Goal: Task Accomplishment & Management: Manage account settings

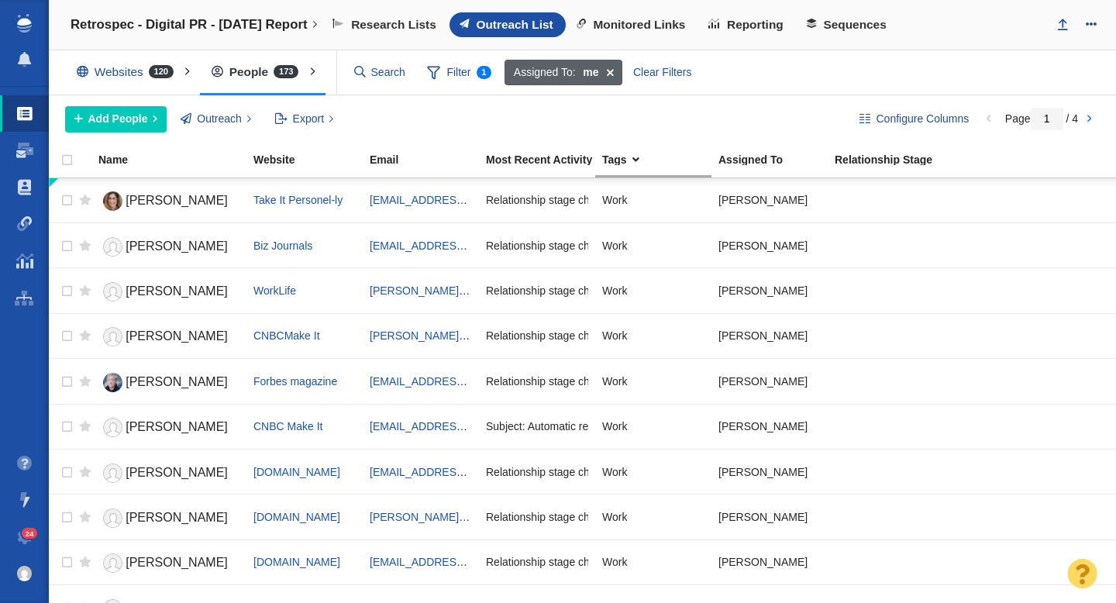
click at [613, 71] on span at bounding box center [610, 73] width 24 height 26
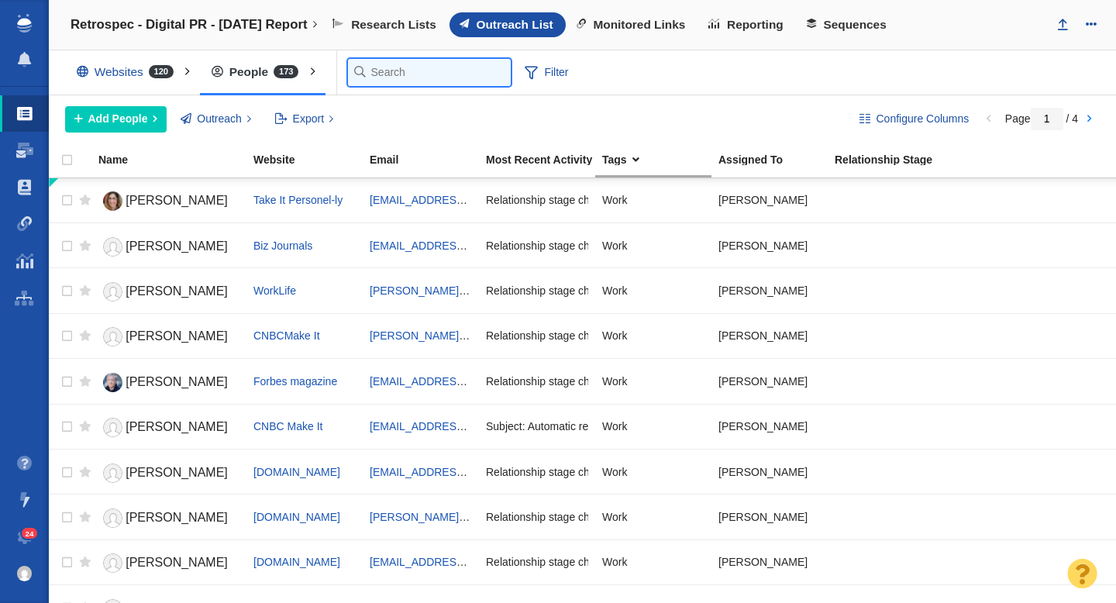
click at [380, 77] on input "text" at bounding box center [429, 72] width 163 height 27
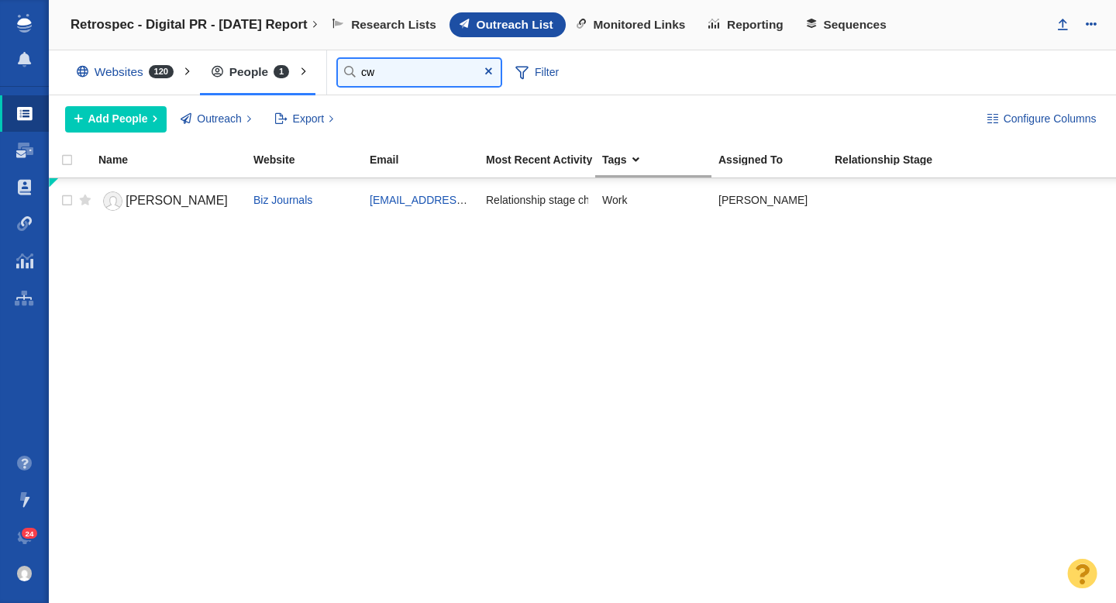
type input "c"
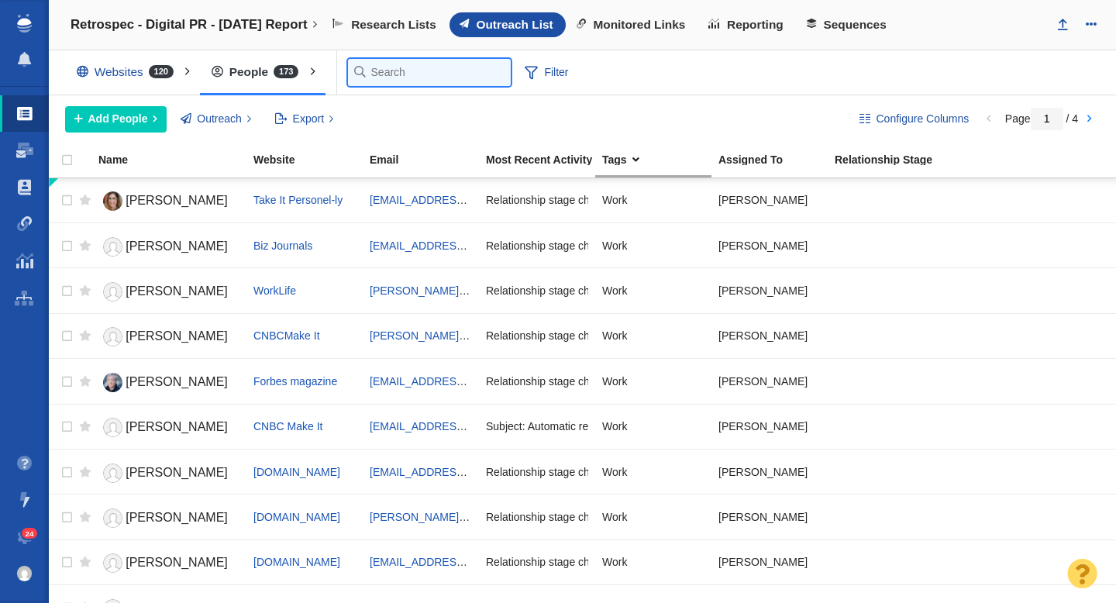
click at [422, 69] on input "text" at bounding box center [429, 72] width 163 height 27
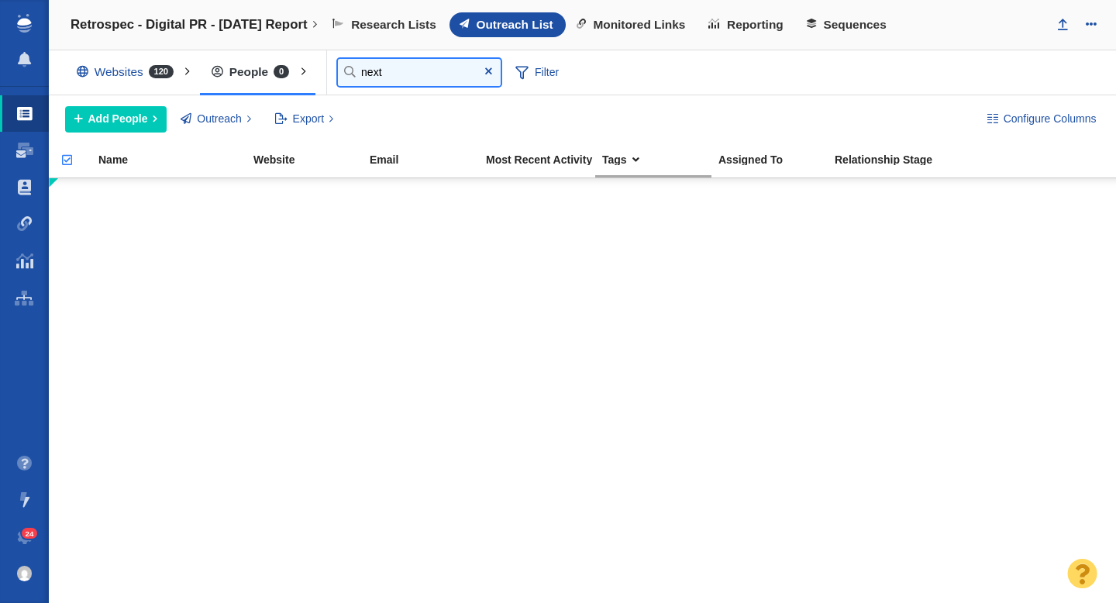
type input "next"
click at [481, 71] on span at bounding box center [488, 71] width 25 height 21
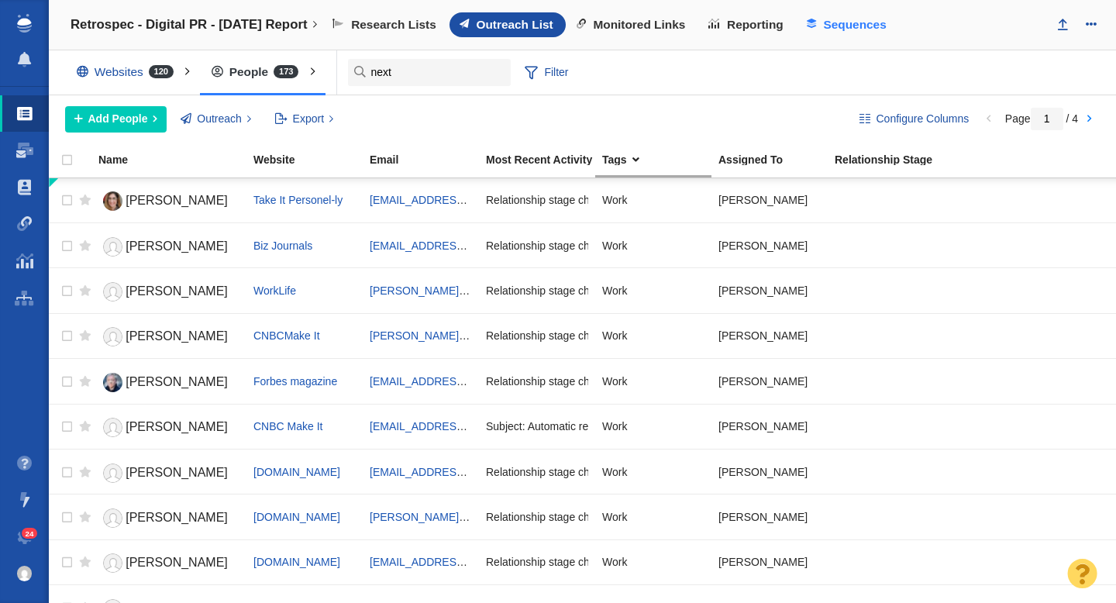
click at [866, 29] on span "Sequences" at bounding box center [854, 25] width 63 height 14
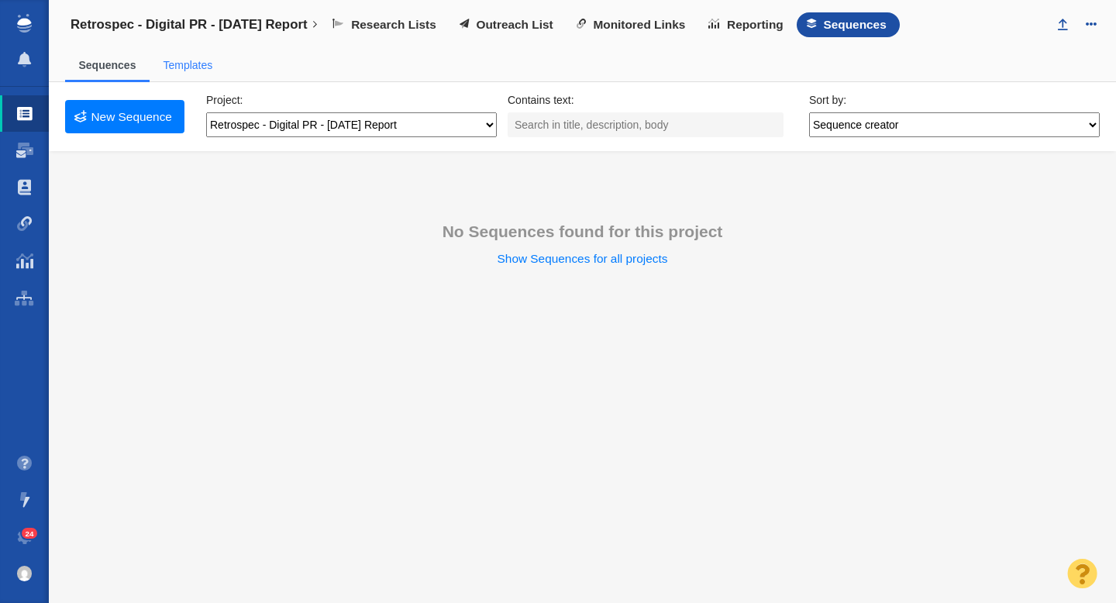
click at [190, 63] on link "Templates" at bounding box center [188, 65] width 50 height 12
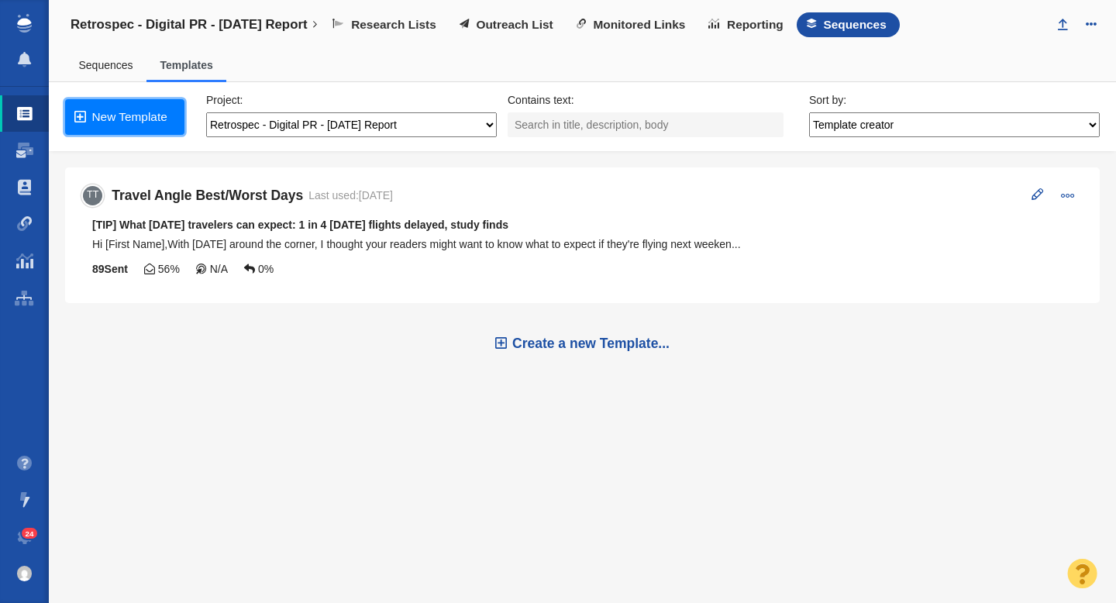
click at [138, 118] on link "New Template" at bounding box center [124, 117] width 119 height 36
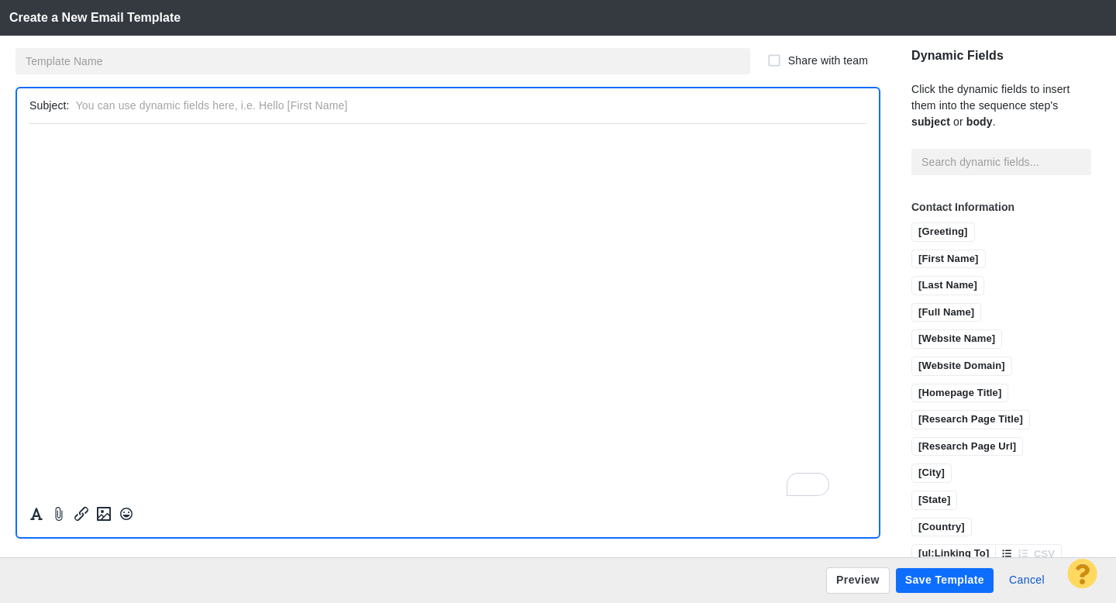
click at [263, 108] on input "text" at bounding box center [468, 106] width 784 height 22
paste input "Tip: 14% of workers plan to call out after Labor Day weekend, study finds"
type input "Tip: 14% of workers plan to call out after Labor Day weekend, study finds"
click at [376, 157] on html "﻿" at bounding box center [447, 141] width 837 height 36
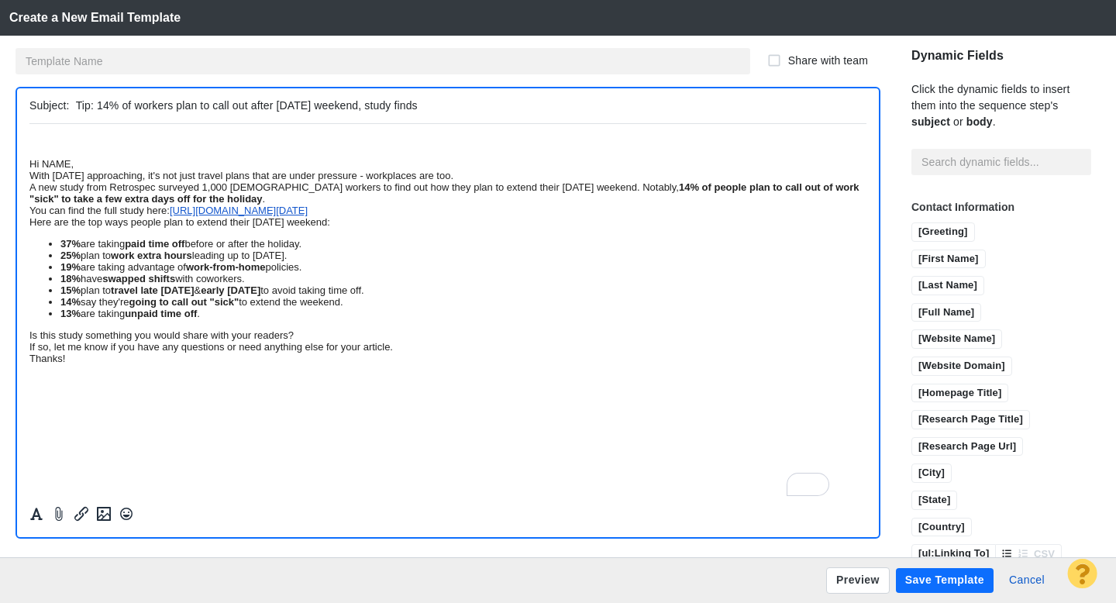
click at [25, 163] on div at bounding box center [447, 334] width 861 height 420
click at [28, 167] on div at bounding box center [447, 334] width 861 height 420
click at [33, 167] on div "Hi NAME," at bounding box center [447, 163] width 837 height 12
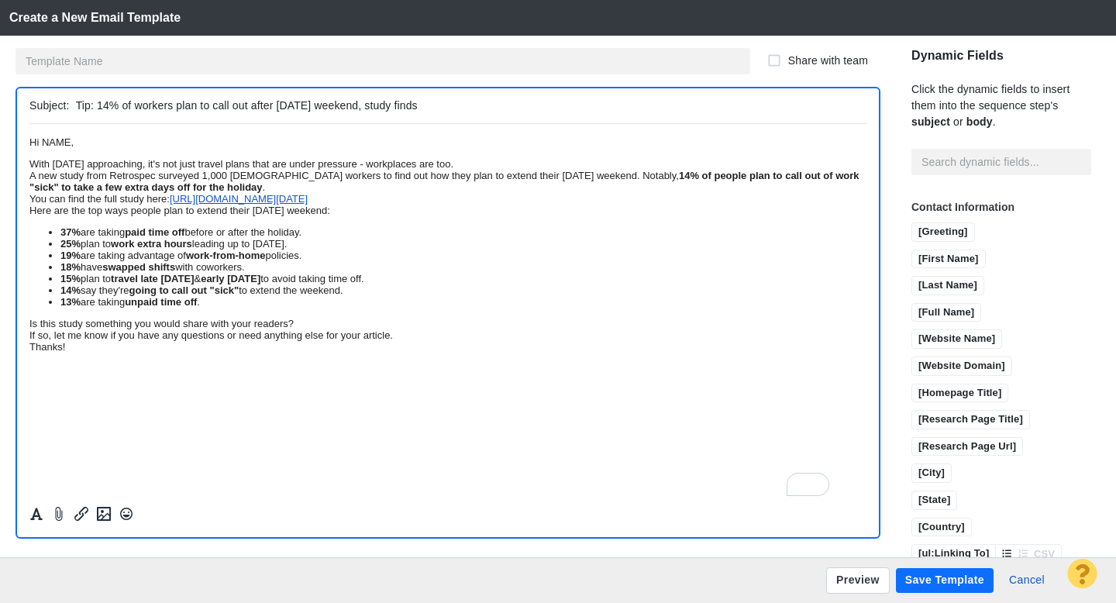
click at [642, 169] on div "With Labor Day approaching, it's not just travel plans that are under pressure …" at bounding box center [447, 163] width 837 height 12
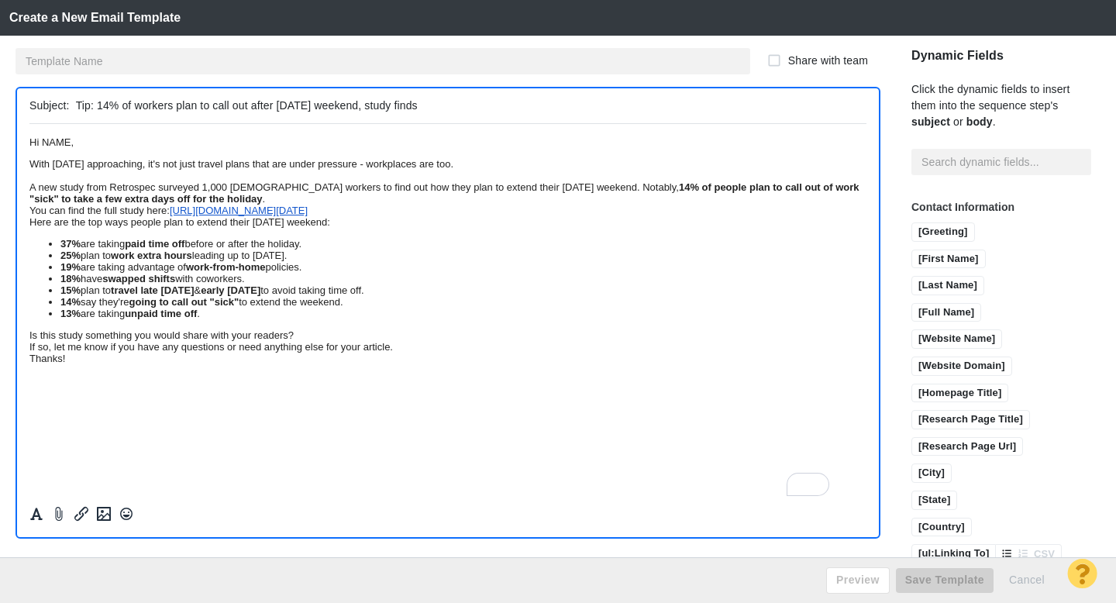
click at [689, 204] on div "A new study from Retrospec surveyed 1,000 U.S. workers to find out how they pla…" at bounding box center [447, 192] width 837 height 23
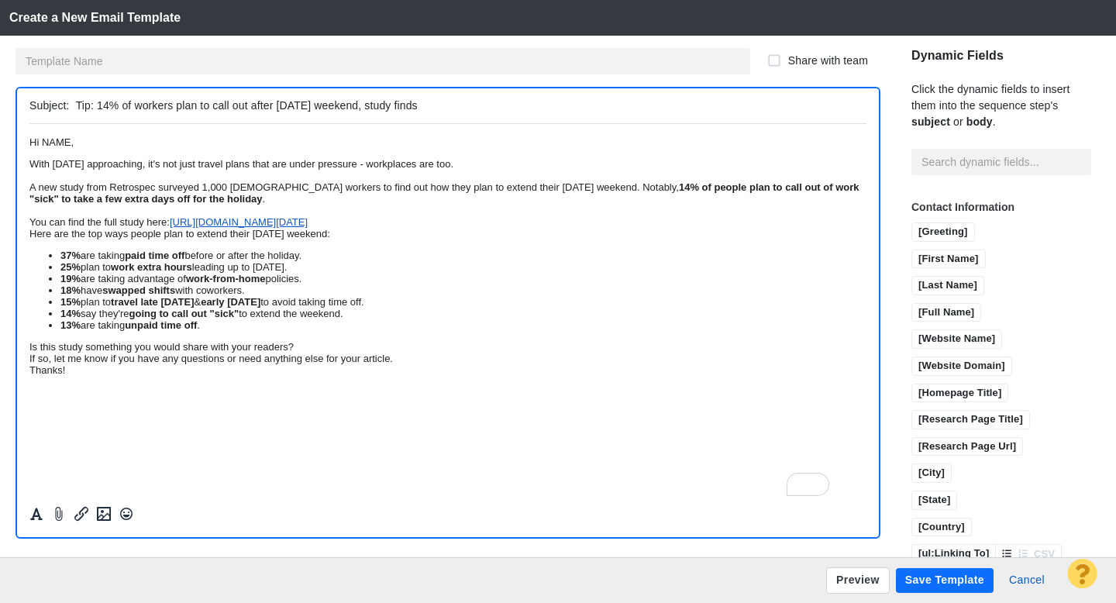
click at [626, 215] on div "To enrich screen reader interactions, please activate Accessibility in Grammarl…" at bounding box center [447, 210] width 837 height 12
click at [611, 227] on div "You can find the full study here: https://retrospec.com/blogs/news/the-labor-da…" at bounding box center [447, 221] width 837 height 12
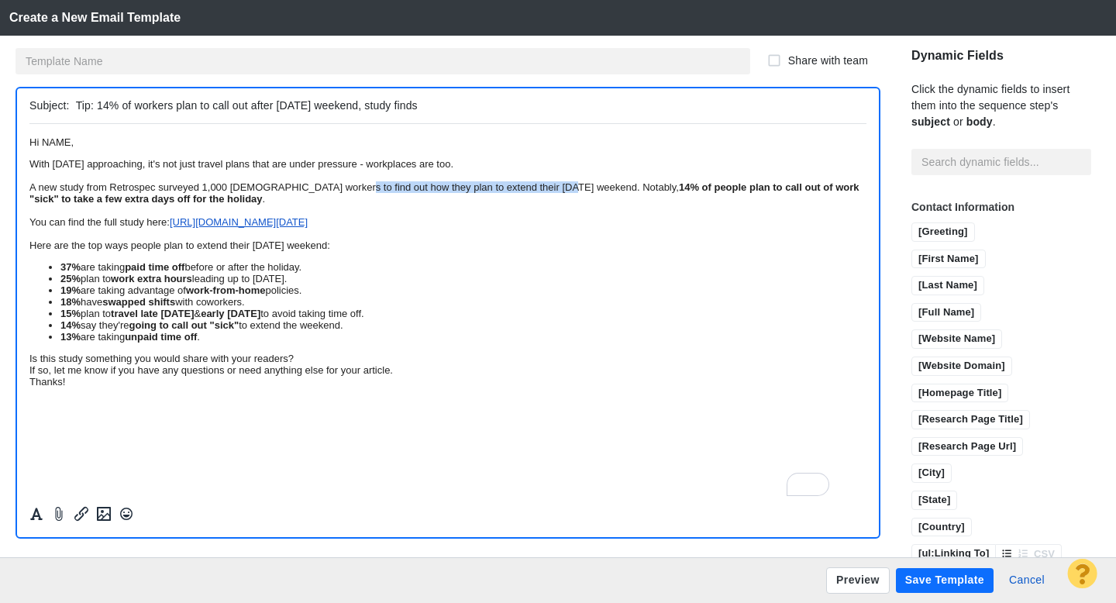
drag, startPoint x: 450, startPoint y: 208, endPoint x: 751, endPoint y: 205, distance: 300.6
click at [751, 204] on div "A new study from Retrospec surveyed 1,000 U.S. workers to find out how they pla…" at bounding box center [447, 192] width 837 height 23
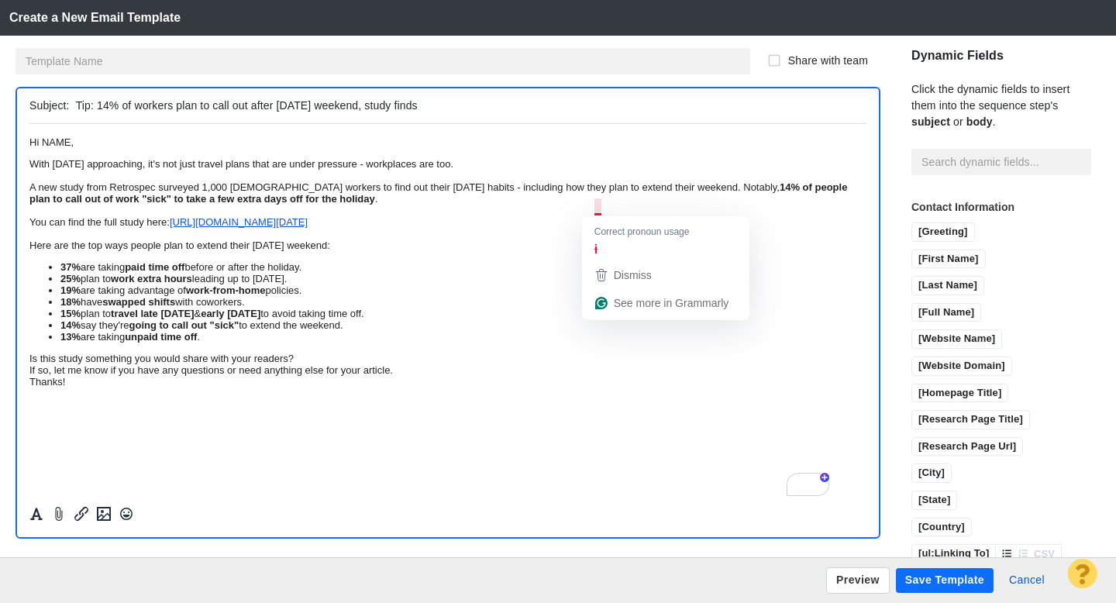
click at [706, 198] on div "A new study from Retrospec surveyed 1,000 U.S. workers to find out their Labor …" at bounding box center [447, 192] width 837 height 23
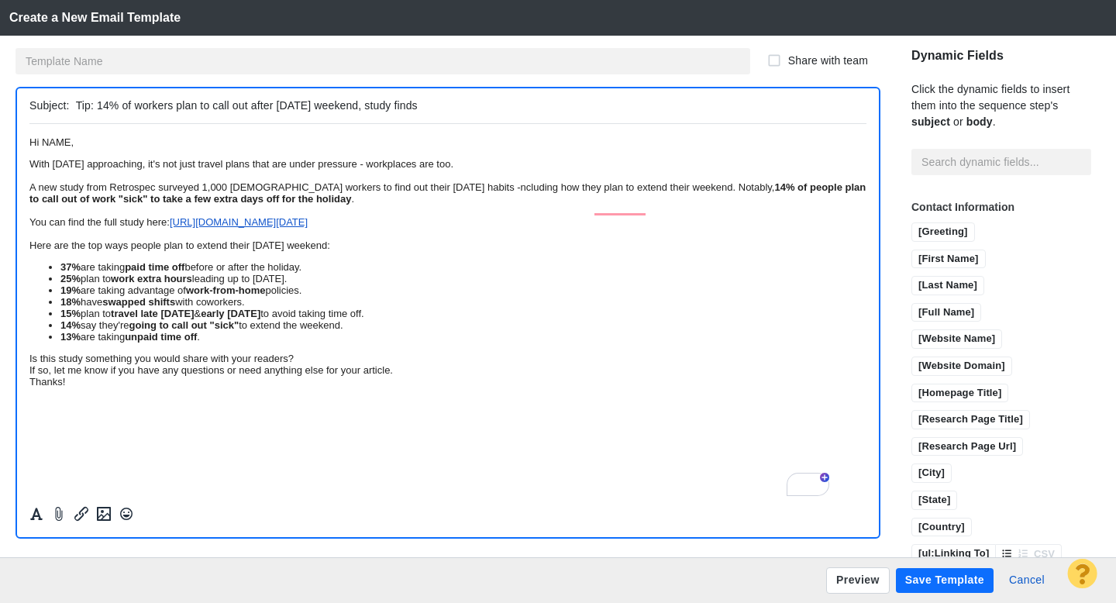
click at [596, 204] on div "A new study from Retrospec surveyed 1,000 U.S. workers to find out their Labor …" at bounding box center [447, 192] width 837 height 23
click at [638, 204] on strong "14% of people plan to call out of work "sick" to take a few extra days off for …" at bounding box center [437, 192] width 817 height 23
click at [407, 363] on div "Is this study something you would share with your readers?" at bounding box center [447, 358] width 837 height 12
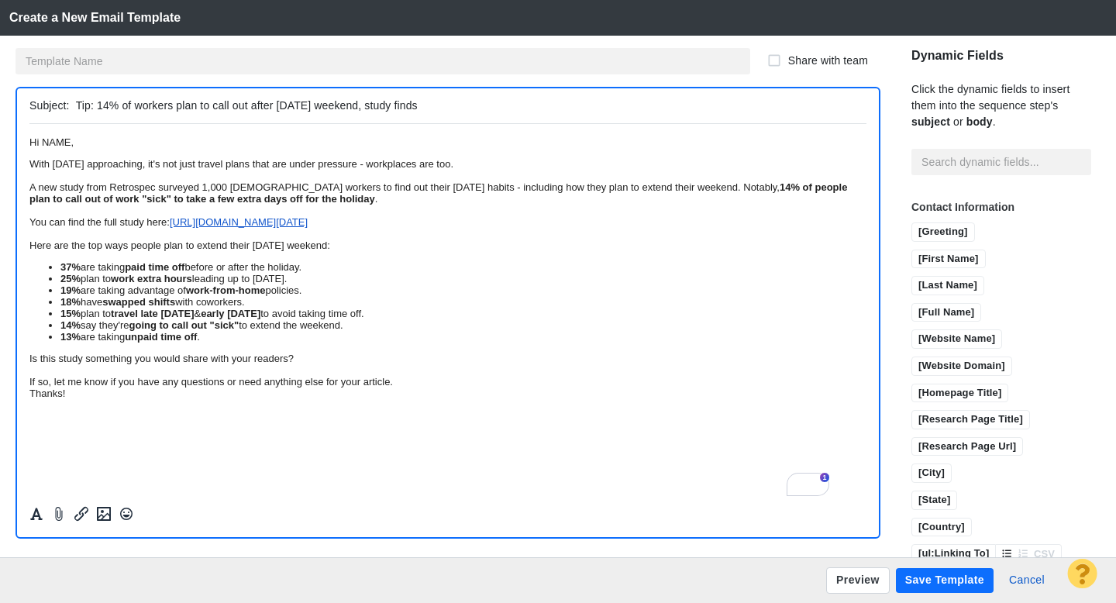
click at [566, 387] on div "If so, let me know if you have any questions or need anything else for your art…" at bounding box center [447, 381] width 837 height 12
click at [438, 108] on input "Tip: 14% of workers plan to call out after Labor Day weekend, study finds" at bounding box center [468, 106] width 784 height 22
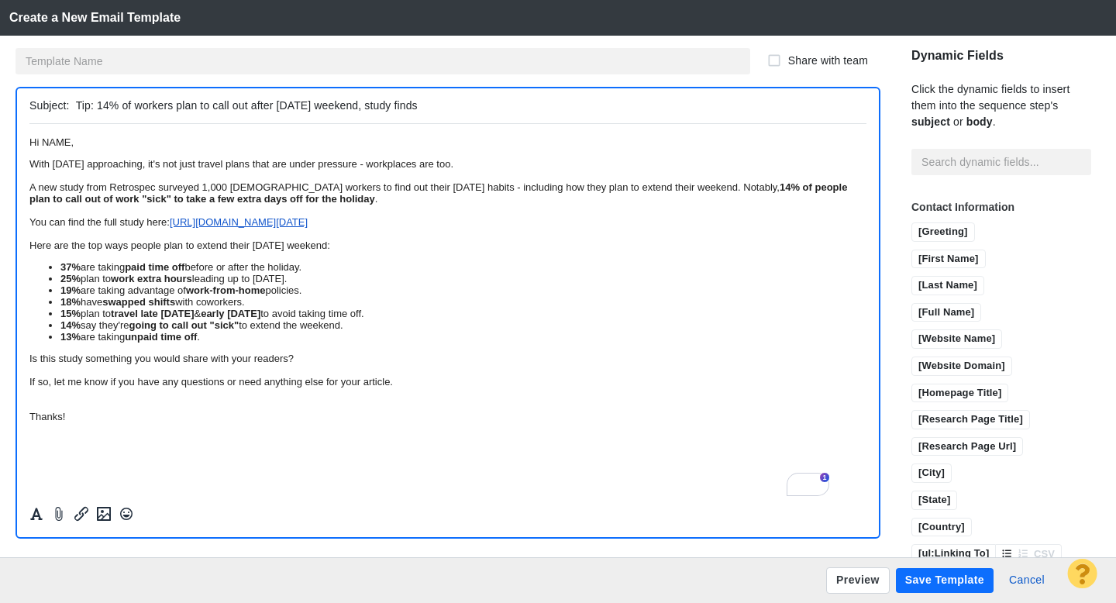
paste input "employees plan to call out sick after Labor Day"
type input "Tip: 14% of employees plan to call out sick after [DATE], study finds"
click at [74, 145] on span "Hi NAME," at bounding box center [51, 142] width 44 height 12
click at [912, 250] on input "[First Name]" at bounding box center [948, 259] width 73 height 19
click at [191, 60] on input "text" at bounding box center [382, 61] width 734 height 26
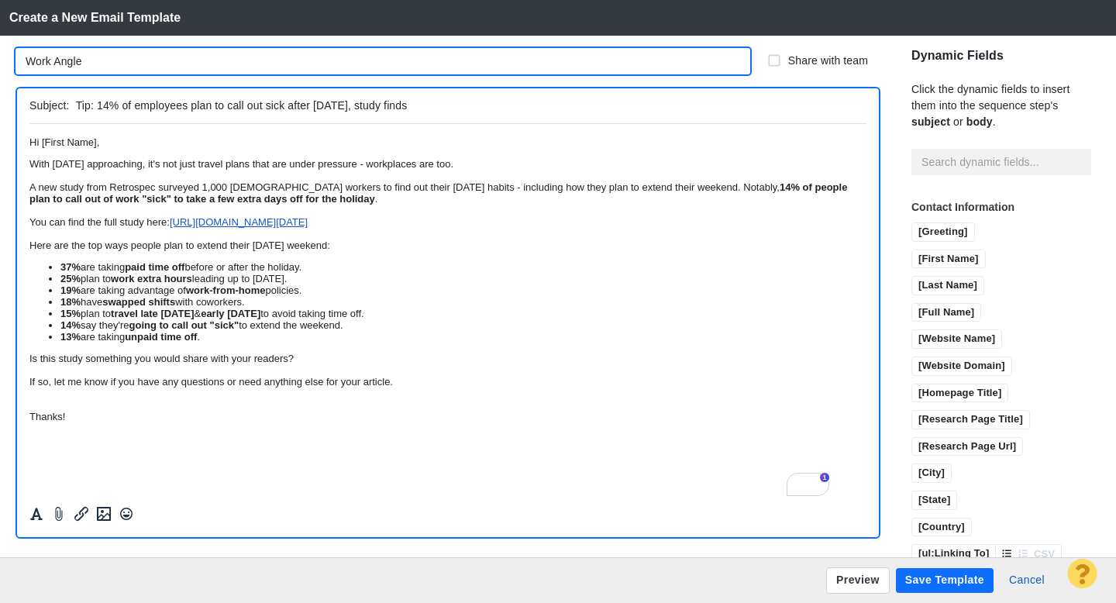
type input "Work Angle"
click at [156, 145] on p "﻿ Hi [First Name]," at bounding box center [447, 142] width 837 height 12
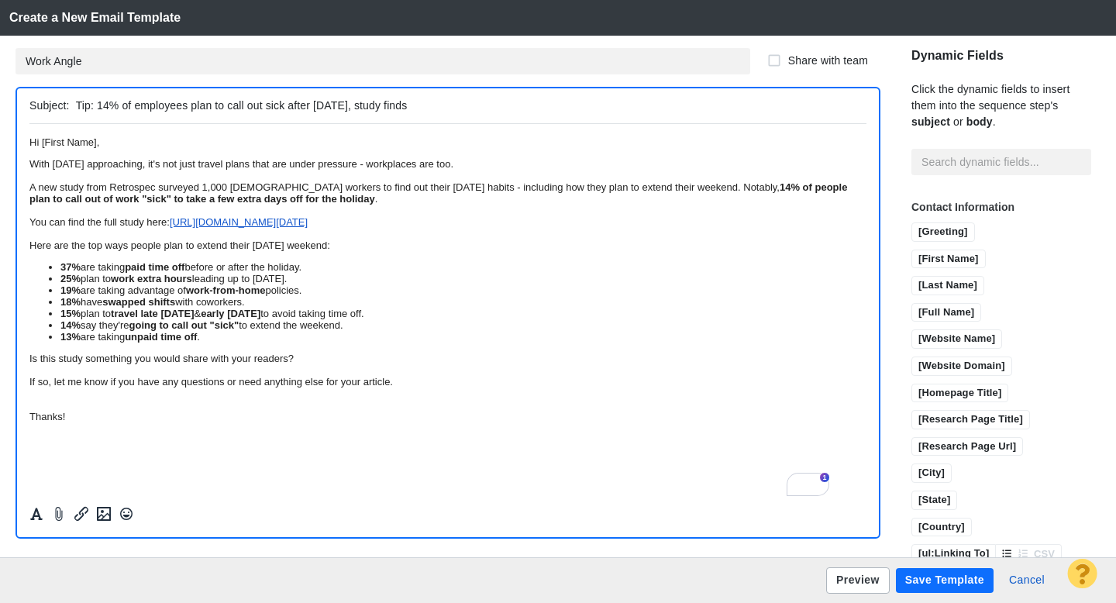
click at [858, 581] on button "Preview" at bounding box center [858, 580] width 64 height 26
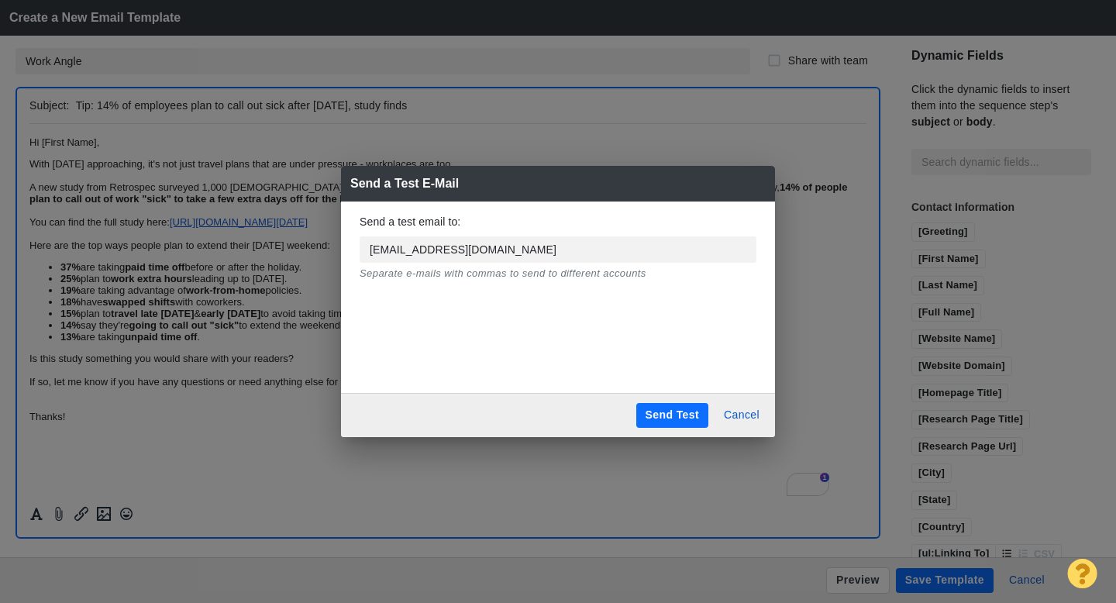
click at [675, 421] on button "Send Test" at bounding box center [672, 415] width 72 height 25
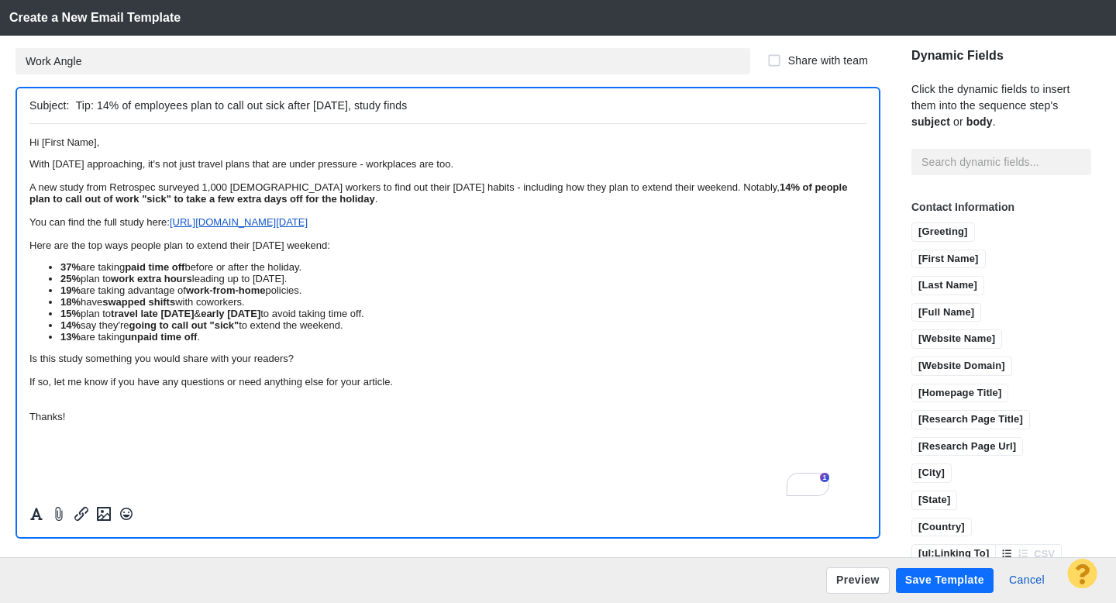
click at [446, 204] on div "A new study from Retrospec surveyed 1,000 U.S. workers to find out their Labor …" at bounding box center [447, 192] width 837 height 23
drag, startPoint x: 448, startPoint y: 206, endPoint x: 387, endPoint y: 205, distance: 60.4
click at [387, 204] on div "A new study from Retrospec surveyed 1,000 U.S. workers to find out their Labor …" at bounding box center [447, 192] width 837 height 23
drag, startPoint x: 559, startPoint y: 208, endPoint x: 523, endPoint y: 206, distance: 36.5
click at [523, 204] on div "A new study from Retrospec surveyed 1,000 U.S. workers about their Labor Day ha…" at bounding box center [447, 192] width 837 height 23
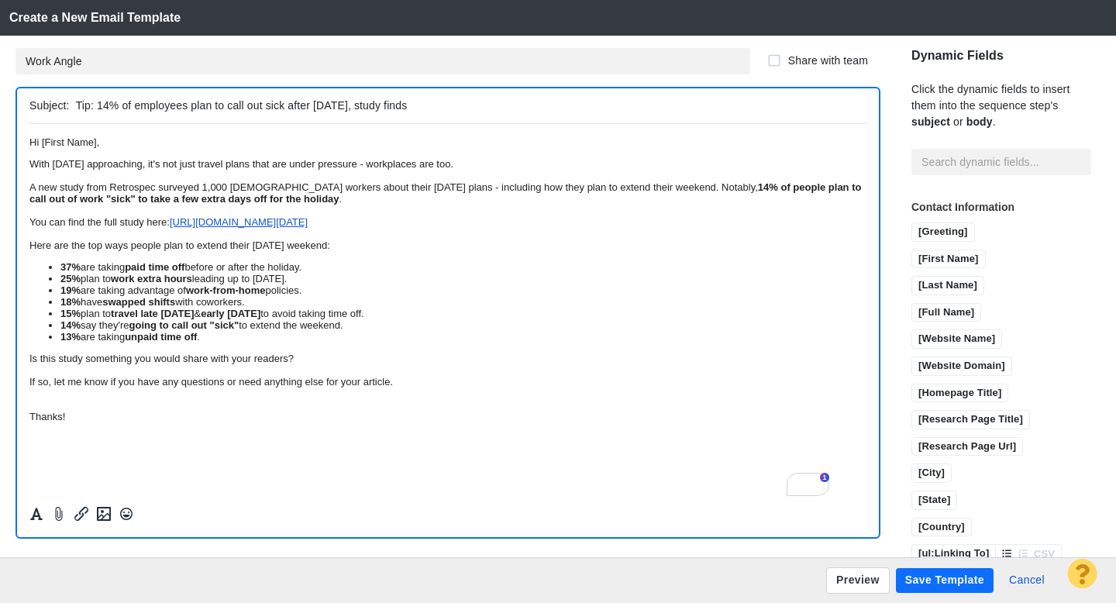
click at [453, 307] on li "18% have swapped shifts with coworkers." at bounding box center [463, 301] width 806 height 12
click at [951, 584] on button "Save Template" at bounding box center [945, 580] width 98 height 25
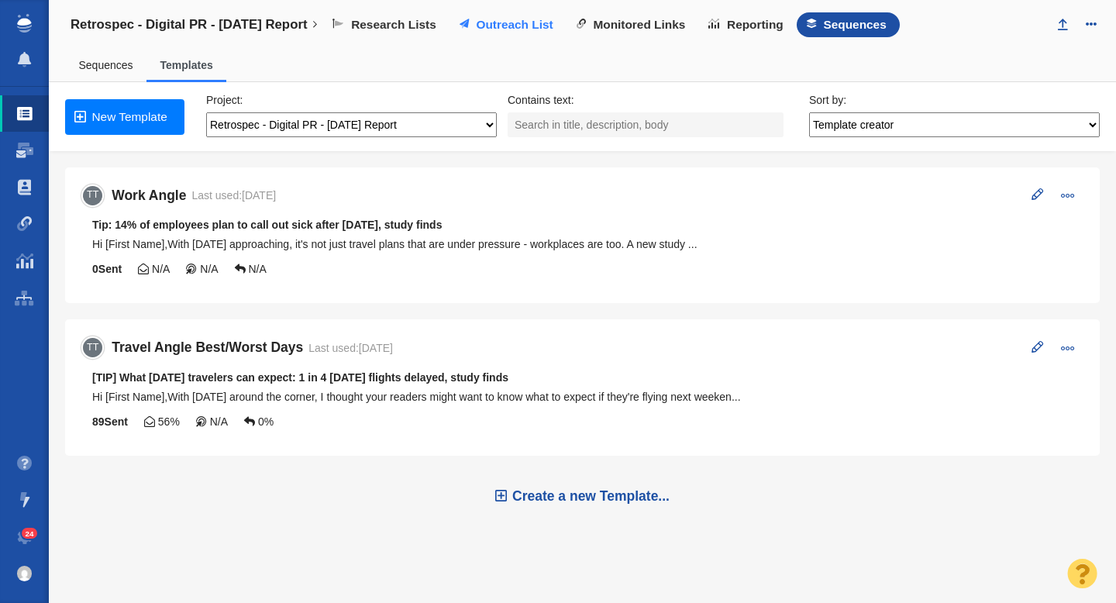
click at [538, 30] on span "Outreach List" at bounding box center [514, 25] width 77 height 14
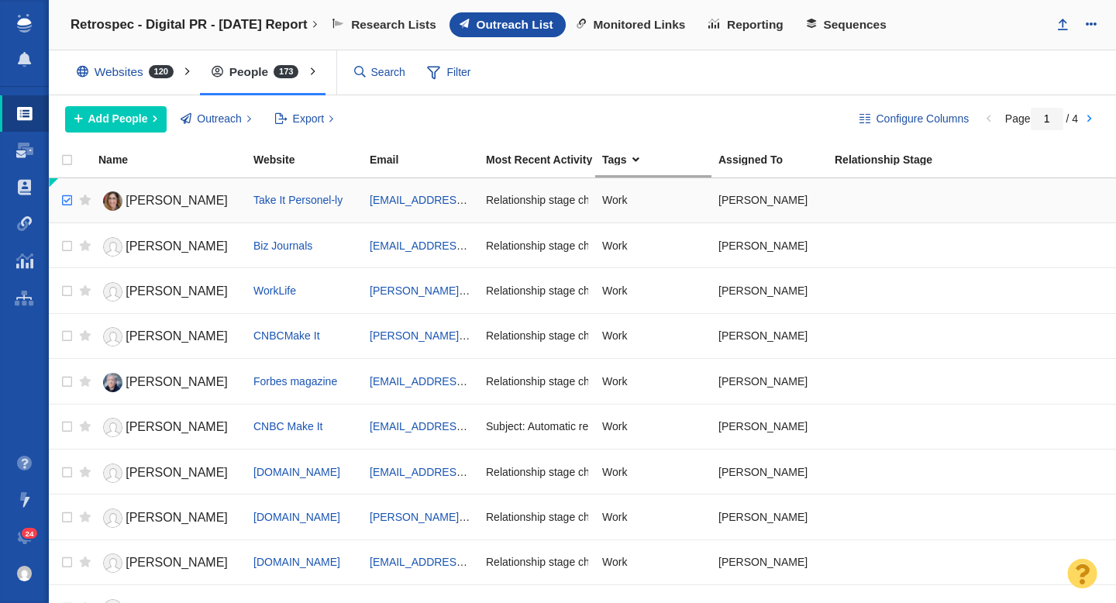
checkbox input "true"
click at [64, 202] on input "checkbox" at bounding box center [64, 201] width 23 height 34
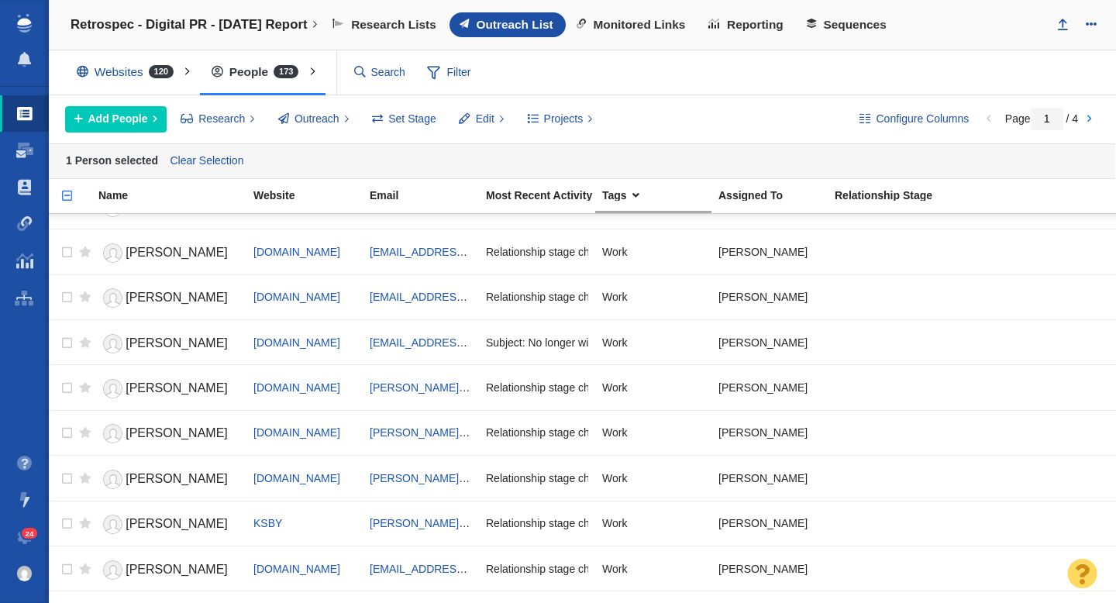
scroll to position [1872, 0]
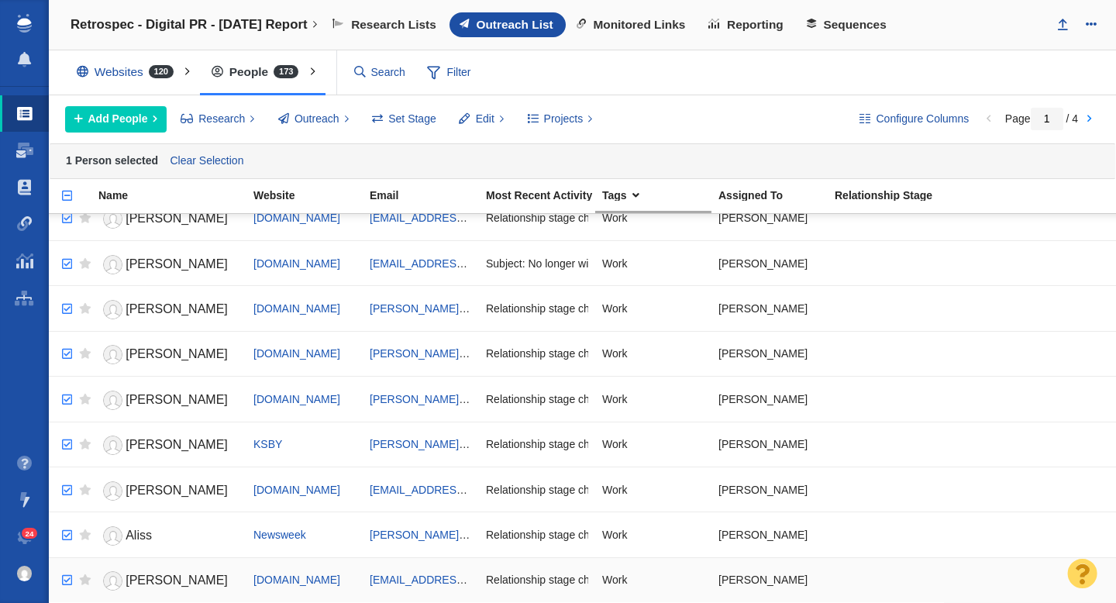
click at [67, 579] on input "checkbox" at bounding box center [64, 580] width 23 height 34
checkbox input "true"
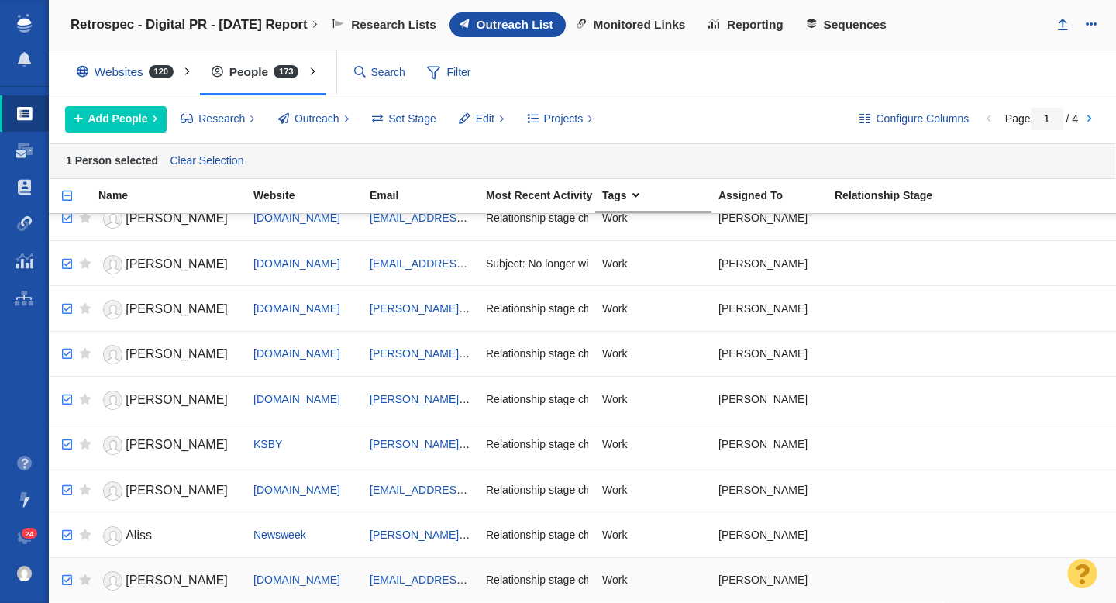
checkbox input "true"
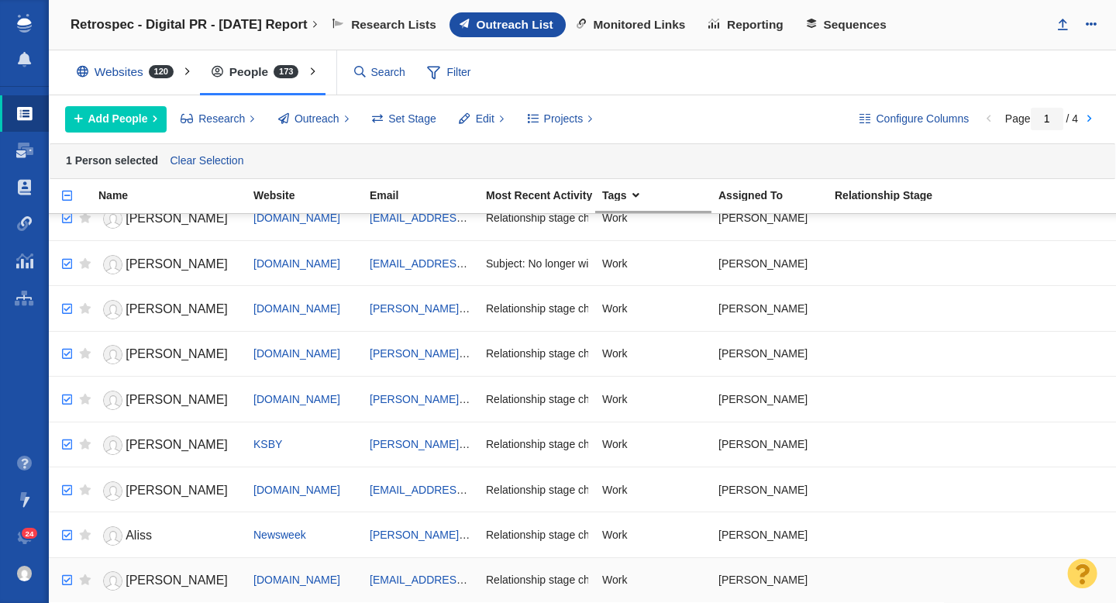
checkbox input "true"
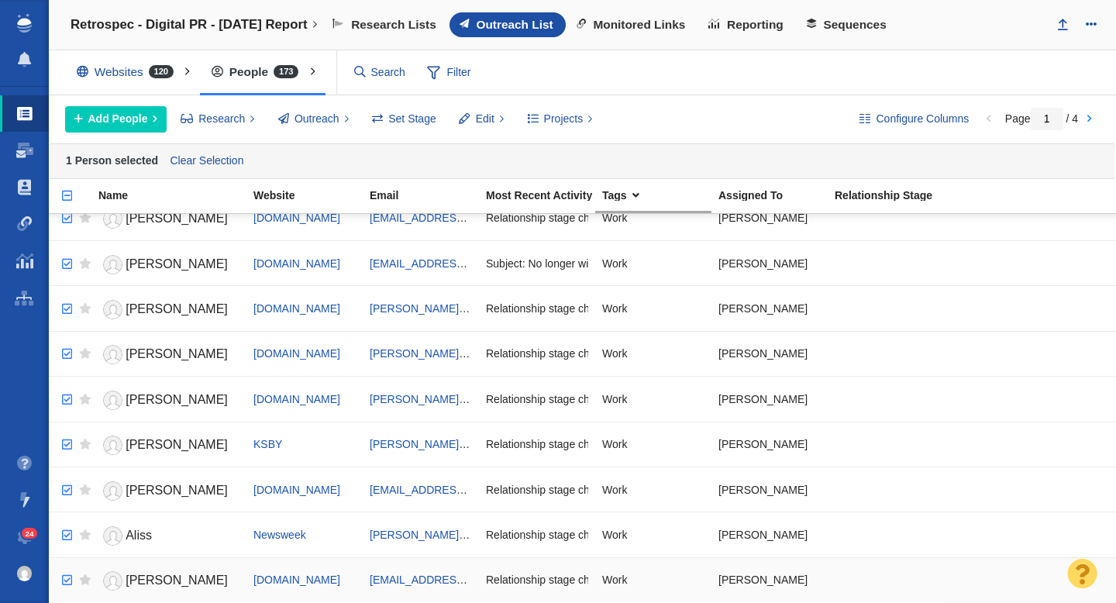
checkbox input "true"
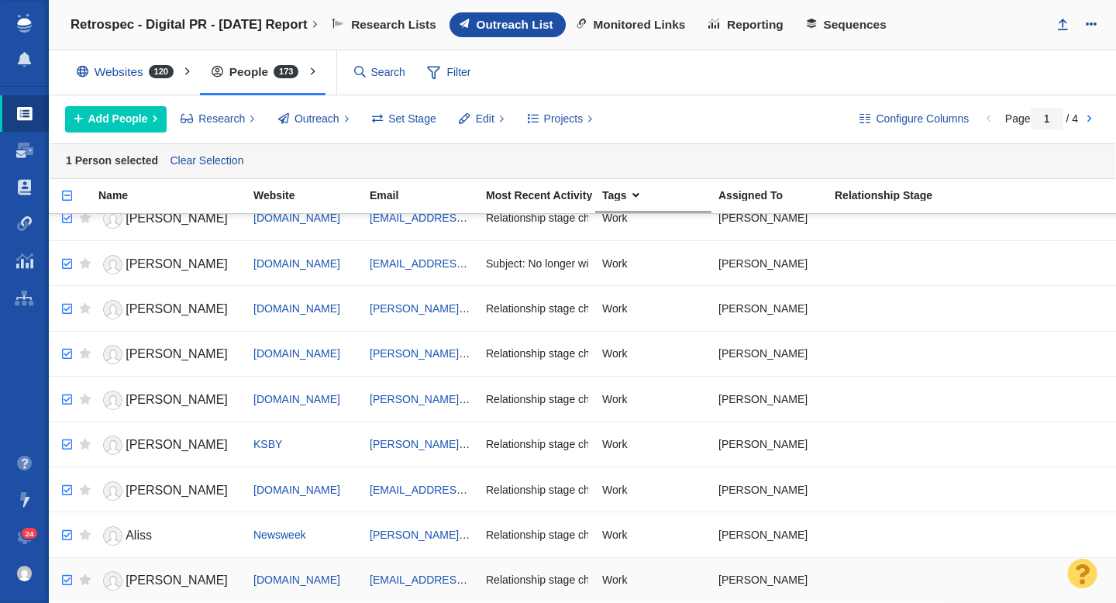
checkbox input "true"
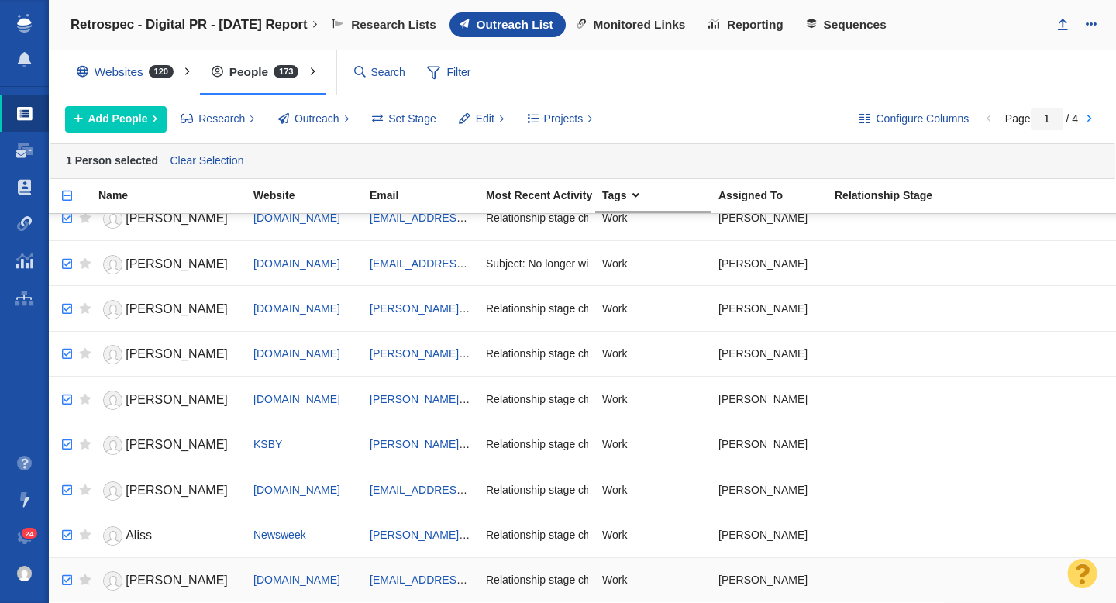
checkbox input "true"
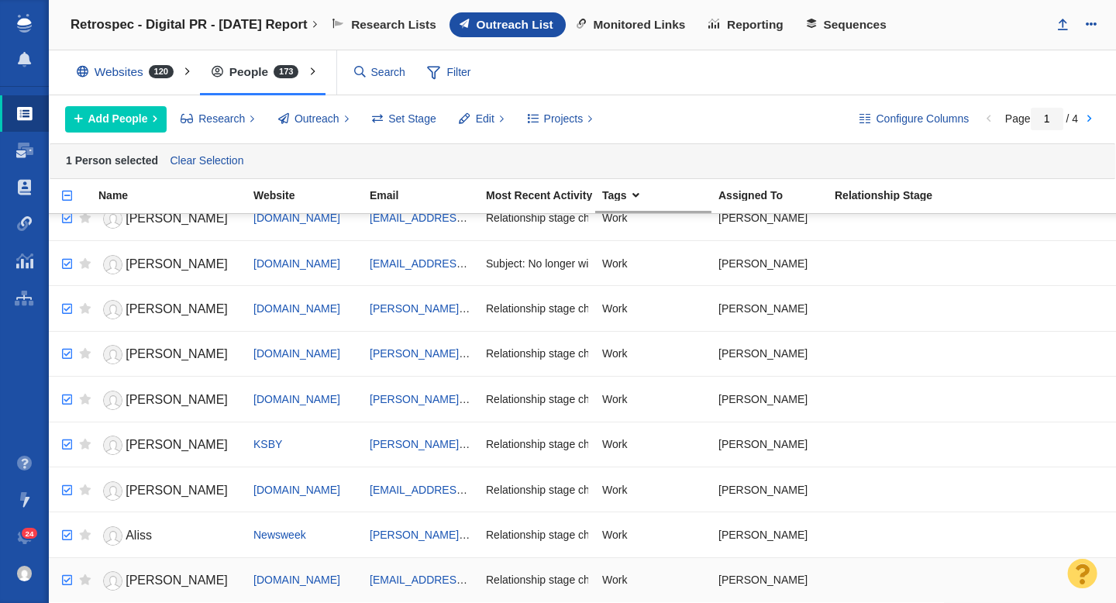
checkbox input "true"
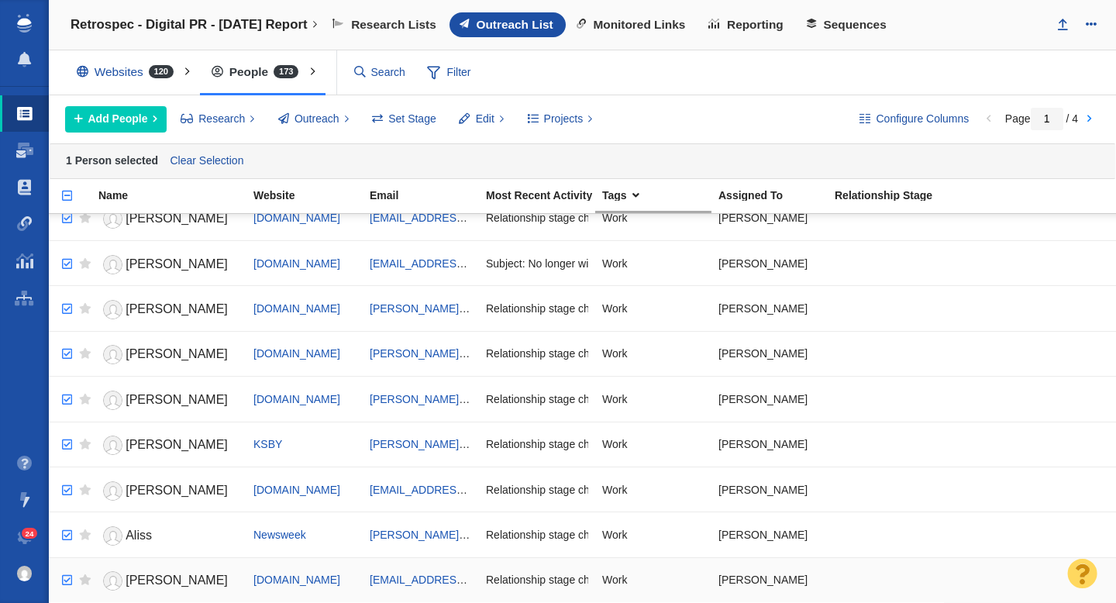
checkbox input "true"
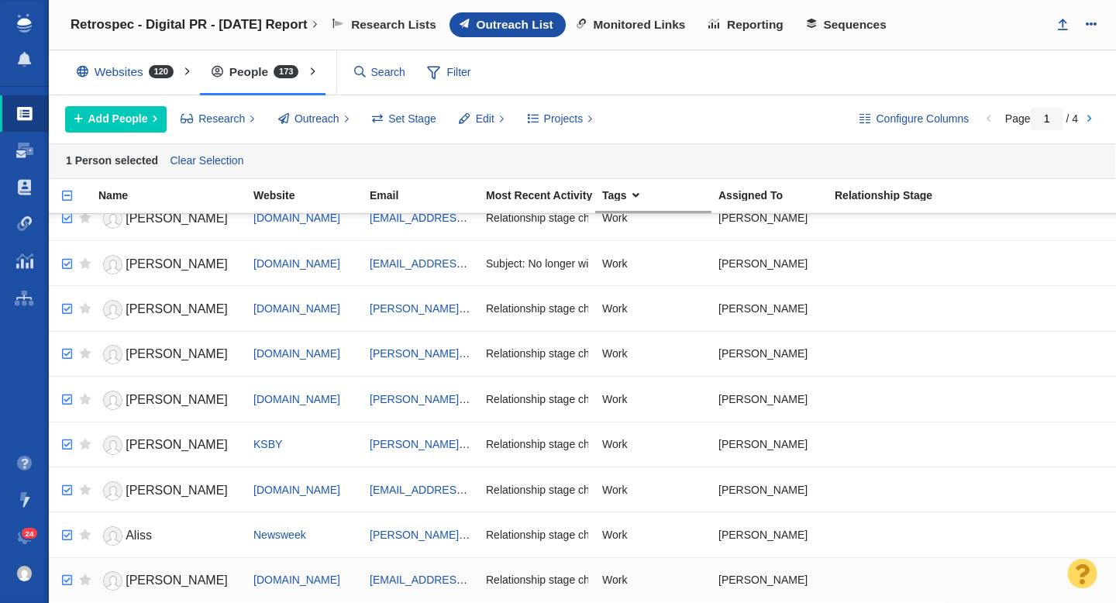
checkbox input "true"
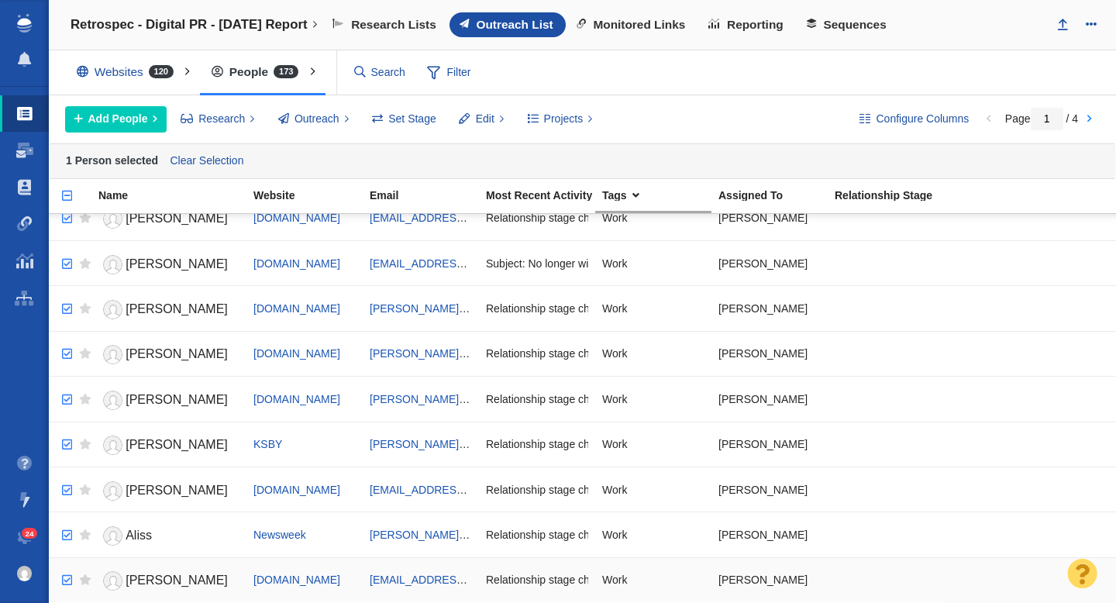
checkbox input "true"
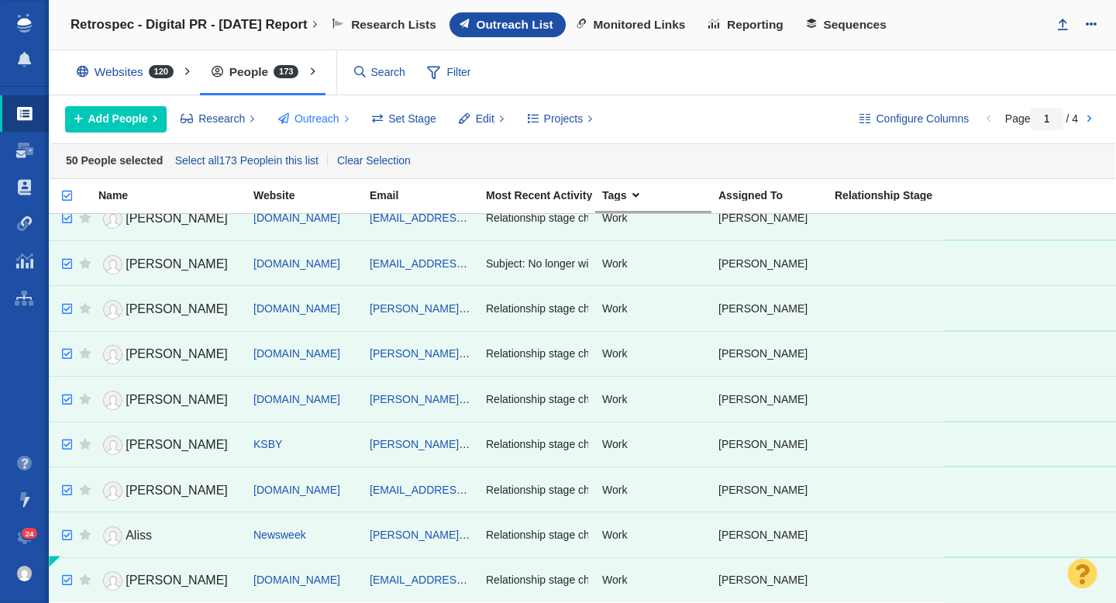
click at [318, 125] on span "Outreach" at bounding box center [316, 119] width 45 height 16
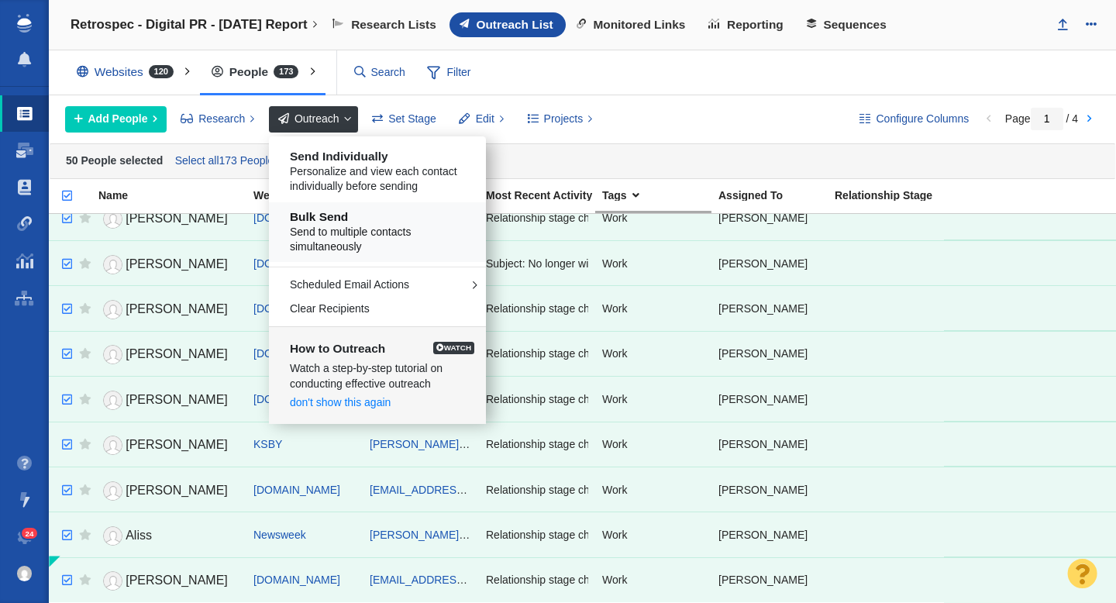
click at [357, 211] on h5 "Bulk Send" at bounding box center [383, 217] width 187 height 14
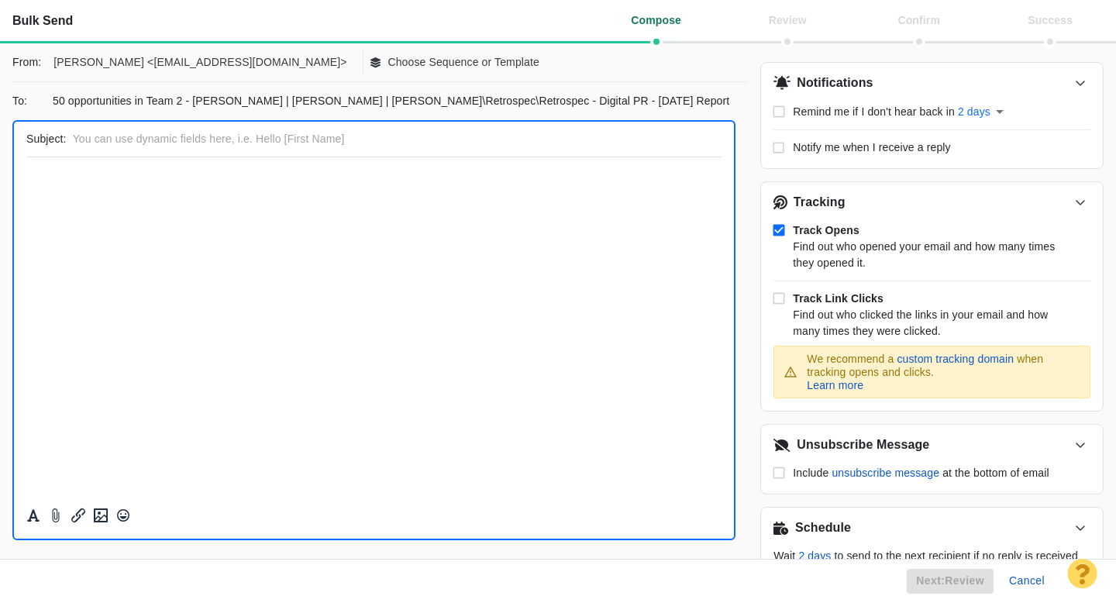
scroll to position [0, 0]
click at [387, 63] on p "Choose Sequence or Template" at bounding box center [463, 62] width 152 height 16
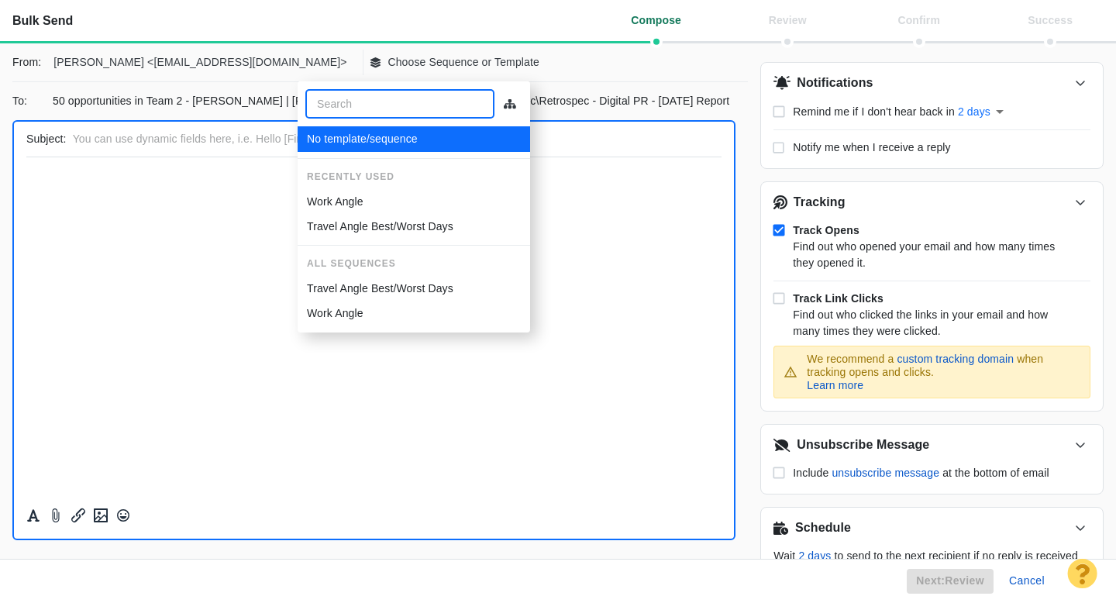
click at [363, 195] on div "Work Angle" at bounding box center [414, 202] width 214 height 16
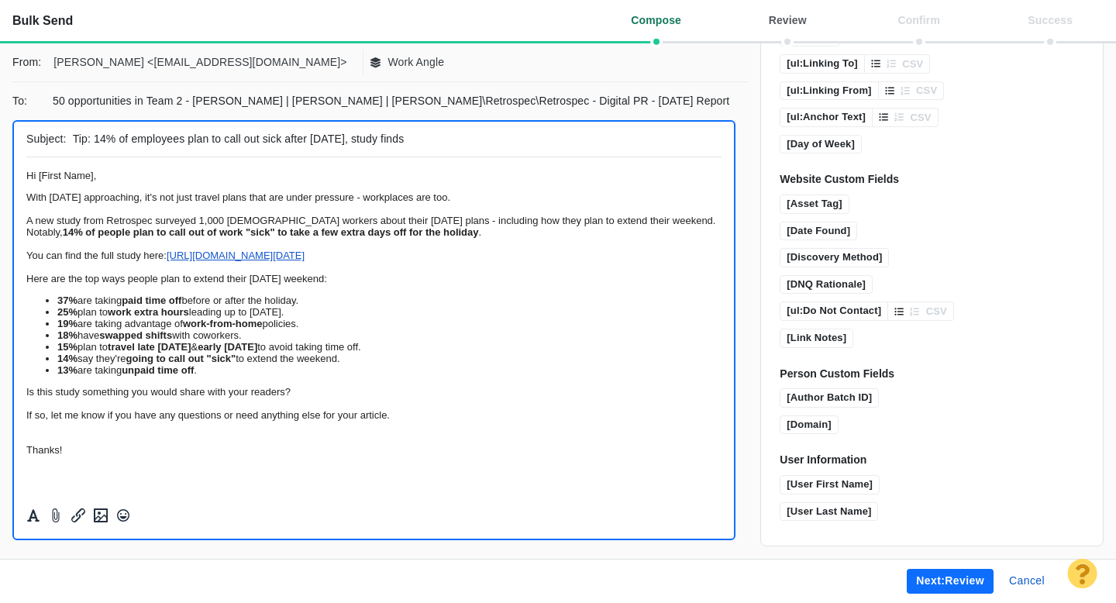
click at [923, 583] on button "Next: review" at bounding box center [949, 581] width 87 height 25
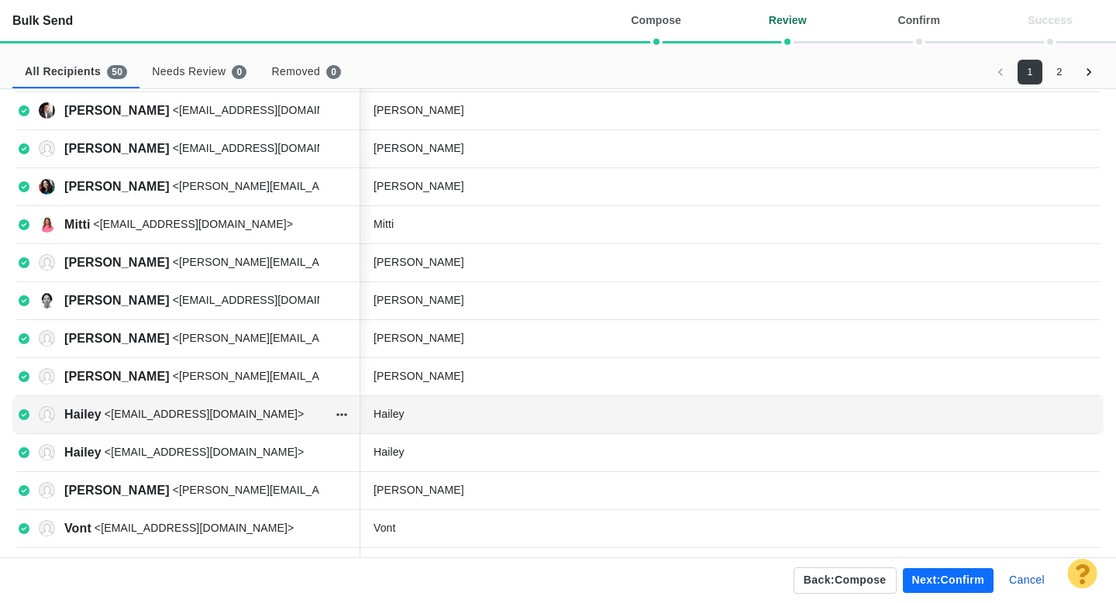
scroll to position [551, 0]
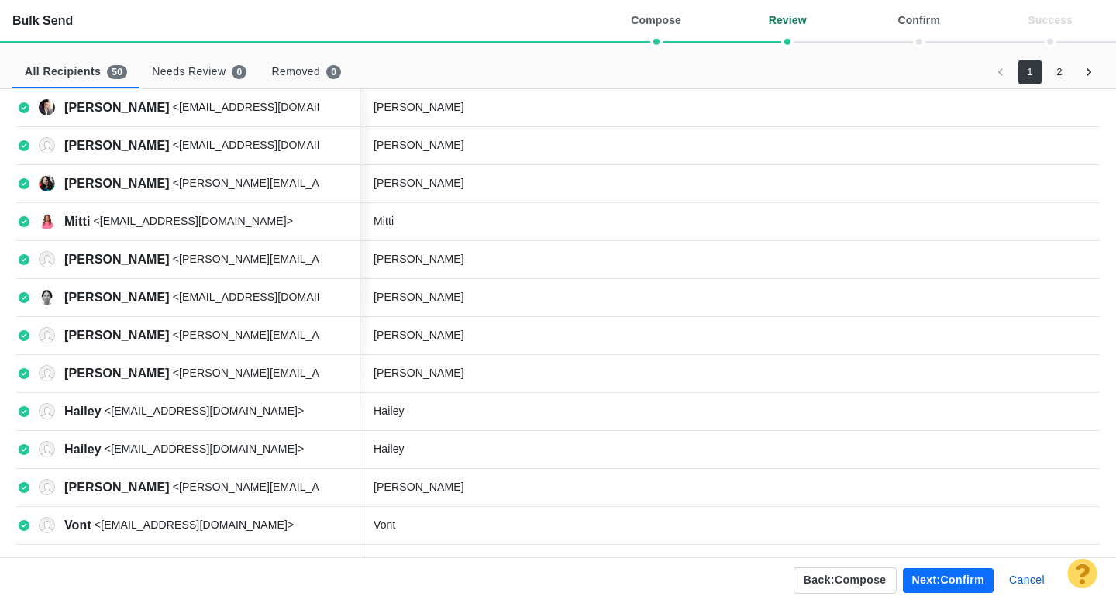
click at [932, 577] on button "Next: confirm" at bounding box center [948, 580] width 91 height 25
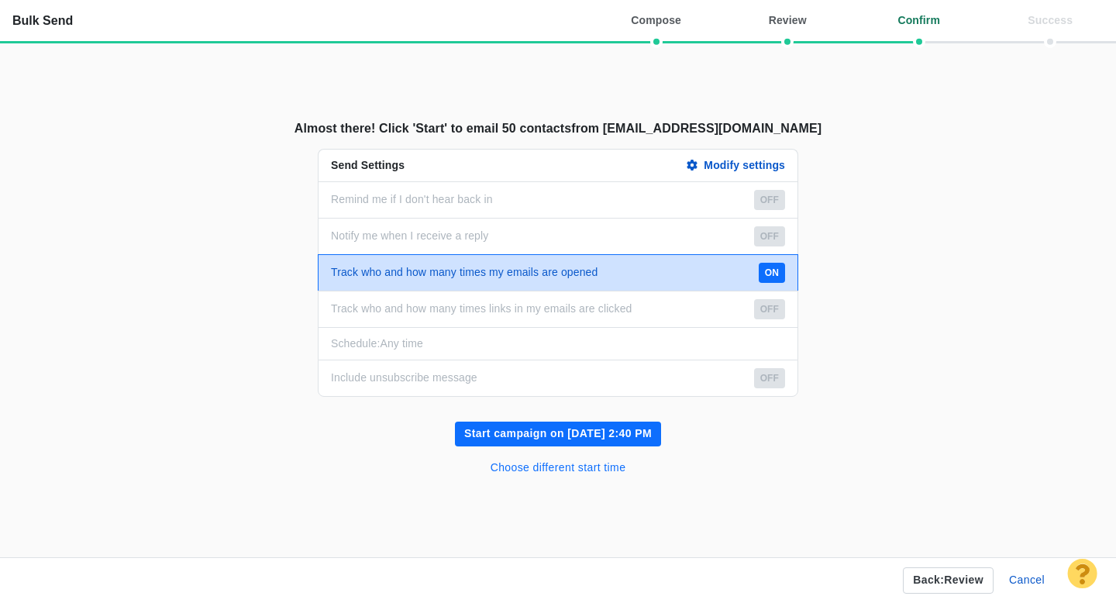
click at [564, 467] on button "Choose different start time" at bounding box center [558, 468] width 154 height 25
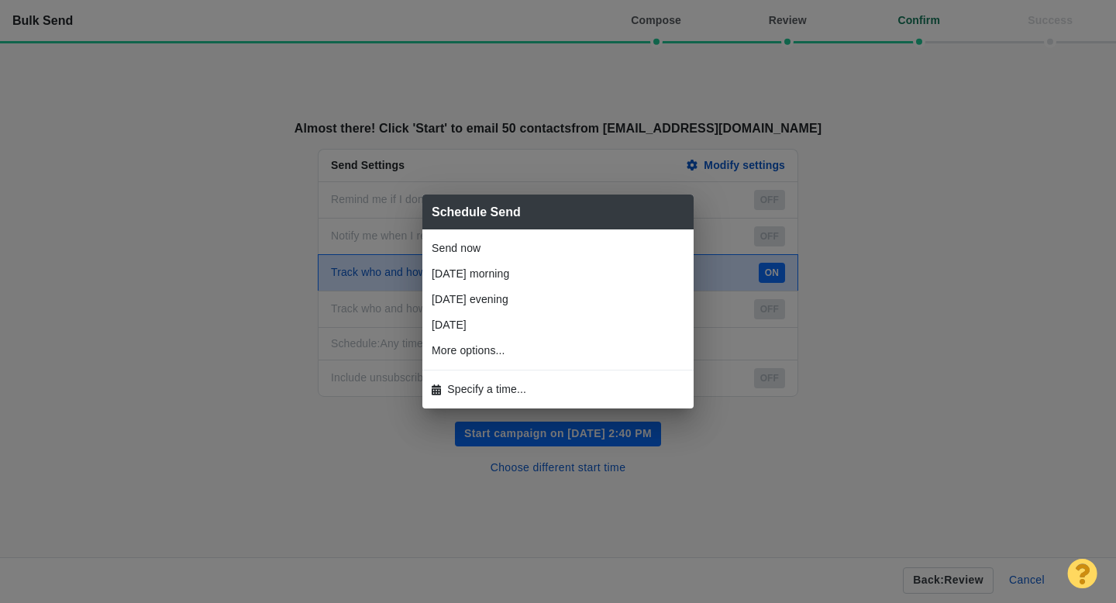
click at [498, 384] on span "Specify a time..." at bounding box center [486, 389] width 79 height 16
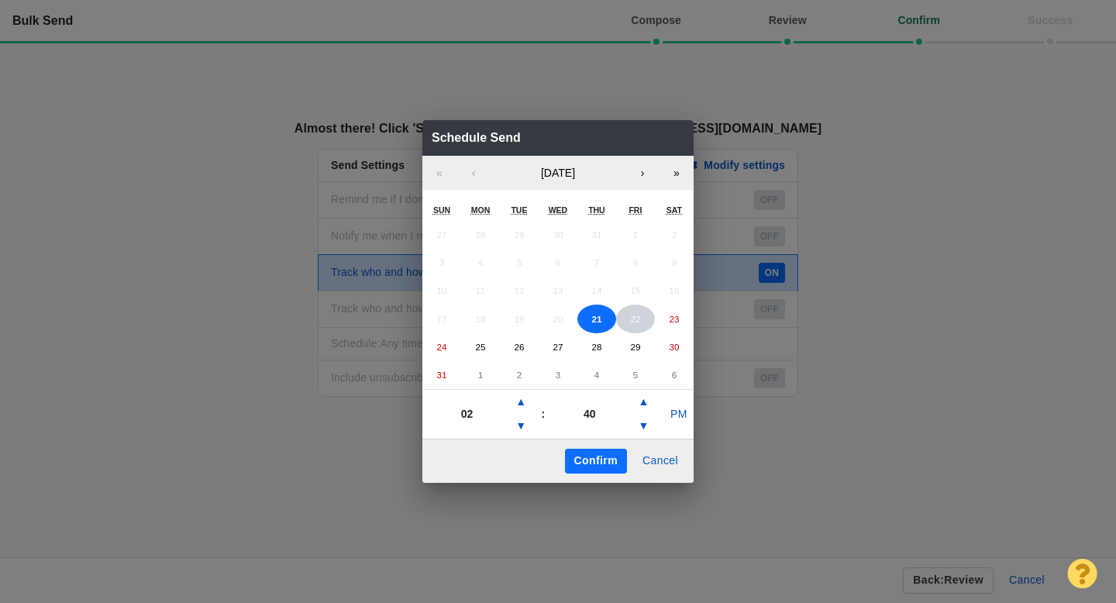
click at [631, 314] on abbr "22" at bounding box center [635, 319] width 10 height 10
click at [519, 404] on button "▲" at bounding box center [520, 402] width 19 height 25
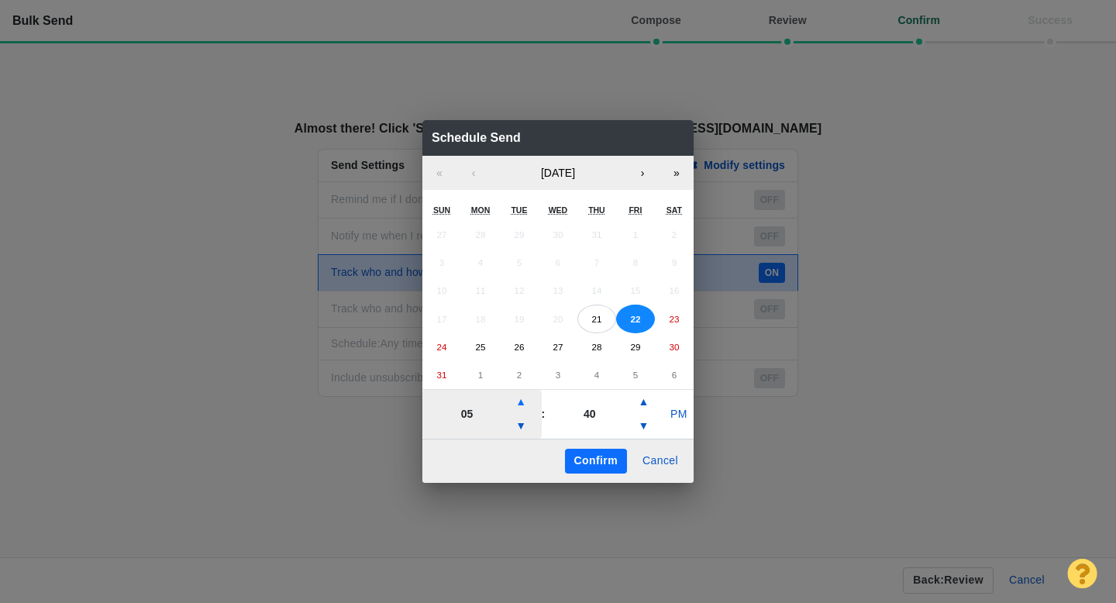
type input "06"
click at [673, 424] on button "PM" at bounding box center [678, 414] width 29 height 25
click at [599, 461] on button "Confirm" at bounding box center [596, 461] width 62 height 25
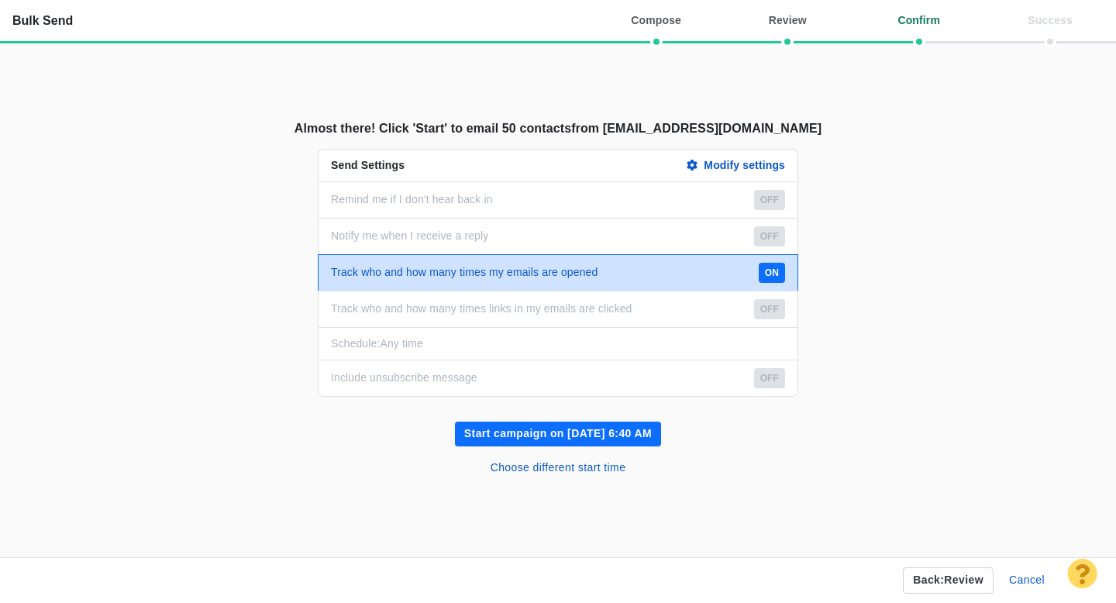
click at [561, 435] on button "Start campaign on Aug 22, 6:40 AM" at bounding box center [558, 433] width 206 height 25
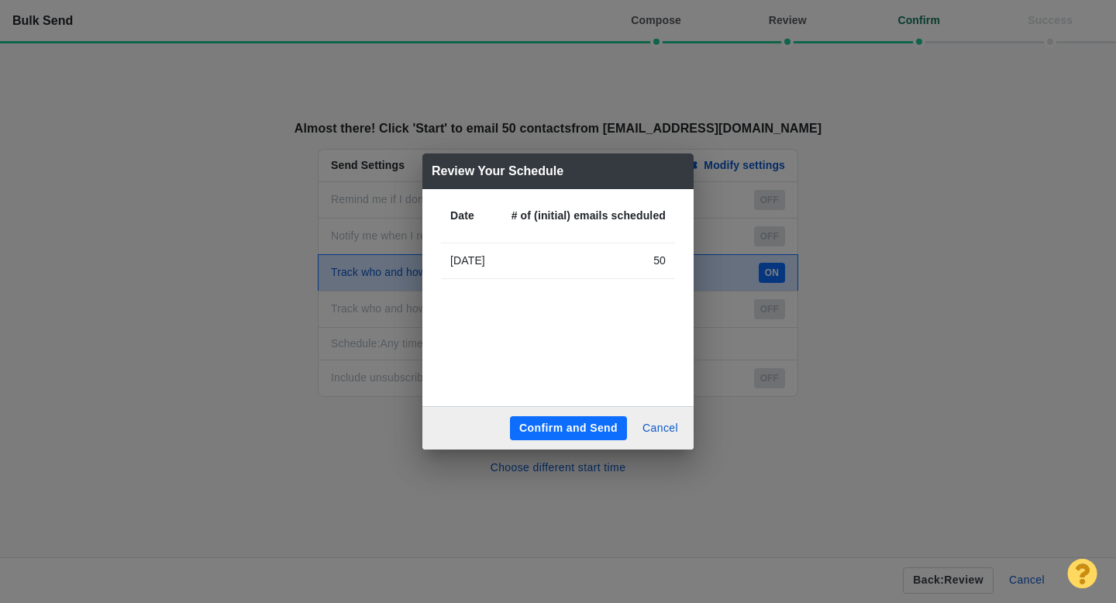
click at [542, 425] on button "Confirm and Send" at bounding box center [568, 428] width 117 height 25
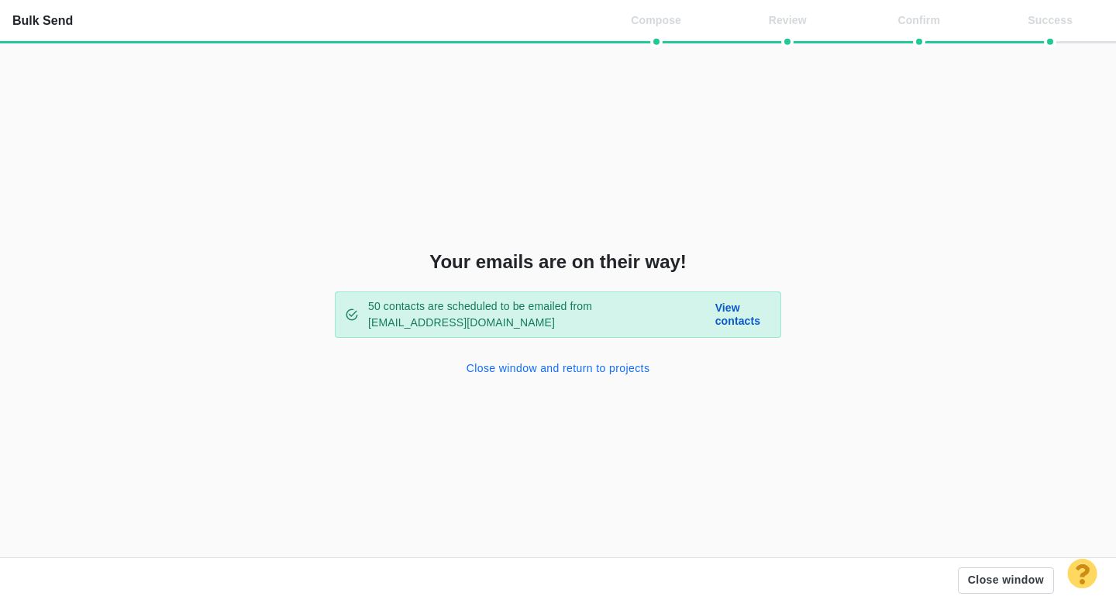
click at [534, 373] on button "Close window and return to projects" at bounding box center [558, 368] width 202 height 25
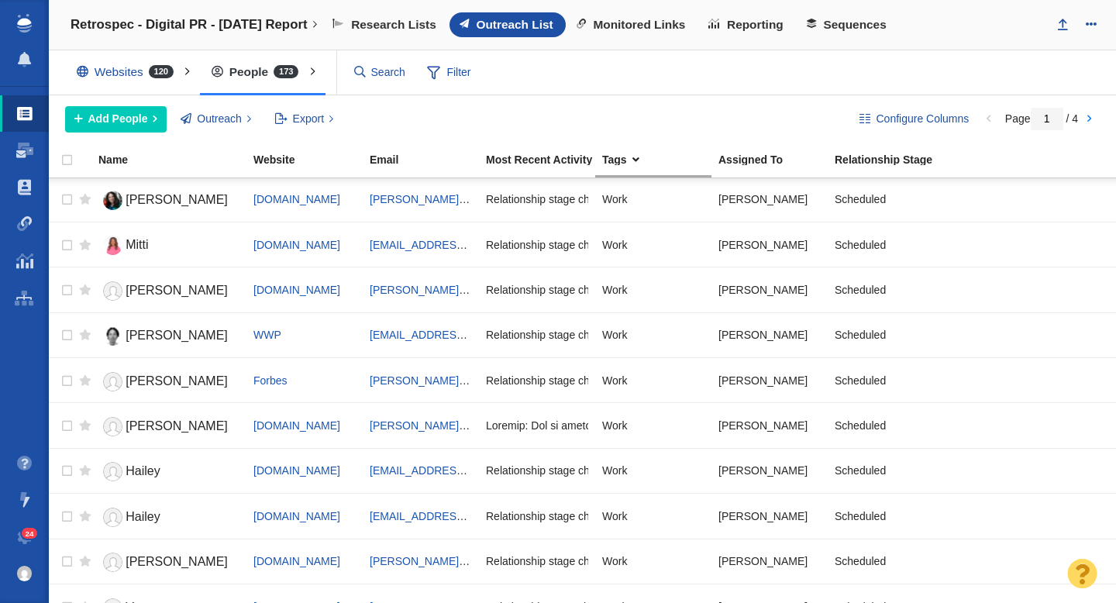
scroll to position [0, 0]
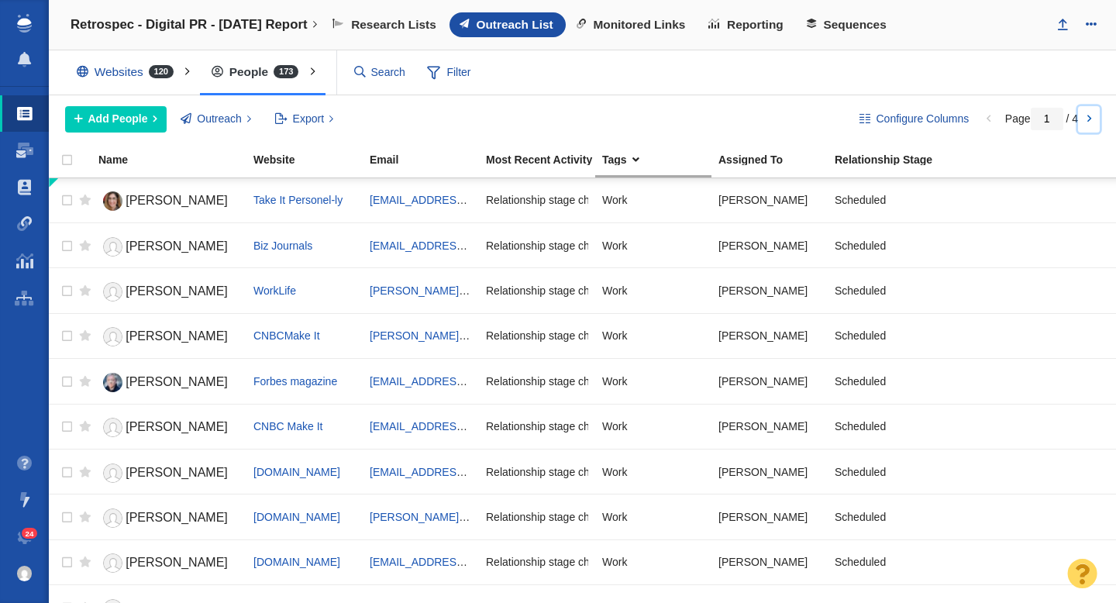
click at [1084, 119] on link at bounding box center [1089, 119] width 22 height 26
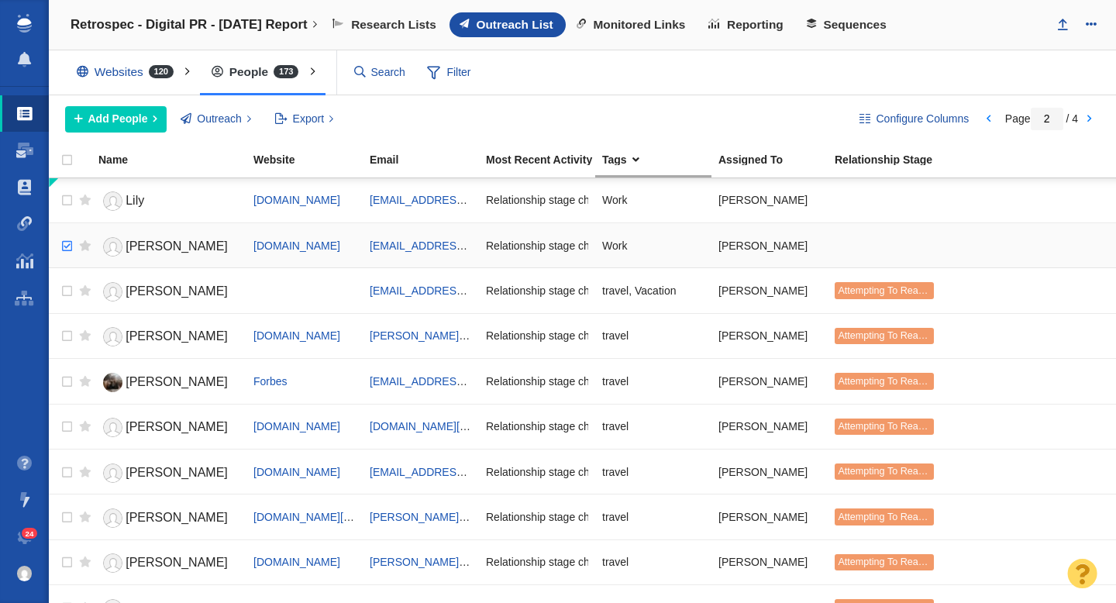
checkbox input "true"
click at [67, 247] on input "checkbox" at bounding box center [64, 246] width 23 height 34
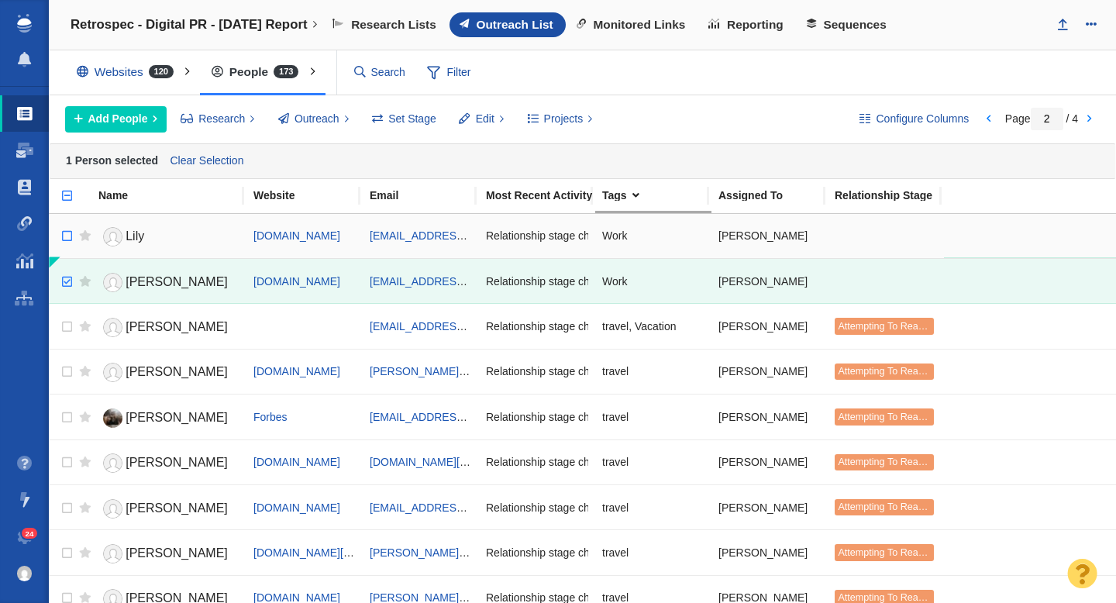
click at [67, 209] on th at bounding box center [60, 196] width 23 height 34
click at [69, 205] on th at bounding box center [60, 196] width 23 height 34
click at [67, 193] on input "checkbox" at bounding box center [60, 204] width 23 height 34
checkbox input "true"
checkbox input "false"
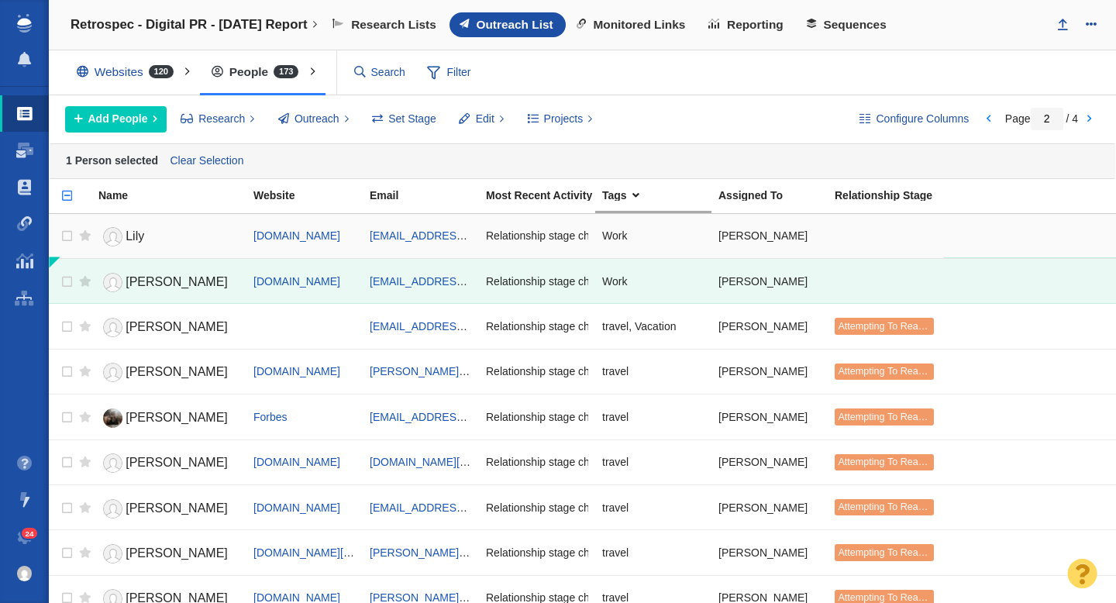
checkbox input "false"
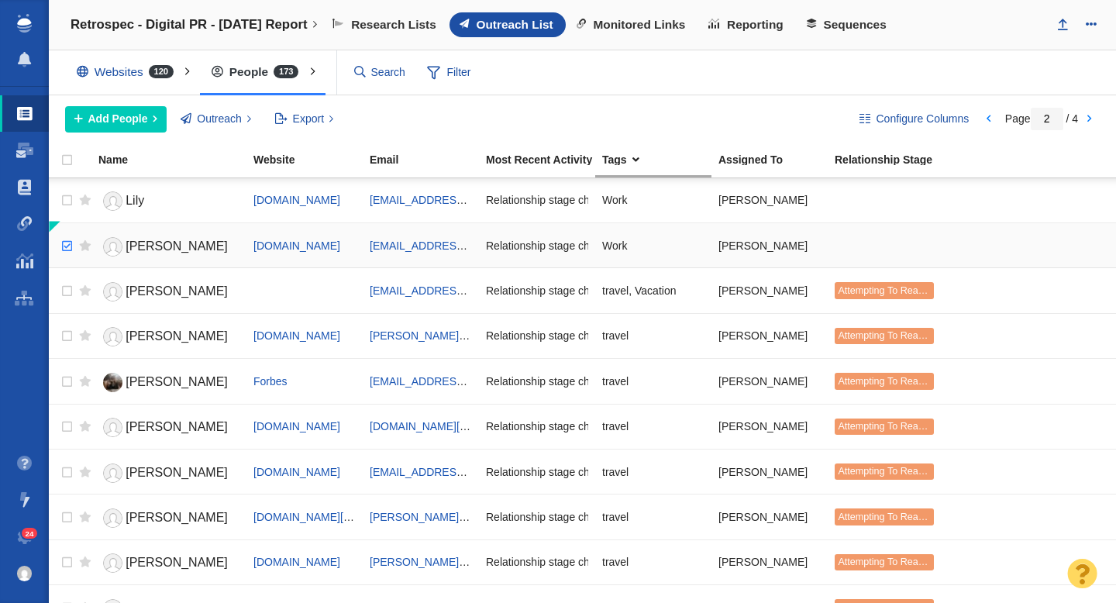
checkbox input "true"
click at [64, 242] on input "checkbox" at bounding box center [64, 246] width 23 height 34
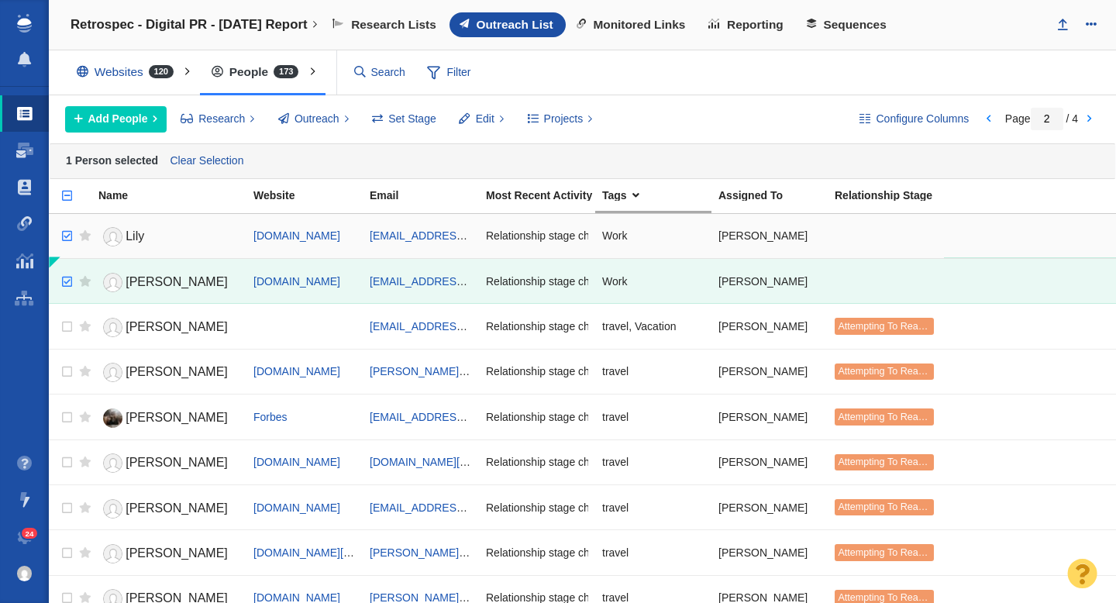
checkbox input "true"
click at [67, 229] on input "checkbox" at bounding box center [64, 236] width 23 height 34
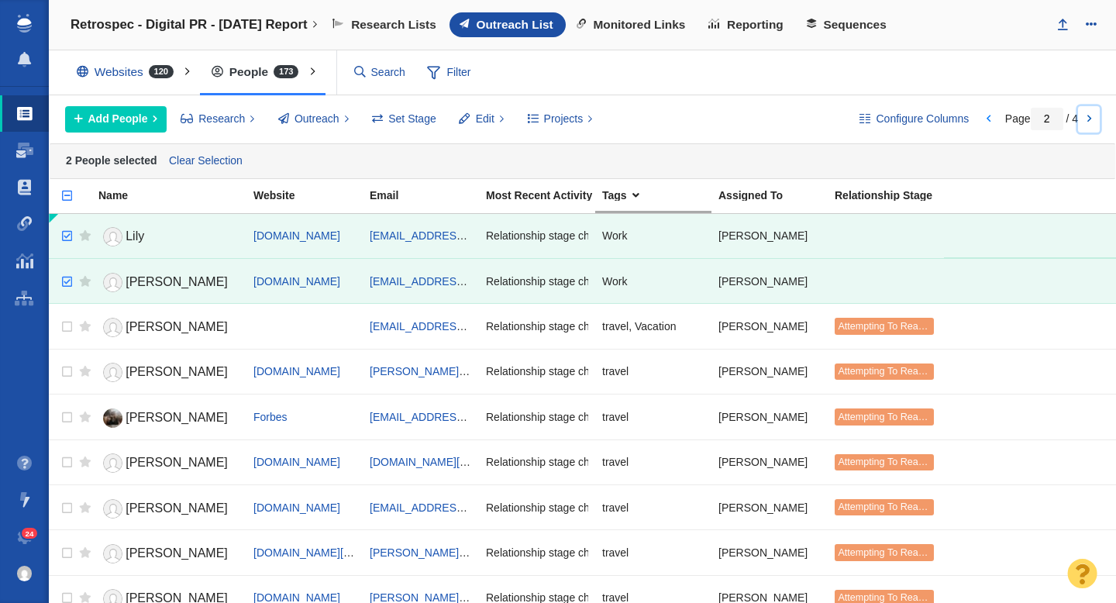
click at [1086, 126] on link at bounding box center [1089, 119] width 22 height 26
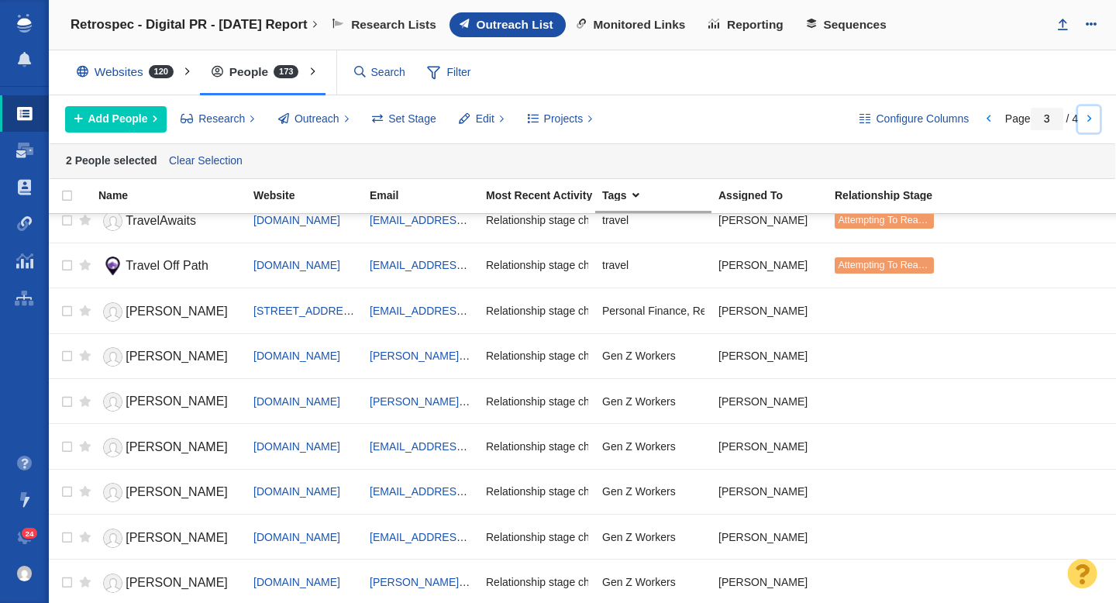
scroll to position [1151, 0]
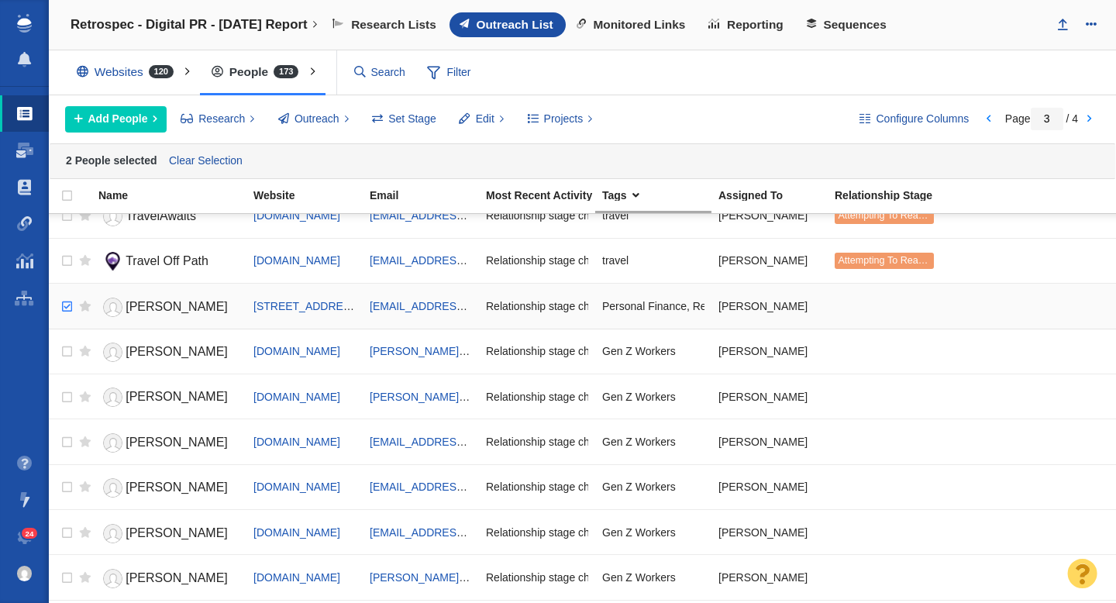
checkbox input "true"
click at [61, 308] on input "checkbox" at bounding box center [64, 307] width 23 height 34
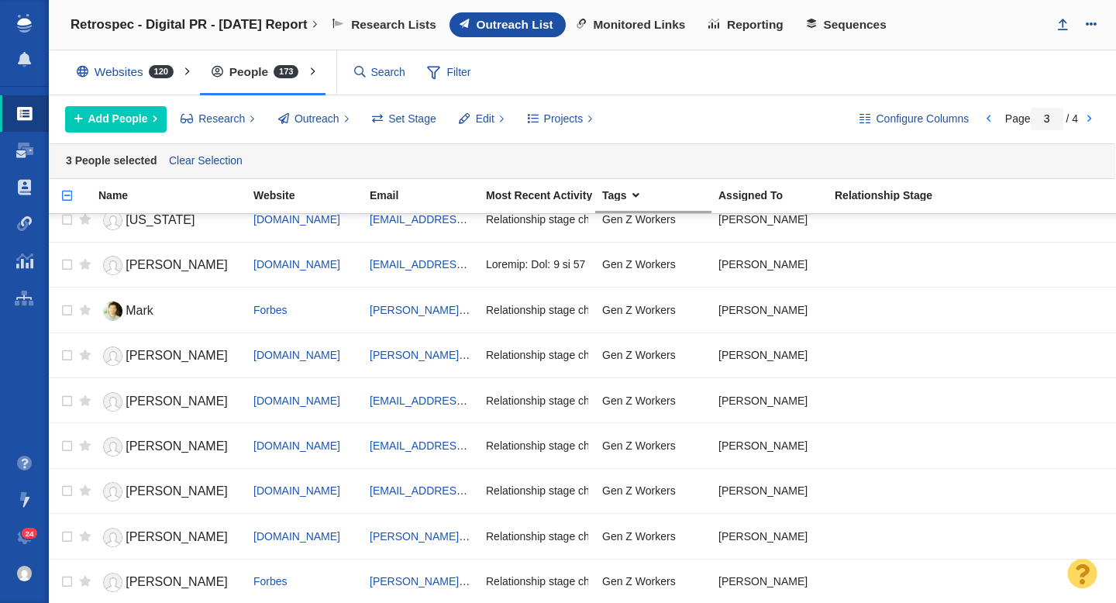
scroll to position [1872, 0]
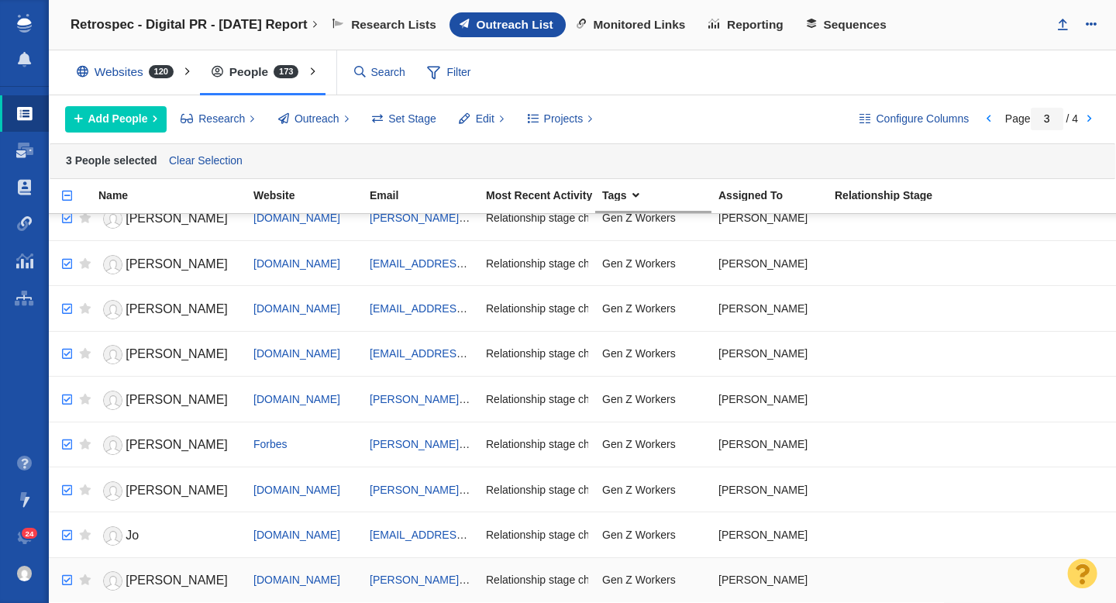
checkbox input "true"
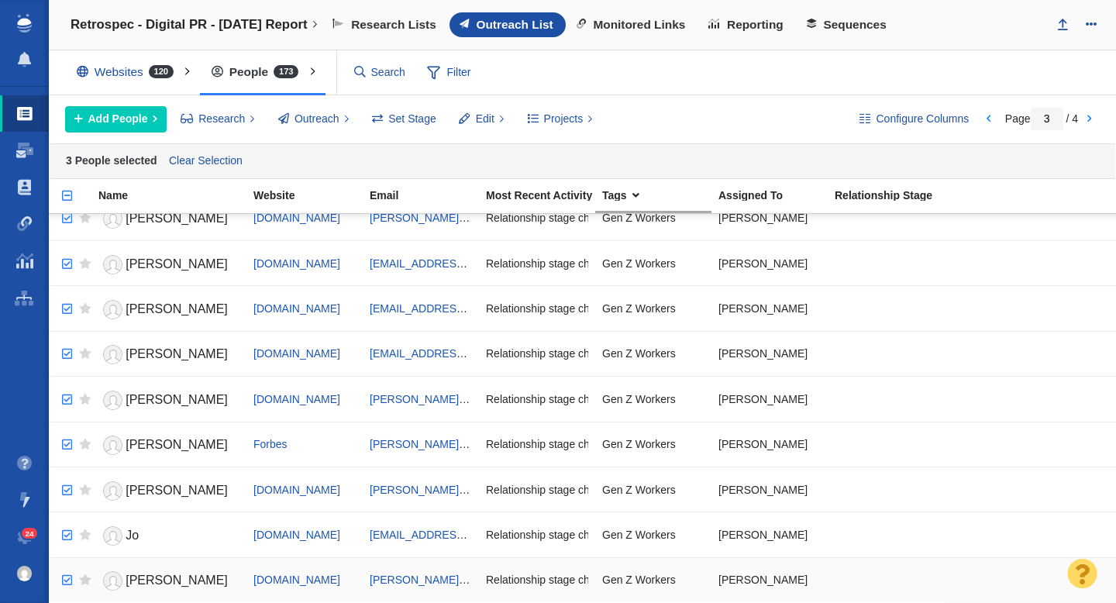
checkbox input "true"
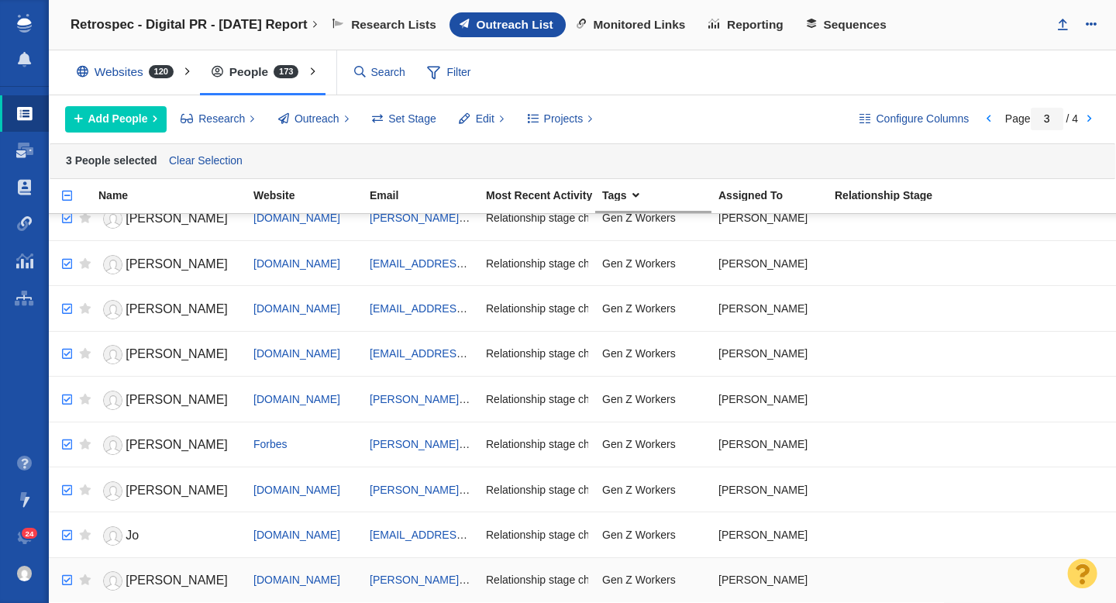
checkbox input "true"
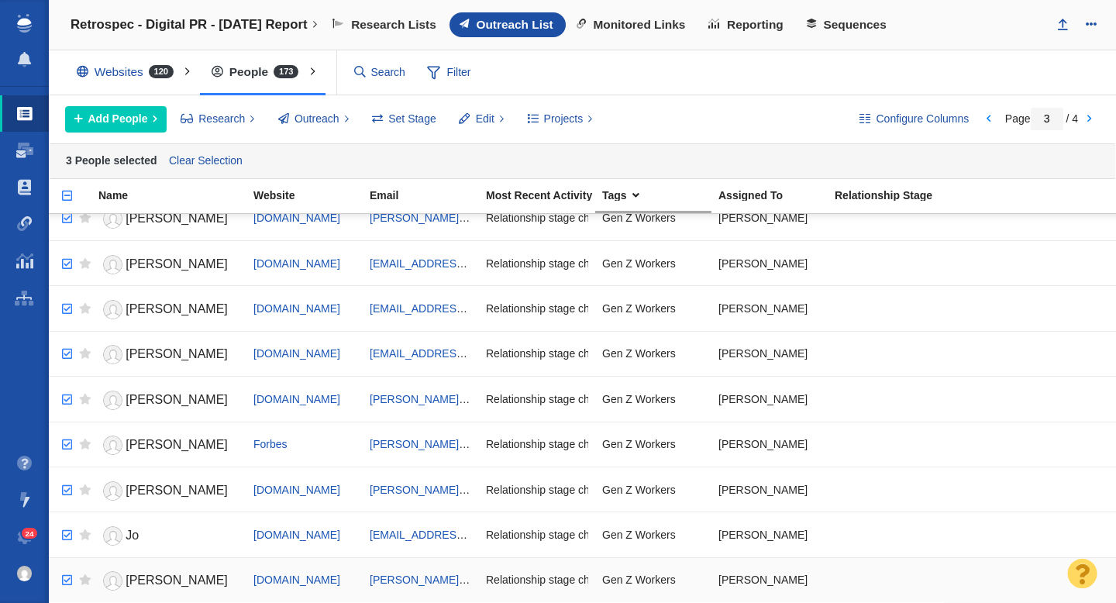
checkbox input "true"
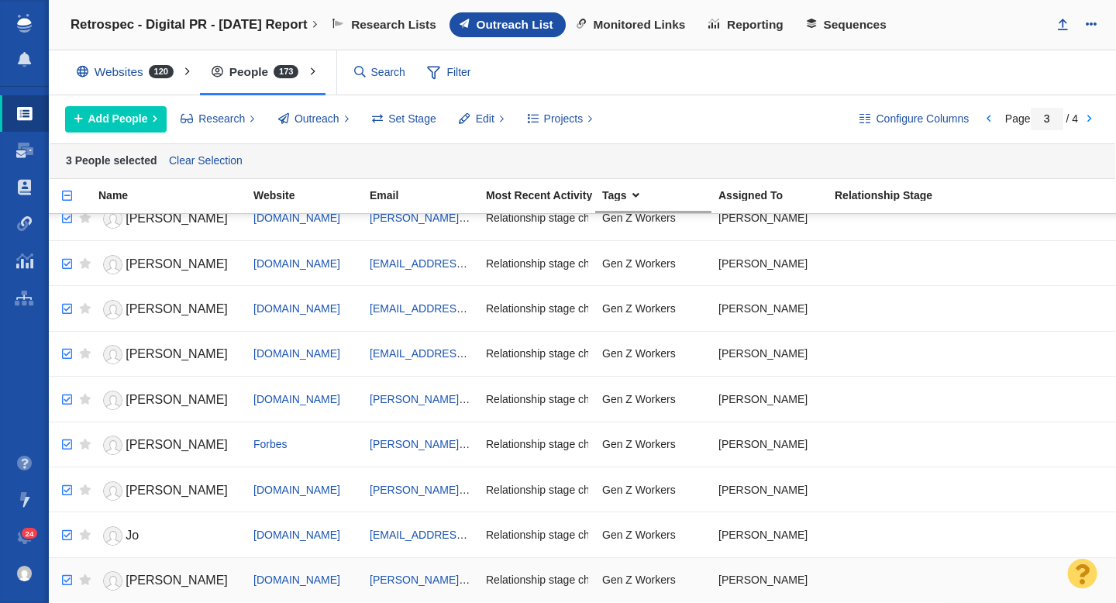
checkbox input "true"
click at [67, 581] on input "checkbox" at bounding box center [64, 580] width 23 height 34
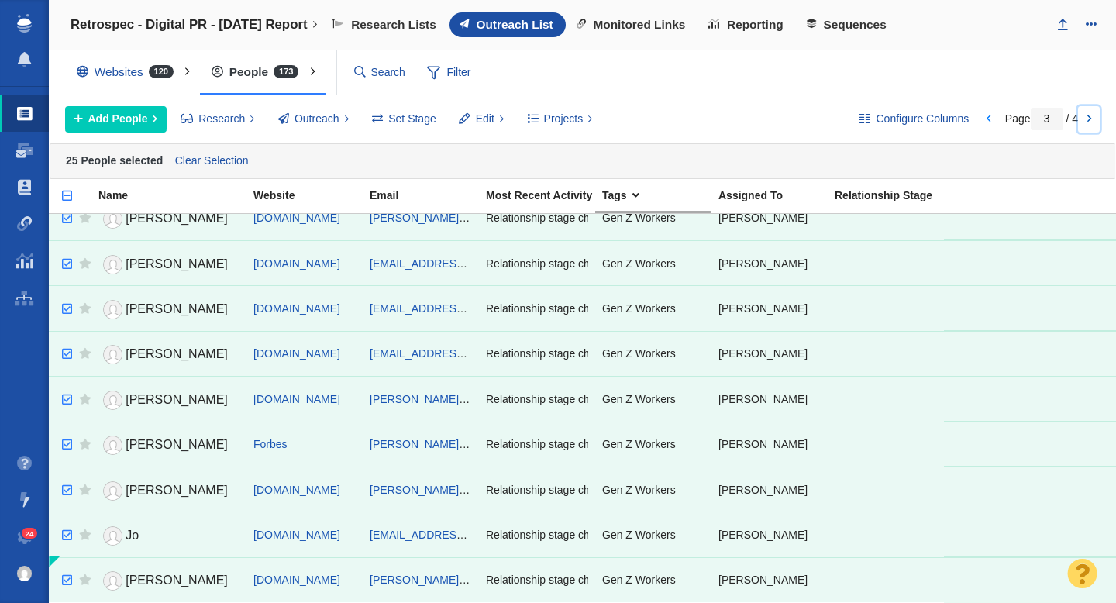
click at [1089, 119] on link at bounding box center [1089, 119] width 22 height 26
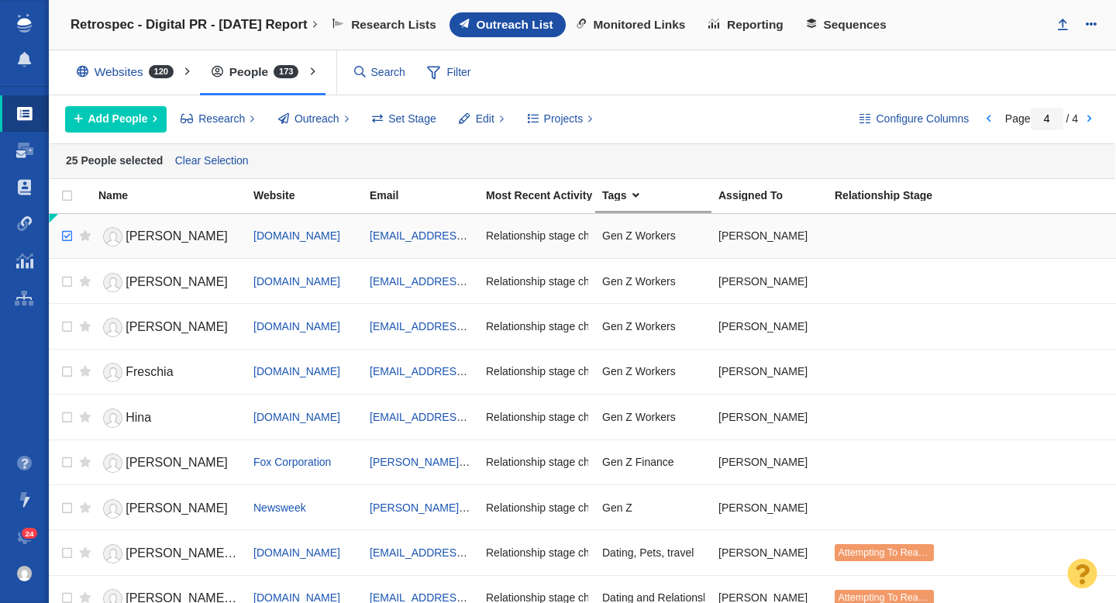
checkbox input "true"
click at [68, 239] on input "checkbox" at bounding box center [64, 236] width 23 height 34
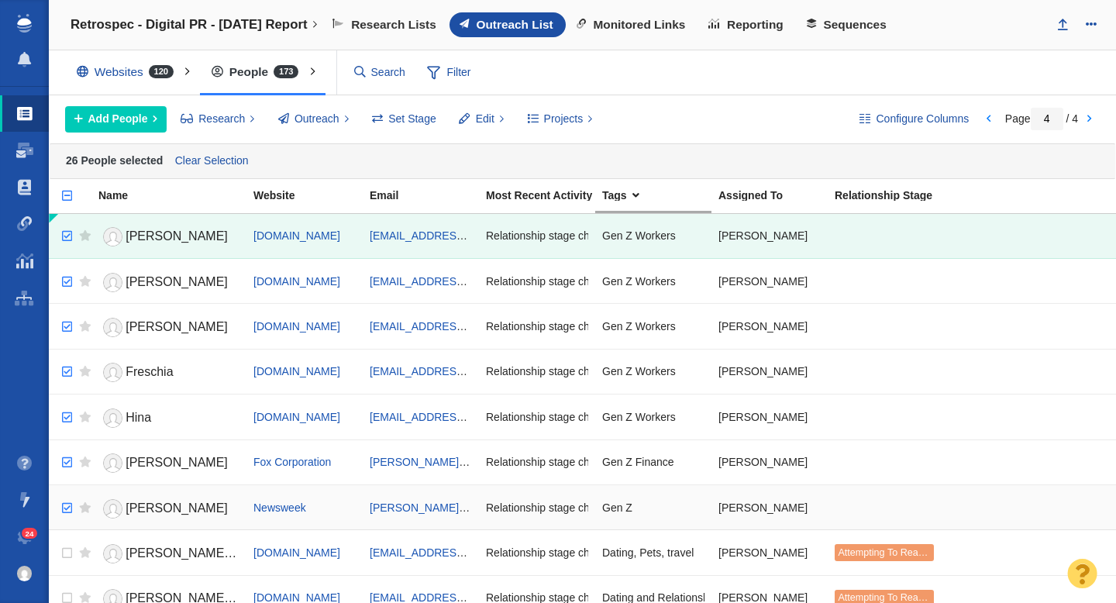
checkbox input "true"
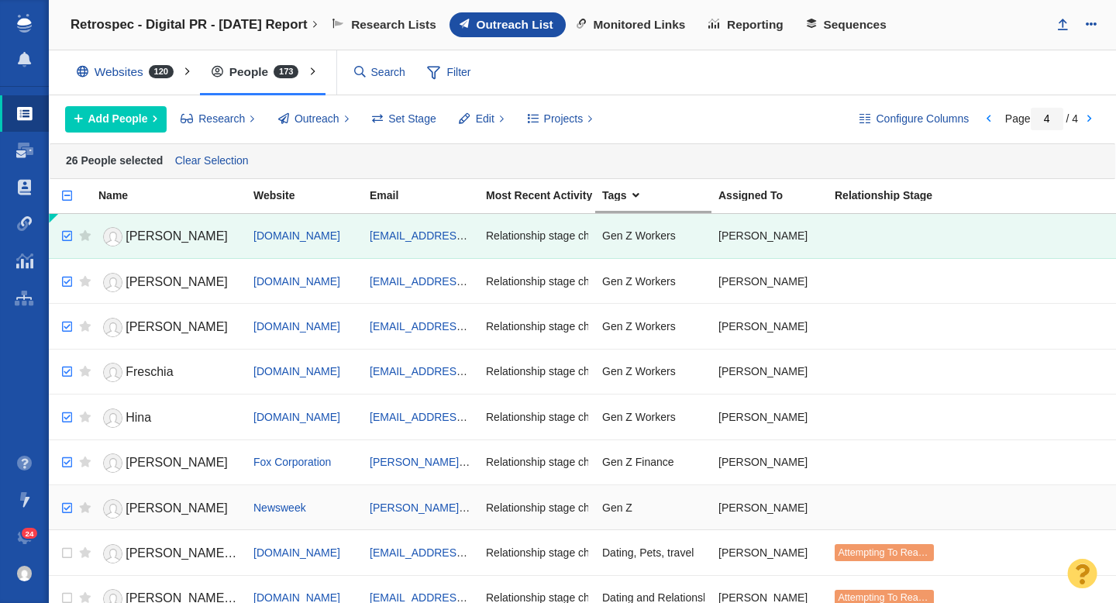
checkbox input "true"
click at [64, 507] on input "checkbox" at bounding box center [64, 508] width 23 height 34
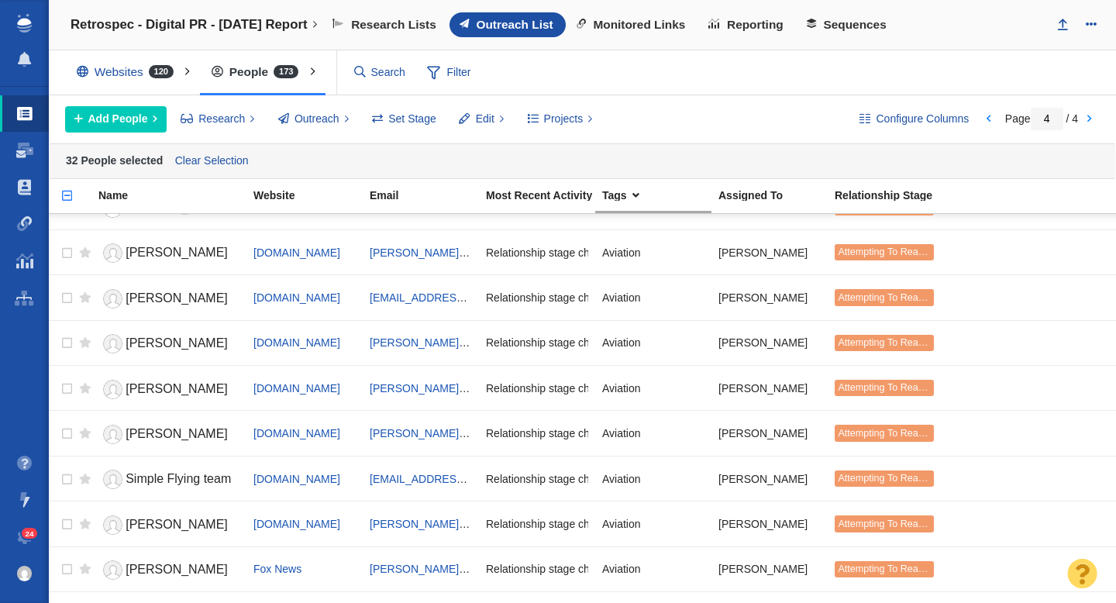
scroll to position [652, 0]
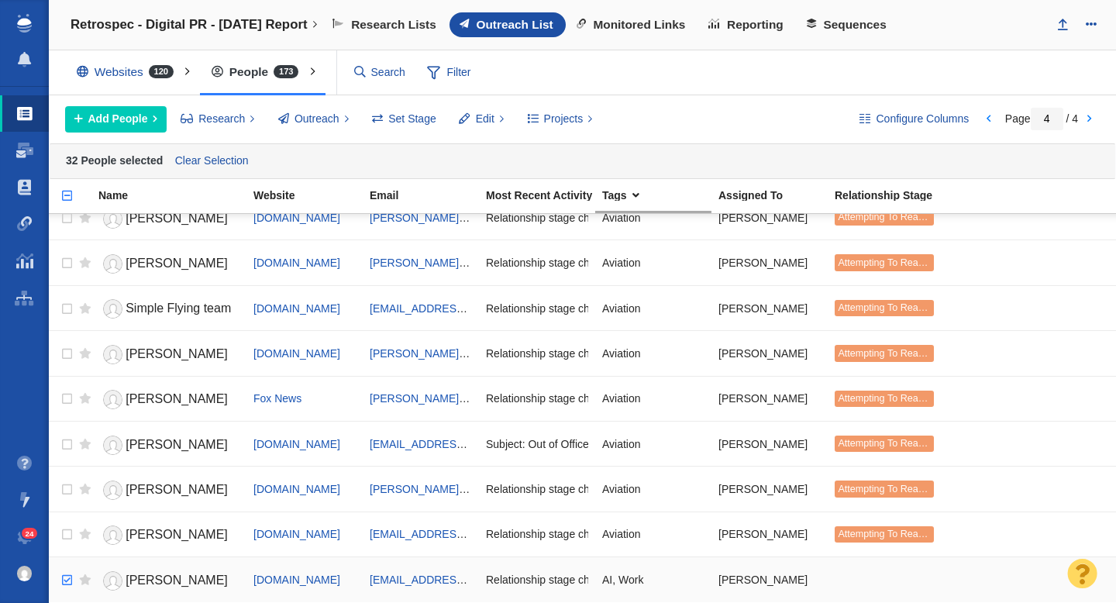
checkbox input "true"
click at [66, 584] on input "checkbox" at bounding box center [64, 580] width 23 height 34
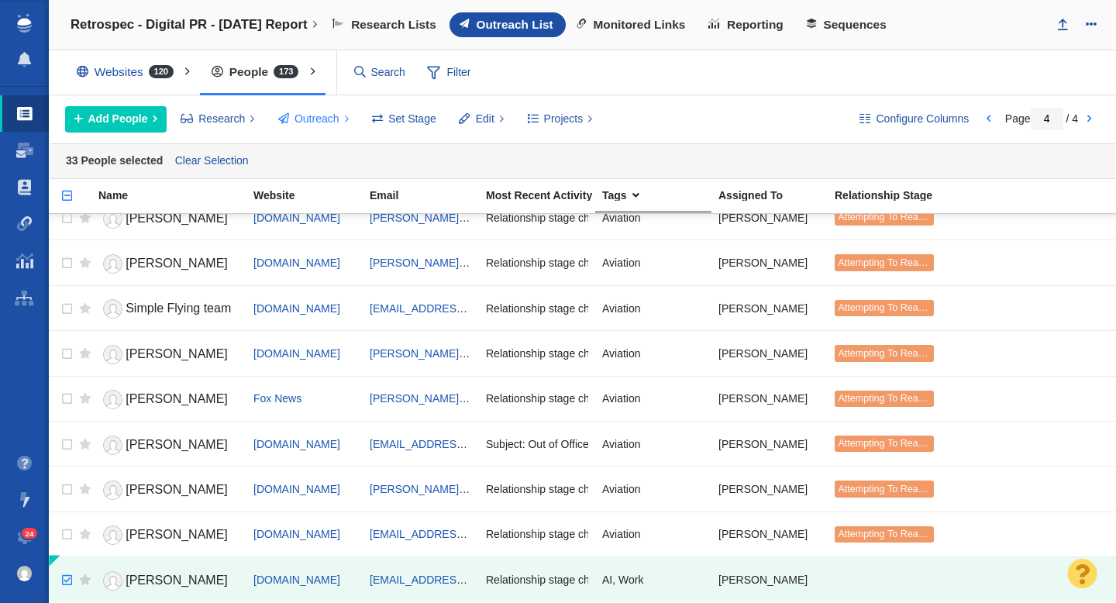
click at [308, 122] on span "Outreach" at bounding box center [316, 119] width 45 height 16
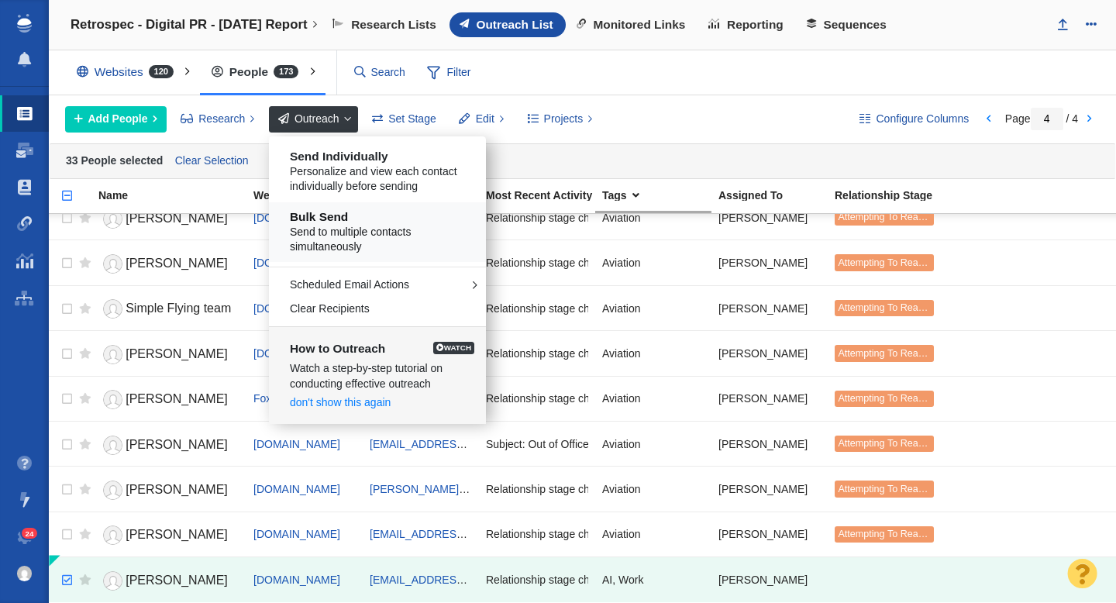
click at [343, 218] on h5 "Bulk Send" at bounding box center [383, 217] width 187 height 14
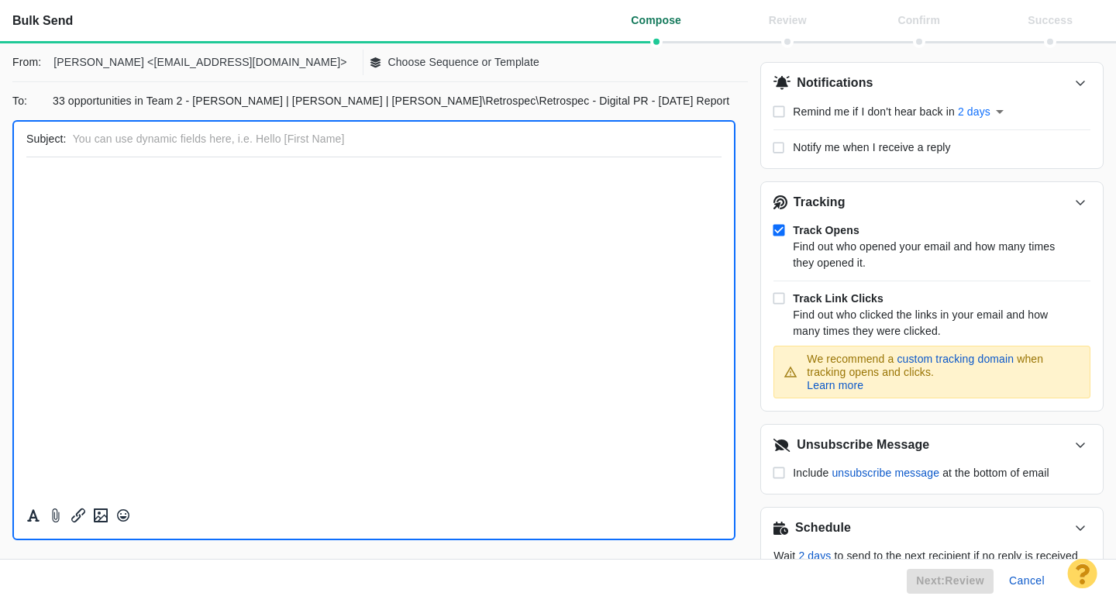
scroll to position [0, 0]
click at [387, 62] on p "Choose Sequence or Template" at bounding box center [463, 62] width 152 height 16
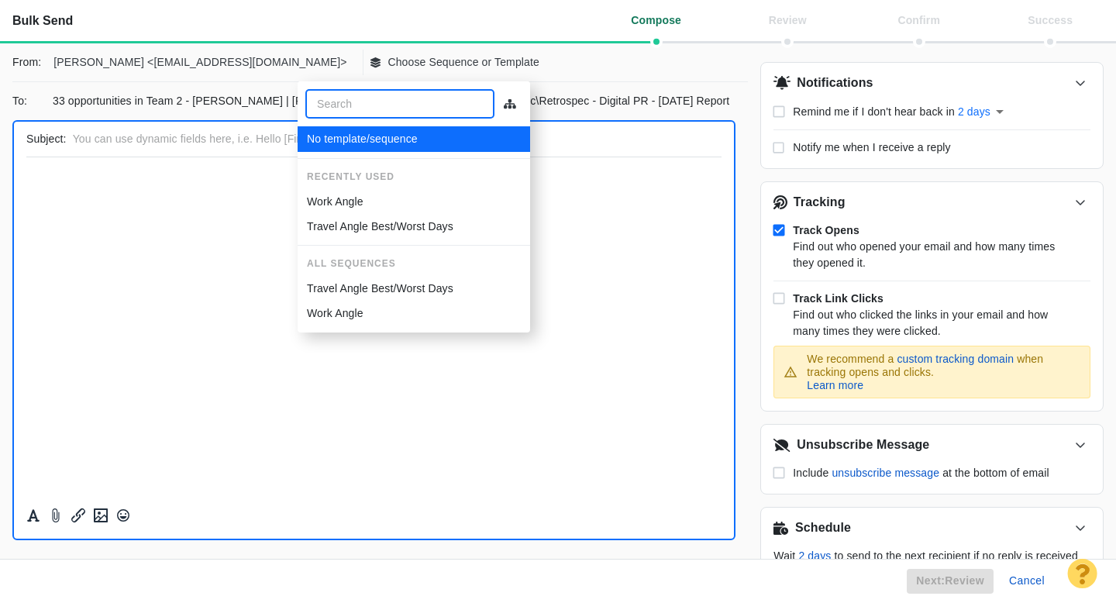
click at [357, 204] on p "Work Angle" at bounding box center [335, 202] width 57 height 16
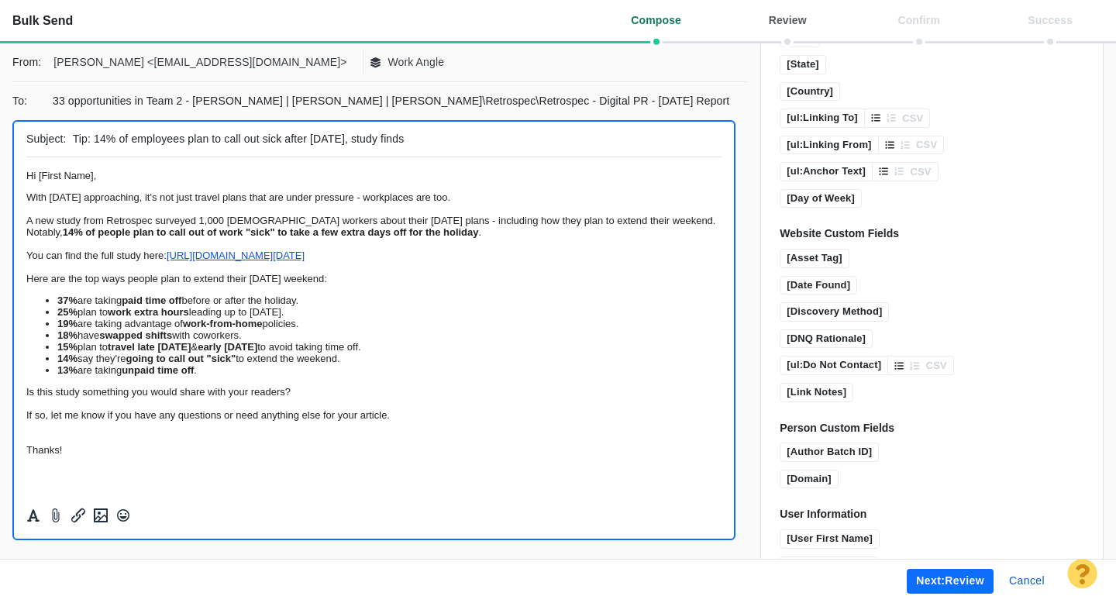
scroll to position [1082, 0]
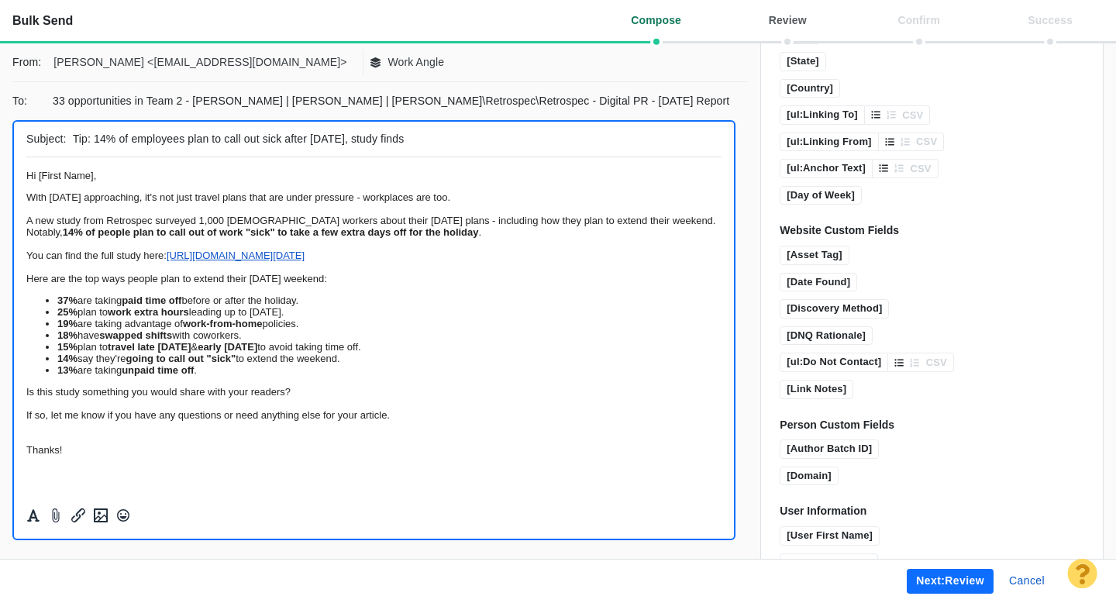
click at [944, 583] on button "Next: review" at bounding box center [949, 581] width 87 height 25
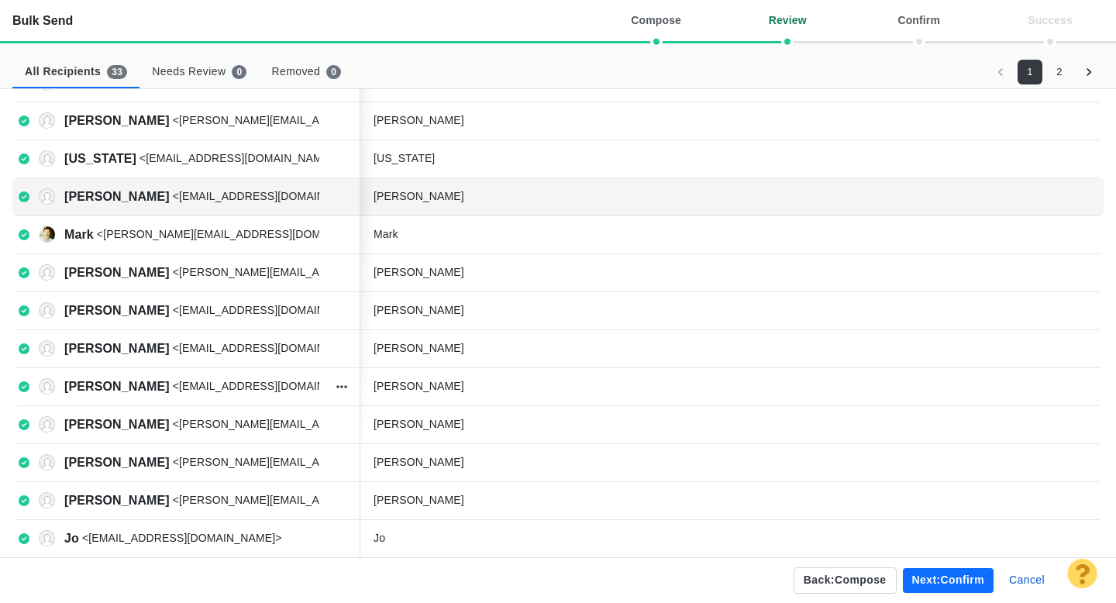
scroll to position [551, 0]
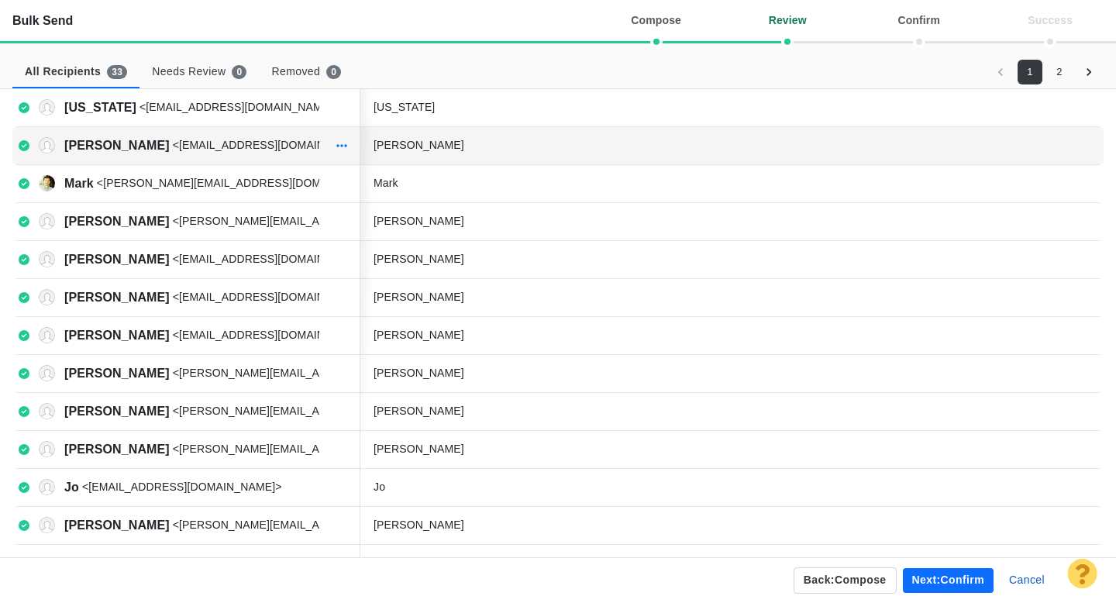
click at [341, 147] on icon "button" at bounding box center [341, 145] width 11 height 12
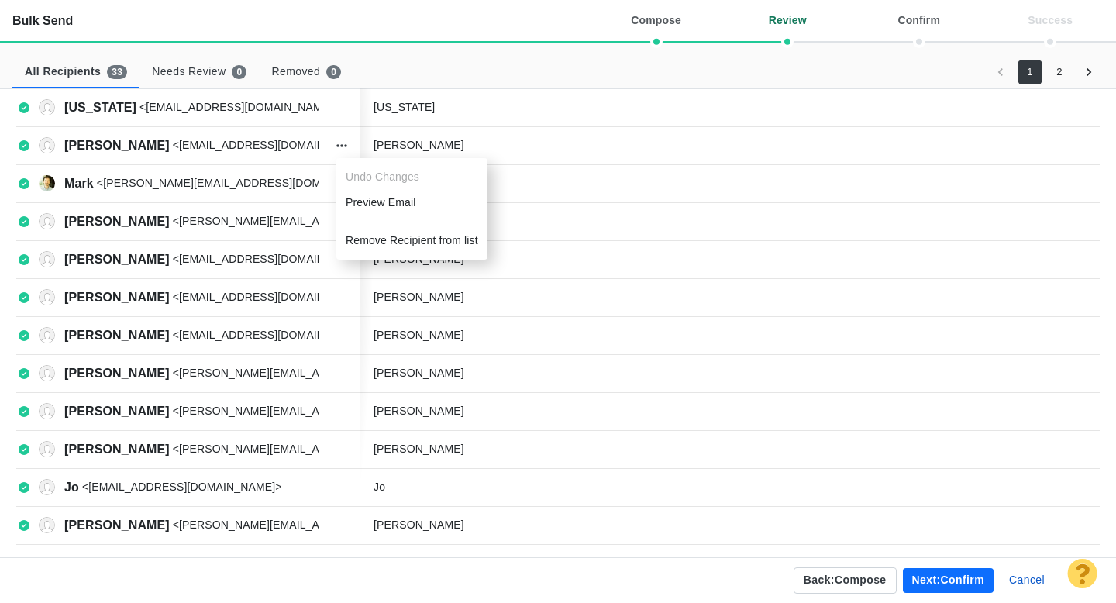
click at [383, 236] on li "Remove Recipient from list" at bounding box center [411, 241] width 151 height 26
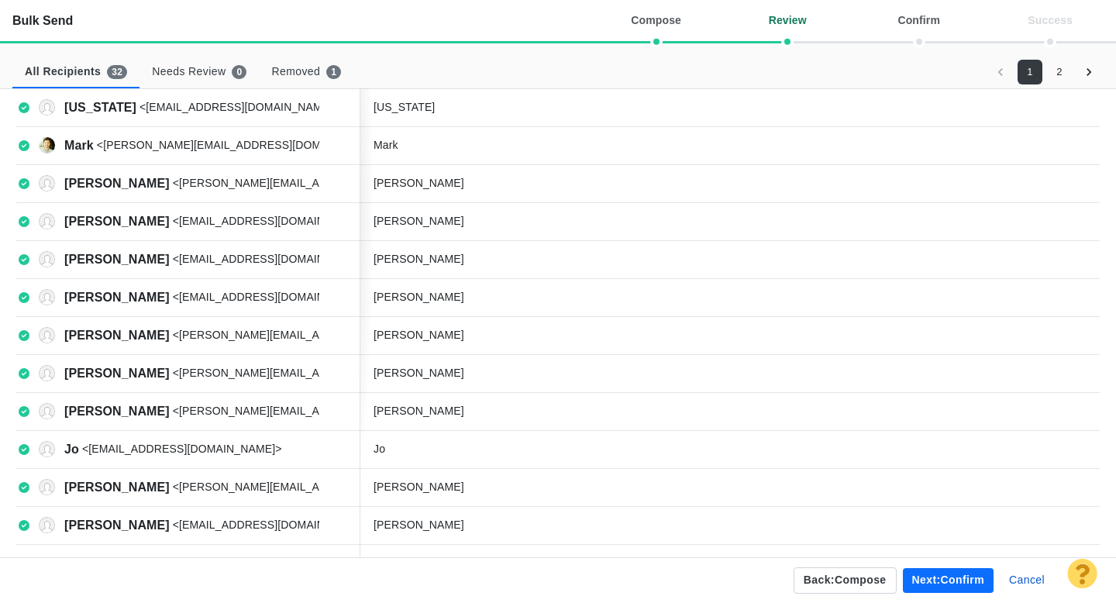
click at [923, 579] on button "Next: confirm" at bounding box center [948, 580] width 91 height 25
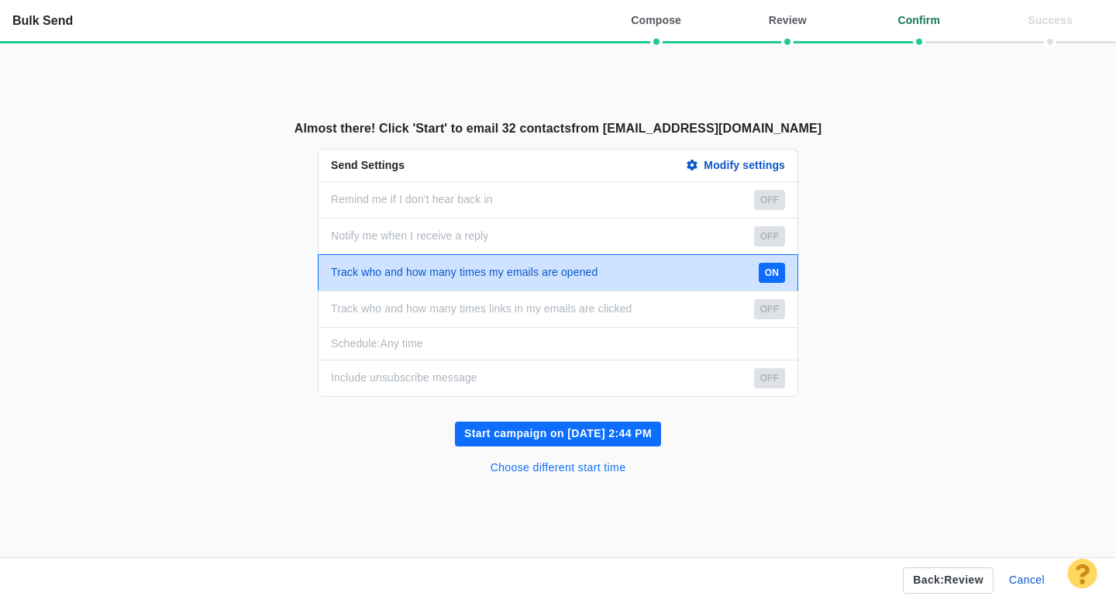
click at [595, 466] on button "Choose different start time" at bounding box center [558, 468] width 154 height 25
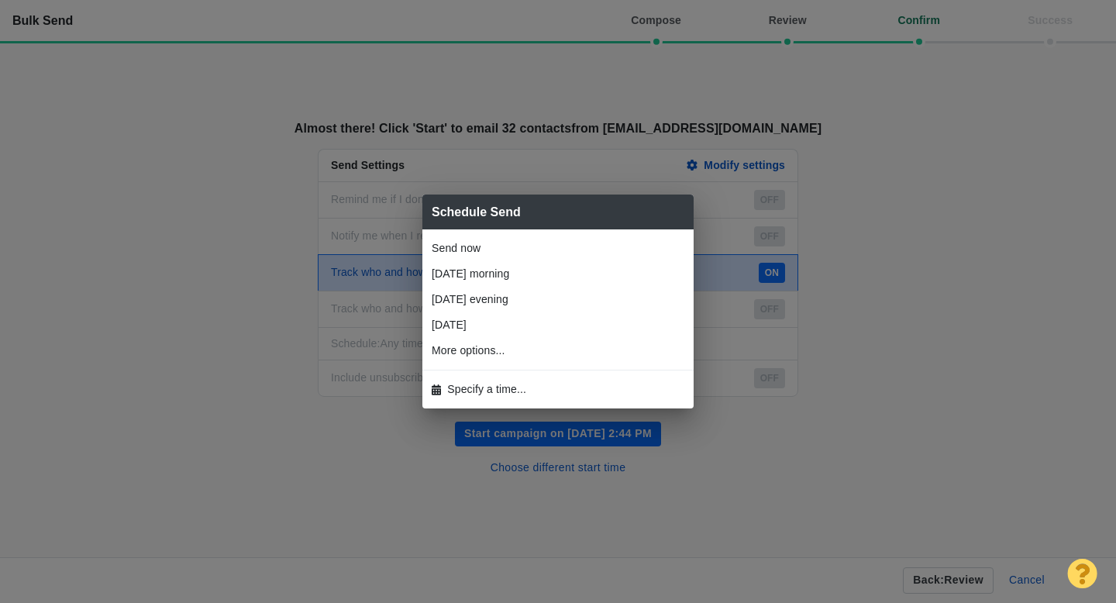
click at [530, 392] on li "Specify a time..." at bounding box center [557, 389] width 271 height 26
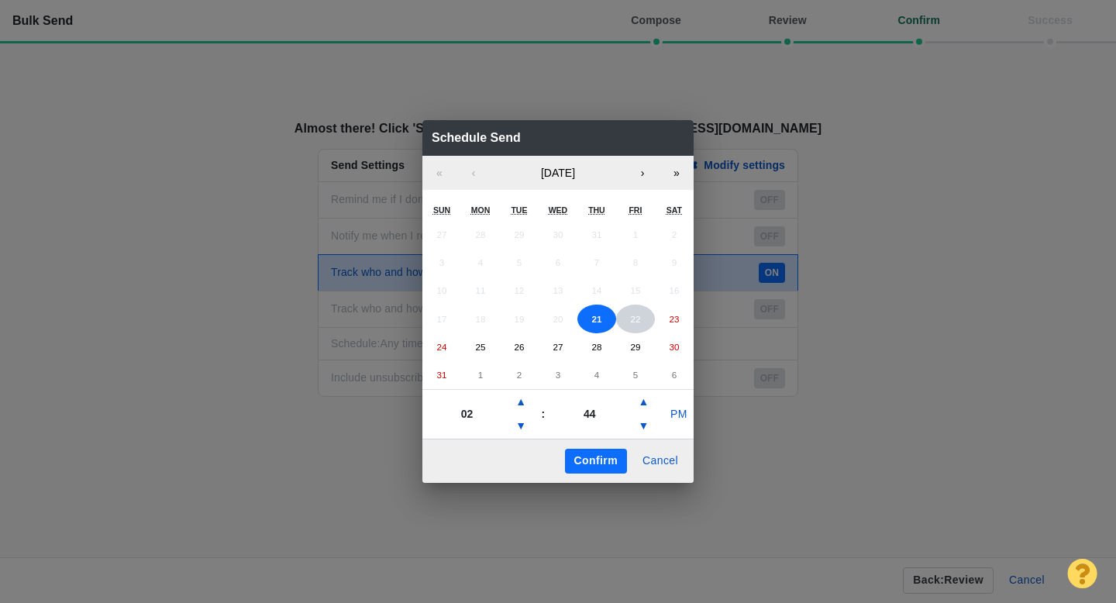
click at [628, 316] on button "22" at bounding box center [635, 318] width 39 height 29
click at [518, 400] on button "▲" at bounding box center [520, 402] width 19 height 25
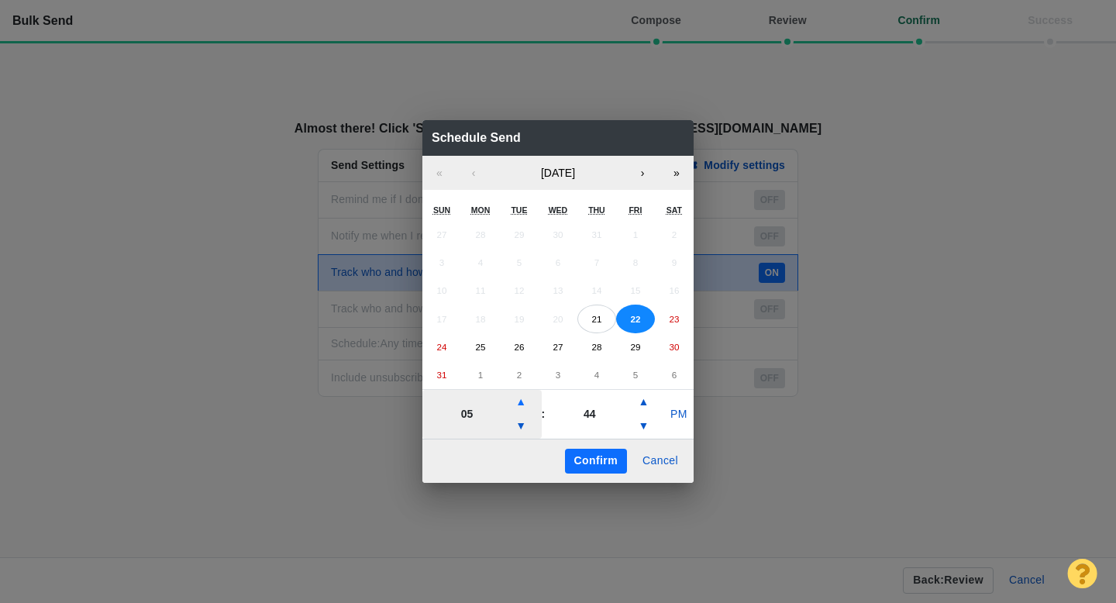
type input "06"
click at [686, 404] on button "PM" at bounding box center [678, 414] width 29 height 25
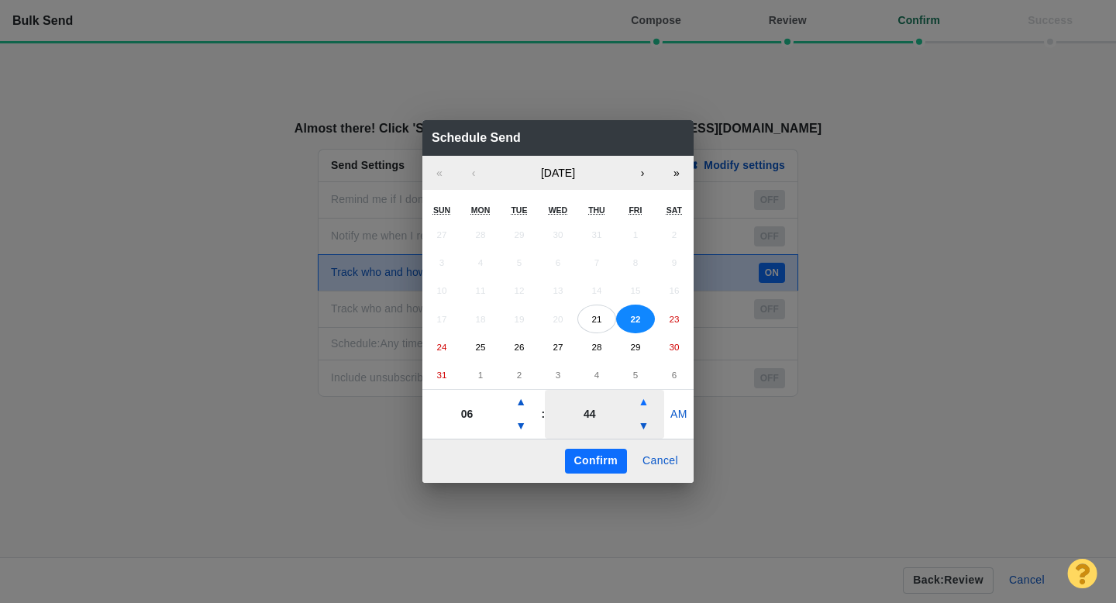
click at [639, 405] on button "▲" at bounding box center [643, 402] width 19 height 25
type input "54"
click at [596, 461] on button "Confirm" at bounding box center [596, 461] width 62 height 25
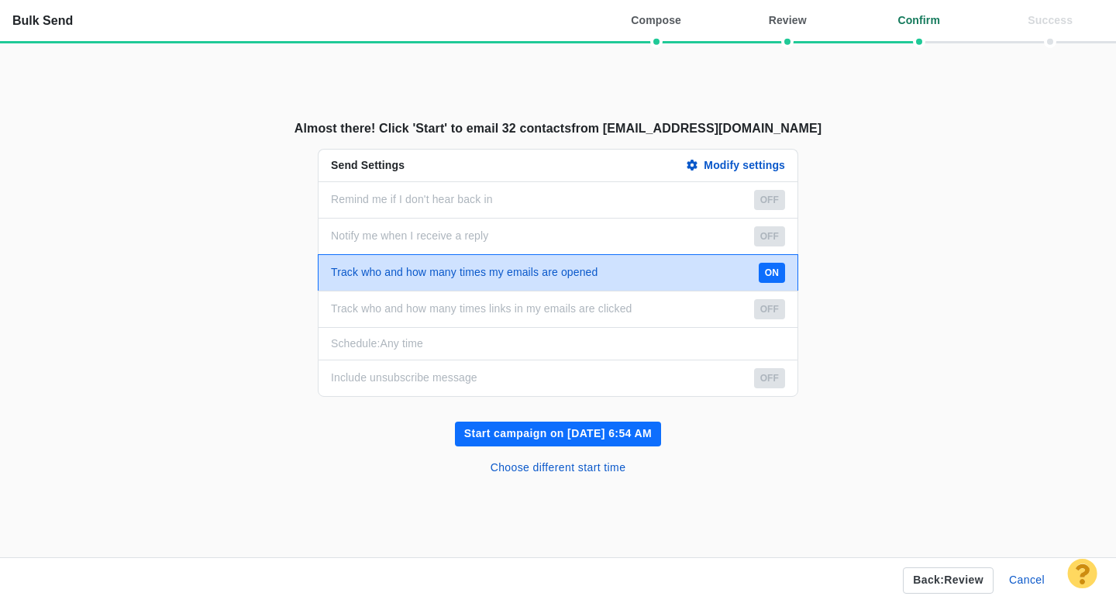
click at [545, 437] on button "Start campaign on Aug 22, 6:54 AM" at bounding box center [558, 433] width 206 height 25
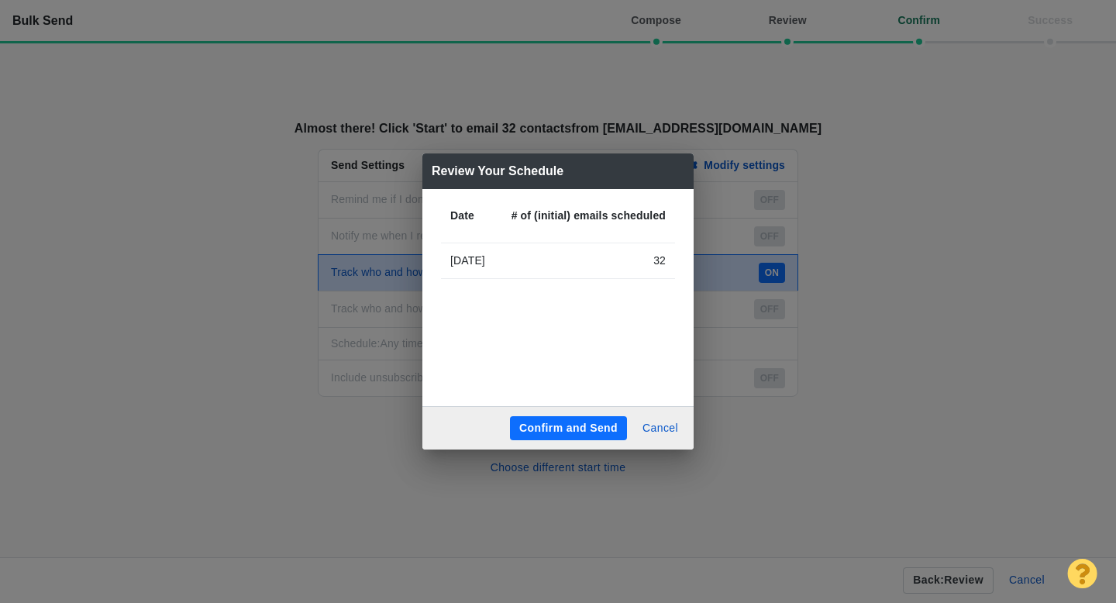
click at [535, 431] on button "Confirm and Send" at bounding box center [568, 428] width 117 height 25
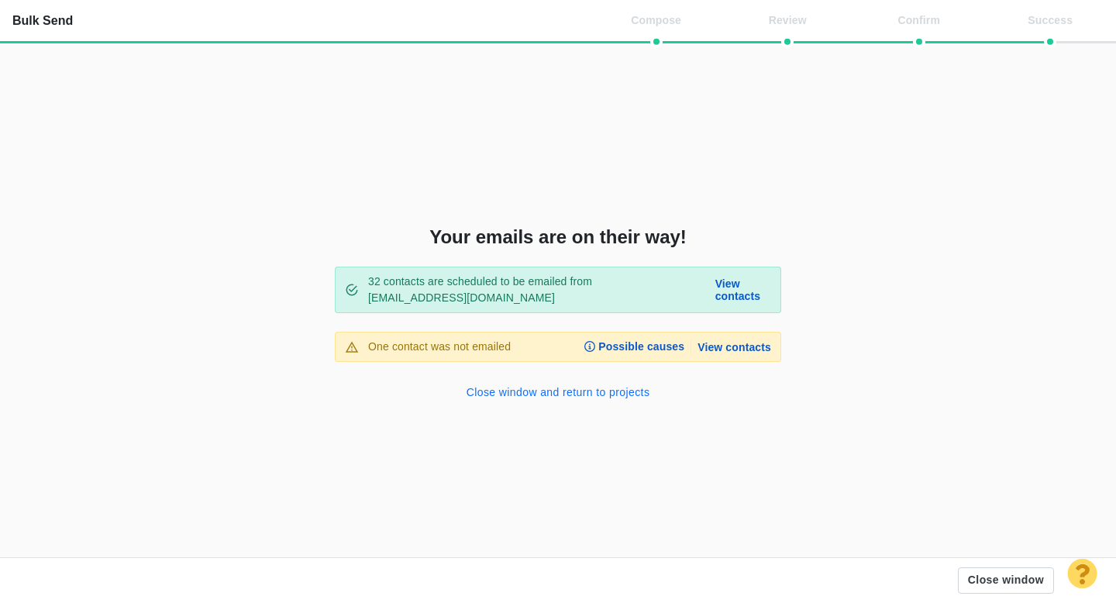
click at [521, 390] on button "Close window and return to projects" at bounding box center [558, 392] width 202 height 25
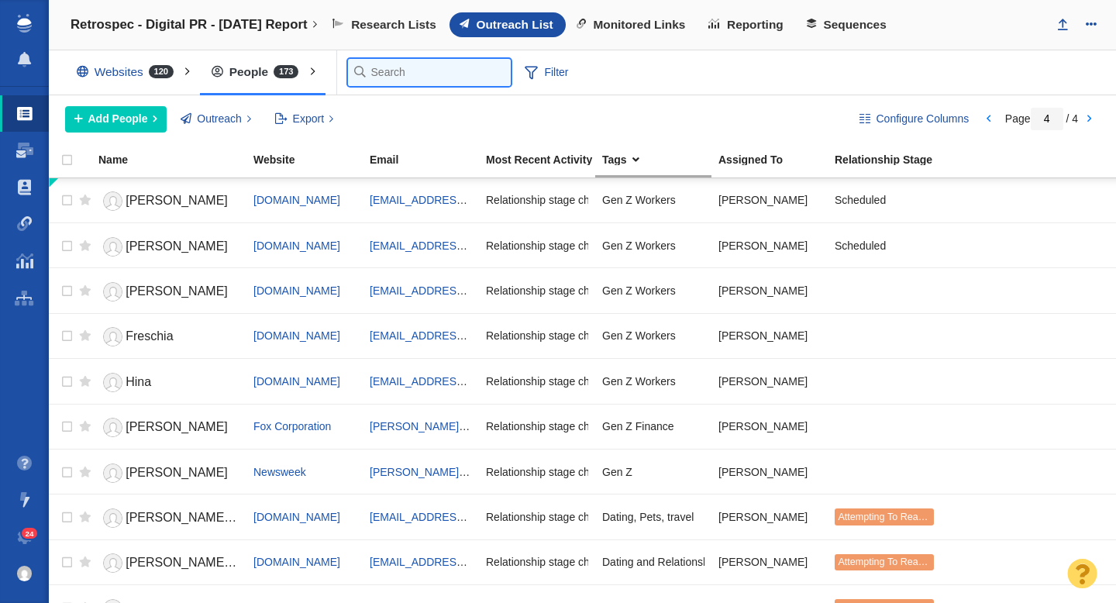
click at [369, 81] on input "text" at bounding box center [429, 72] width 163 height 27
paste input "alyssa.place@arizent.com"
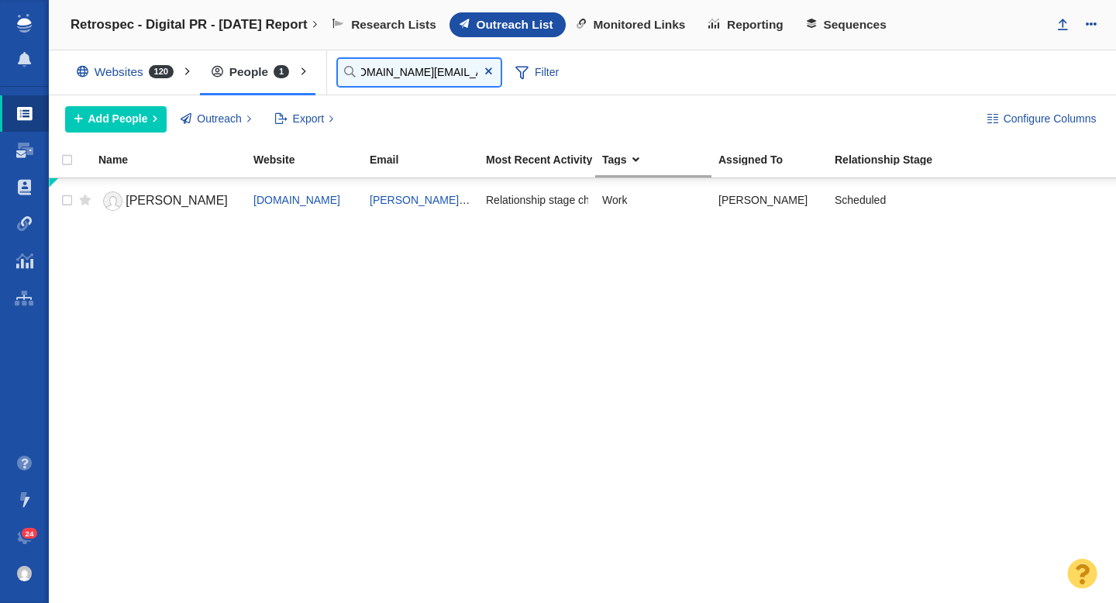
type input "alyssa.place@arizent.com"
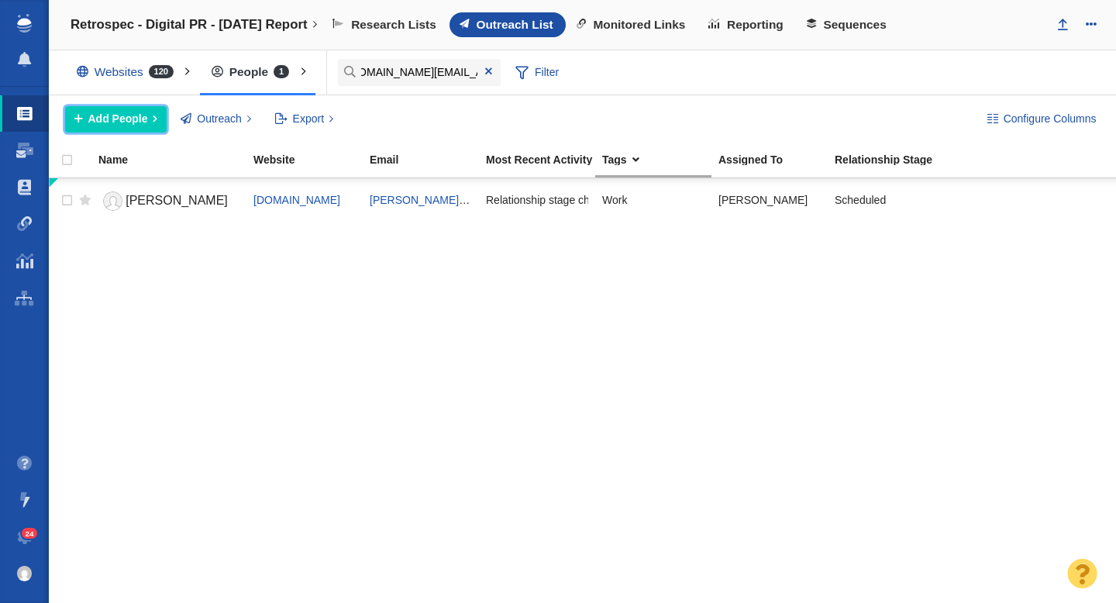
scroll to position [0, 0]
click at [115, 129] on button "Add People" at bounding box center [115, 119] width 101 height 26
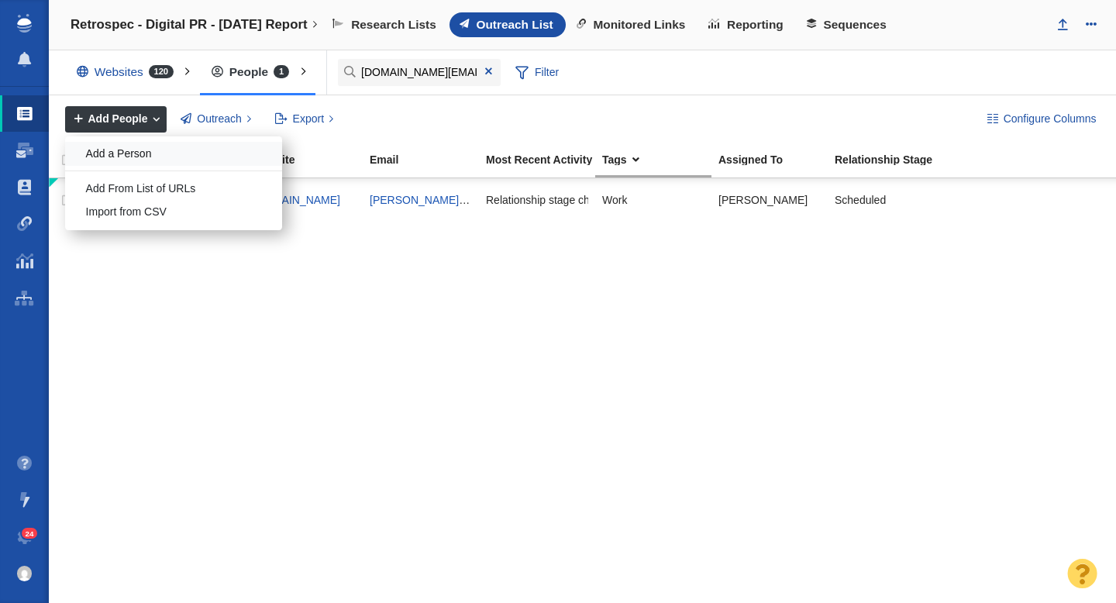
click at [122, 145] on div "Add a Person" at bounding box center [173, 154] width 217 height 24
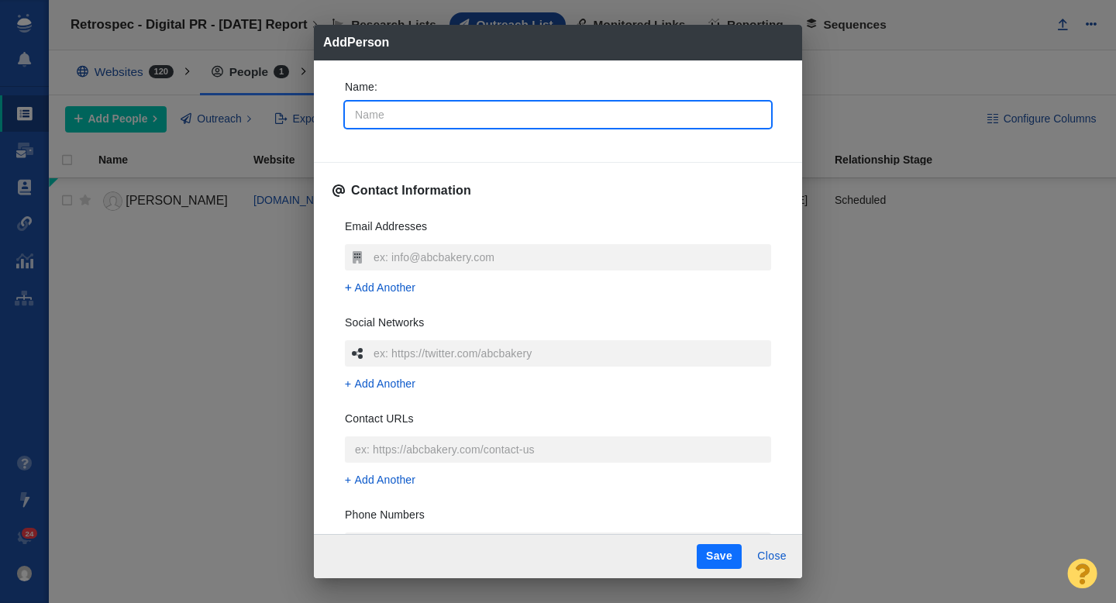
type input "A"
type textarea "x"
type input "Al"
type textarea "x"
type input "Aly"
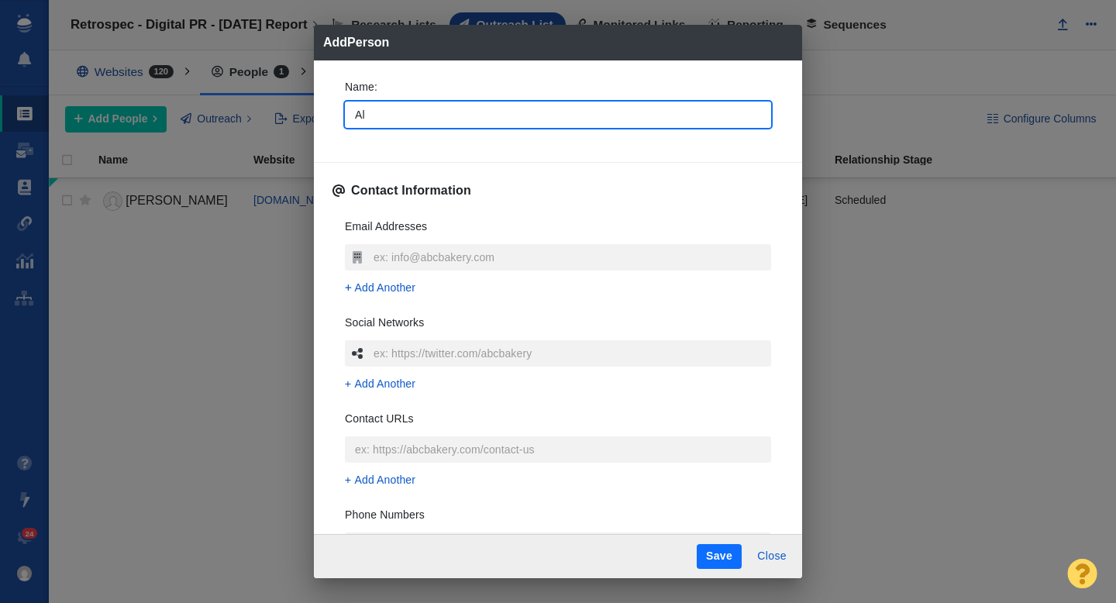
type textarea "x"
type input "Alys"
type textarea "x"
type input "Alyss"
type textarea "x"
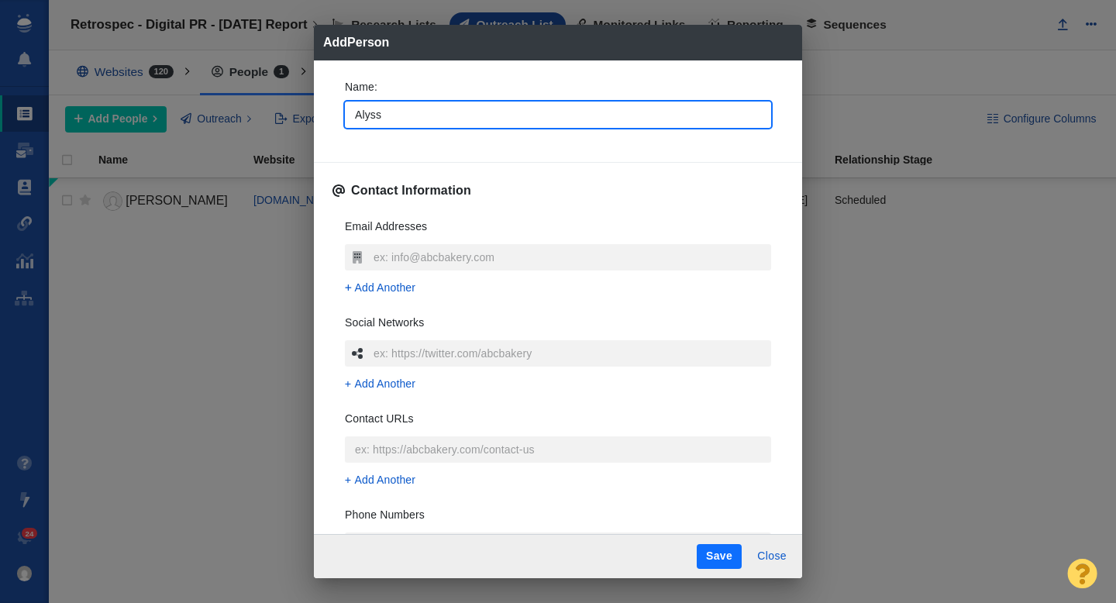
type input "Alyssa"
type textarea "x"
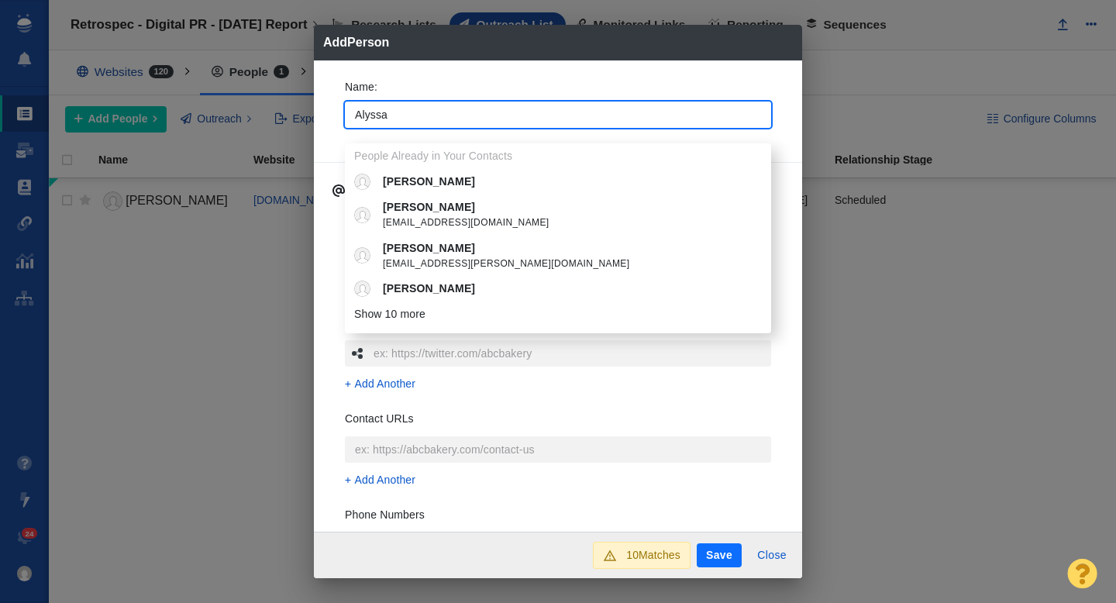
type input "Alyssa"
type textarea "x"
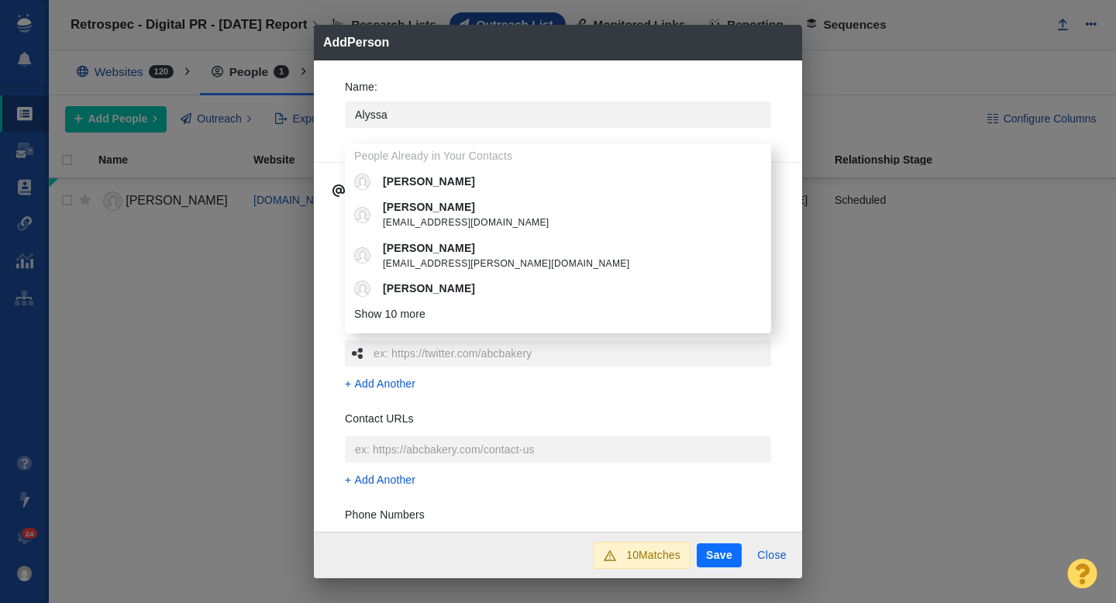
click at [327, 121] on div "Name : Alyssa People Already in Your Contacts Alyssa Bailey Alyssa Boyle alyssa…" at bounding box center [558, 296] width 488 height 472
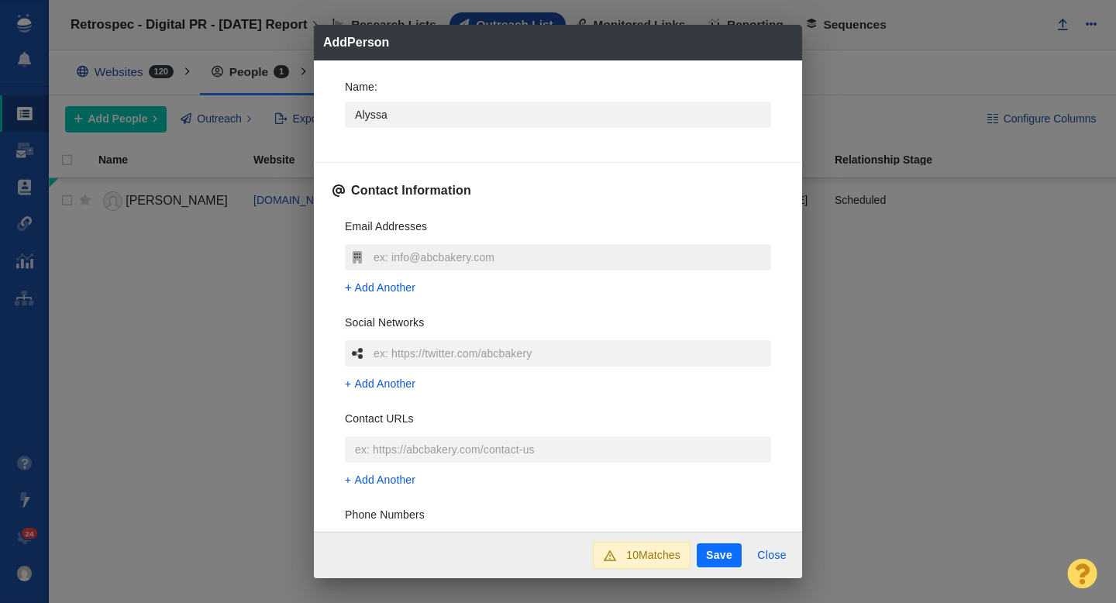
click at [399, 258] on input "text" at bounding box center [570, 257] width 401 height 26
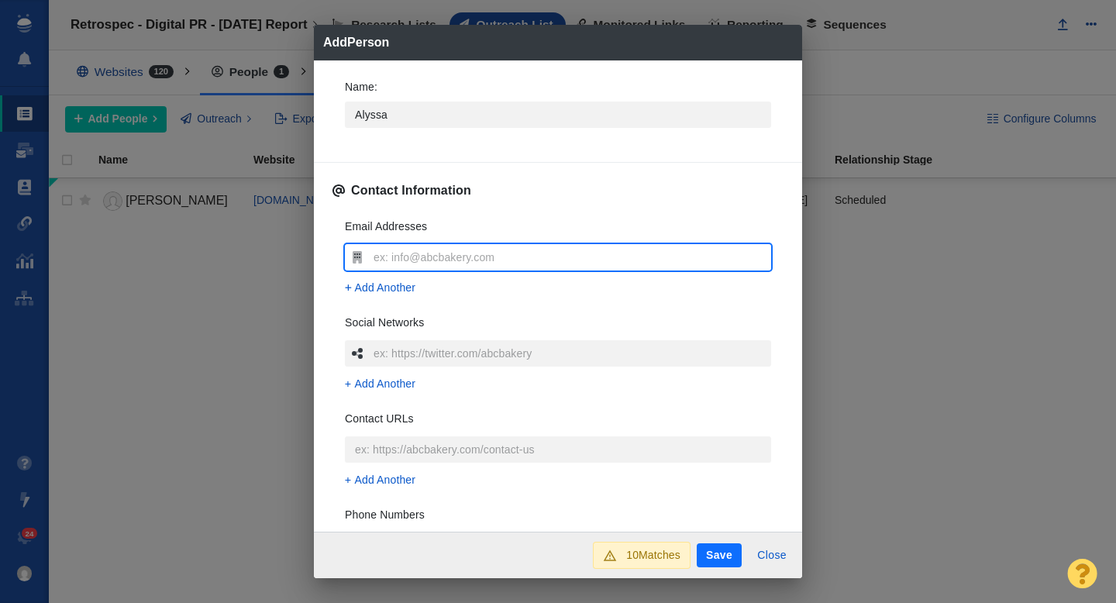
type input "alyssa.place@arizent.com"
type textarea "x"
type input "alyssa.place@arizent.com"
click at [334, 284] on div "Email Addresses alyssa.place@arizent.com Add Another Social Networks Add Anothe…" at bounding box center [557, 436] width 451 height 461
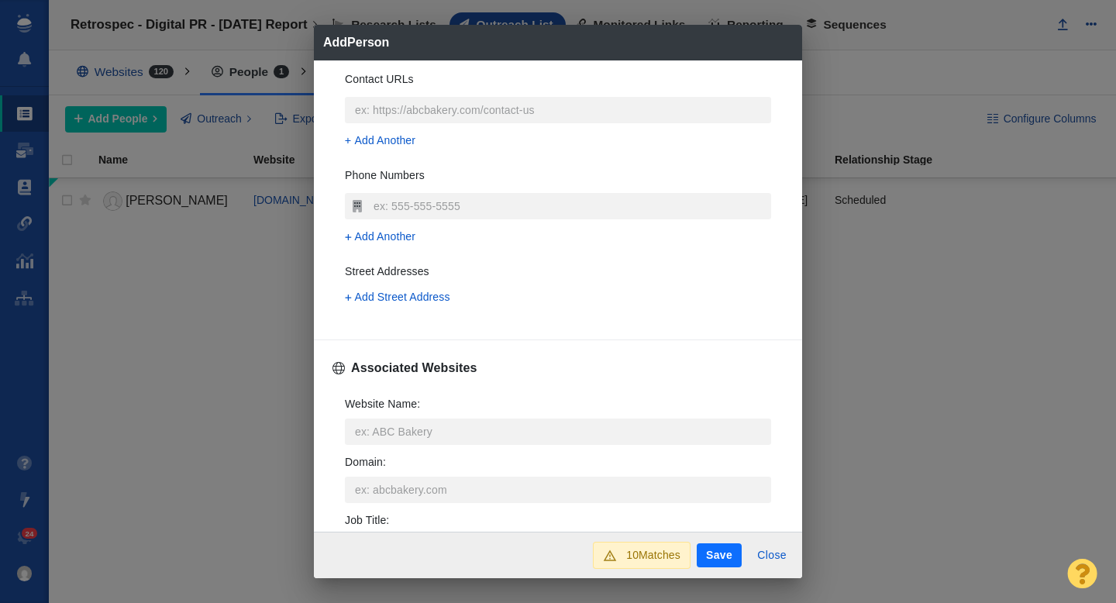
scroll to position [352, 0]
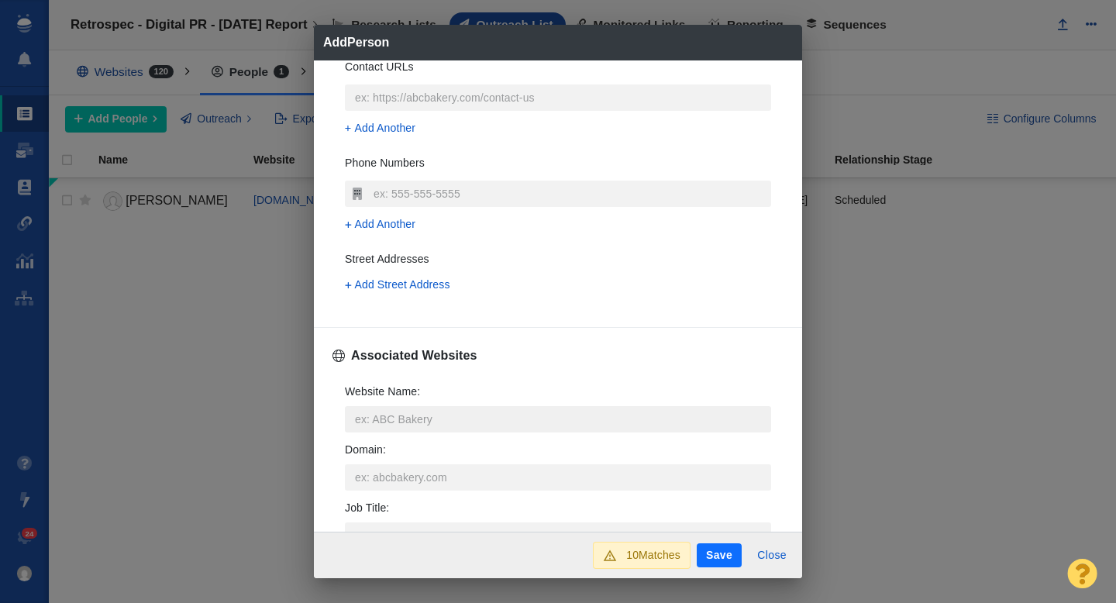
click at [390, 410] on input "Website Name :" at bounding box center [558, 419] width 426 height 26
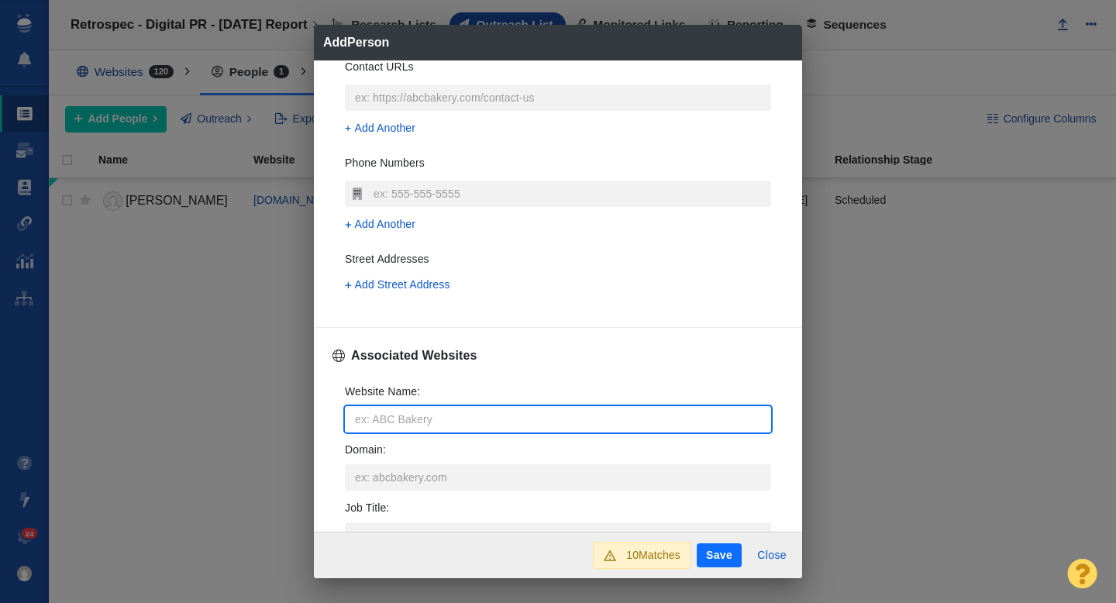
type input "b"
type textarea "x"
type input "be"
type textarea "x"
type input "ben"
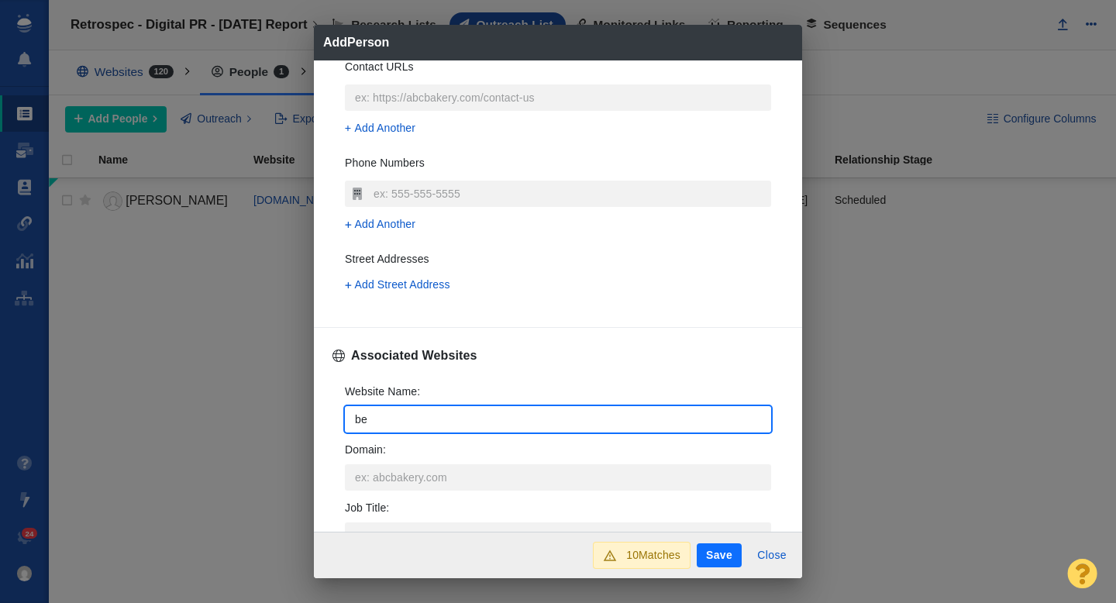
type textarea "x"
type input "bene"
type textarea "x"
type input "benef"
type textarea "x"
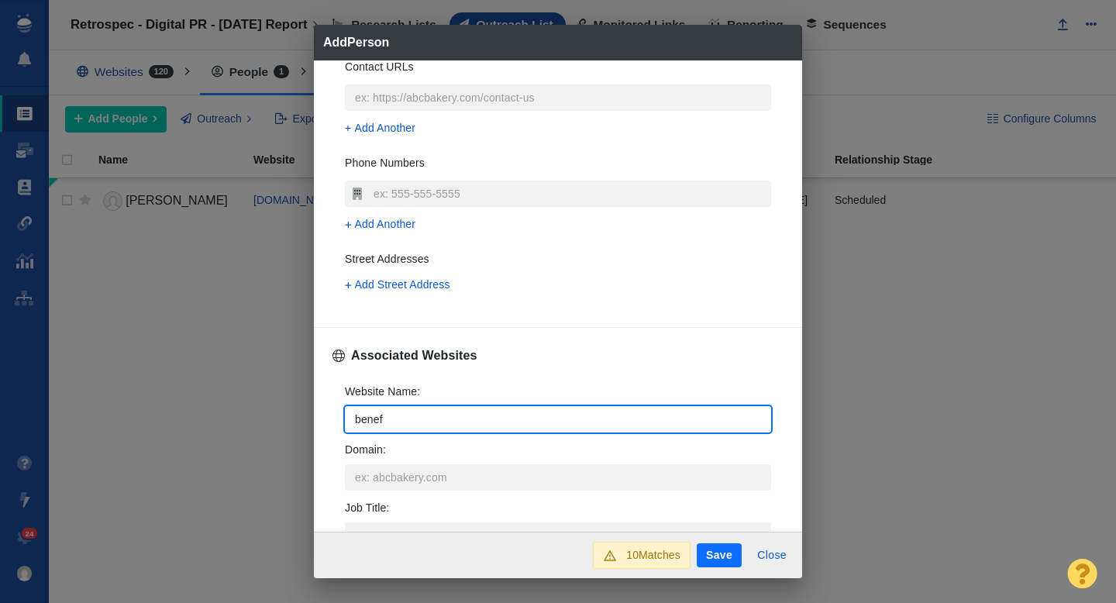
type input "benefi"
type textarea "x"
type input "benefit"
type textarea "x"
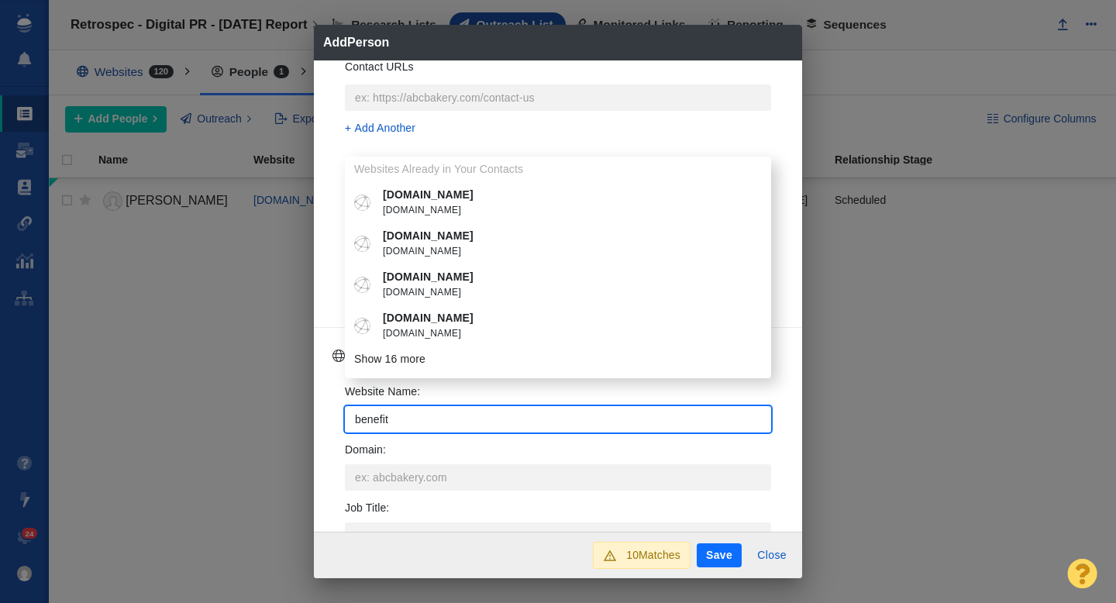
type input "benefitn"
type textarea "x"
type input "benefitnew"
type textarea "x"
type input "benefitnews"
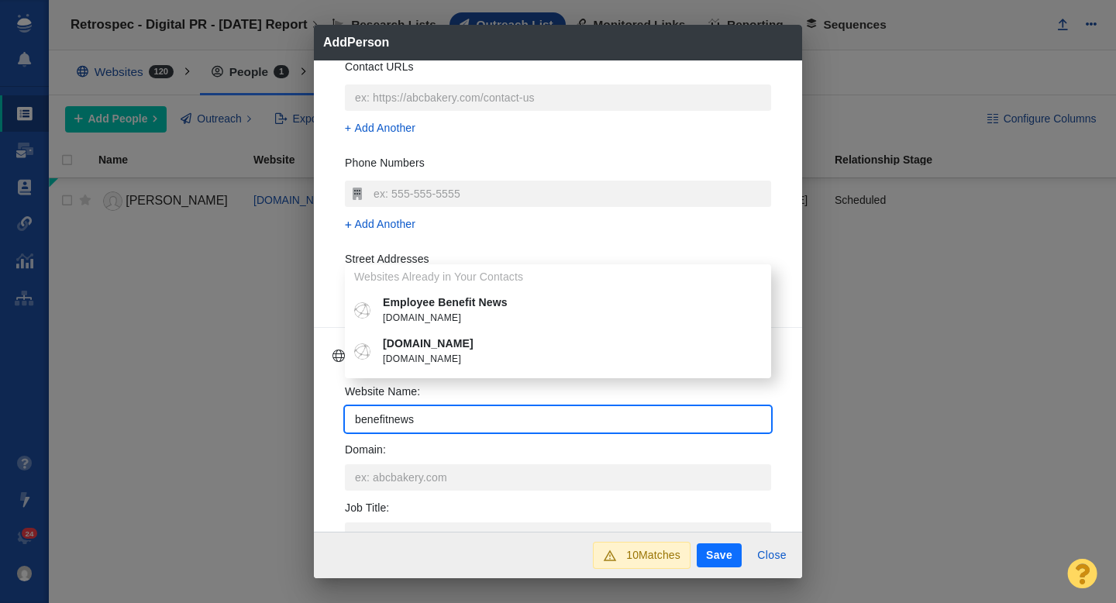
click at [469, 352] on span "benefitnews.com" at bounding box center [569, 359] width 373 height 15
type textarea "x"
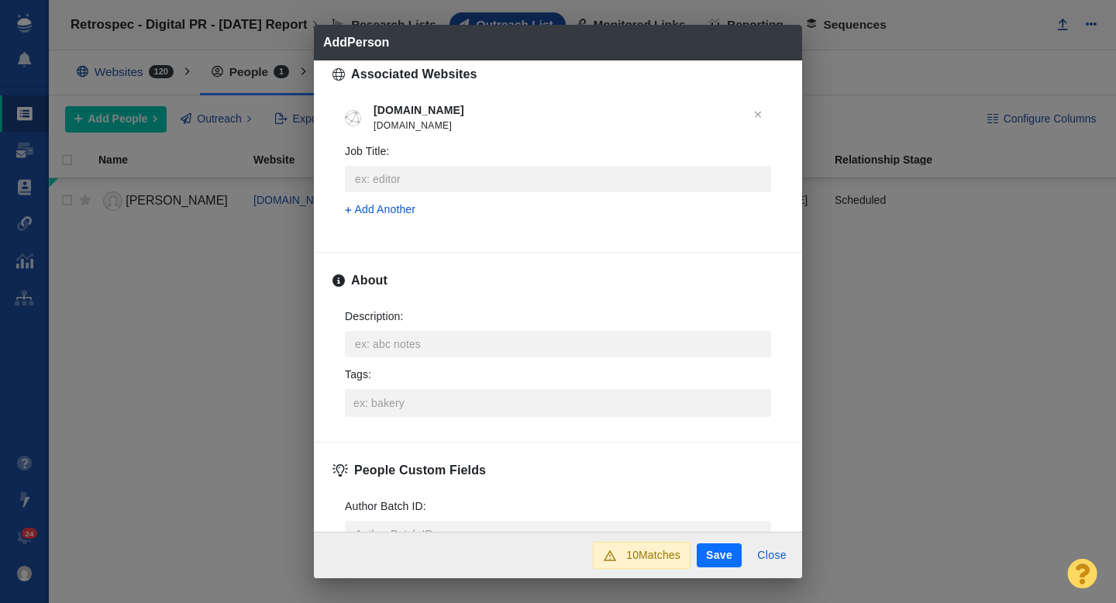
scroll to position [641, 0]
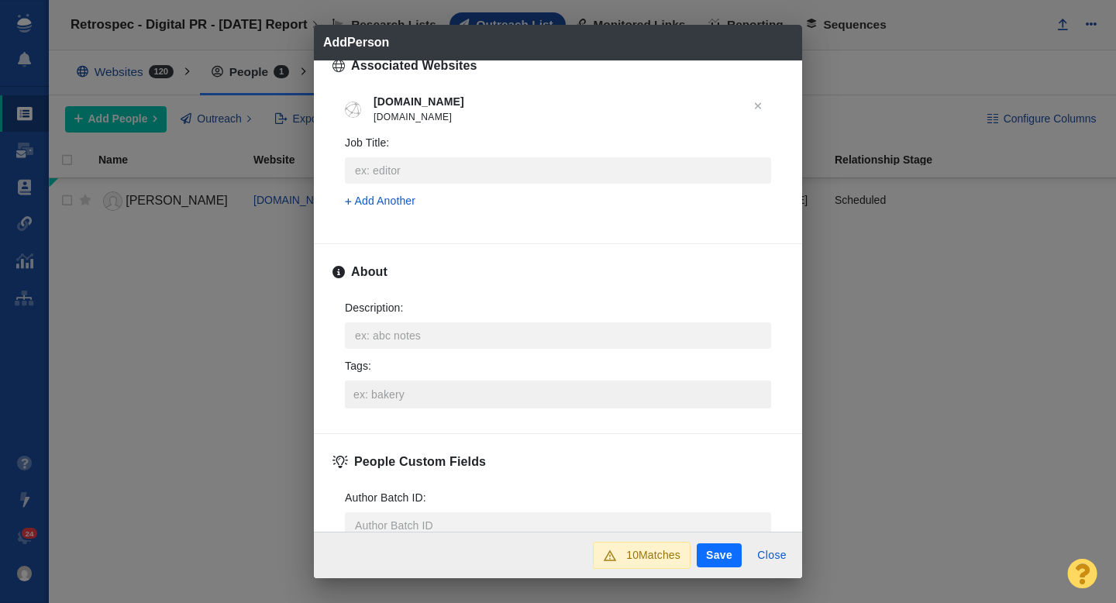
click at [399, 407] on input "Tags :" at bounding box center [557, 394] width 417 height 28
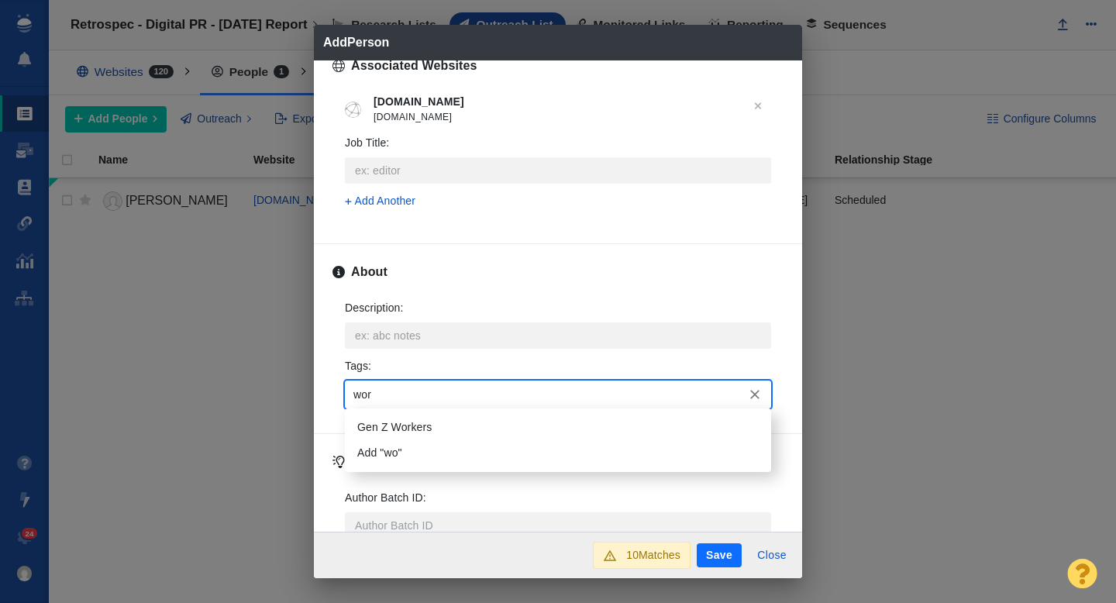
type input "work"
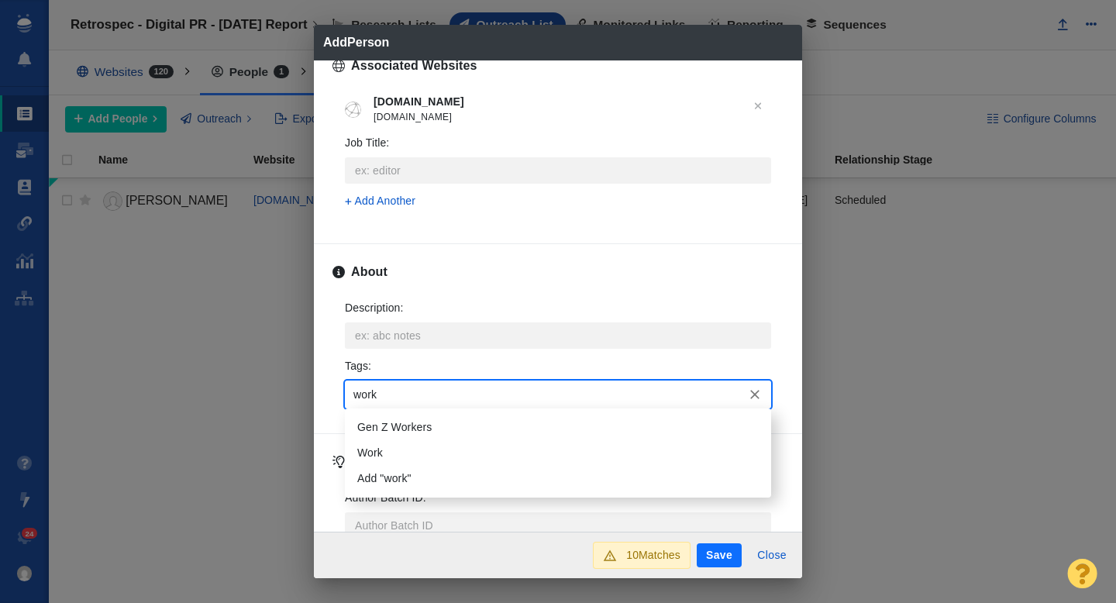
click at [411, 450] on li "Work" at bounding box center [558, 453] width 426 height 26
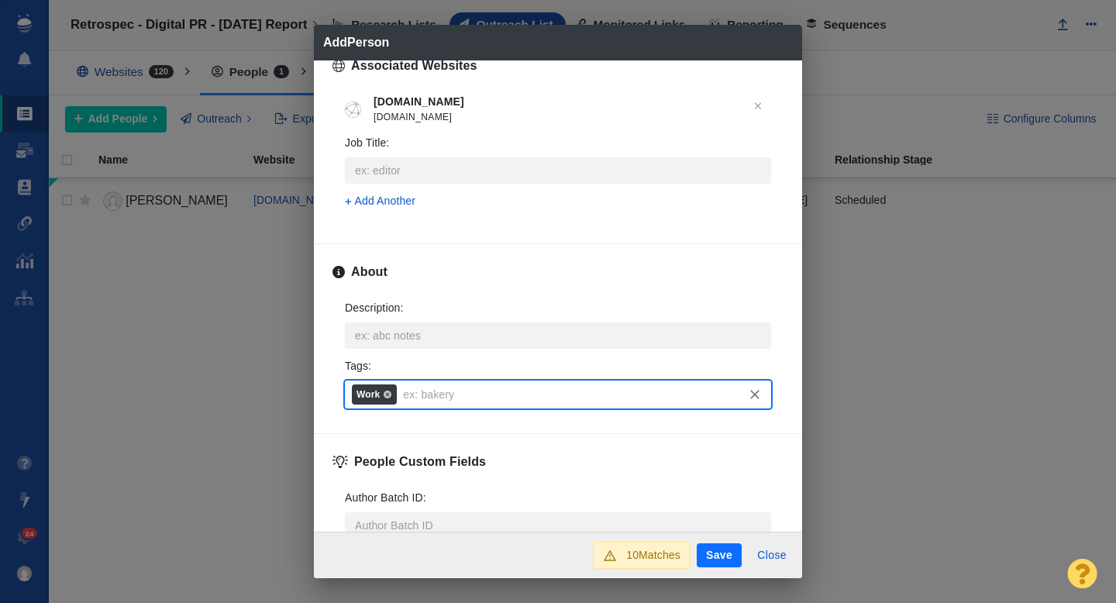
click at [710, 547] on button "Save" at bounding box center [718, 555] width 45 height 25
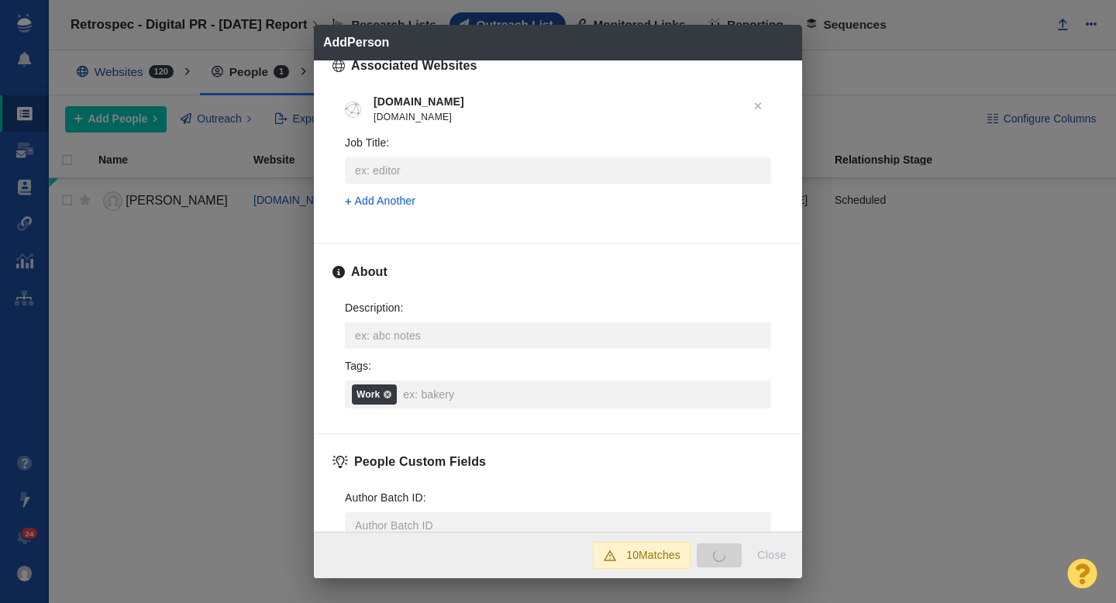
type textarea "x"
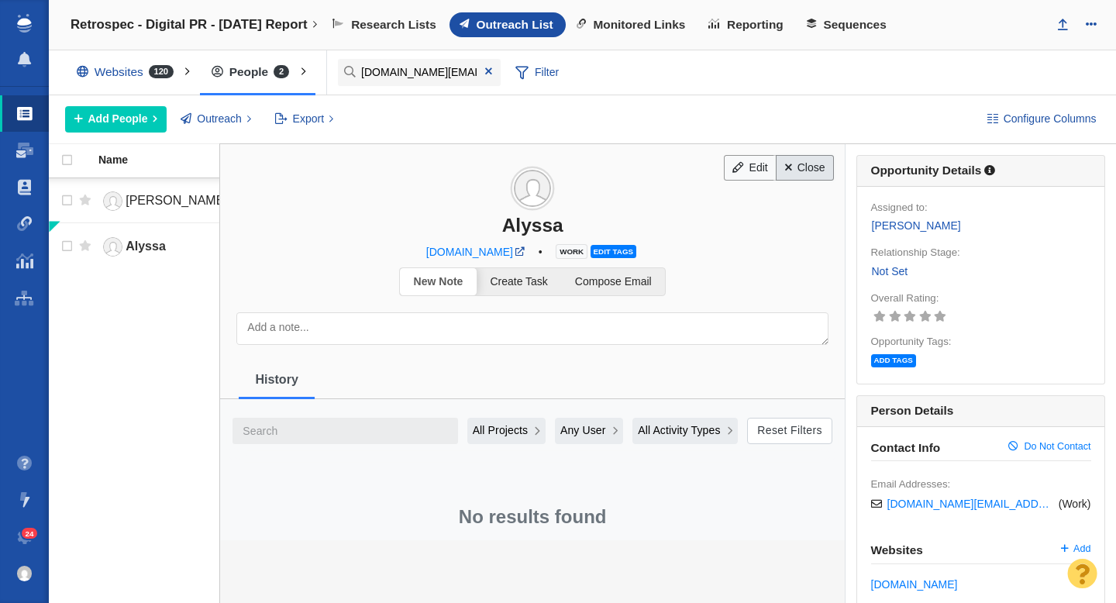
click at [799, 171] on link "Close" at bounding box center [804, 168] width 58 height 26
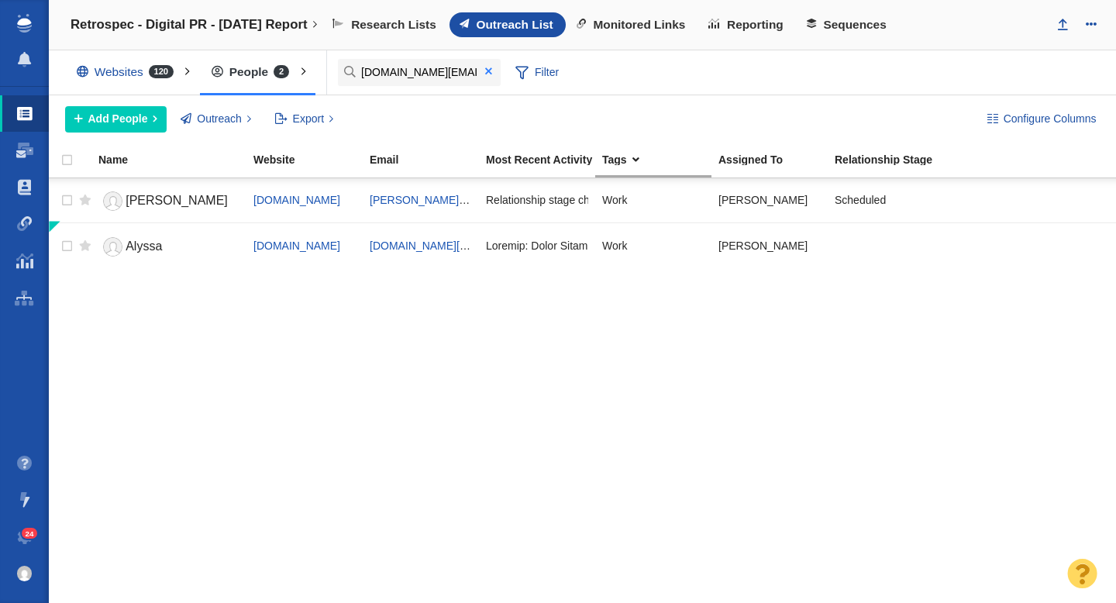
click at [489, 74] on span at bounding box center [488, 71] width 7 height 11
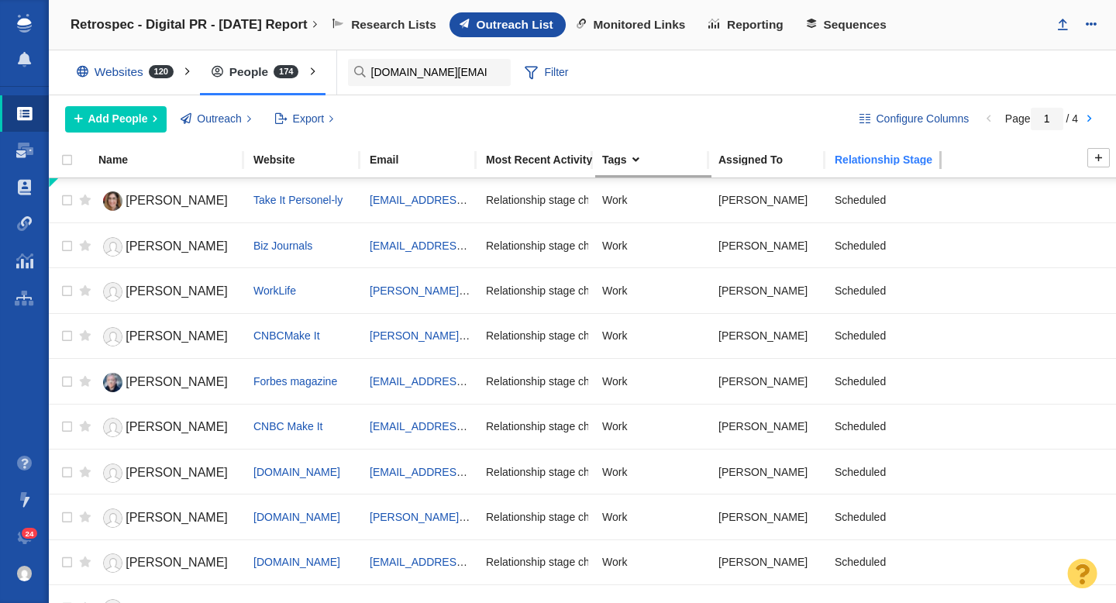
click at [851, 168] on div "Relationship Stage" at bounding box center [885, 160] width 116 height 18
click at [860, 162] on div "Relationship Stage" at bounding box center [891, 159] width 115 height 11
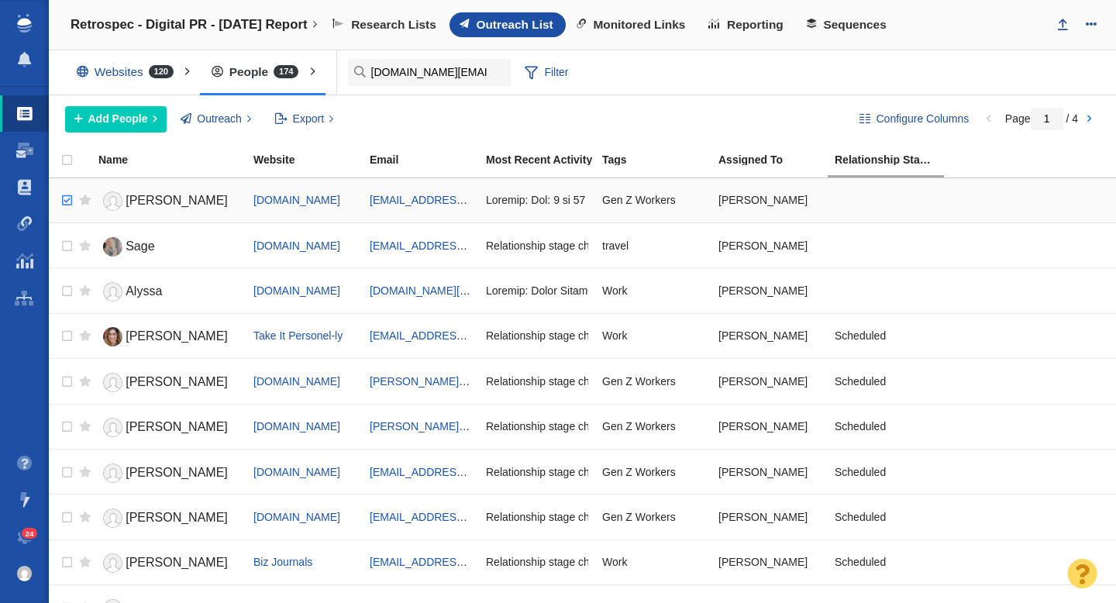
click at [66, 199] on input "checkbox" at bounding box center [64, 201] width 23 height 34
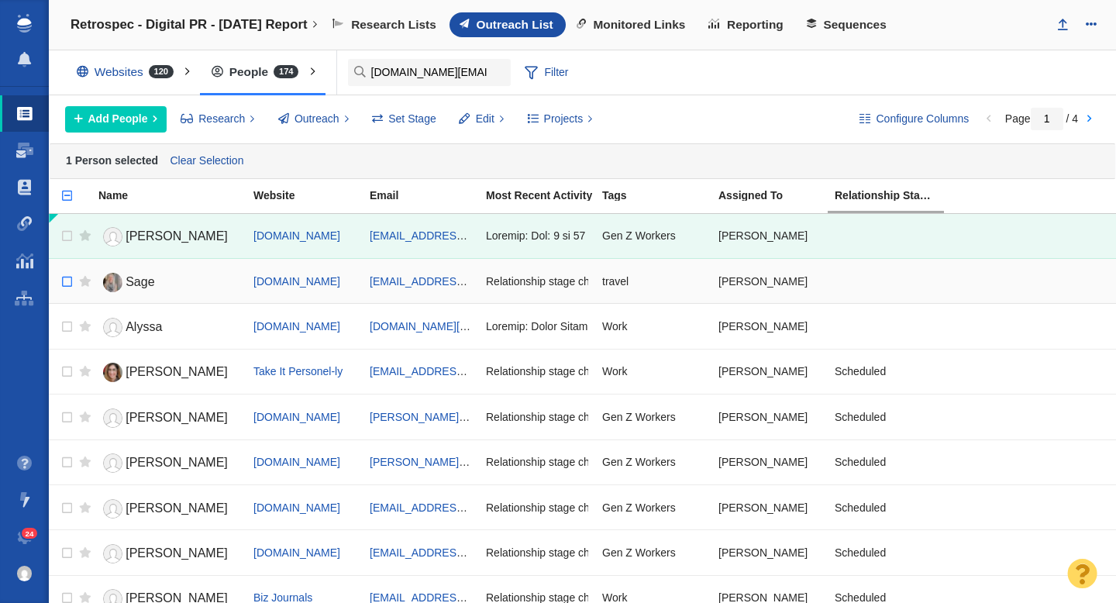
checkbox input "false"
click at [67, 243] on input "checkbox" at bounding box center [64, 236] width 23 height 34
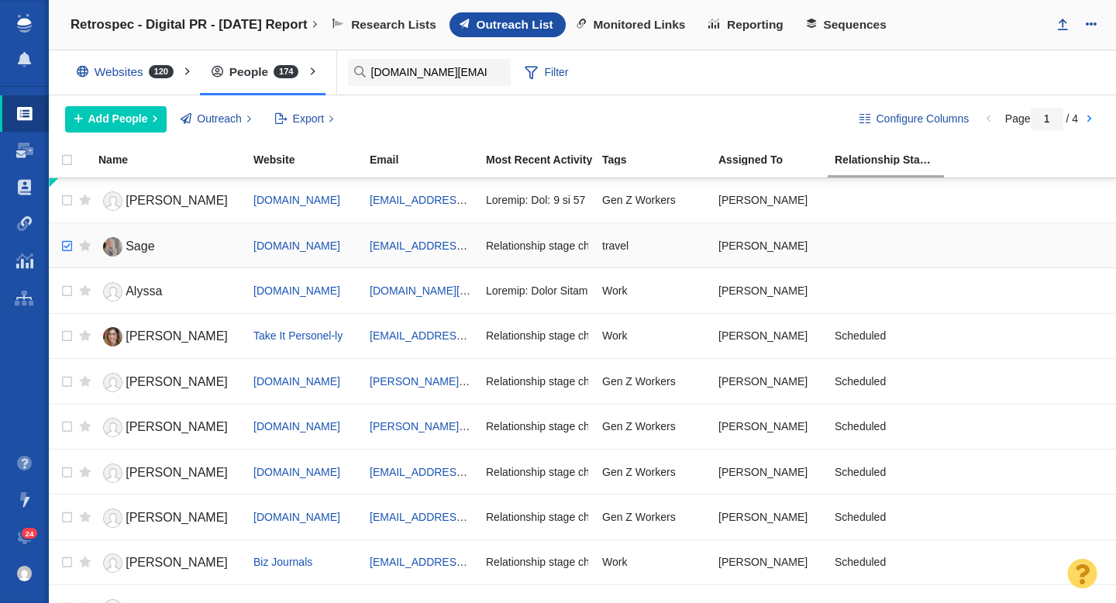
checkbox input "true"
click at [60, 246] on input "checkbox" at bounding box center [64, 246] width 23 height 34
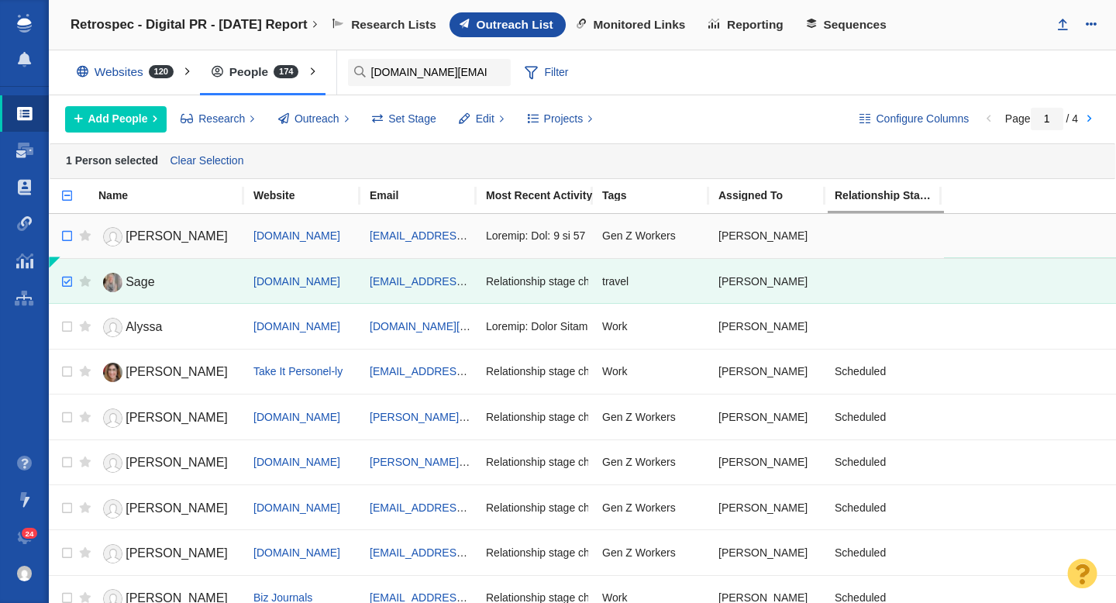
click at [70, 198] on input "checkbox" at bounding box center [60, 204] width 23 height 34
checkbox input "true"
checkbox input "false"
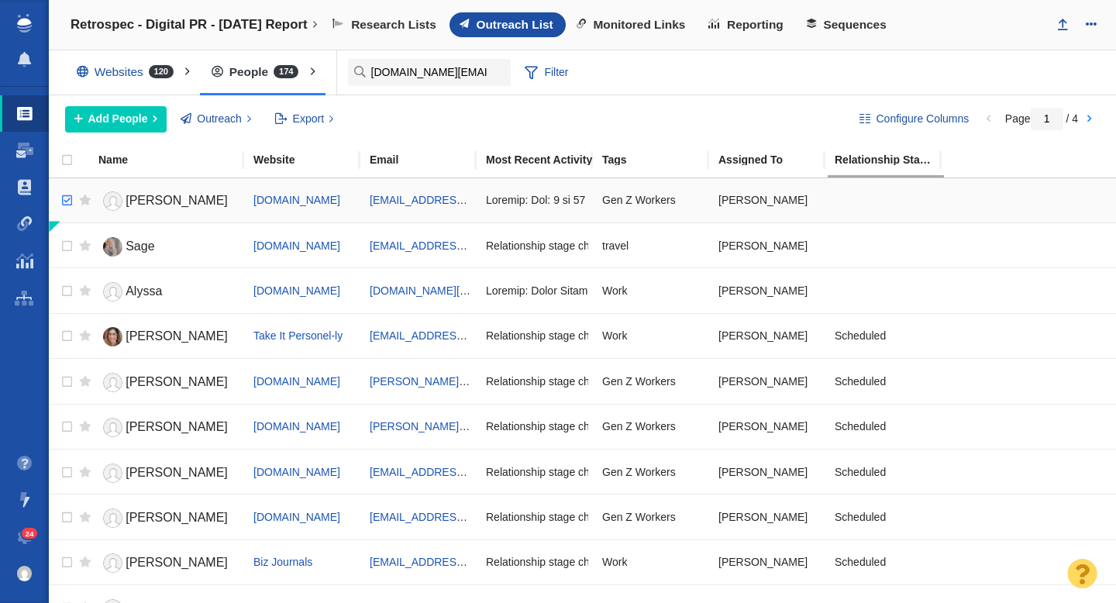
checkbox input "true"
click at [67, 201] on input "checkbox" at bounding box center [64, 201] width 23 height 34
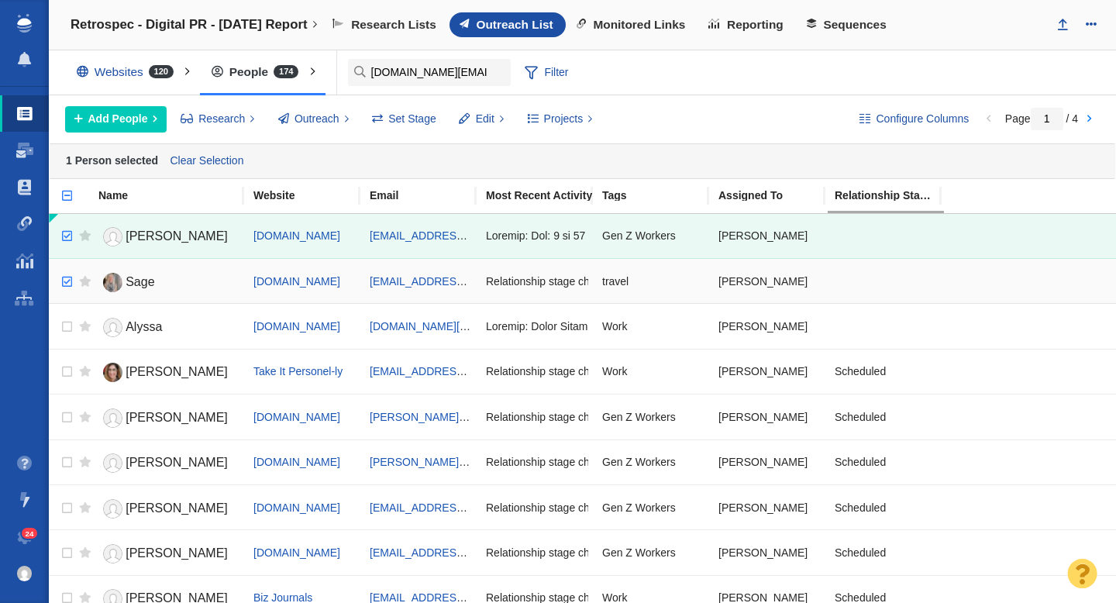
checkbox input "true"
click at [67, 279] on input "checkbox" at bounding box center [64, 282] width 23 height 34
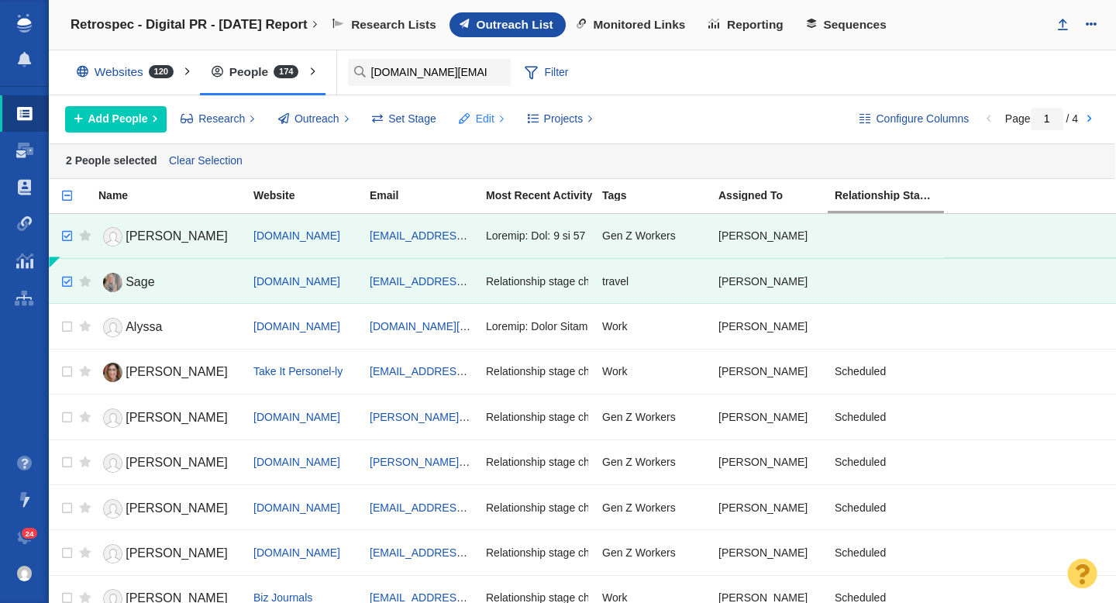
click at [493, 119] on button "Edit" at bounding box center [481, 119] width 63 height 26
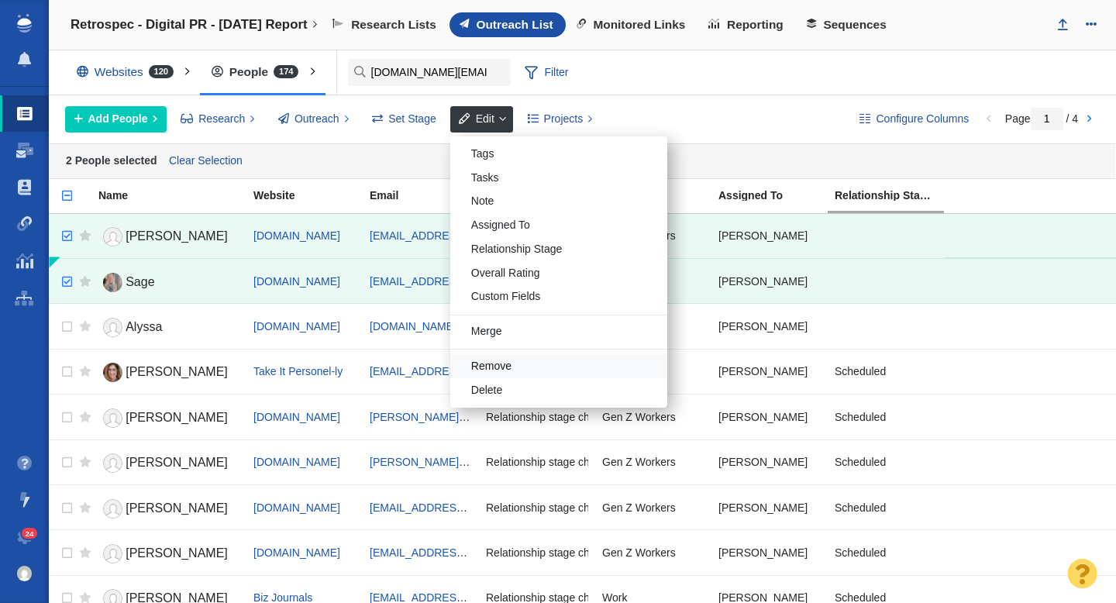
click at [512, 366] on div "Remove" at bounding box center [558, 366] width 217 height 24
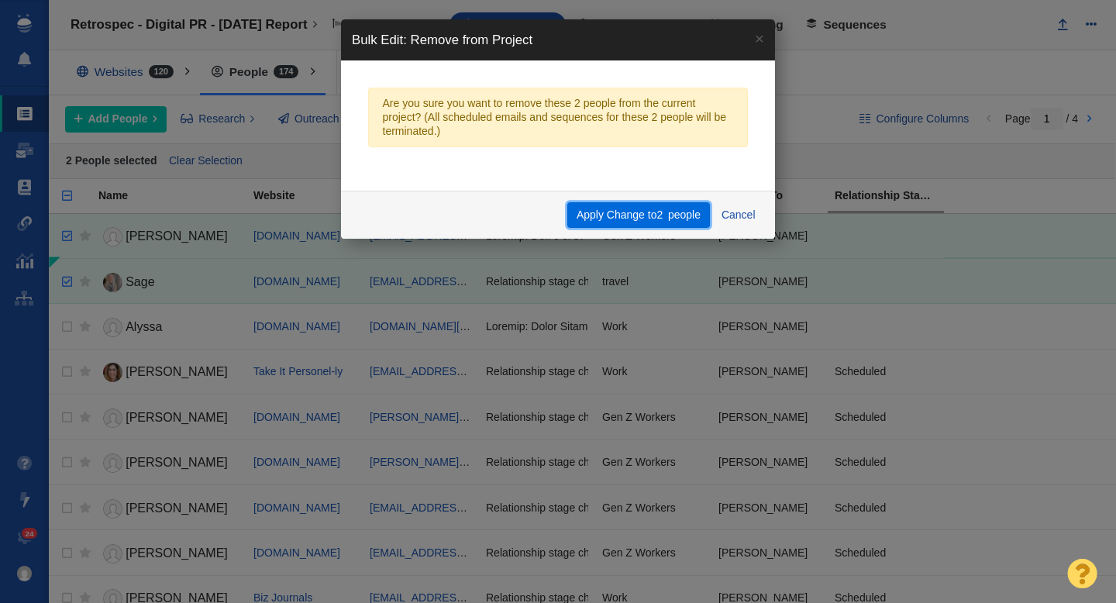
click at [609, 225] on button "Apply Change to 2 people" at bounding box center [638, 215] width 142 height 26
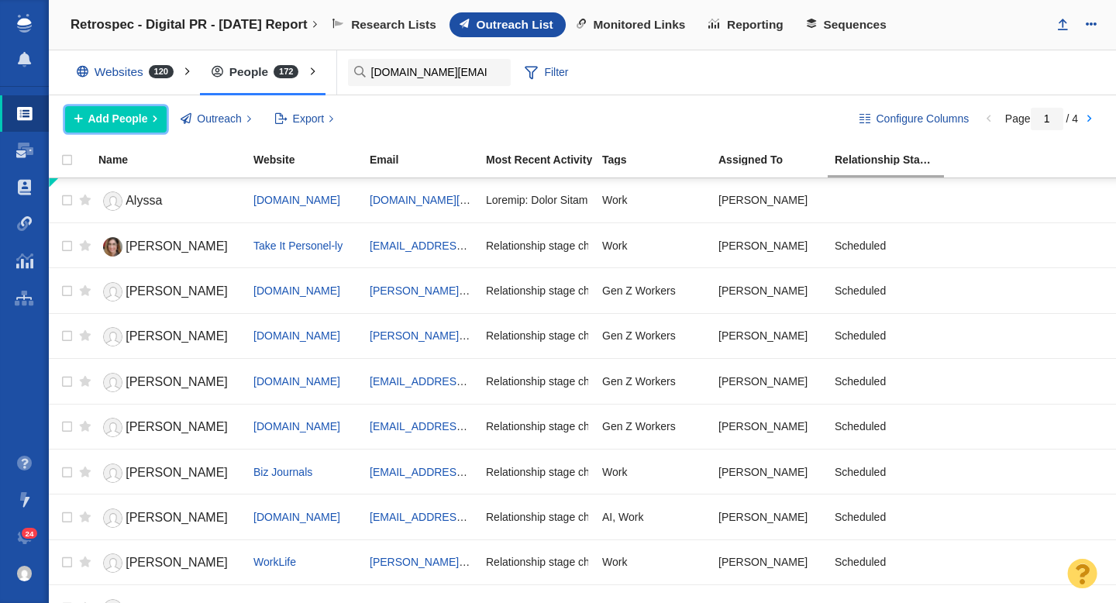
click at [141, 115] on span "Add People" at bounding box center [118, 119] width 60 height 16
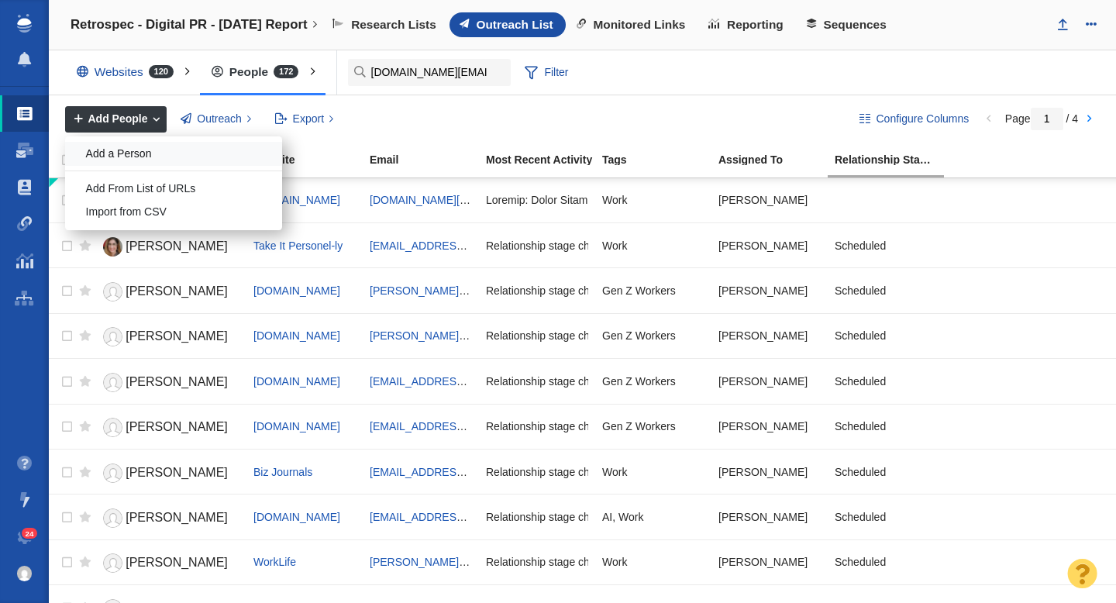
click at [141, 154] on div "Add a Person" at bounding box center [173, 154] width 217 height 24
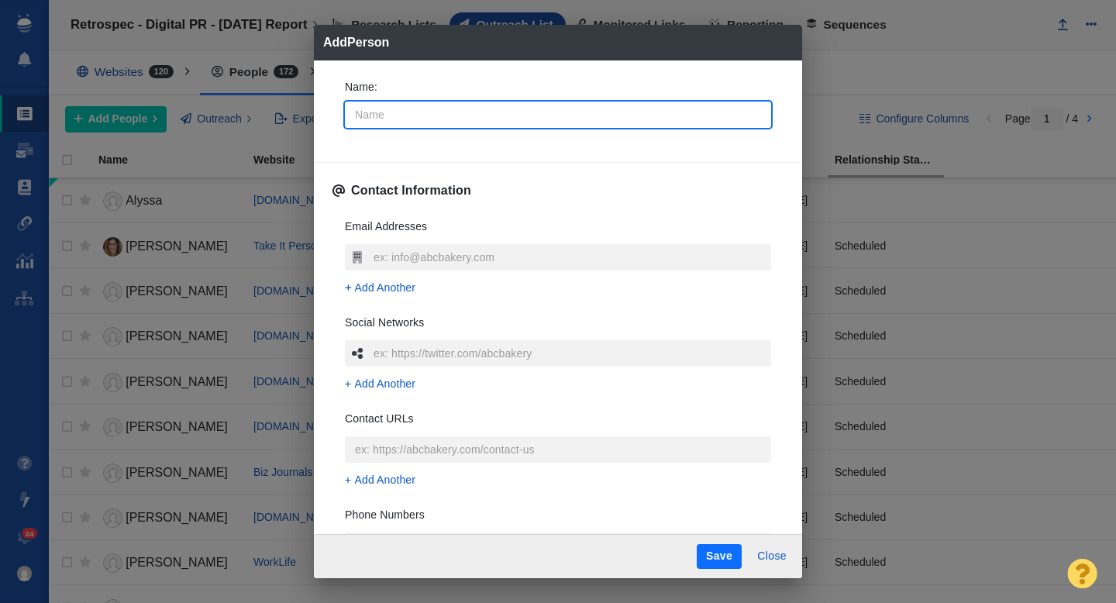
type input "M"
type textarea "x"
type input "Mike"
type textarea "x"
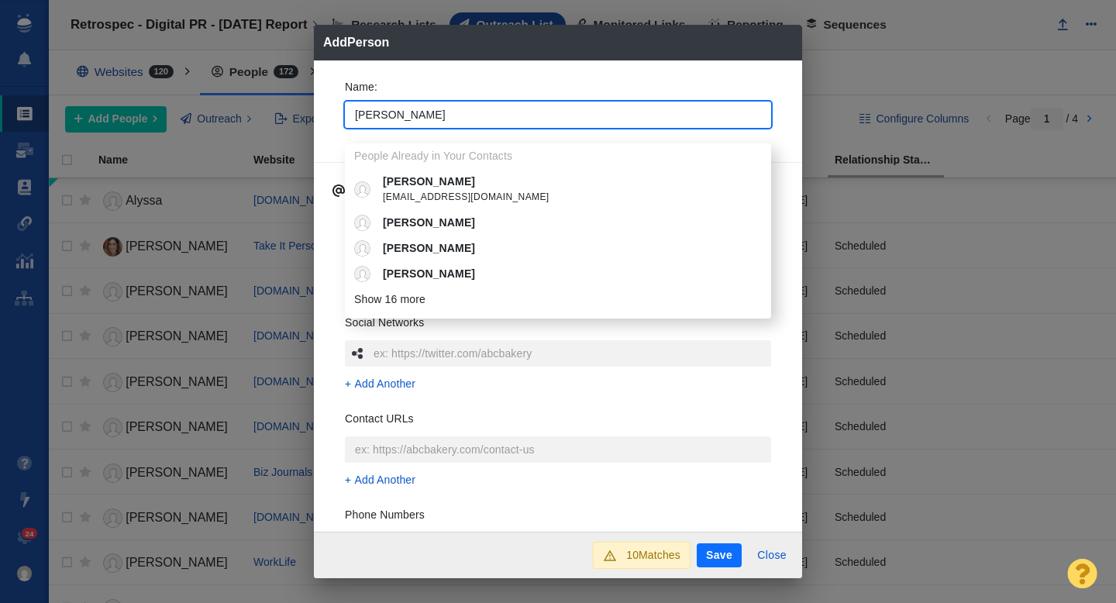
type input "Mike"
click at [331, 119] on div "Name : Mike People Already in Your Contacts Mike mikep@magnatag.com Mike Mike M…" at bounding box center [558, 296] width 488 height 472
type textarea "x"
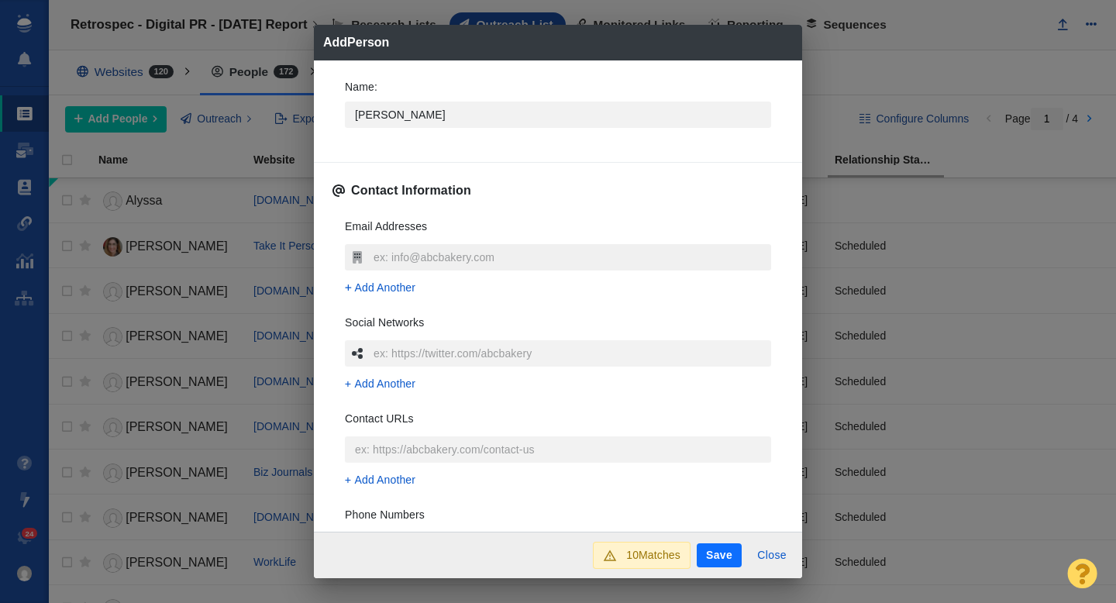
click at [388, 253] on input "text" at bounding box center [570, 257] width 401 height 26
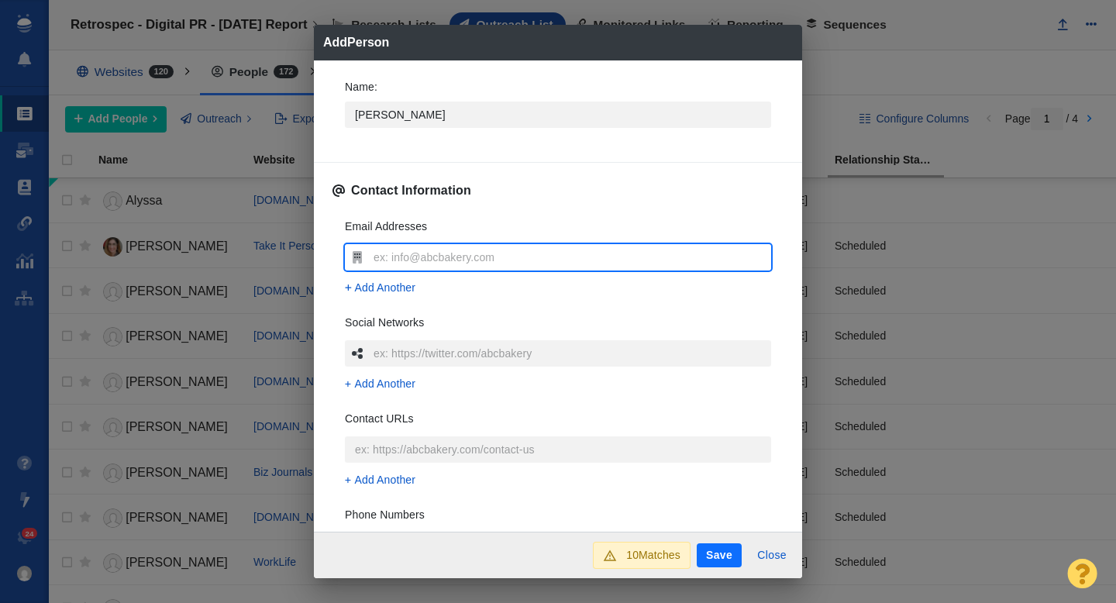
type input "msnider@usatoday.com"
type textarea "x"
type input "msnider@usatoday.com"
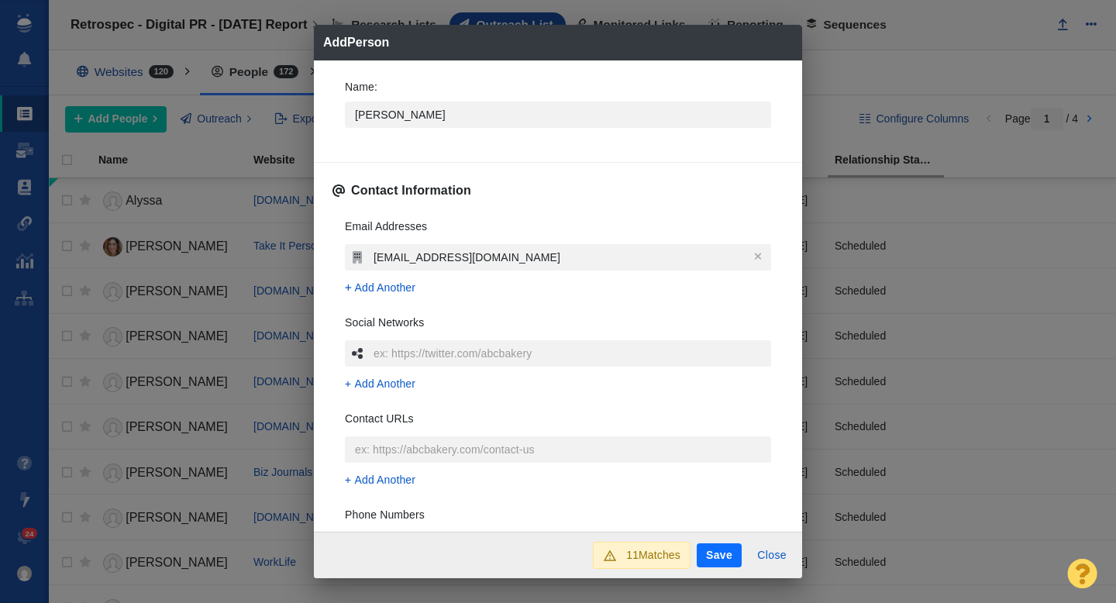
click at [332, 263] on div "Email Addresses msnider@usatoday.com Add Another Social Networks Add Another Co…" at bounding box center [557, 436] width 451 height 461
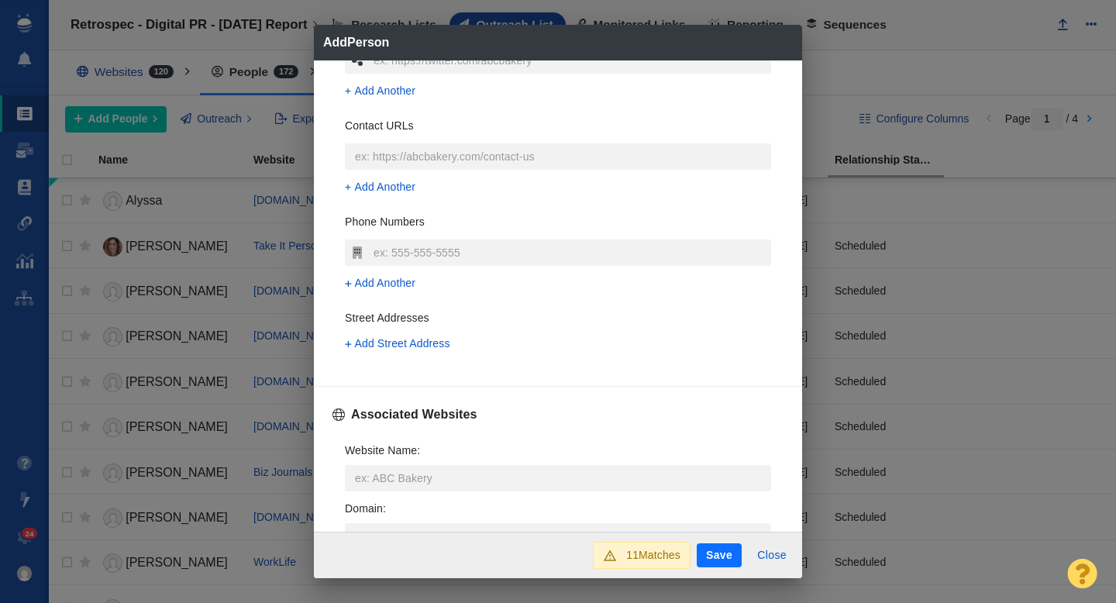
scroll to position [452, 0]
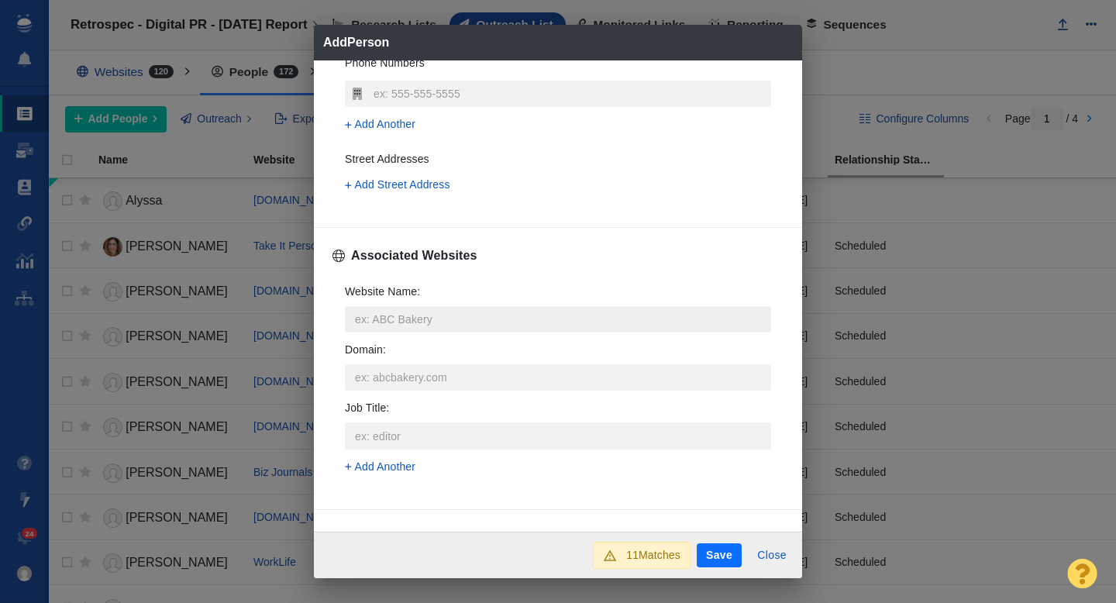
click at [411, 308] on input "Website Name :" at bounding box center [558, 319] width 426 height 26
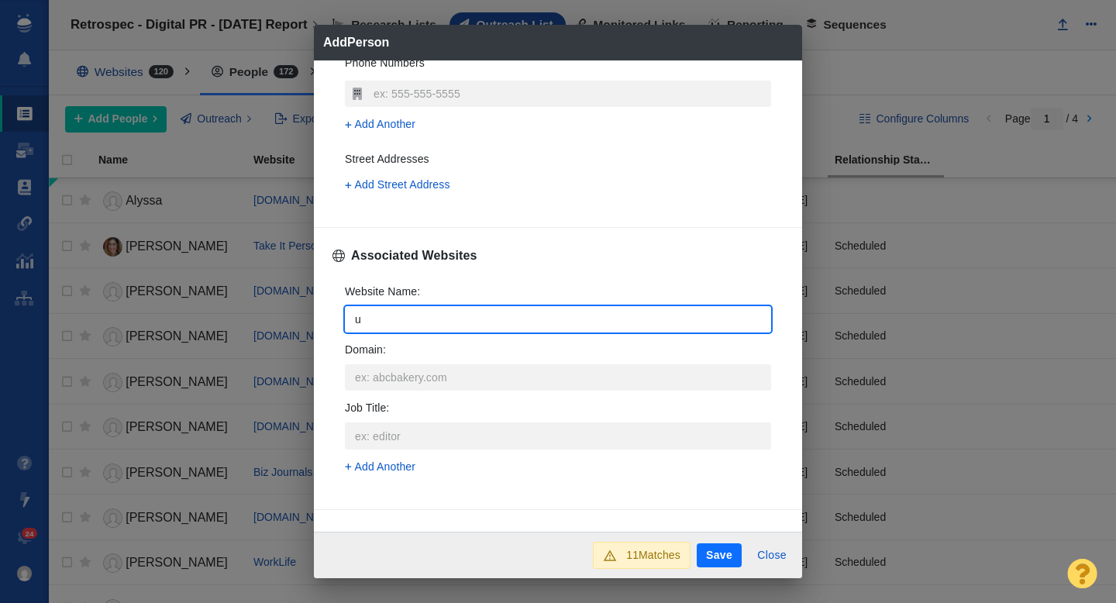
type input "us"
type textarea "x"
type input "usat"
type textarea "x"
type input "usato"
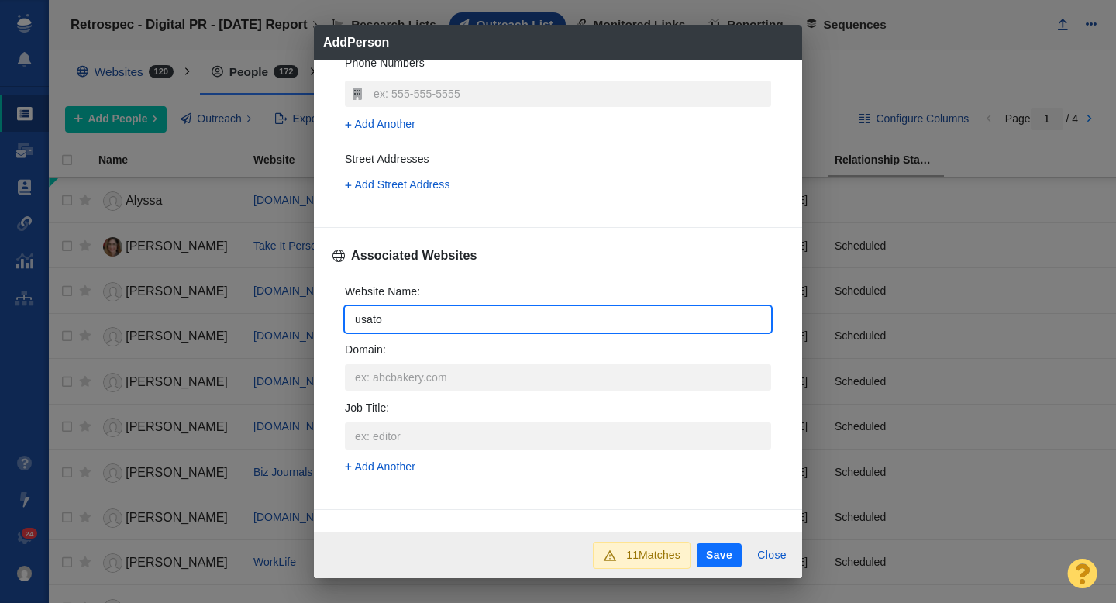
type textarea "x"
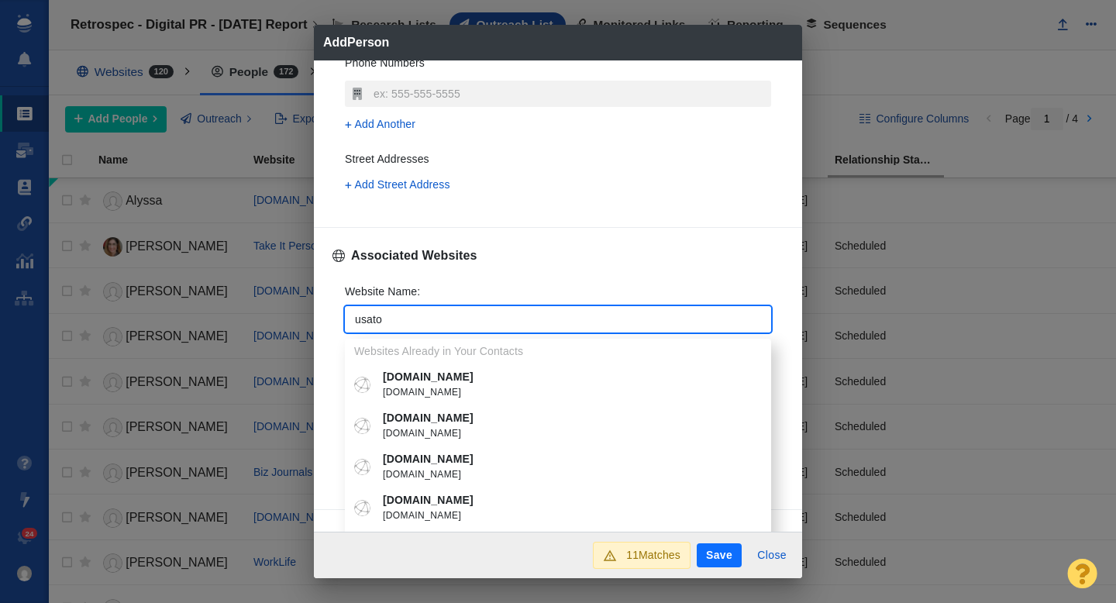
type input "usatod"
type textarea "x"
type input "usatoda"
type textarea "x"
type input "usatoday"
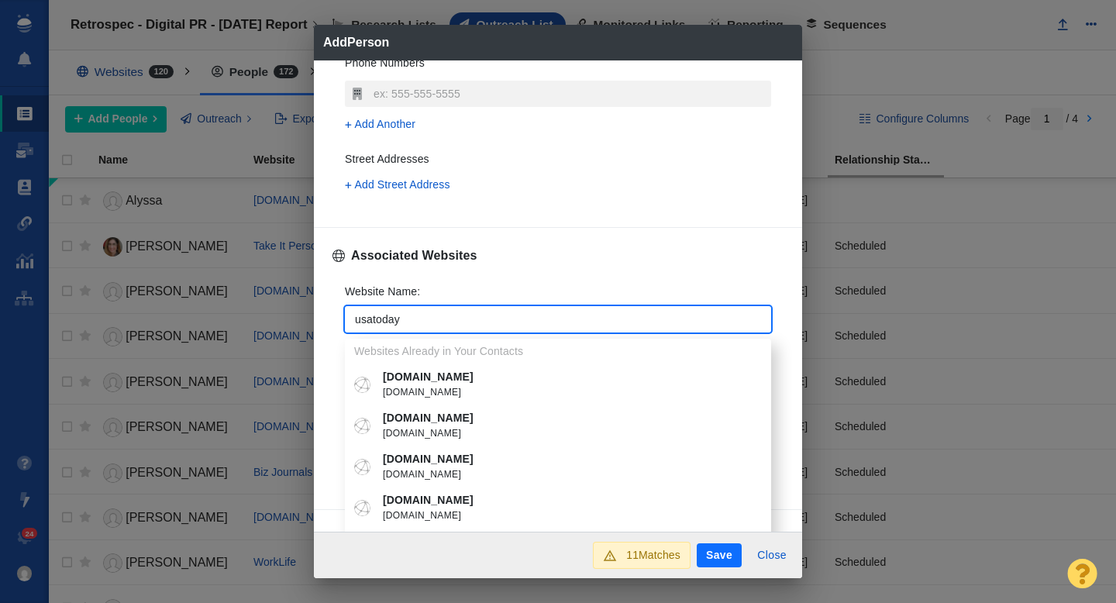
type textarea "x"
type input "usatoday"
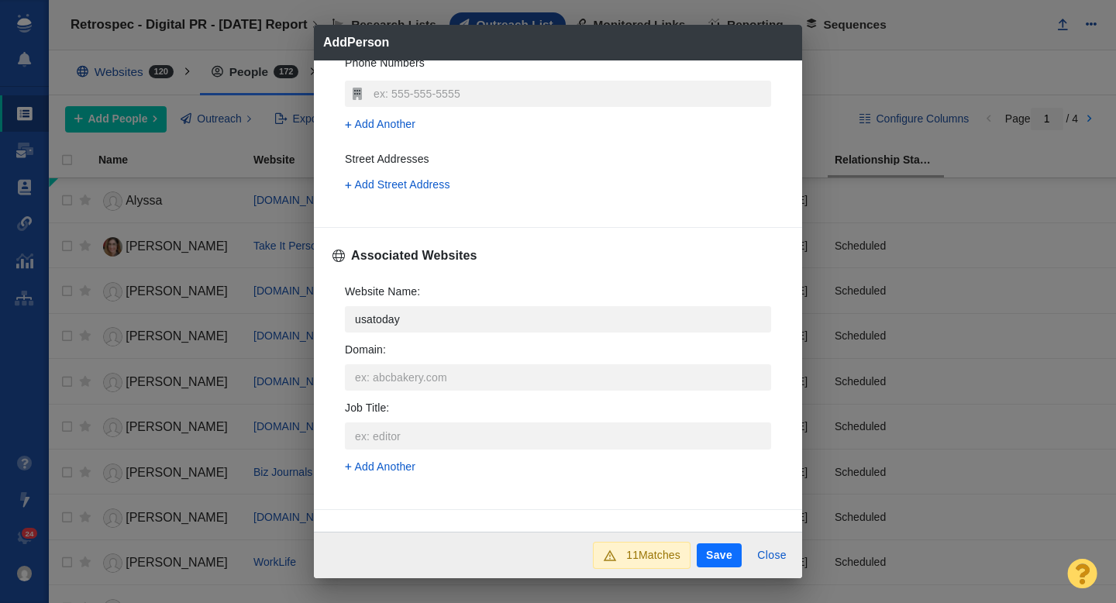
click at [460, 500] on p "USA Today" at bounding box center [569, 500] width 373 height 16
type textarea "x"
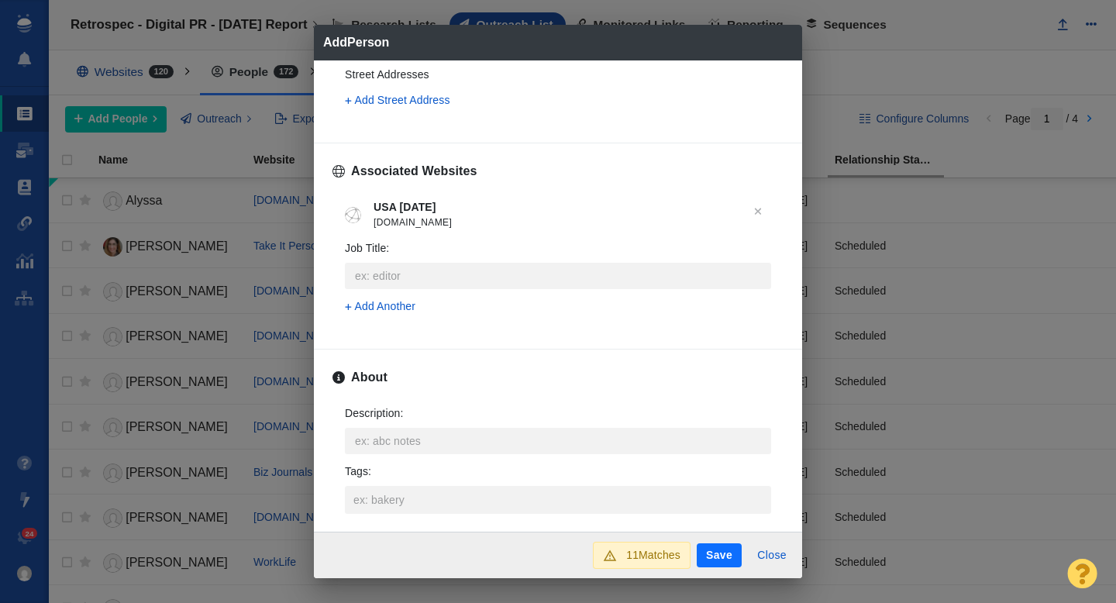
scroll to position [586, 0]
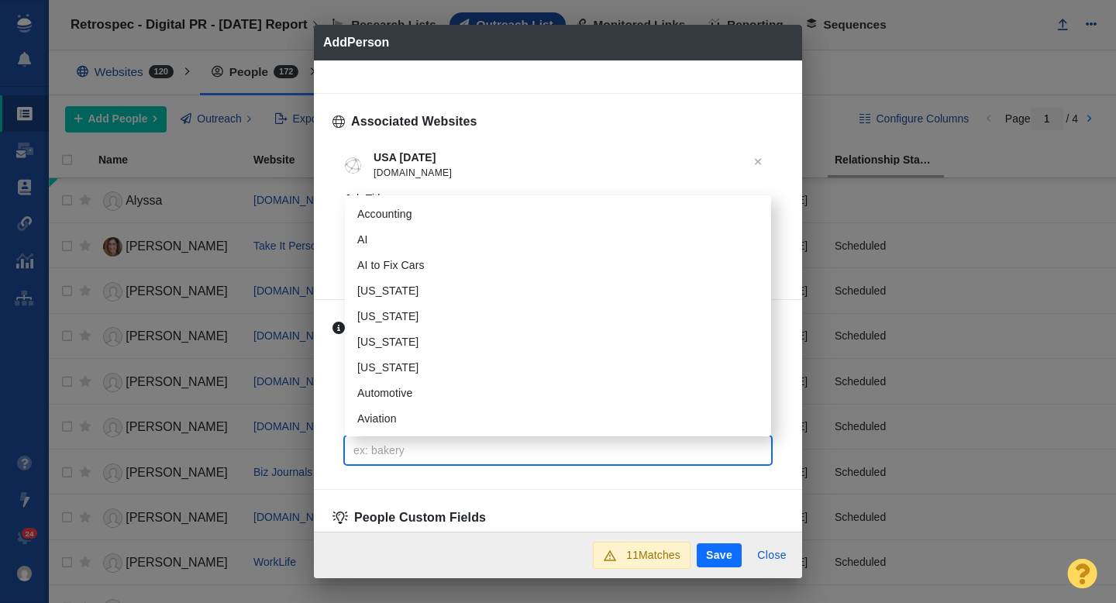
click at [411, 450] on input "Tags :" at bounding box center [557, 450] width 417 height 28
type input "work"
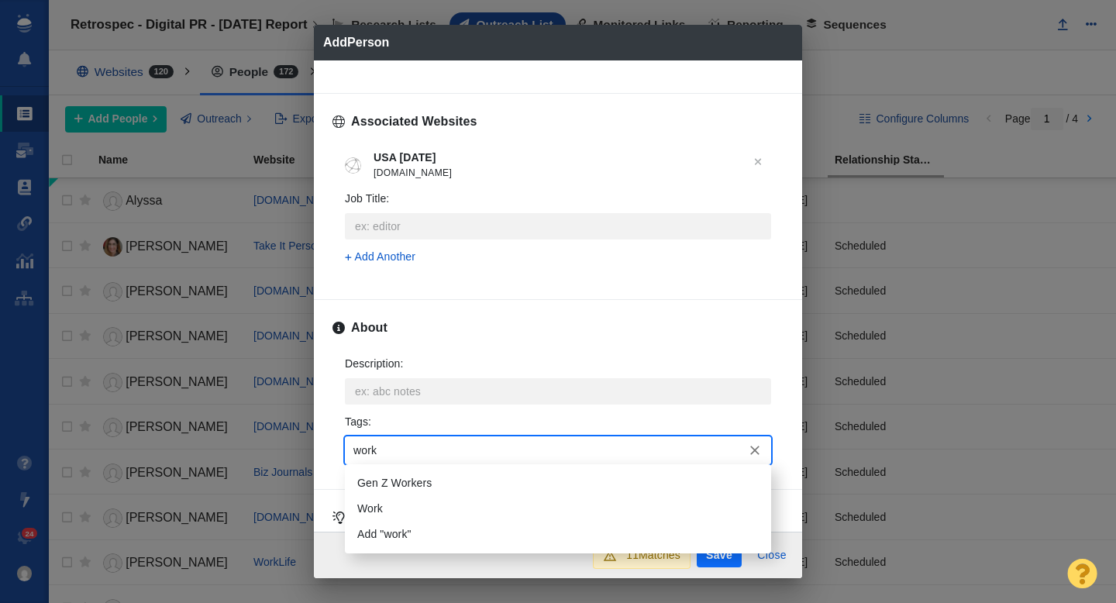
click at [398, 510] on li "Work" at bounding box center [558, 509] width 426 height 26
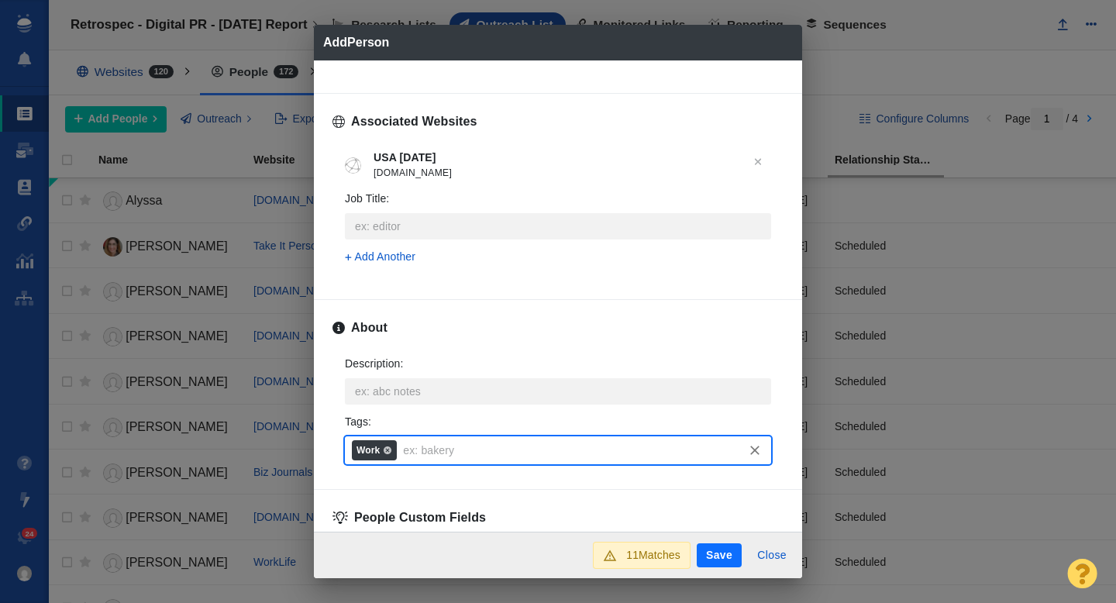
click at [718, 551] on button "Save" at bounding box center [718, 555] width 45 height 25
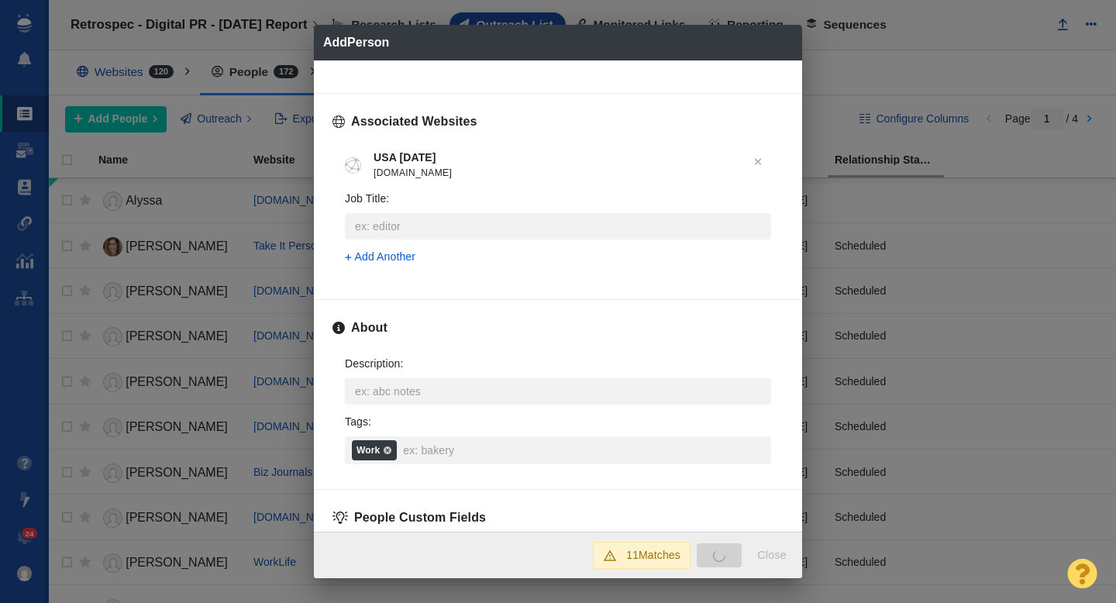
type textarea "x"
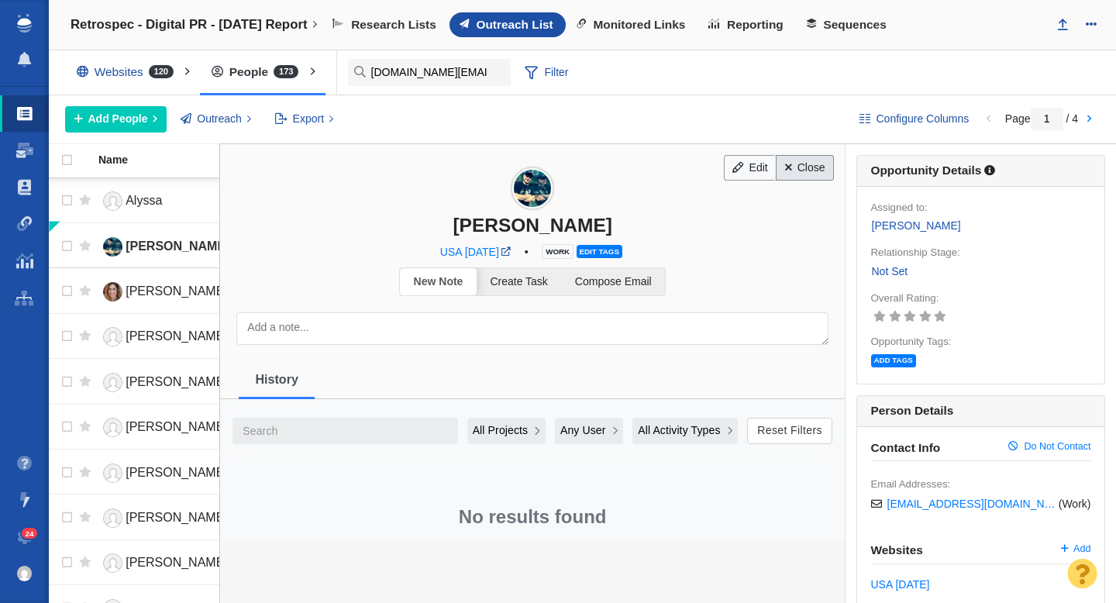
click at [795, 168] on link "Close" at bounding box center [804, 168] width 58 height 26
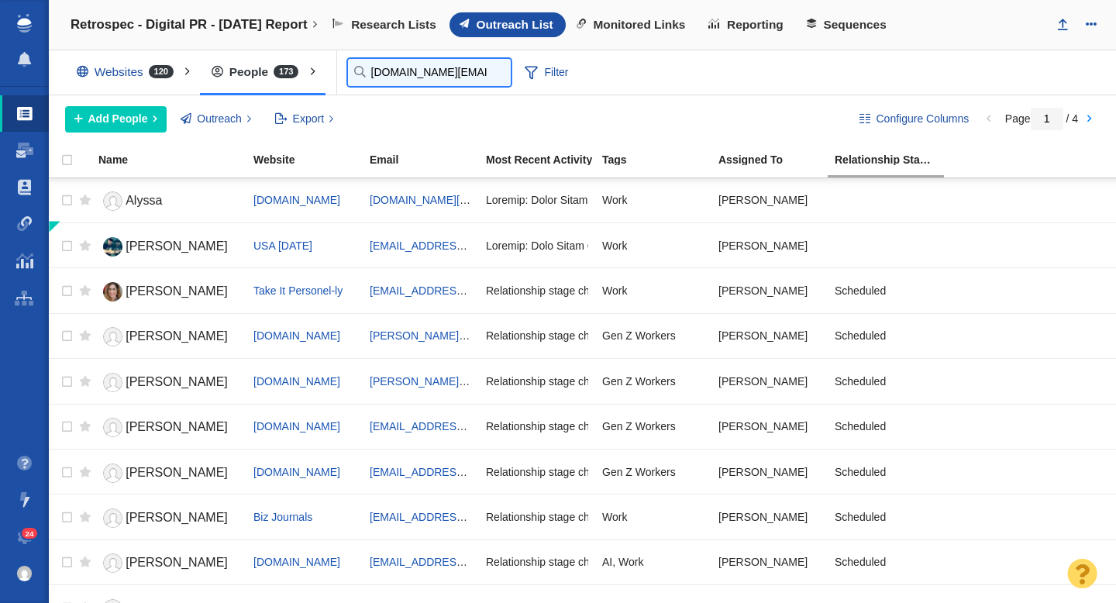
click at [376, 76] on input "alyssa.place@arizent.com" at bounding box center [429, 72] width 163 height 27
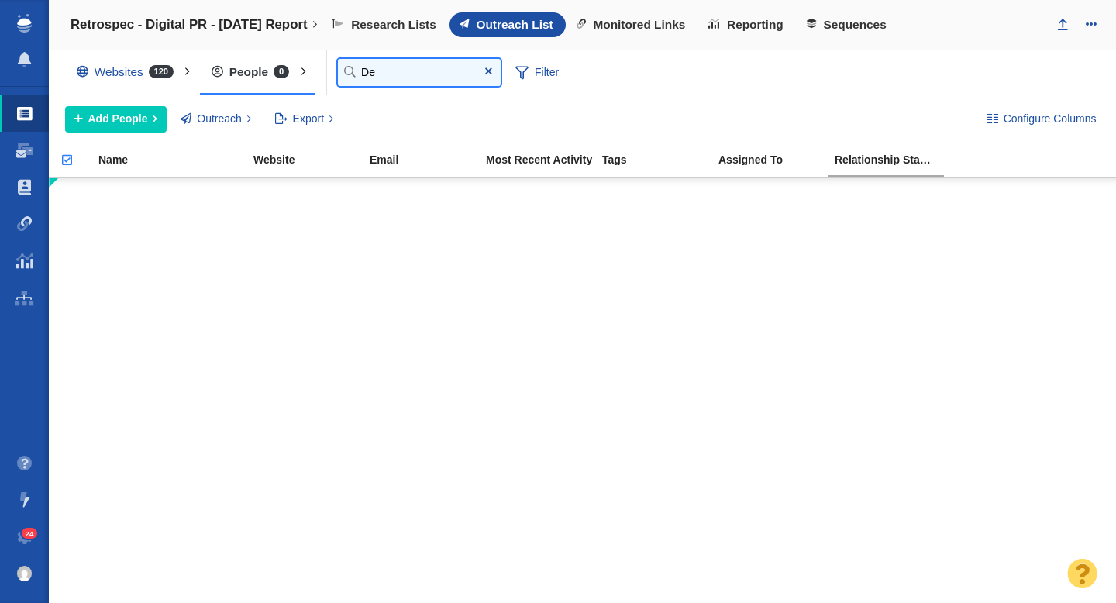
type input "D"
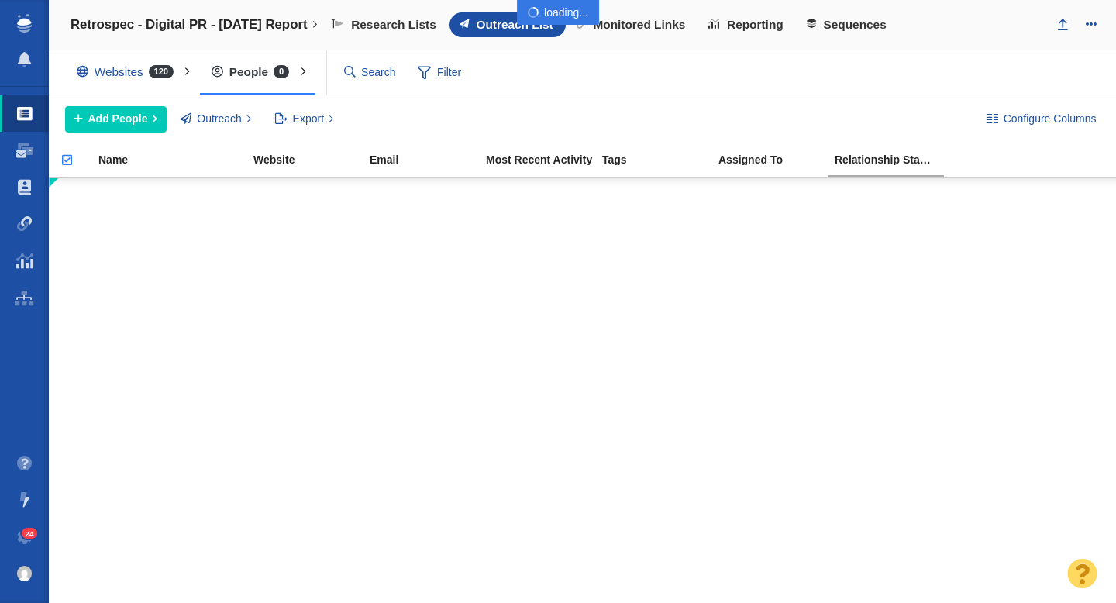
click at [143, 119] on div at bounding box center [558, 301] width 1116 height 603
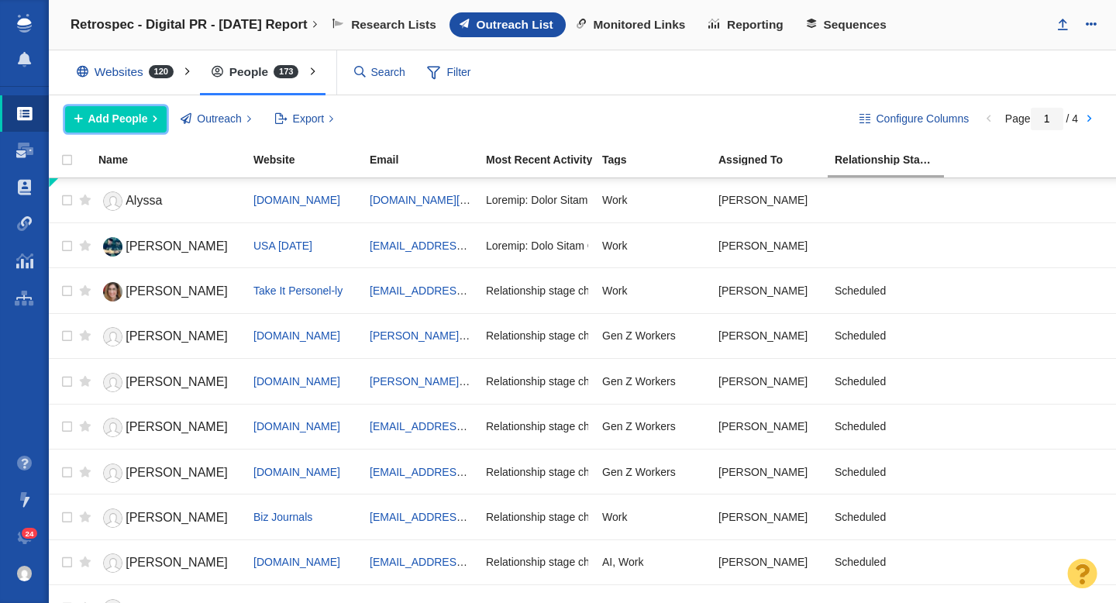
click at [126, 119] on span "Add People" at bounding box center [118, 119] width 60 height 16
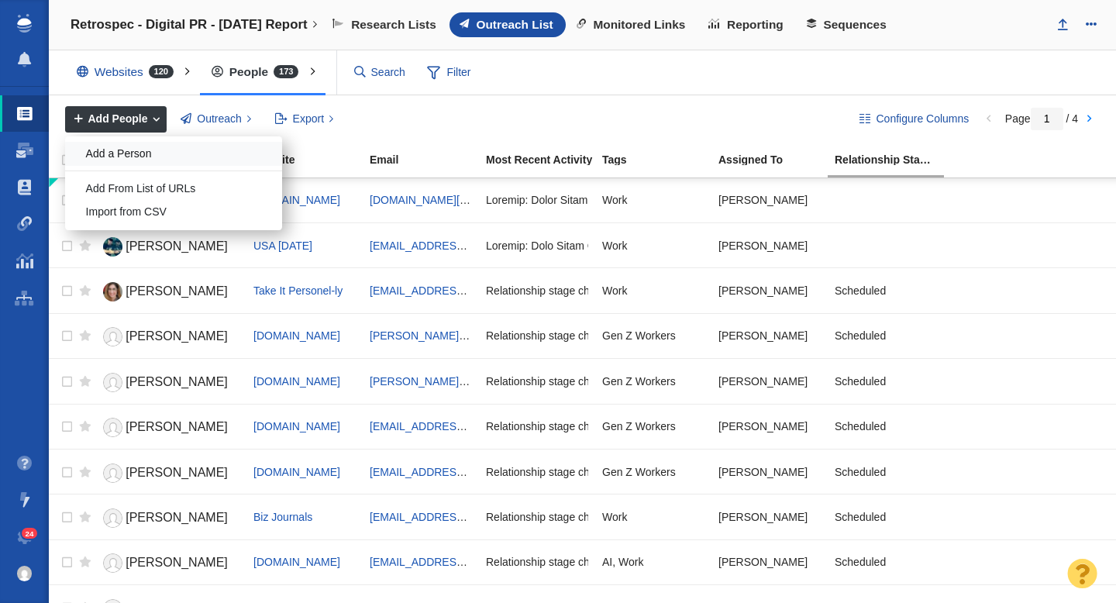
click at [140, 146] on div "Add a Person" at bounding box center [173, 154] width 217 height 24
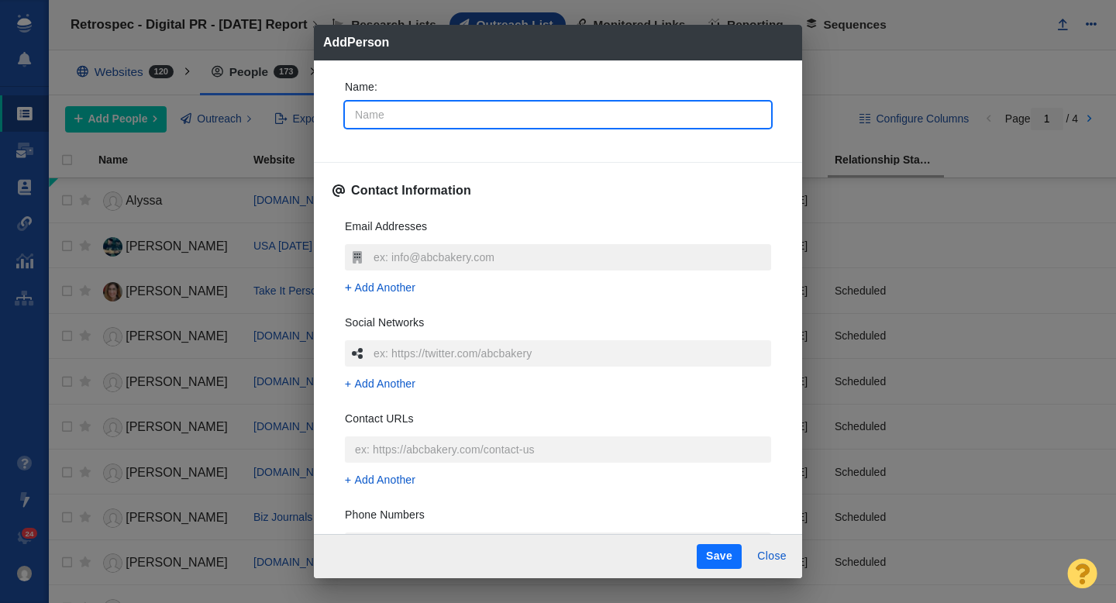
type textarea "x"
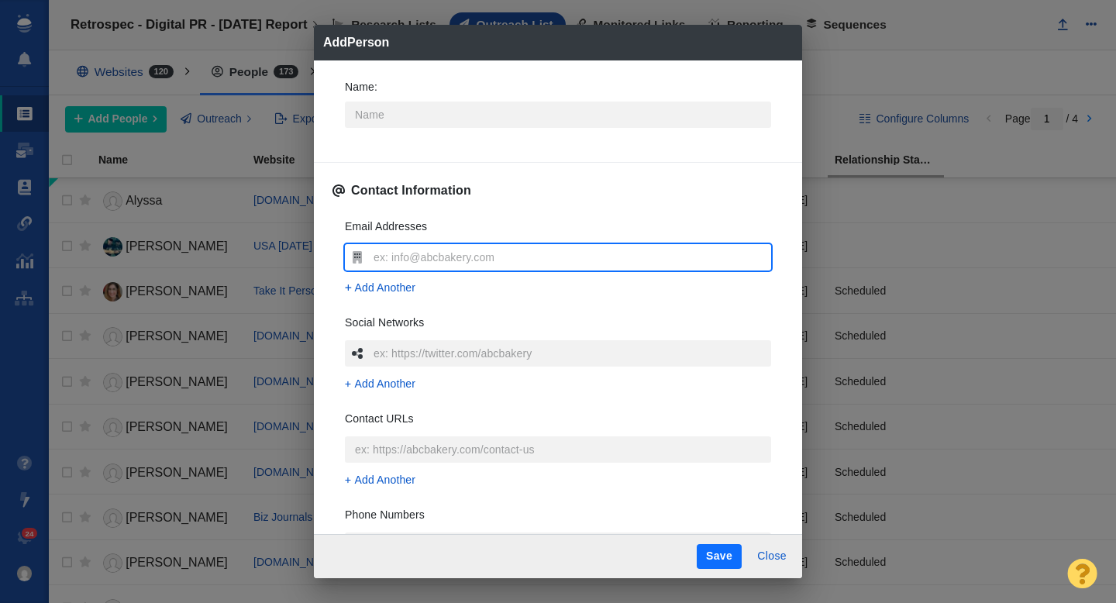
click at [404, 254] on input "text" at bounding box center [570, 257] width 401 height 26
type input "deirdre.bardolf@fox.com"
type textarea "x"
type input "deirdre.bardolf@fox.com"
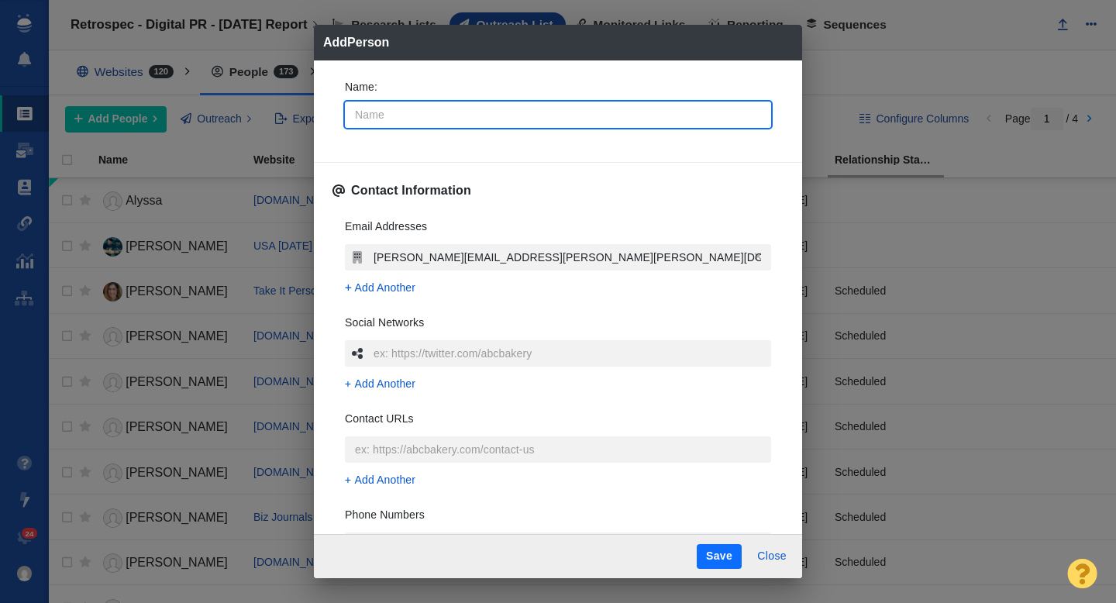
click at [404, 115] on input "Name :" at bounding box center [558, 114] width 426 height 26
type input "D"
type textarea "x"
type input "De"
type textarea "x"
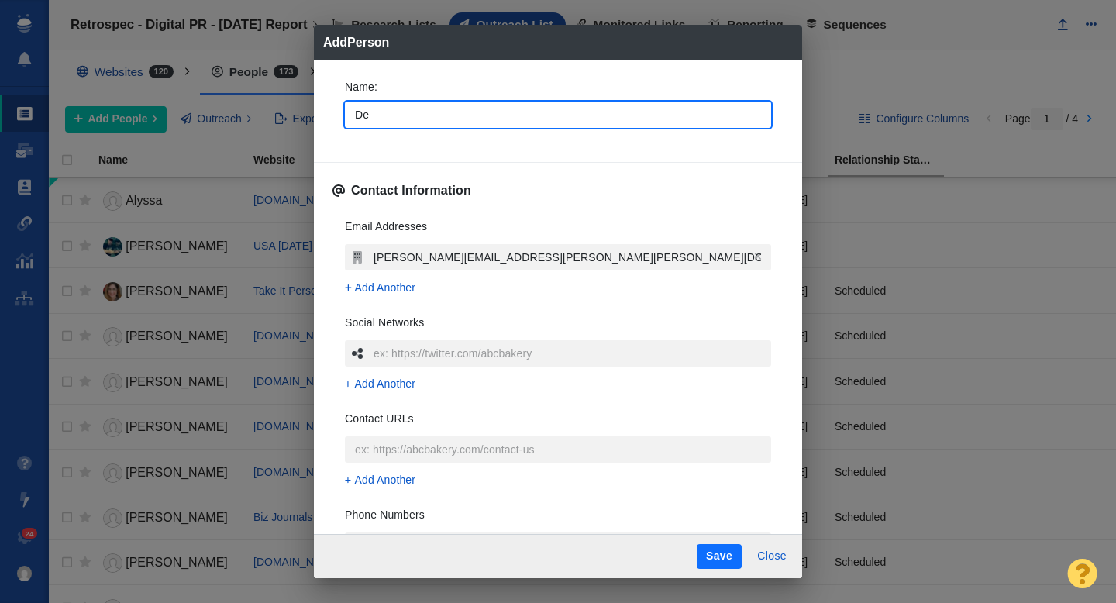
type input "Dei"
type textarea "x"
type input "Deir"
type textarea "x"
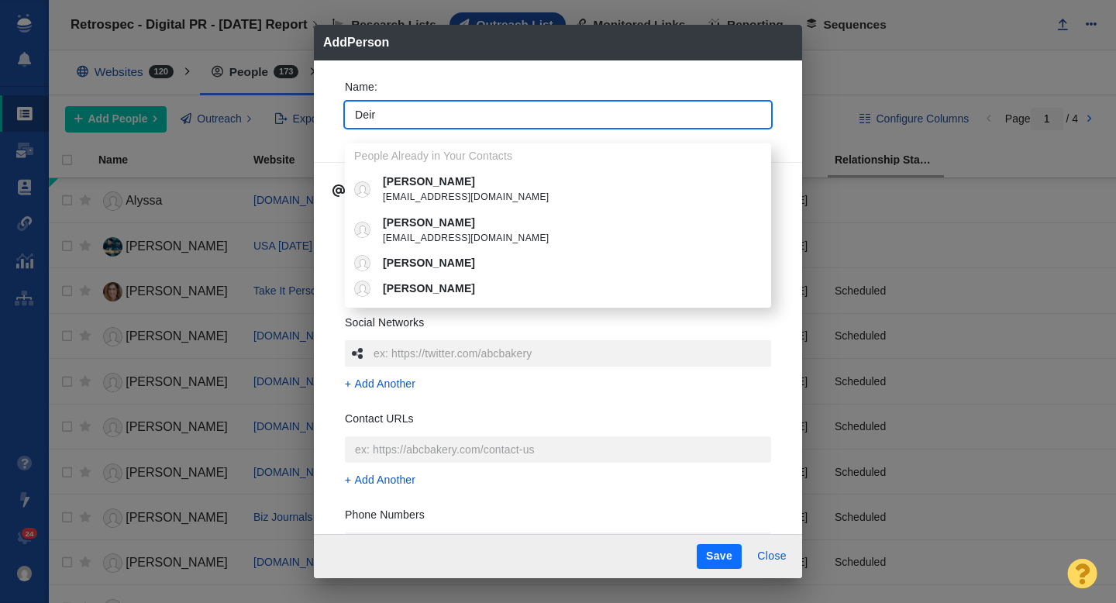
type input "Deird"
type textarea "x"
type input "Deirdr"
type textarea "x"
type input "Deirdre"
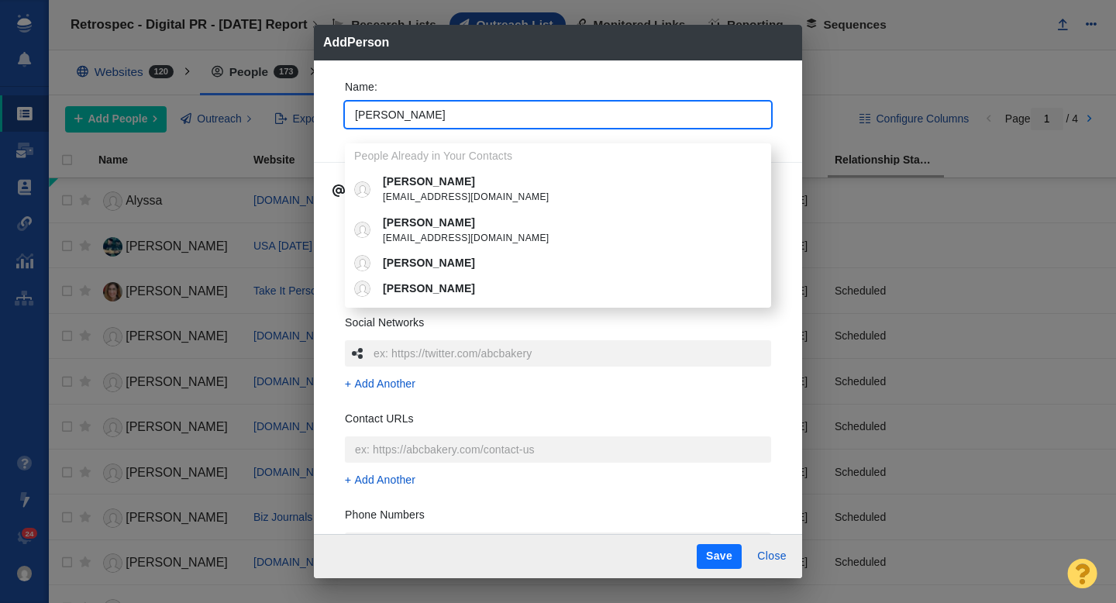
type textarea "x"
click at [392, 112] on input "Deirdre" at bounding box center [558, 114] width 426 height 26
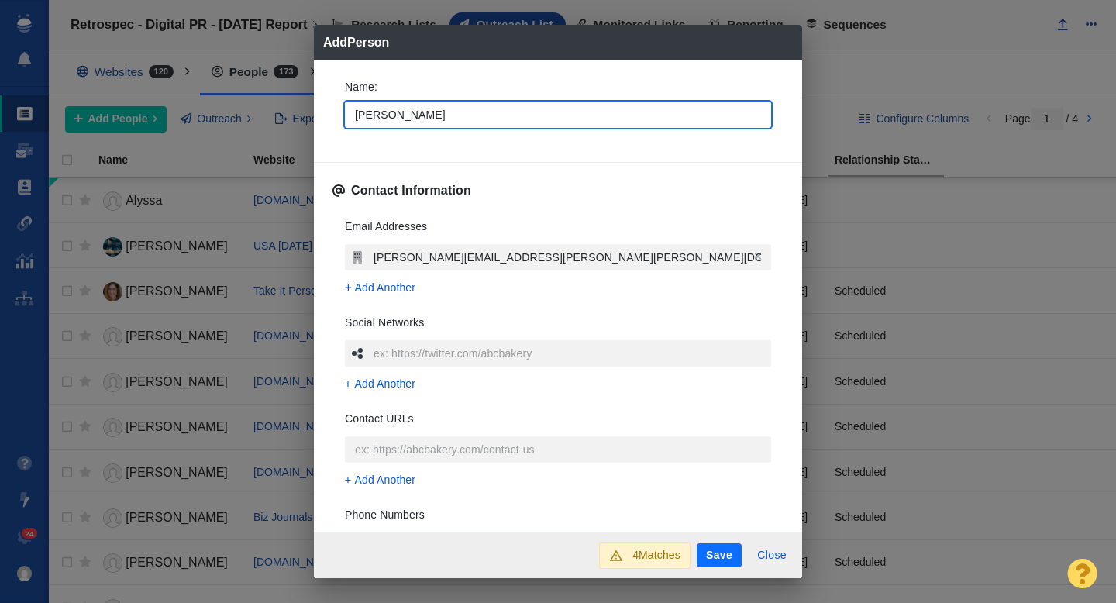
click at [392, 112] on input "Deirdre" at bounding box center [558, 114] width 426 height 26
type input "deirdre.bardolf@fox.com"
type textarea "x"
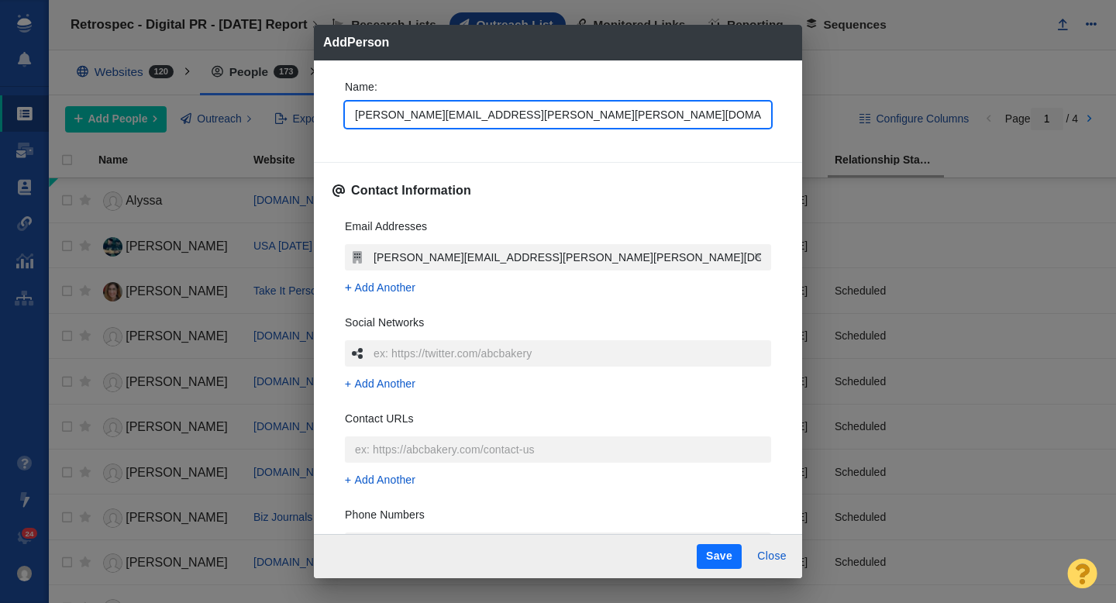
drag, startPoint x: 492, startPoint y: 114, endPoint x: 393, endPoint y: 112, distance: 99.2
click at [393, 112] on input "deirdre.bardolf@fox.com" at bounding box center [558, 114] width 426 height 26
type input "deirdre."
type textarea "x"
type input "deirdre"
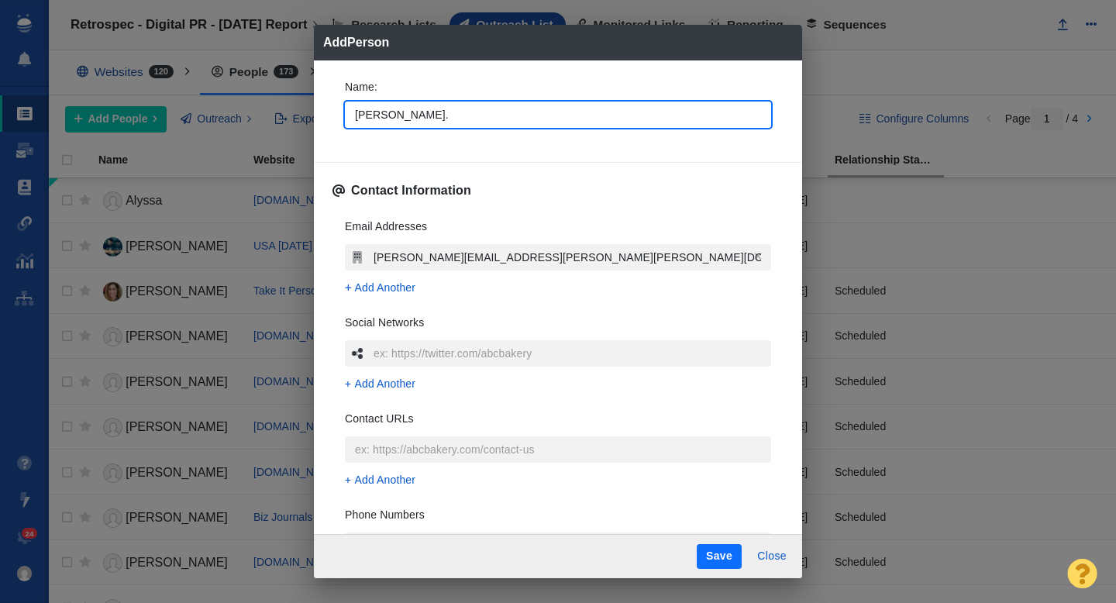
type textarea "x"
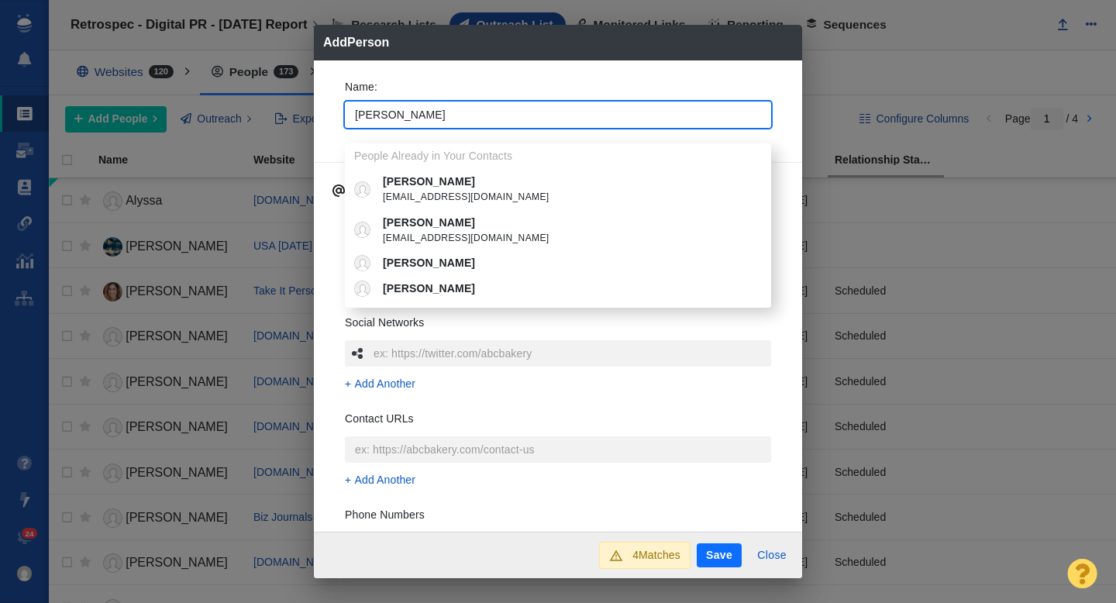
click at [365, 115] on input "deirdre" at bounding box center [558, 114] width 426 height 26
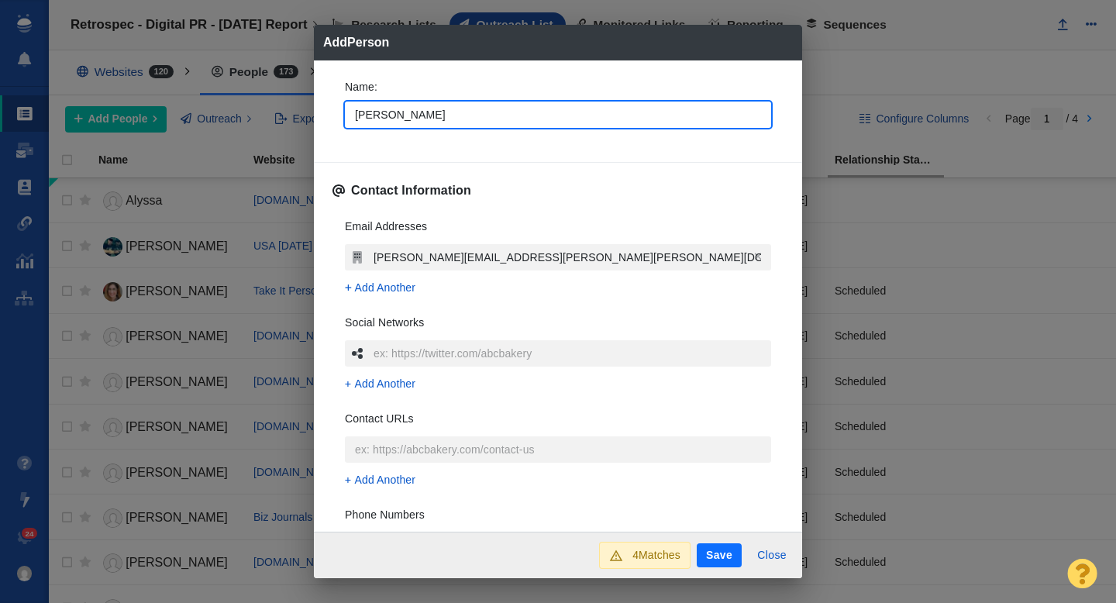
click at [365, 115] on input "deirdre" at bounding box center [558, 114] width 426 height 26
click at [359, 115] on input "deirdre" at bounding box center [558, 114] width 426 height 26
type input "eirdre"
type textarea "x"
type input "Deirdre"
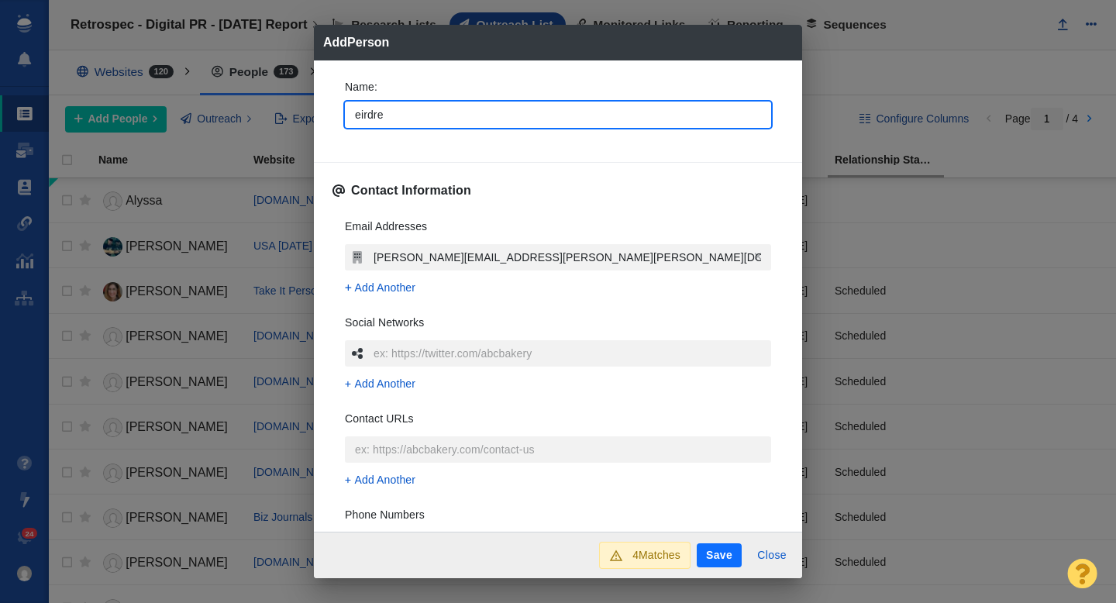
type textarea "x"
type input "Deirdre"
click at [335, 150] on div "Name : Deirdre" at bounding box center [557, 121] width 451 height 108
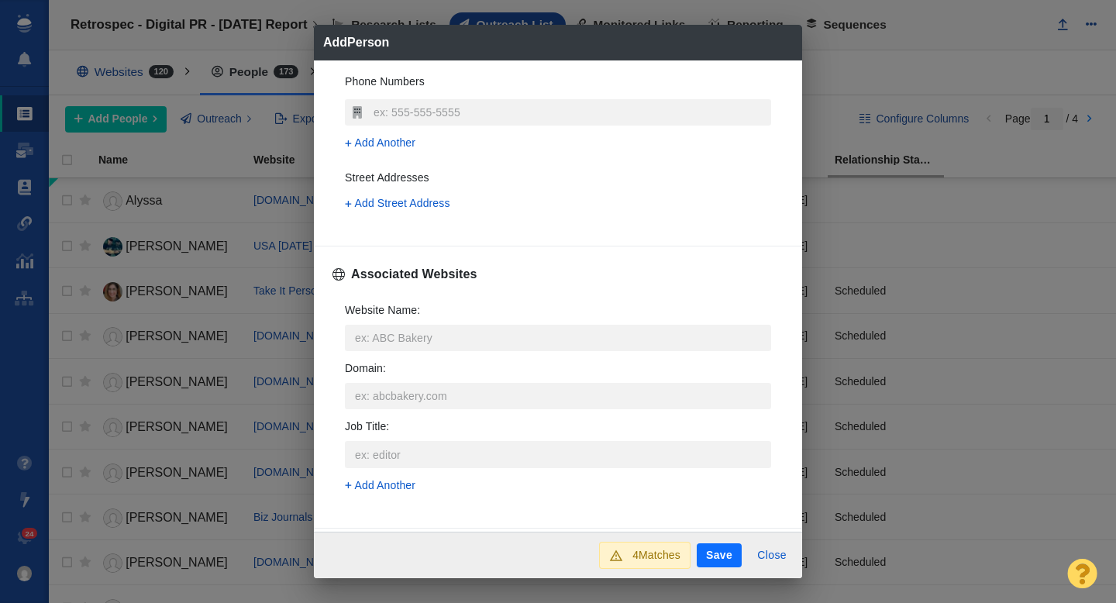
scroll to position [447, 0]
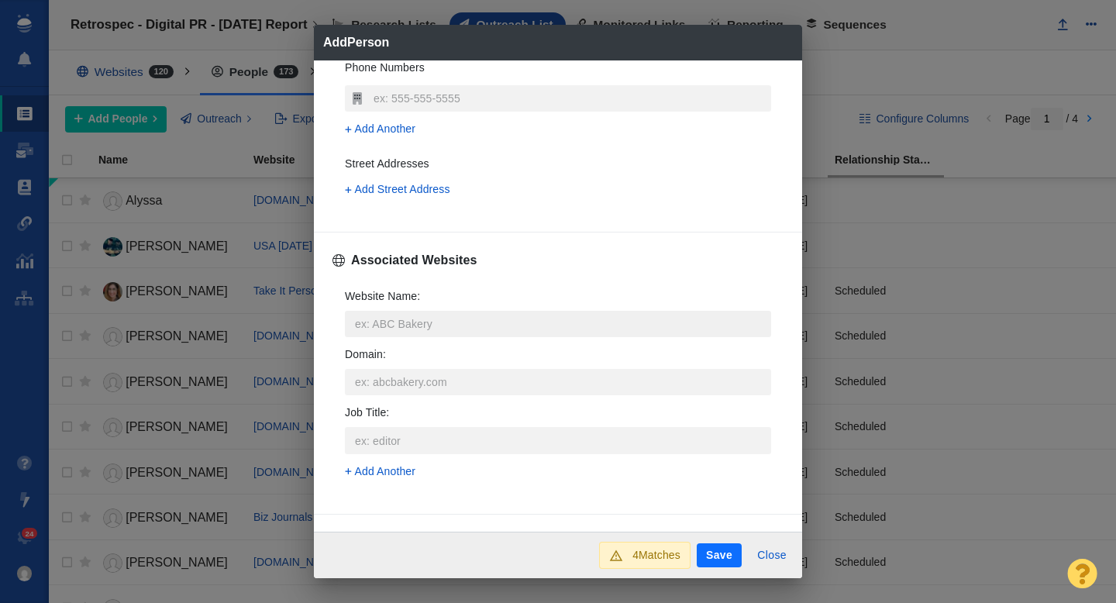
click at [383, 320] on input "Website Name :" at bounding box center [558, 324] width 426 height 26
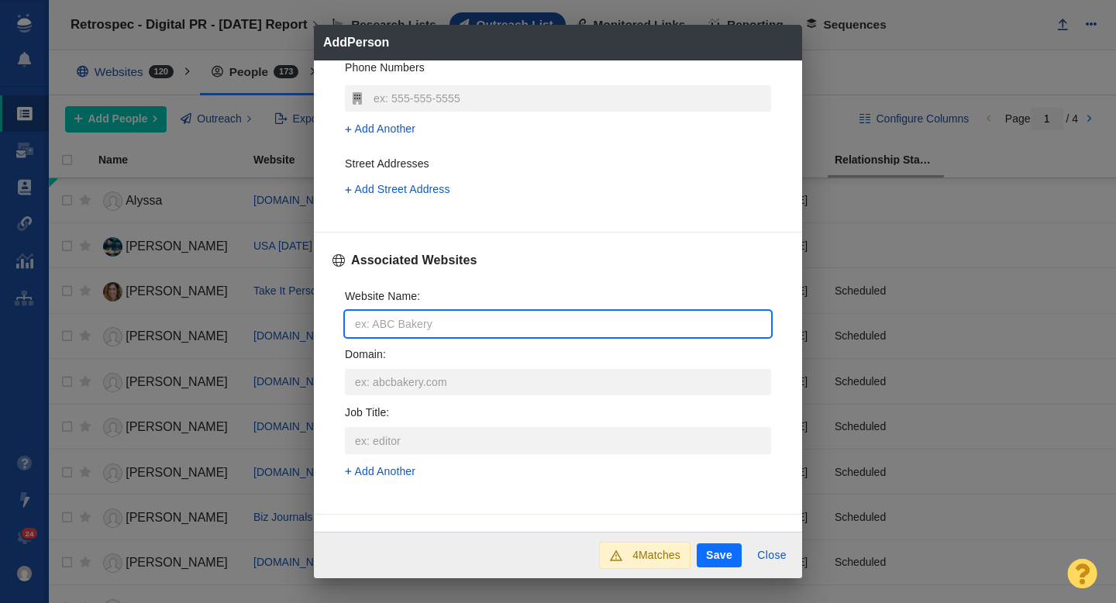
type input "f"
type textarea "x"
type input "fo"
type textarea "x"
type input "fox"
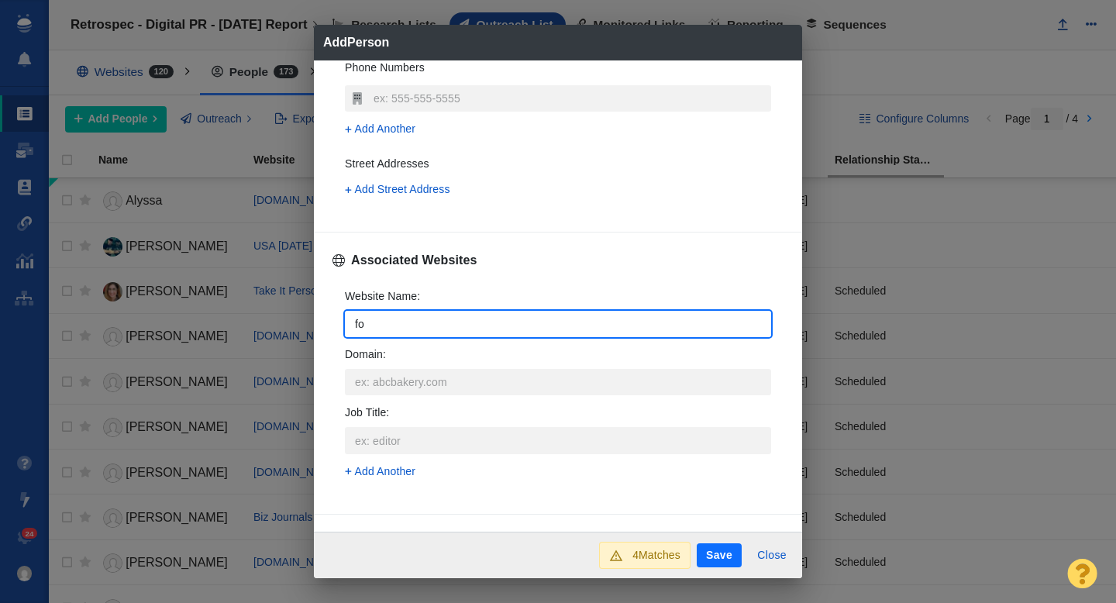
type textarea "x"
type input "foxn"
type textarea "x"
type input "foxne"
type textarea "x"
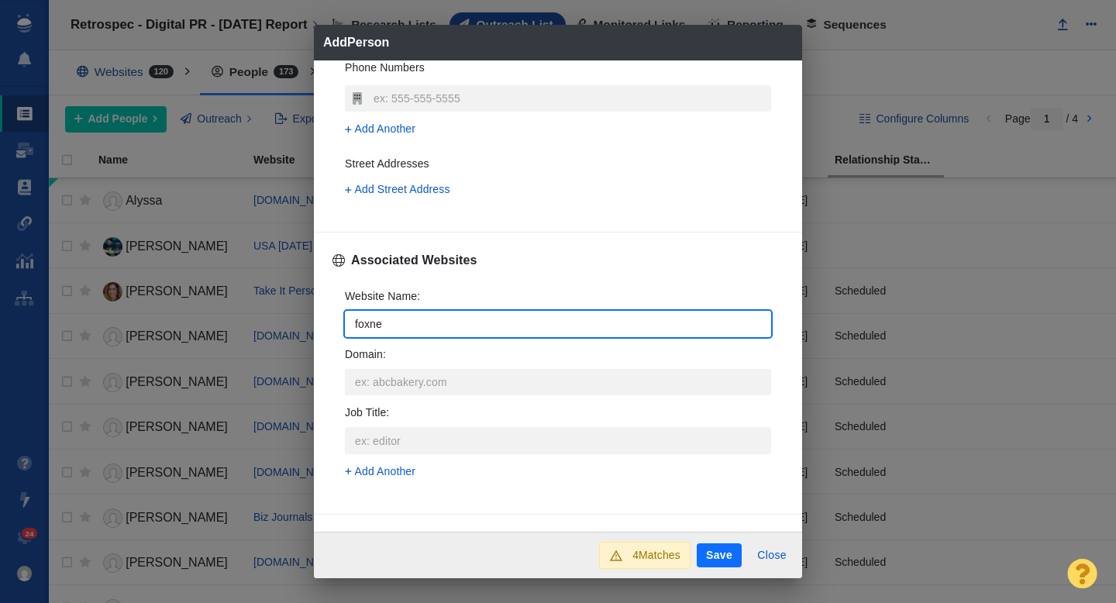
type input "foxnew"
type textarea "x"
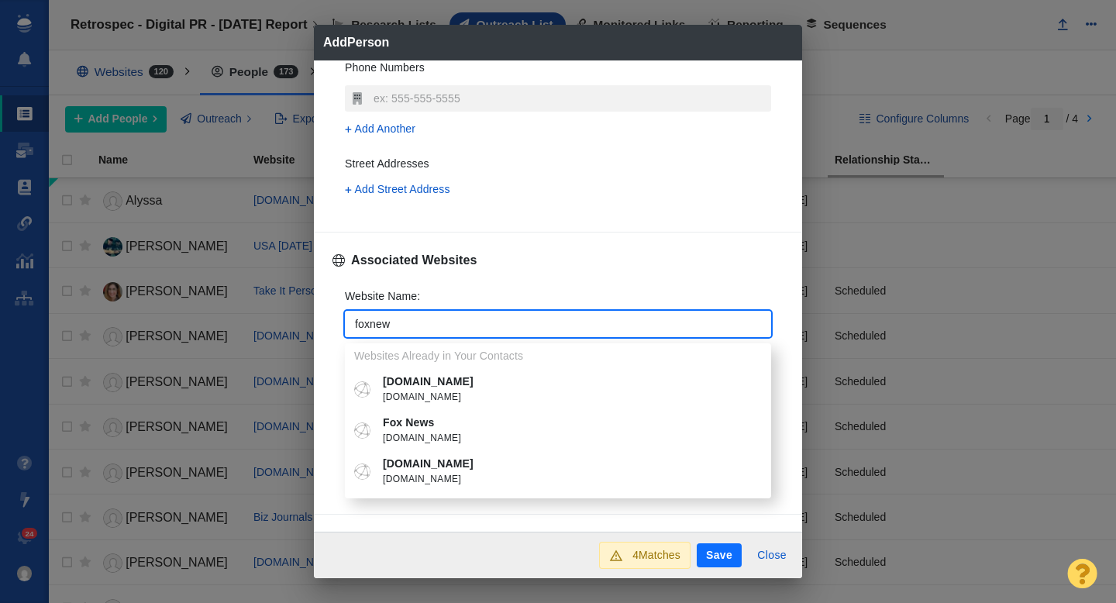
type input "foxnew"
click at [466, 427] on p "Fox News" at bounding box center [569, 422] width 373 height 16
type textarea "x"
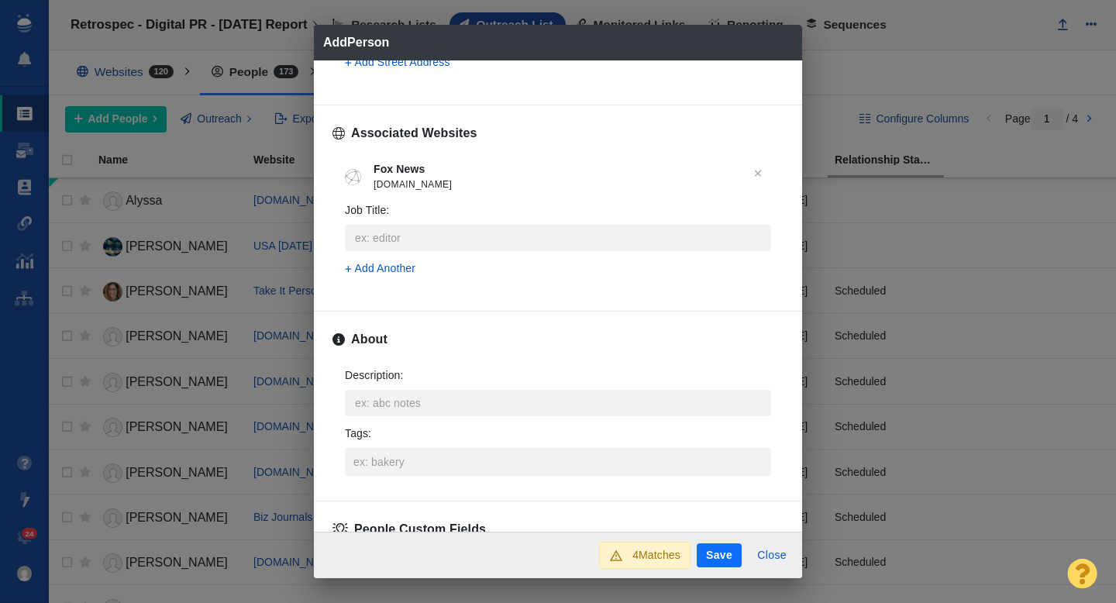
scroll to position [766, 0]
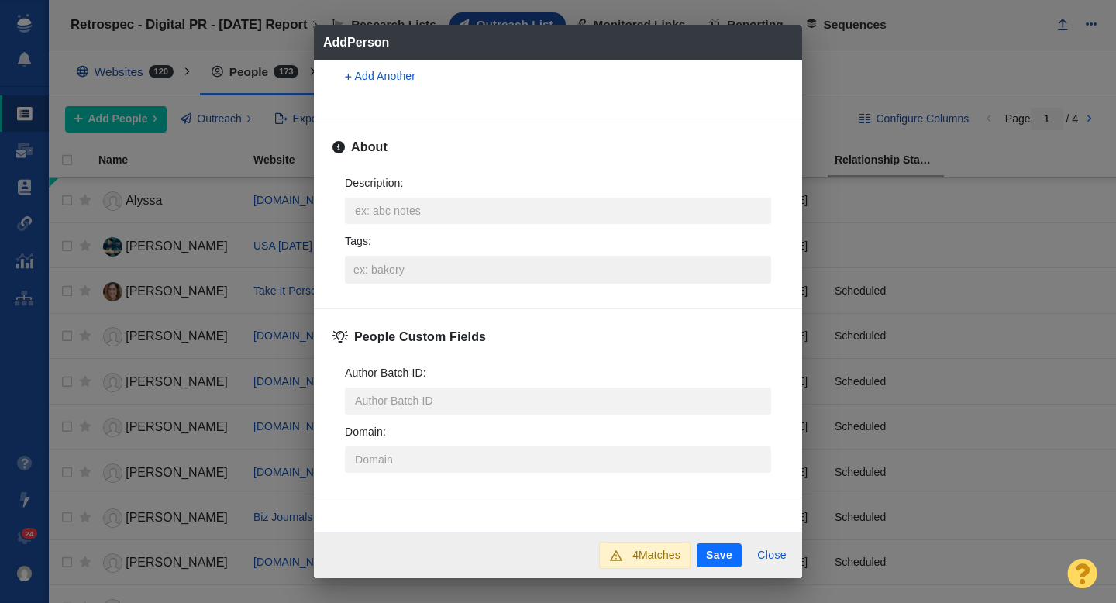
click at [443, 276] on input "Tags :" at bounding box center [557, 270] width 417 height 28
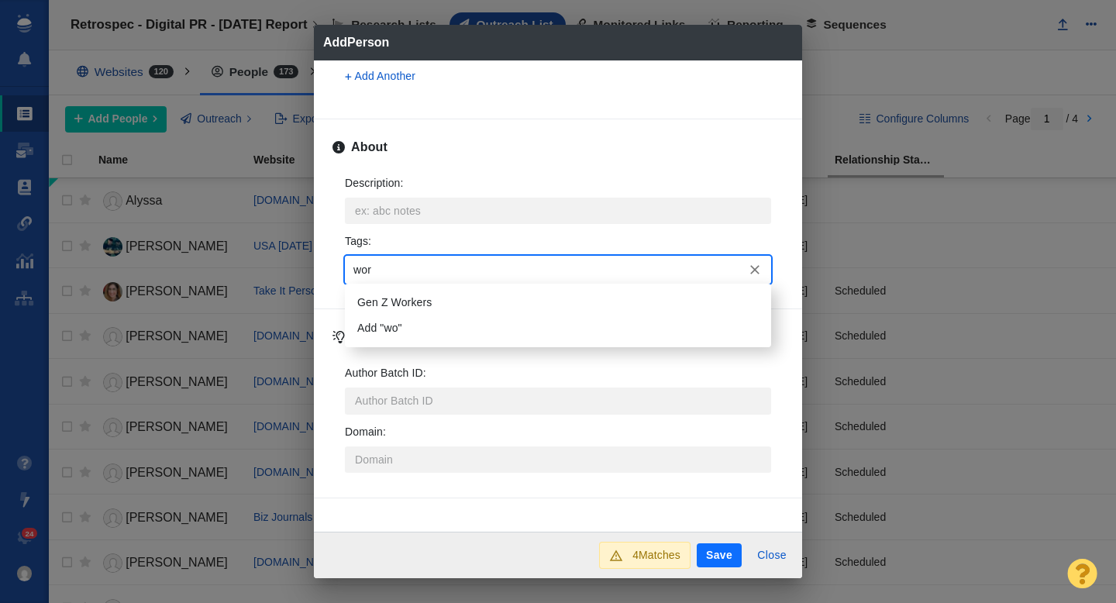
type input "work"
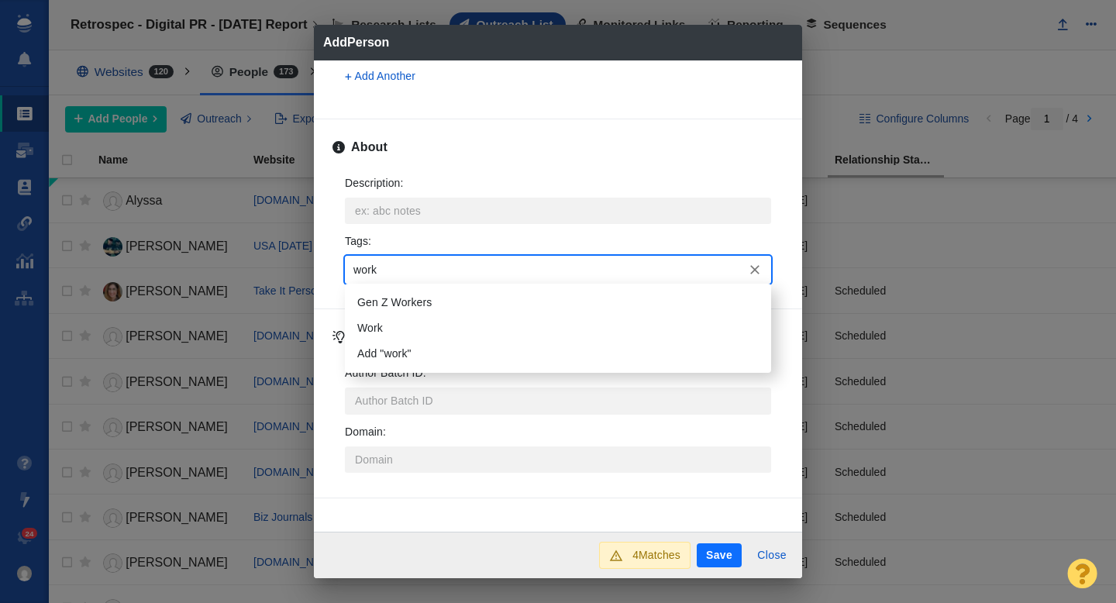
click at [443, 325] on li "Work" at bounding box center [558, 328] width 426 height 26
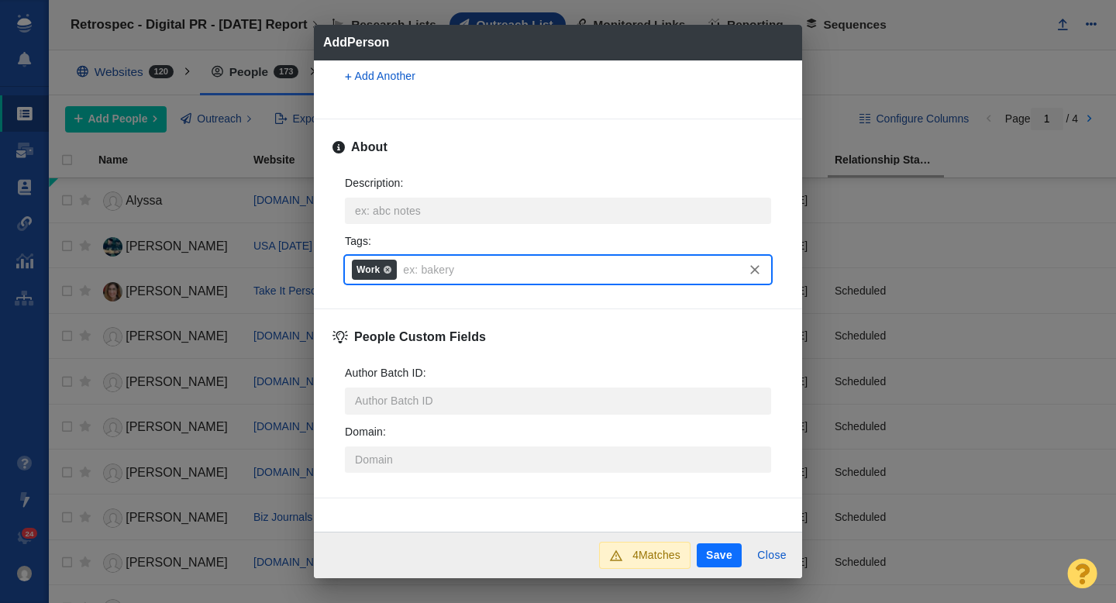
click at [720, 558] on button "Save" at bounding box center [718, 555] width 45 height 25
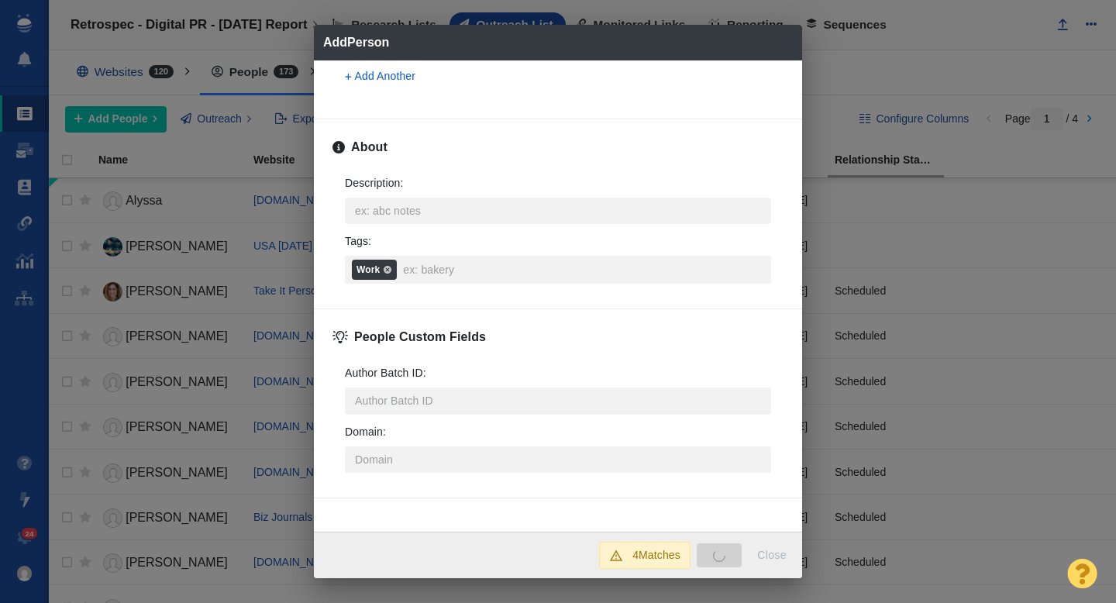
type textarea "x"
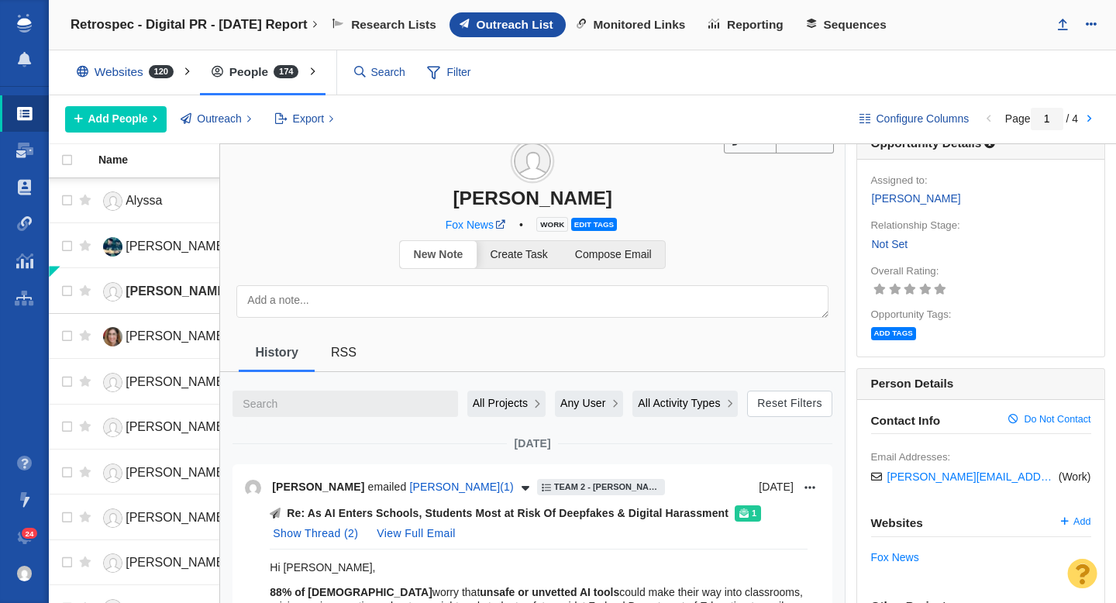
scroll to position [0, 0]
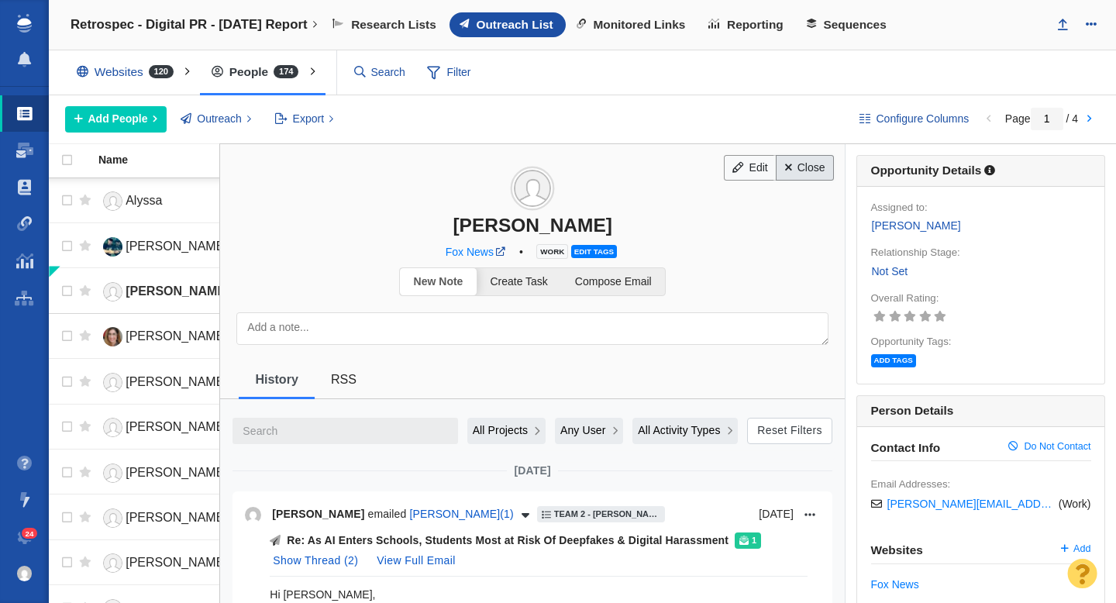
click at [803, 170] on link "Close" at bounding box center [804, 168] width 58 height 26
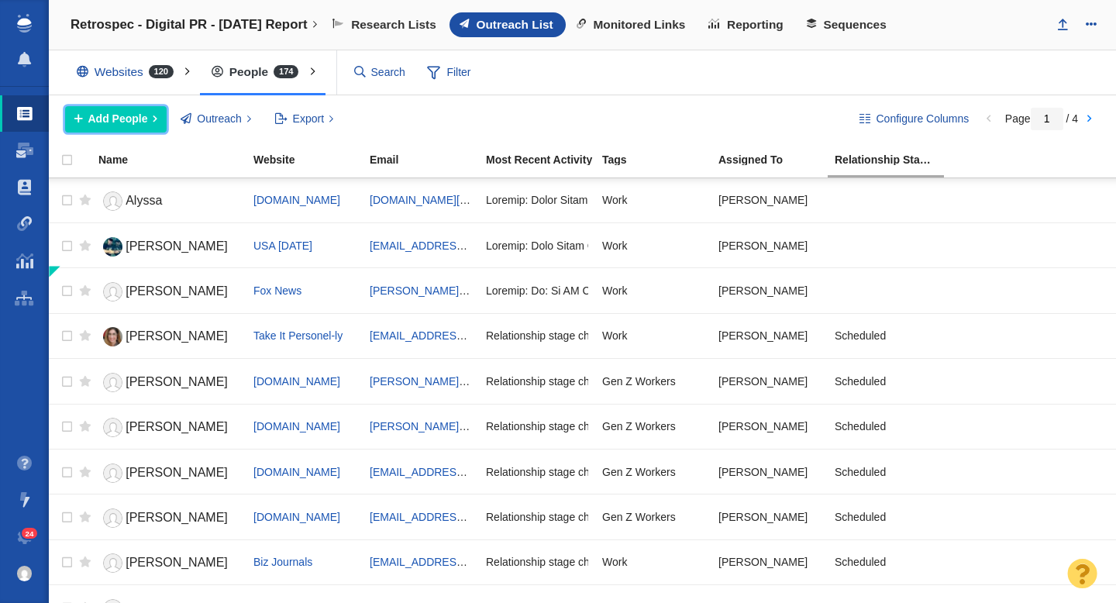
click at [139, 119] on span "Add People" at bounding box center [118, 119] width 60 height 16
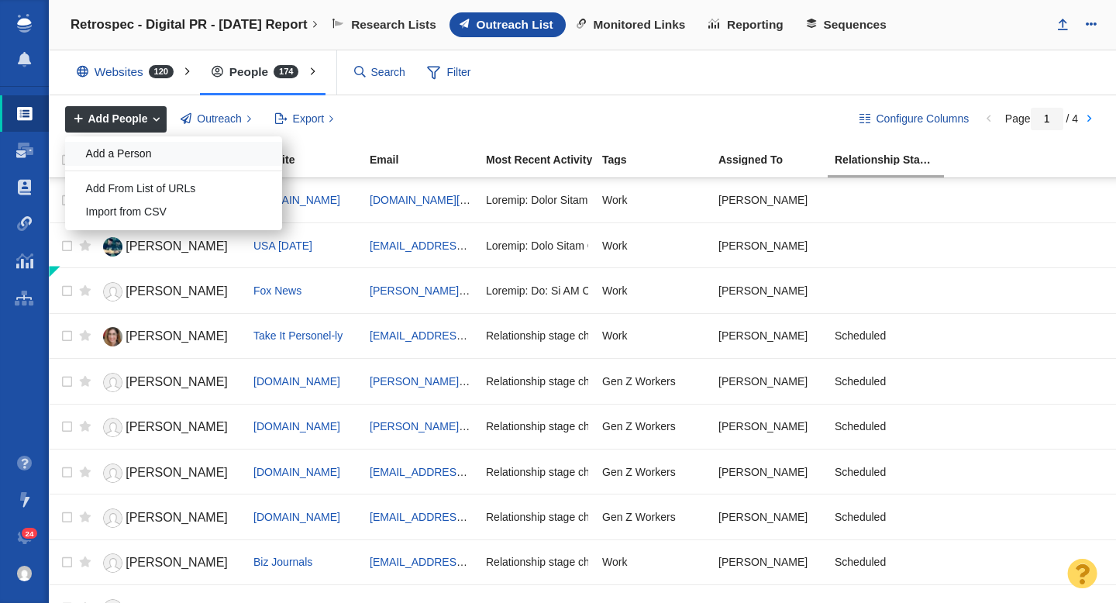
click at [145, 161] on div "Add a Person" at bounding box center [173, 154] width 217 height 24
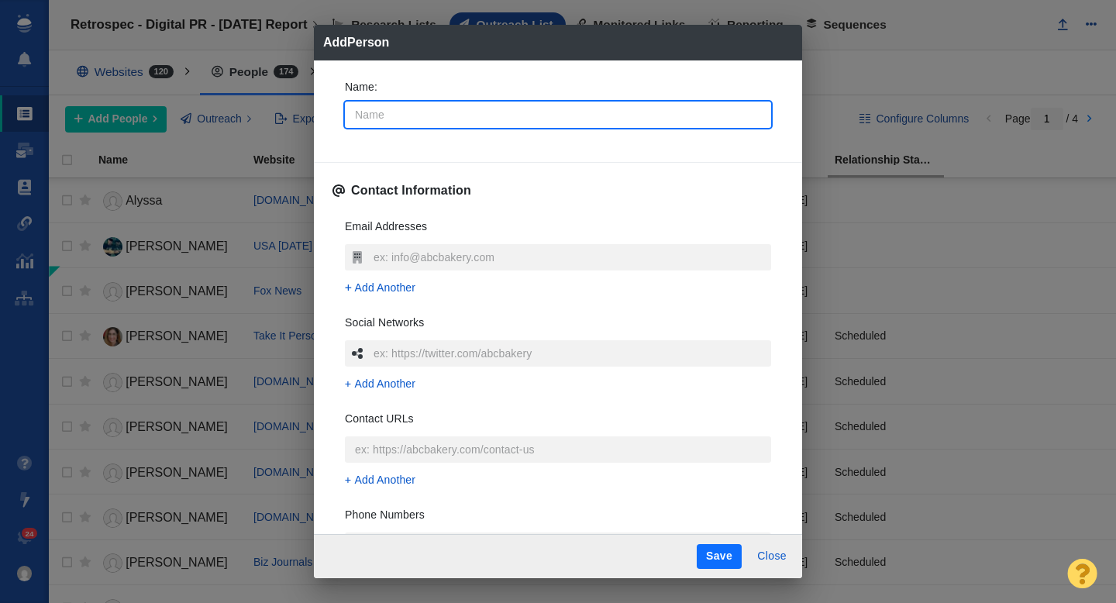
click at [383, 120] on input "Name :" at bounding box center [558, 114] width 426 height 26
type input "W"
type textarea "x"
type input "WU"
type textarea "x"
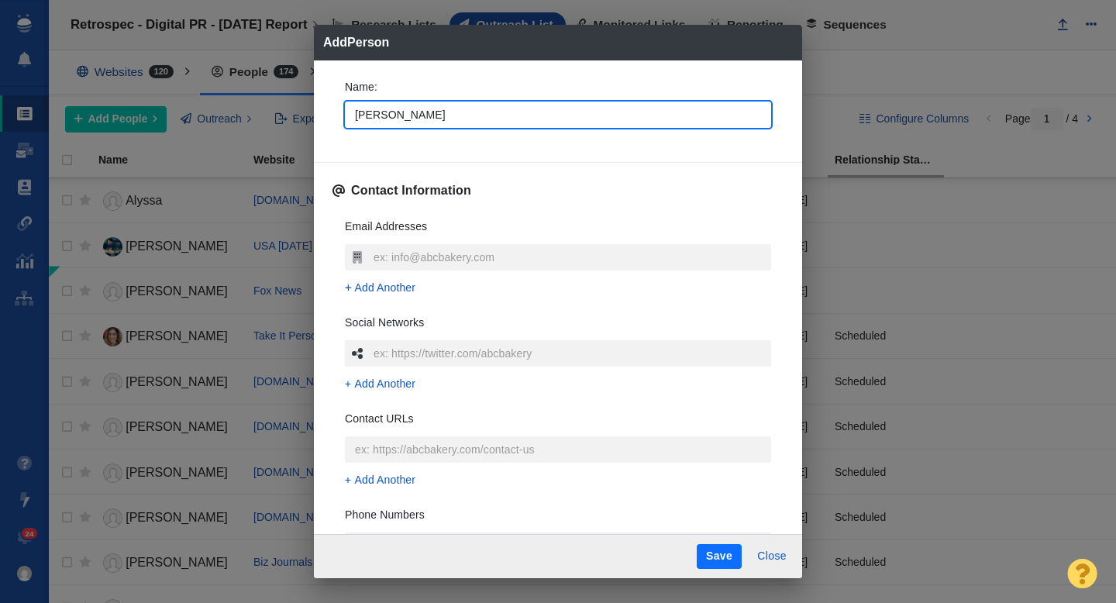
type input "W"
type textarea "x"
type input "WM"
type textarea "x"
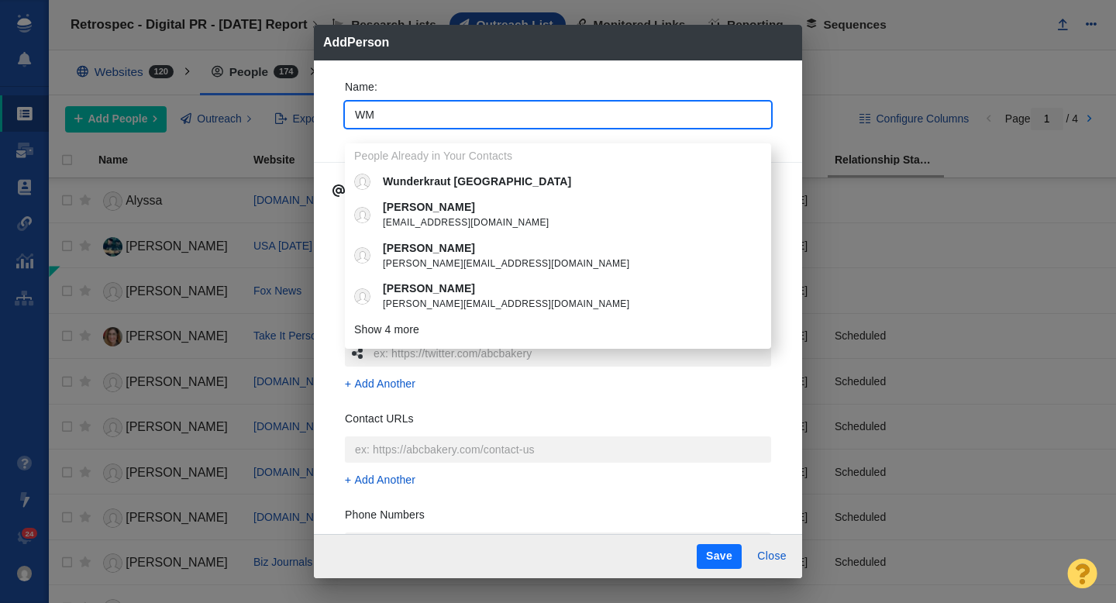
type input "WMU"
type textarea "x"
type input "WMUR"
type textarea "x"
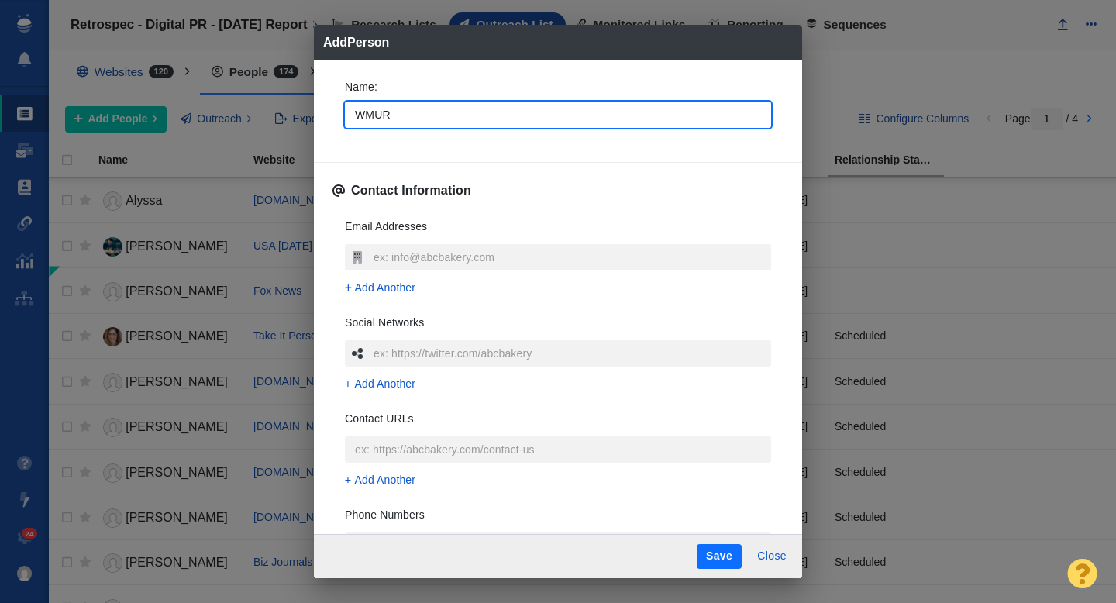
type input "WMUR"
type textarea "x"
type input "WMUR t"
type textarea "x"
type input "WMUR te"
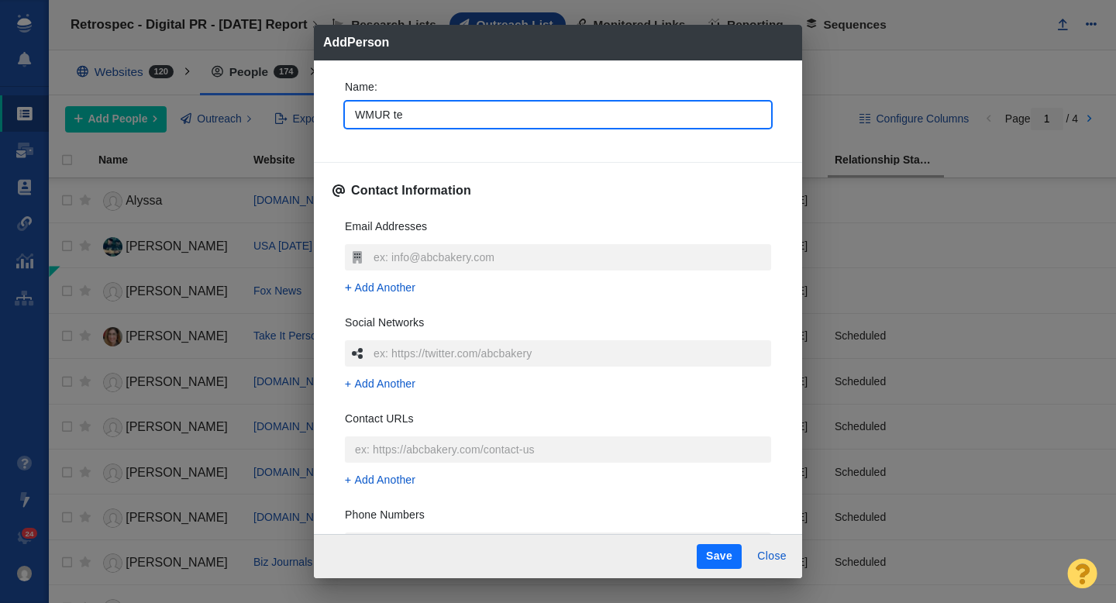
type textarea "x"
type input "WMUR tea"
type textarea "x"
type input "WMUR team"
type textarea "x"
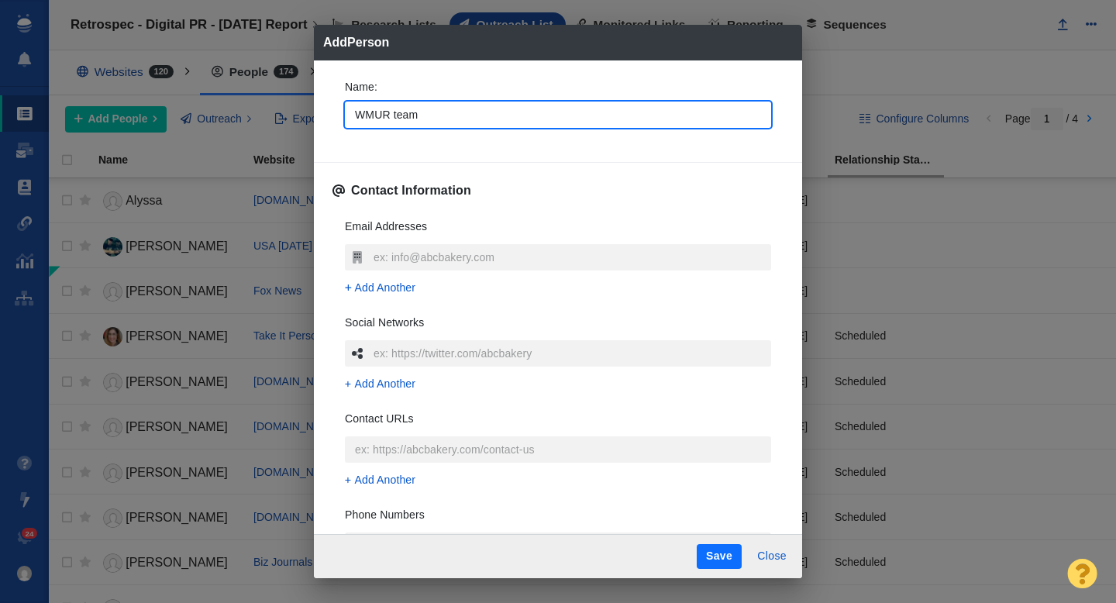
type input "WMUR team"
type textarea "x"
click at [338, 146] on div "Name : WMUR team" at bounding box center [557, 108] width 451 height 83
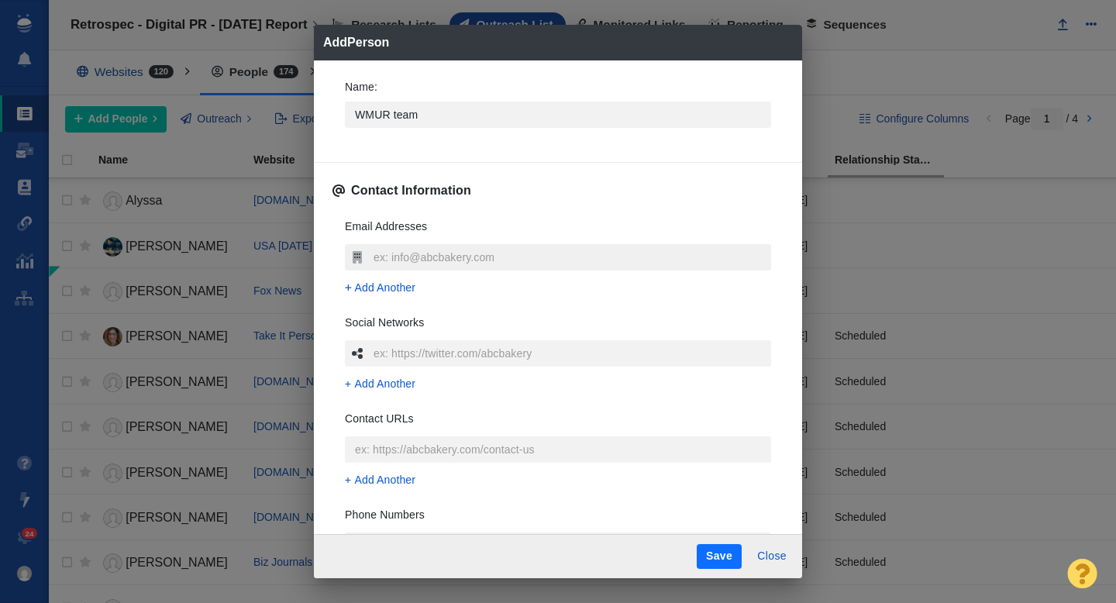
click at [386, 256] on input "text" at bounding box center [570, 257] width 401 height 26
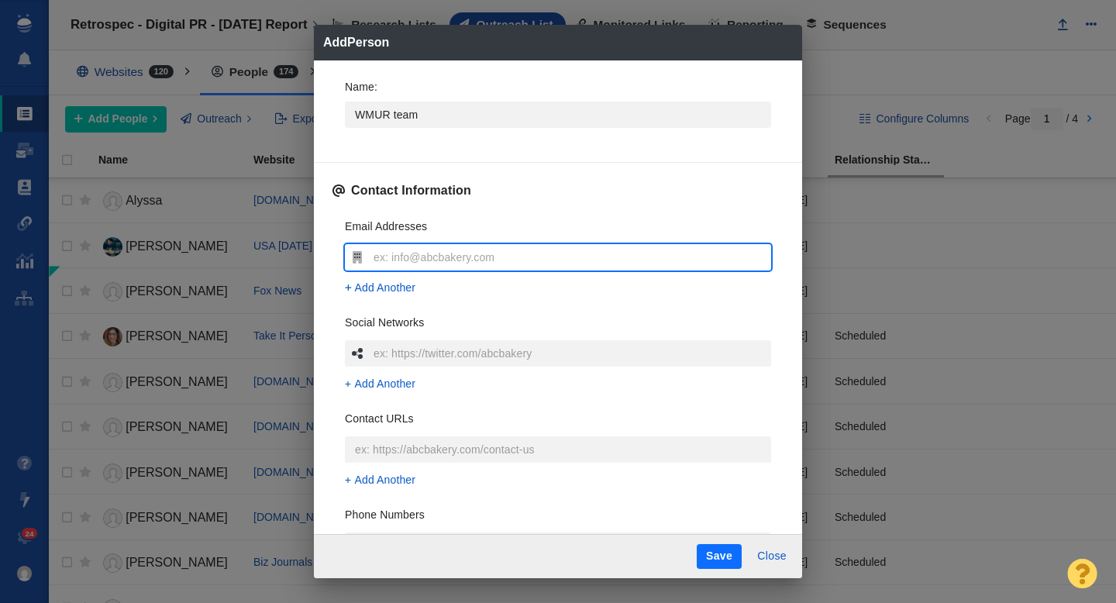
type input "breakingnews@wmur.com"
type textarea "x"
type input "breakingnews@wmur.com"
click at [330, 266] on div "Name : WMUR team Contact Information Email Addresses breakingnews@wmur.com Add …" at bounding box center [558, 297] width 488 height 474
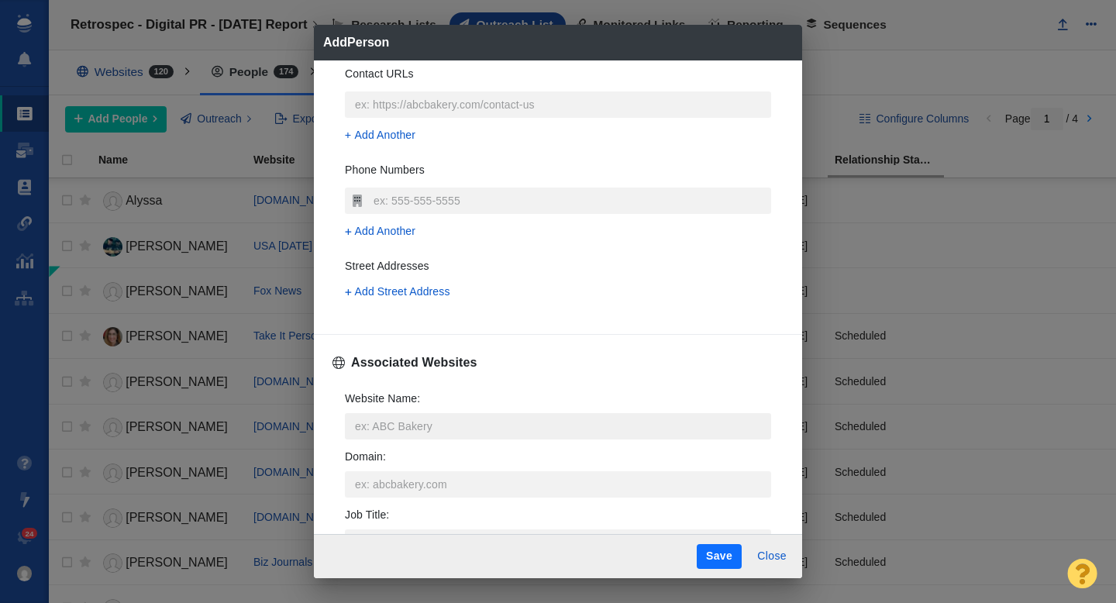
scroll to position [349, 0]
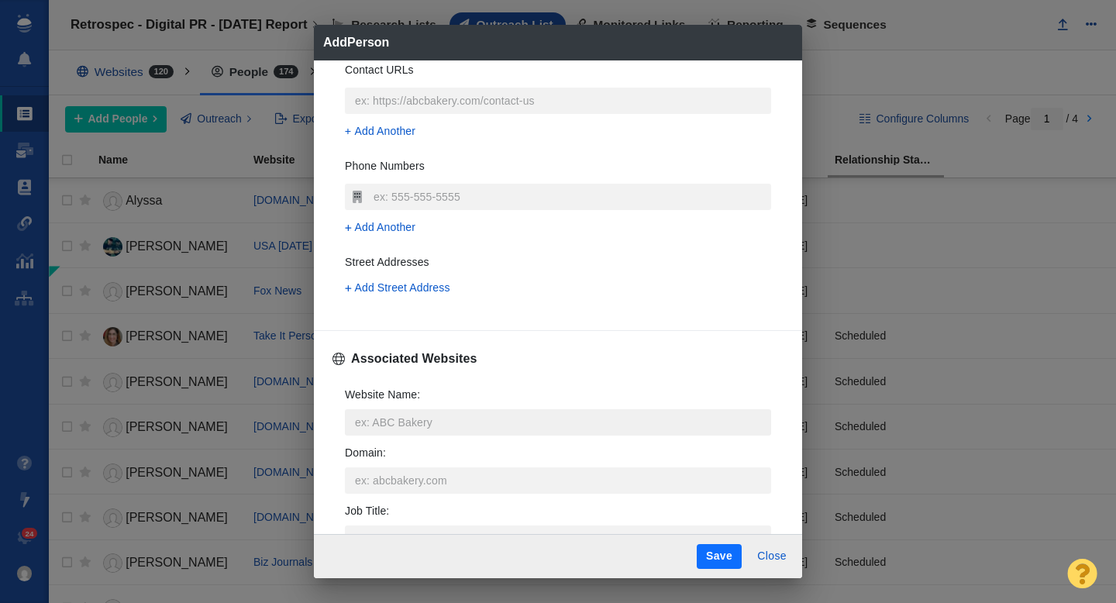
click at [395, 417] on input "Website Name :" at bounding box center [558, 422] width 426 height 26
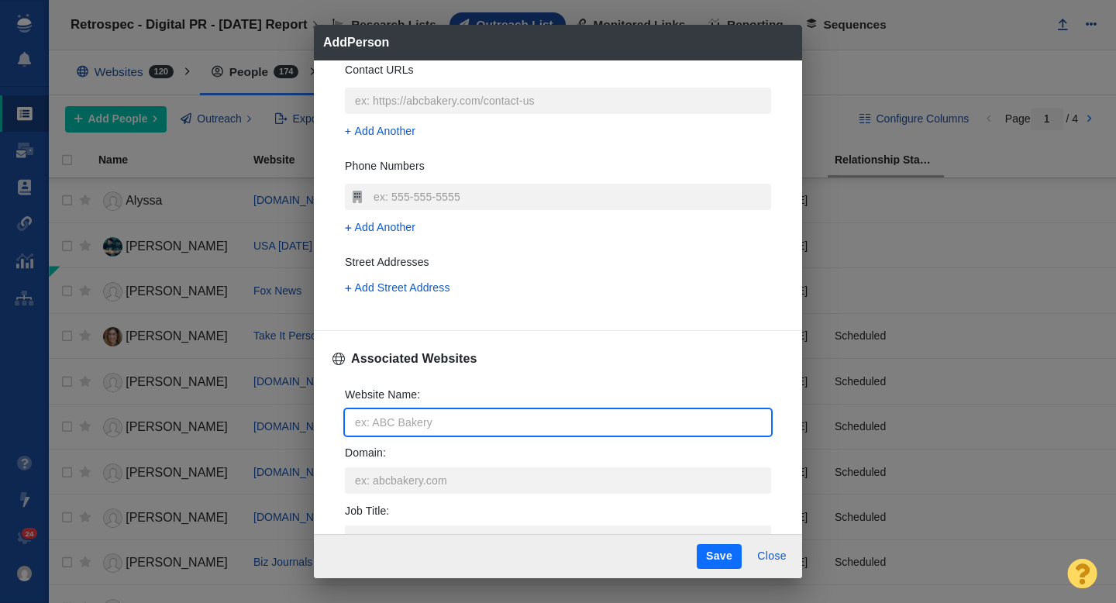
type input "w"
type textarea "x"
type input "wm"
type textarea "x"
type input "wmu"
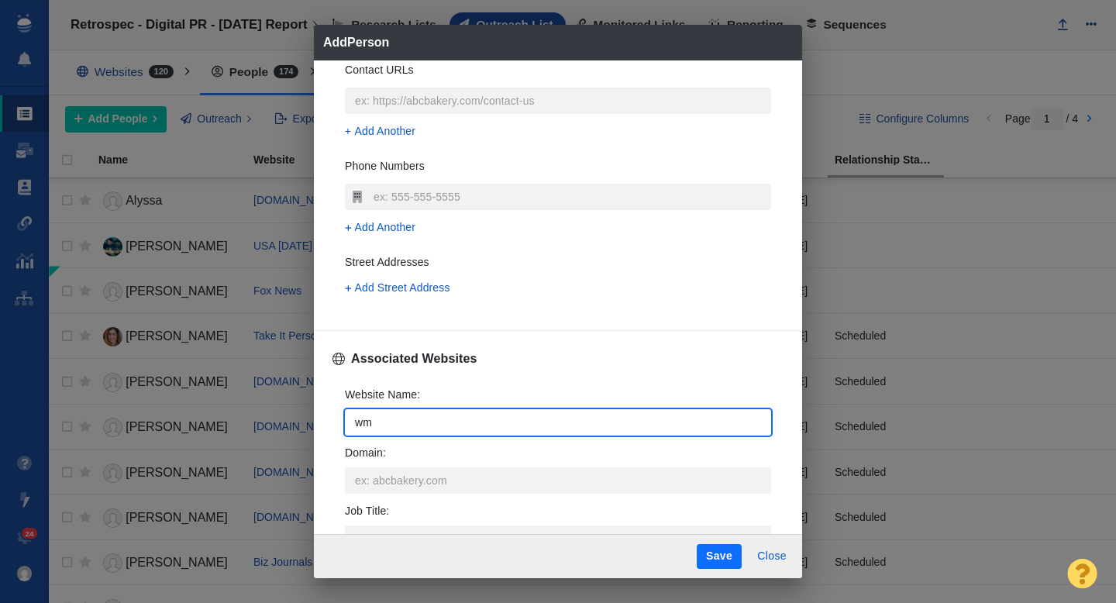
type textarea "x"
type input "wmur"
type textarea "x"
type input "wmur."
type textarea "x"
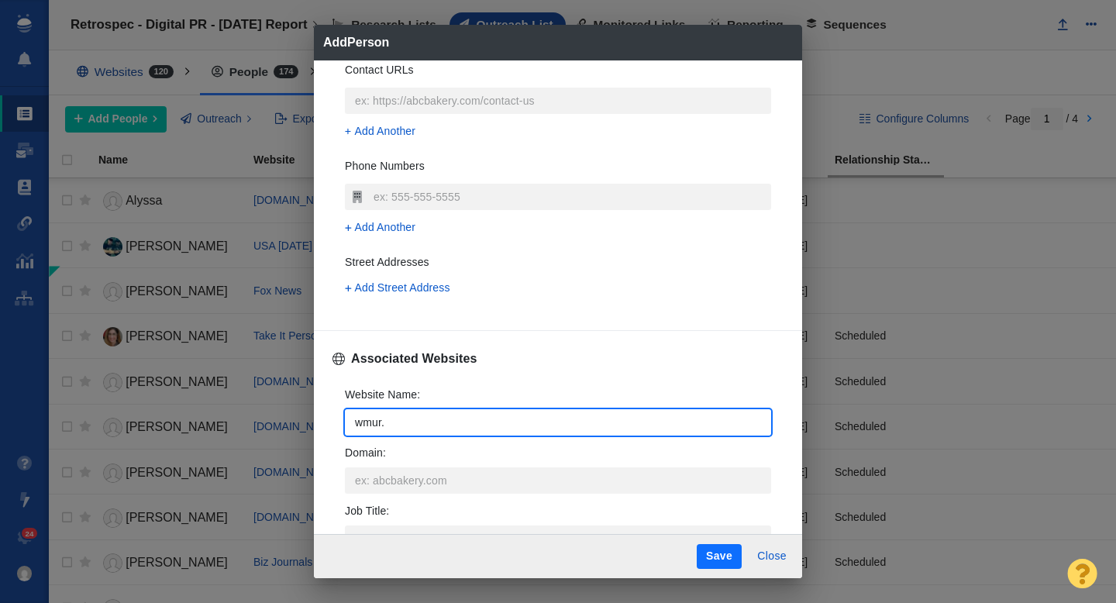
type input "wmur.c"
type textarea "x"
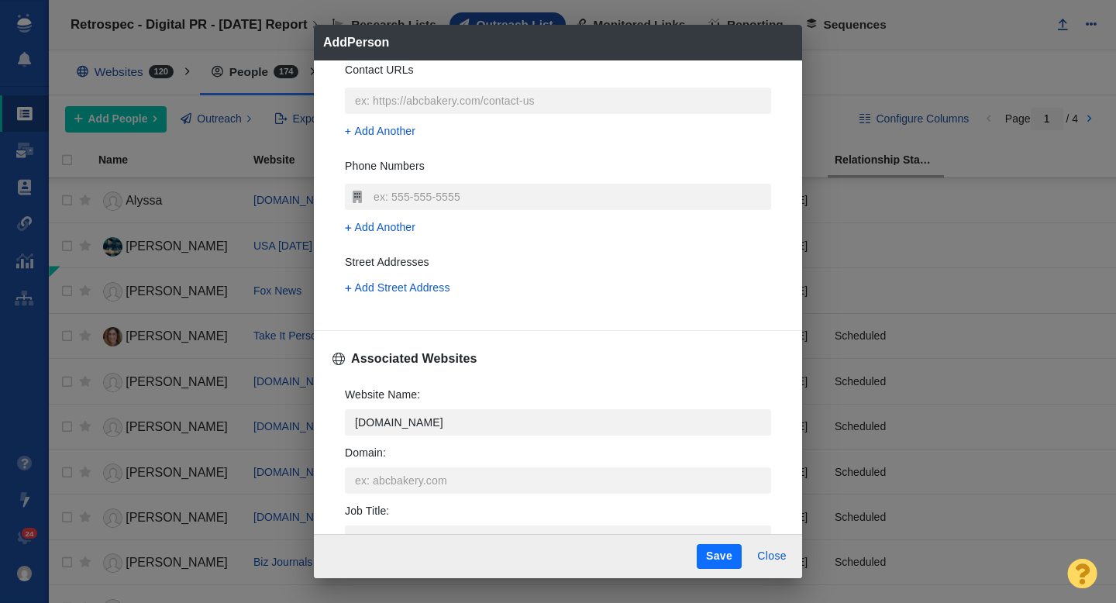
click at [412, 469] on li "wmur.com wmur.com" at bounding box center [558, 487] width 426 height 41
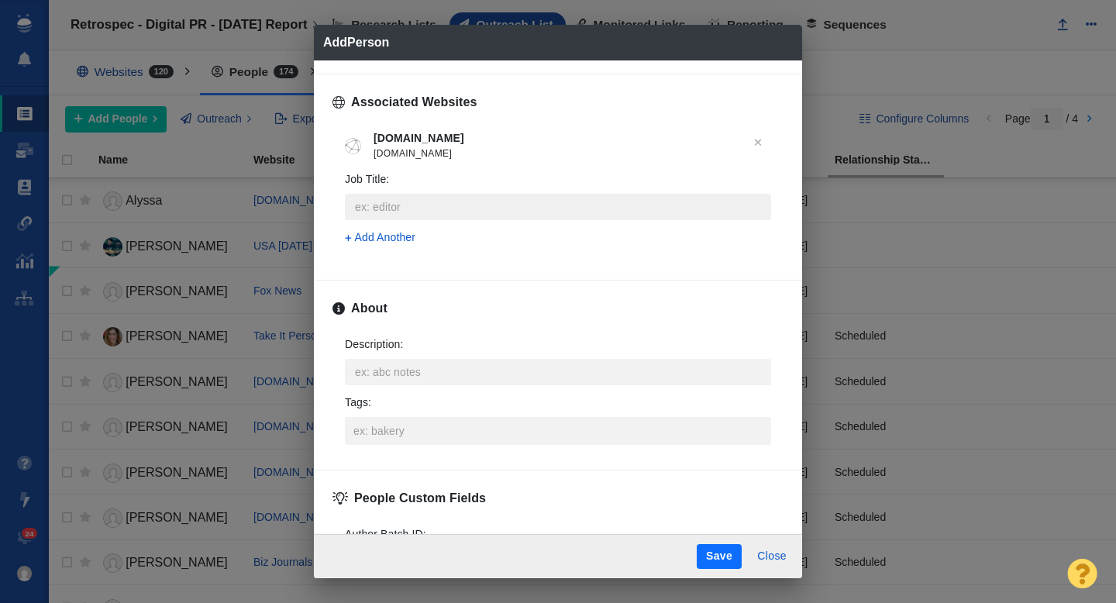
scroll to position [676, 0]
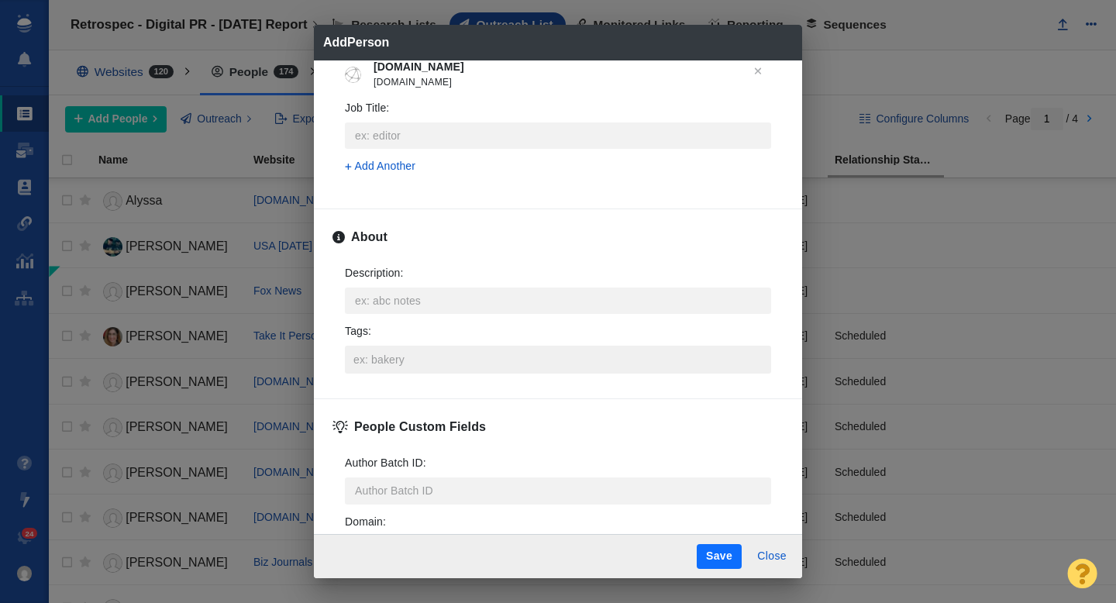
click at [404, 359] on input "Tags :" at bounding box center [557, 360] width 417 height 28
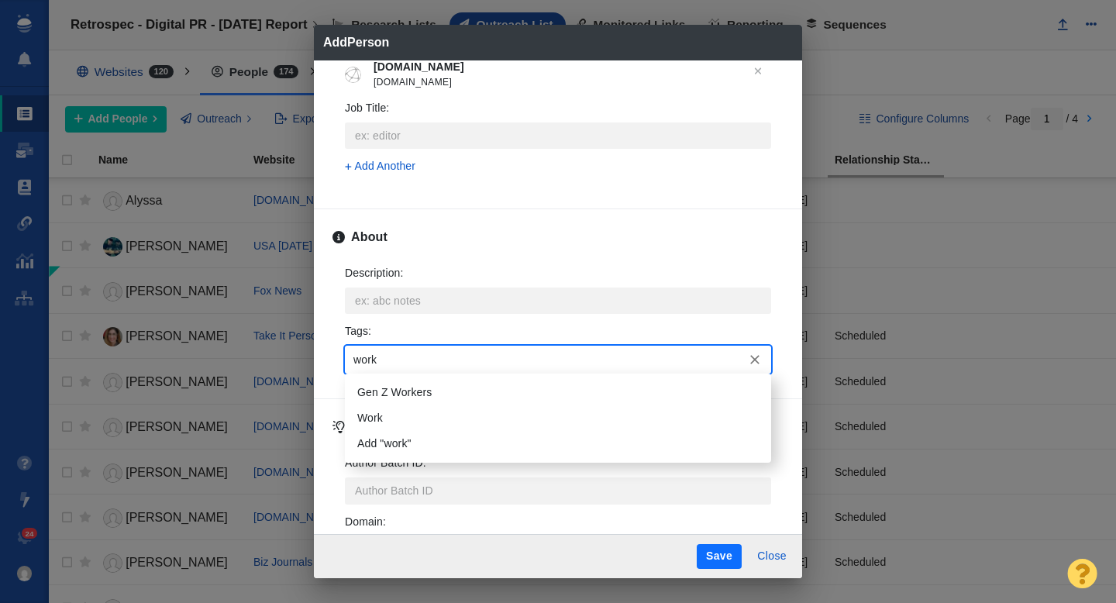
click at [414, 411] on li "Work" at bounding box center [558, 418] width 426 height 26
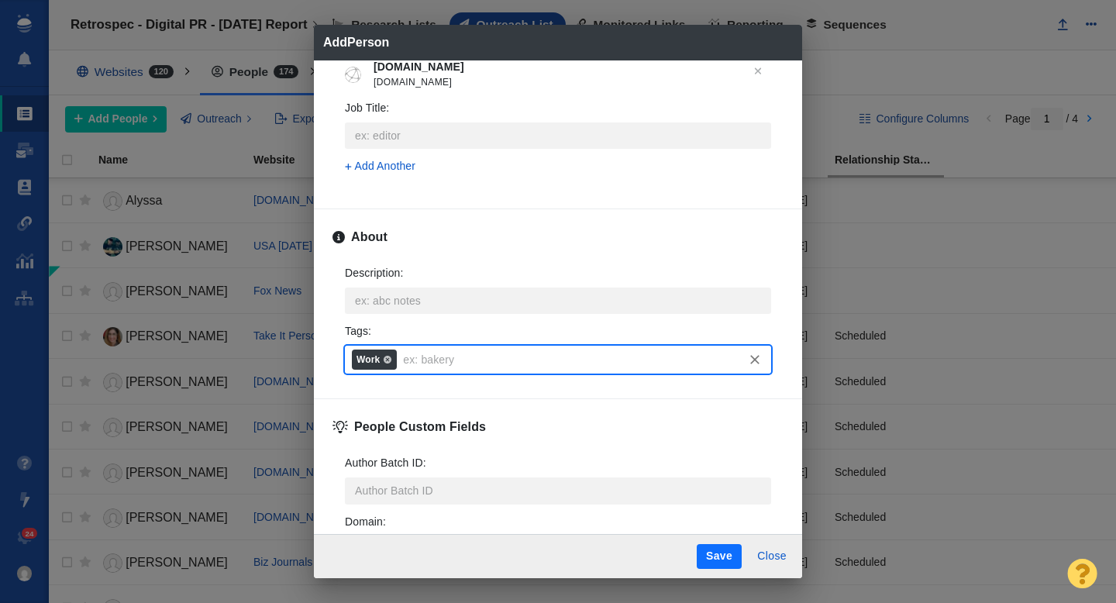
click at [703, 556] on button "Save" at bounding box center [718, 556] width 45 height 25
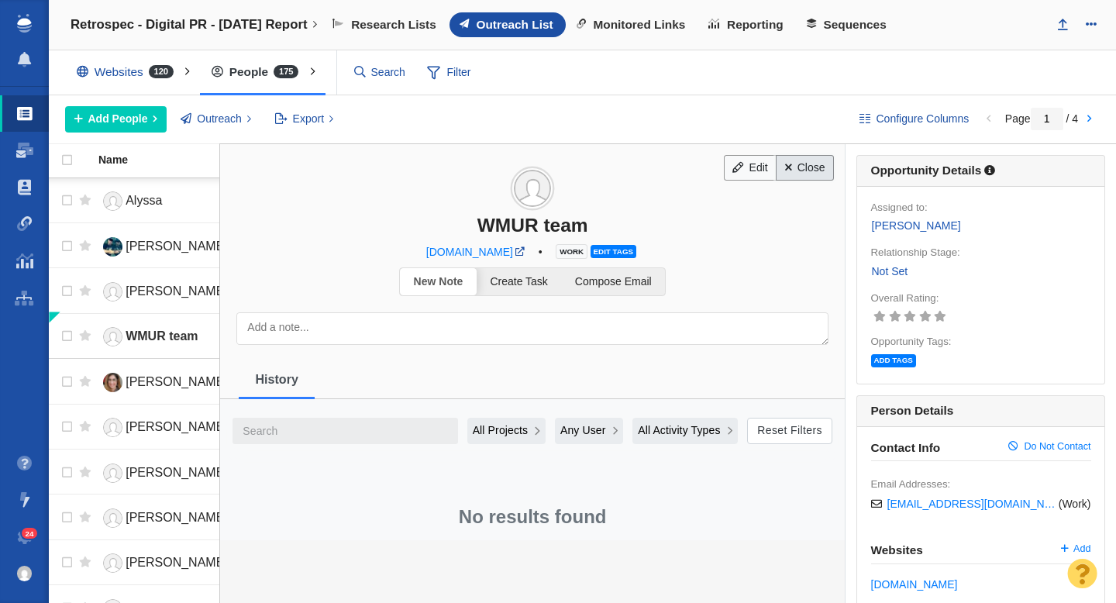
click at [792, 175] on link "Close" at bounding box center [804, 168] width 58 height 26
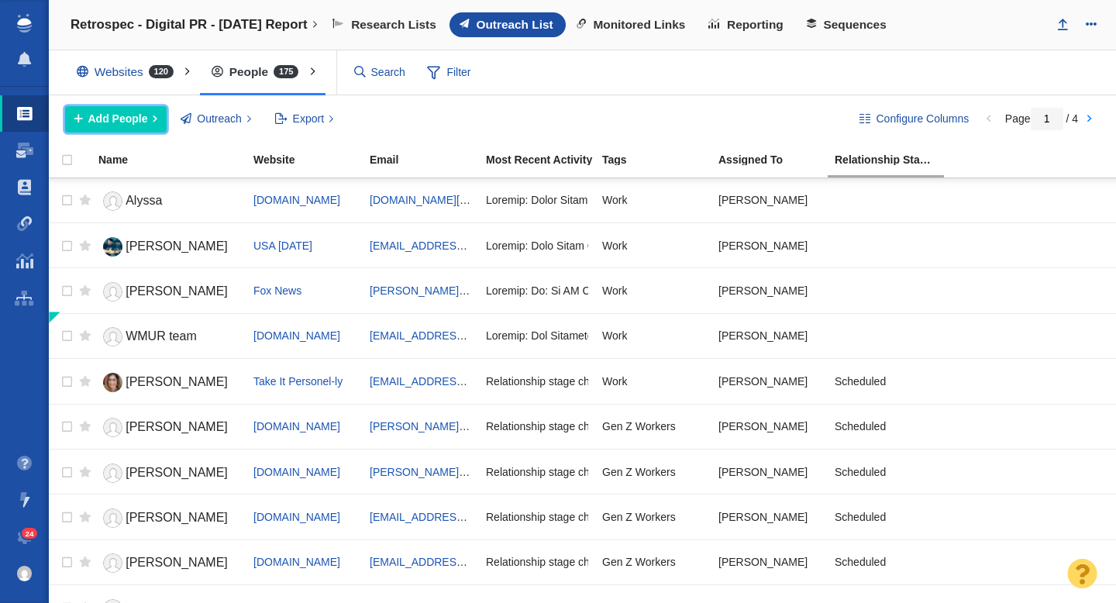
click at [135, 119] on span "Add People" at bounding box center [118, 119] width 60 height 16
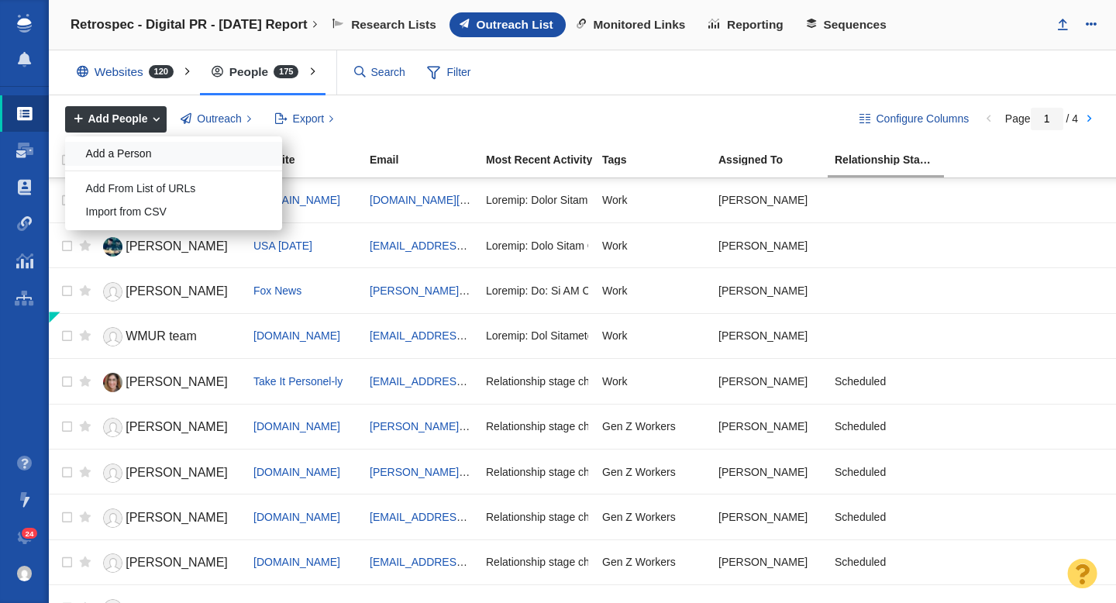
click at [148, 147] on div "Add a Person" at bounding box center [173, 154] width 217 height 24
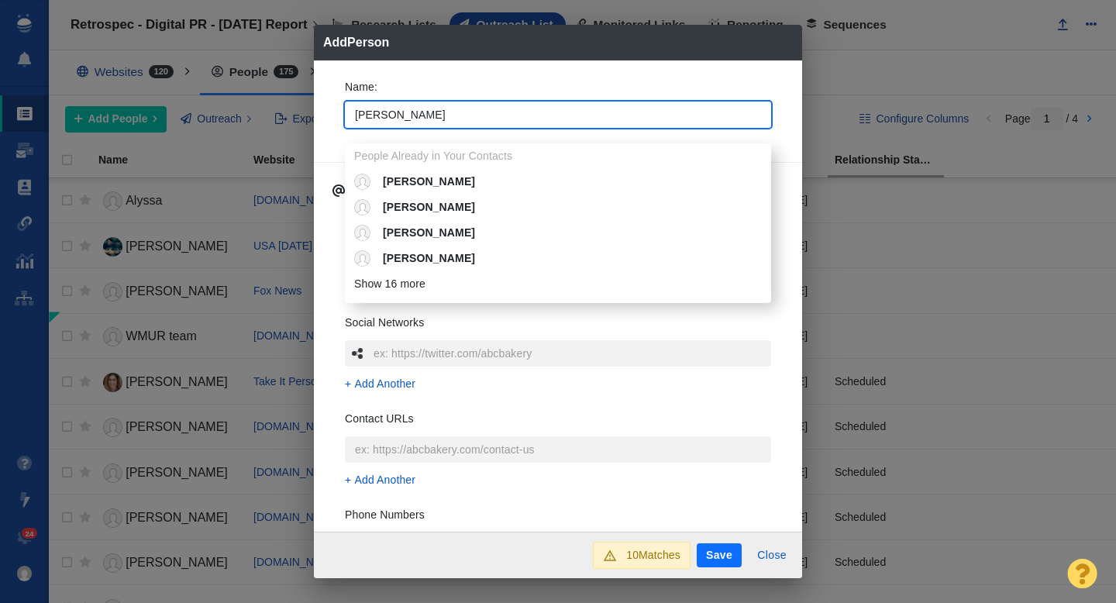
click at [328, 133] on div "Name : Daniel People Already in Your Contacts Daniel Daniel Daniel Daniel Danie…" at bounding box center [558, 296] width 488 height 472
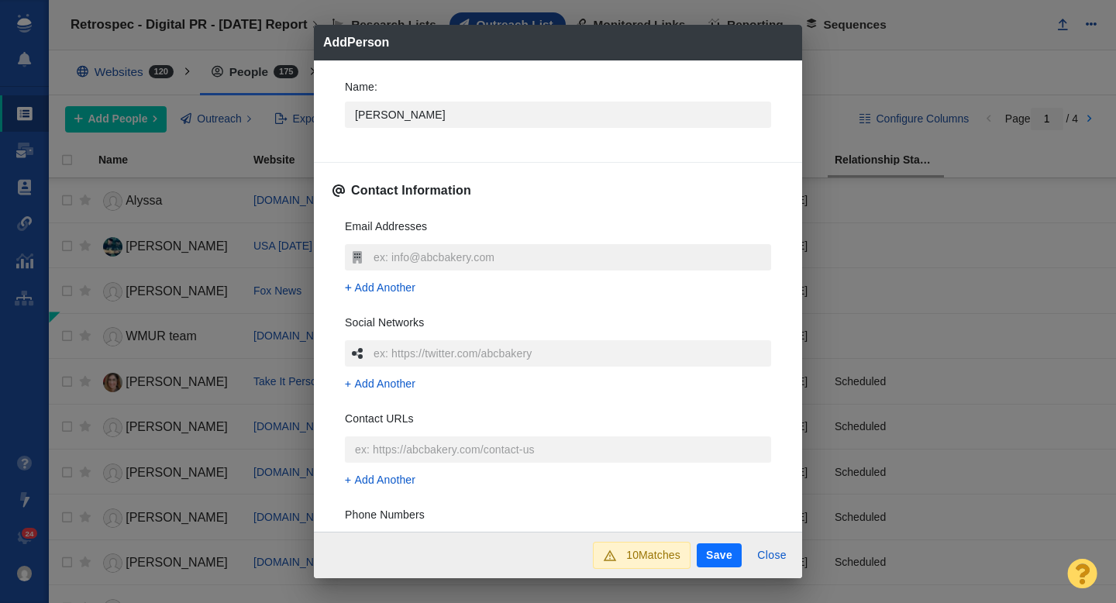
click at [393, 254] on input "text" at bounding box center [570, 257] width 401 height 26
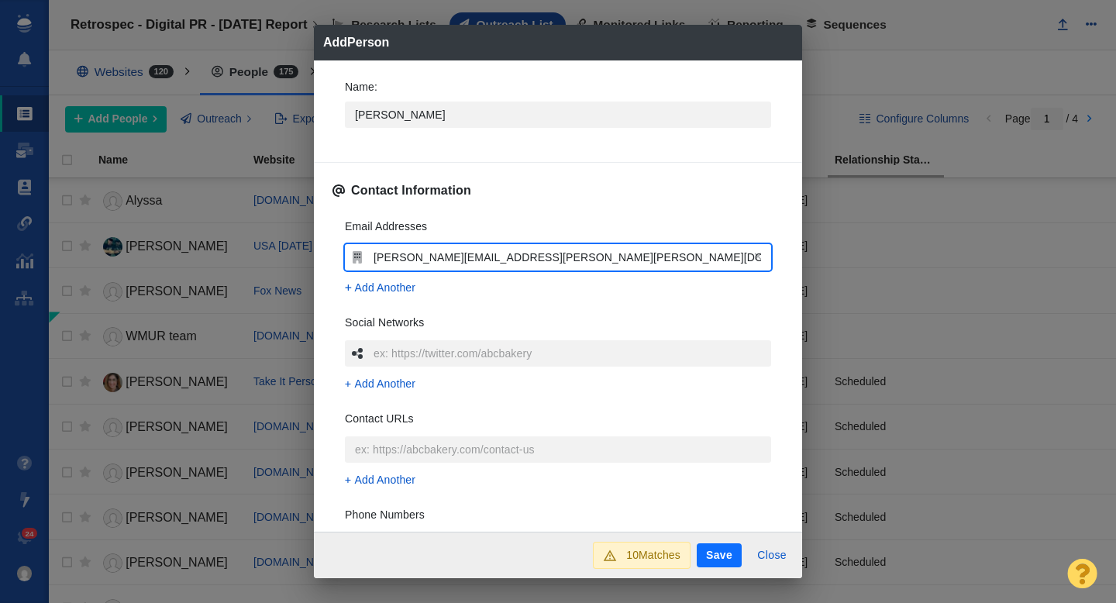
click at [342, 237] on div "Email Addresses daniel.miller@fox.com Add Another Social Networks Add Another C…" at bounding box center [557, 436] width 451 height 461
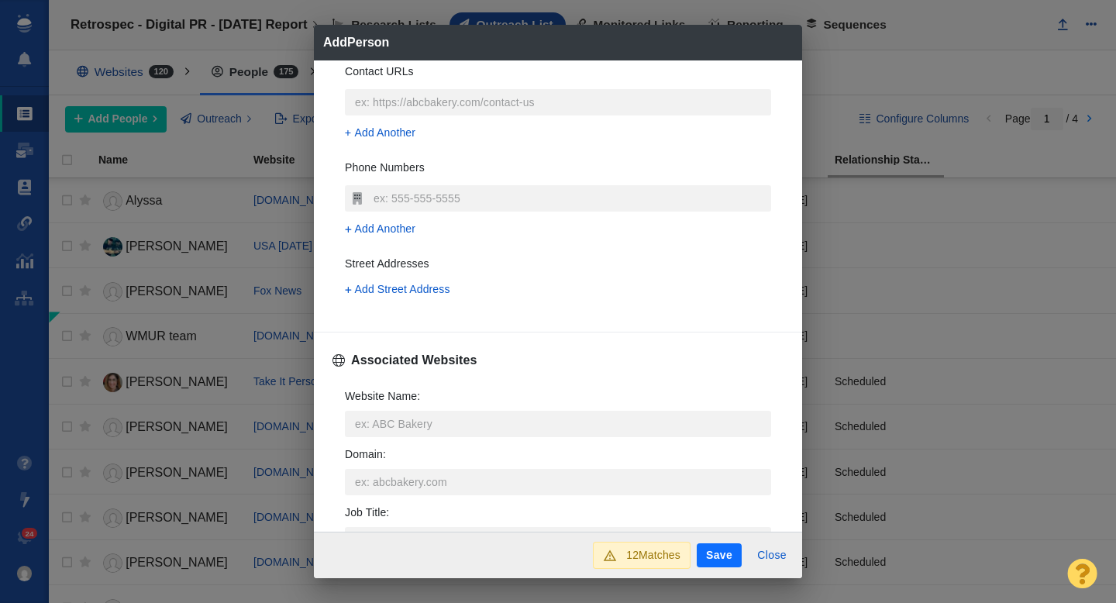
scroll to position [370, 0]
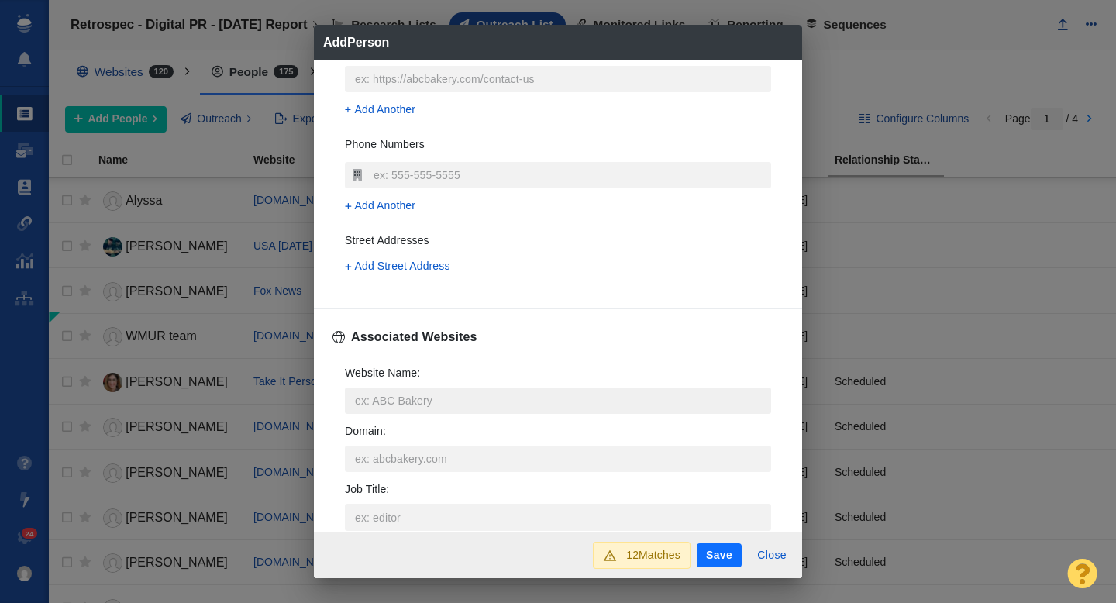
click at [375, 396] on input "Website Name :" at bounding box center [558, 400] width 426 height 26
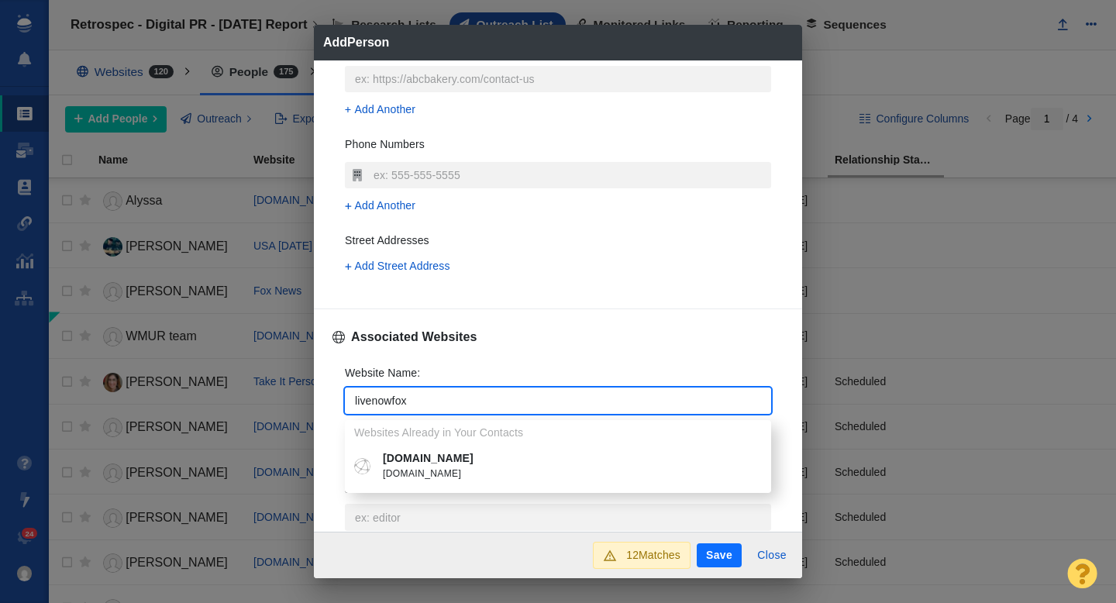
click at [414, 462] on p "livenowfox.com" at bounding box center [569, 458] width 373 height 16
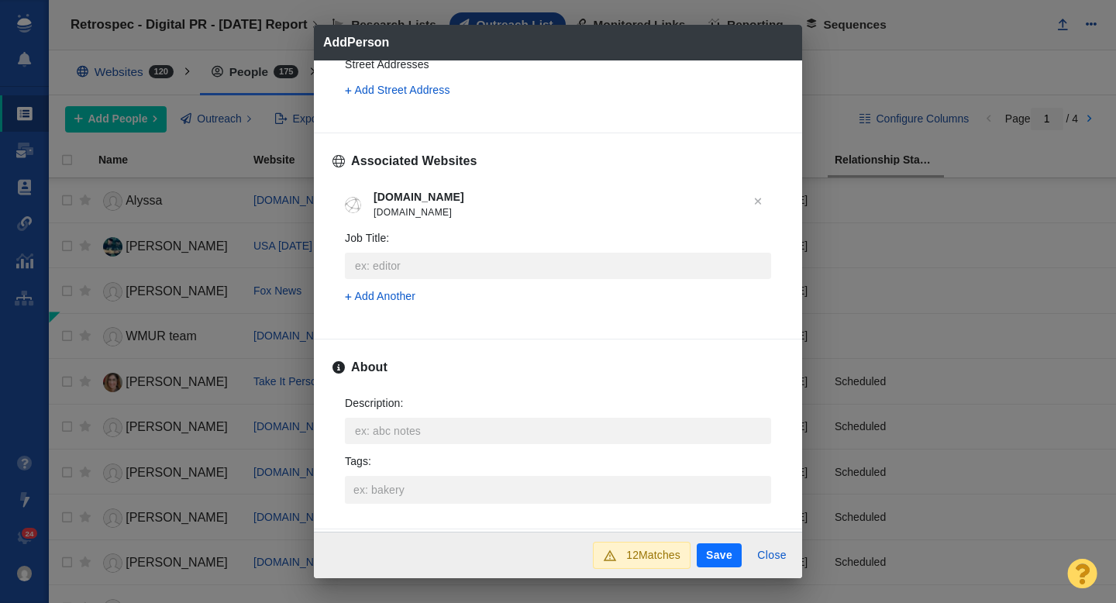
scroll to position [559, 0]
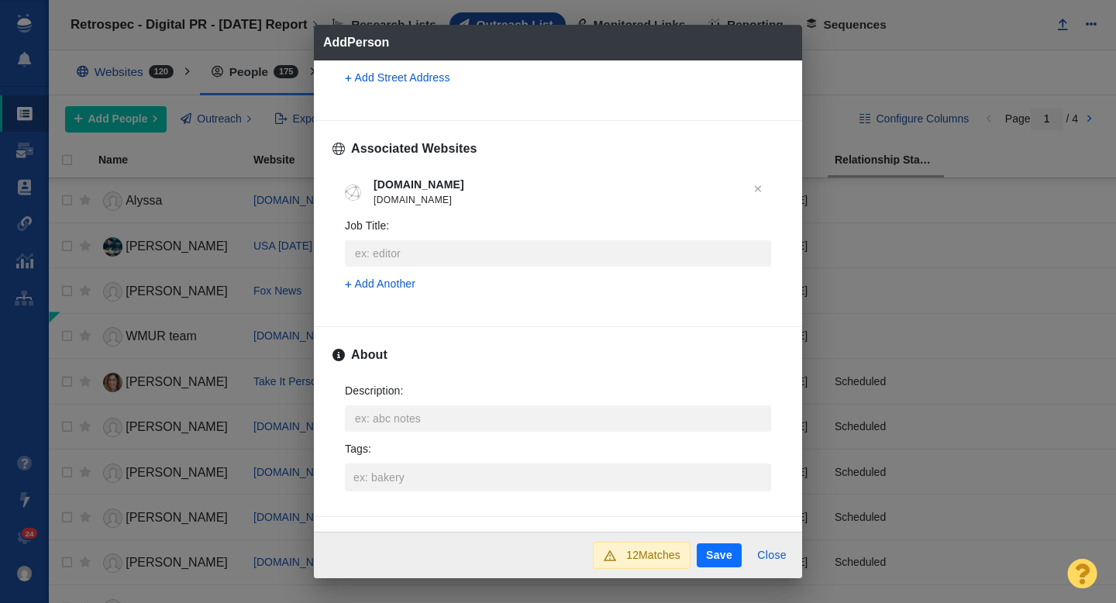
click at [713, 548] on button "Save" at bounding box center [718, 555] width 45 height 25
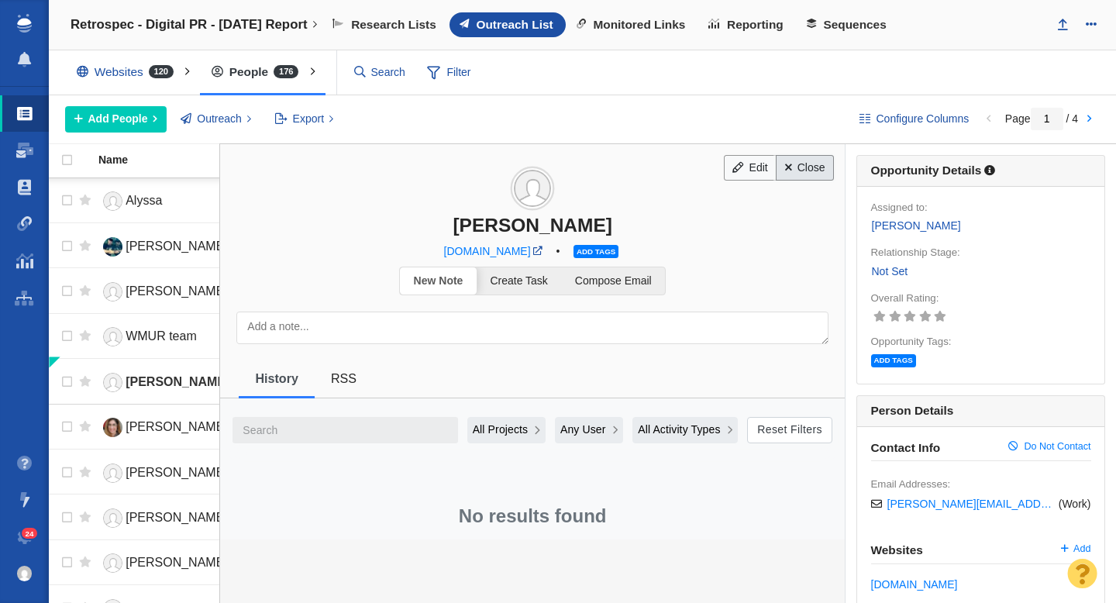
click at [799, 169] on link "Close" at bounding box center [804, 168] width 58 height 26
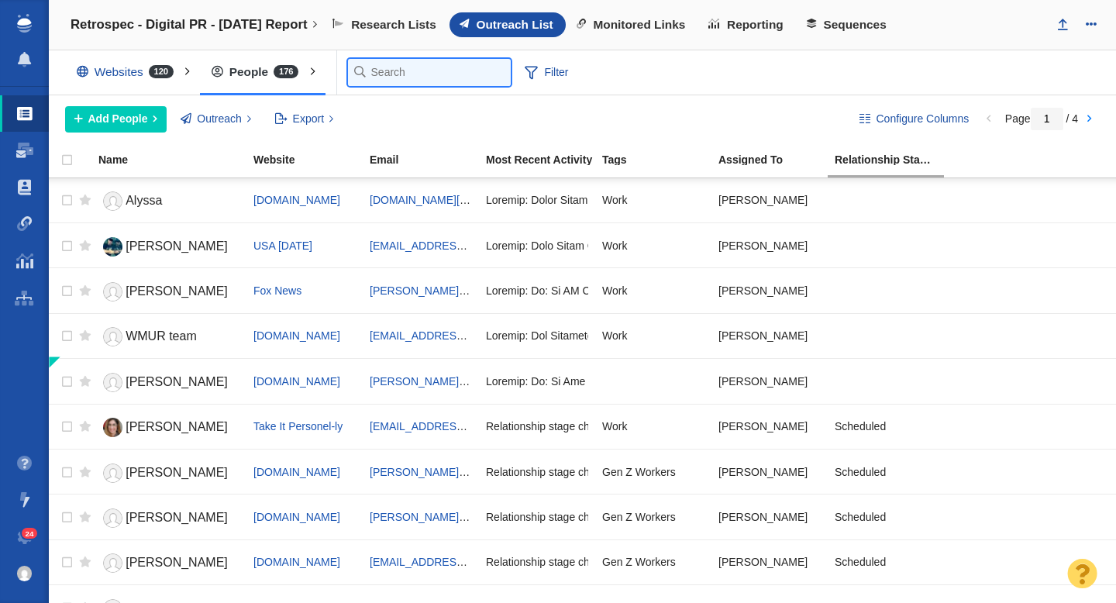
click at [379, 73] on input "text" at bounding box center [429, 72] width 163 height 27
paste input "hsparks@nypost.com"
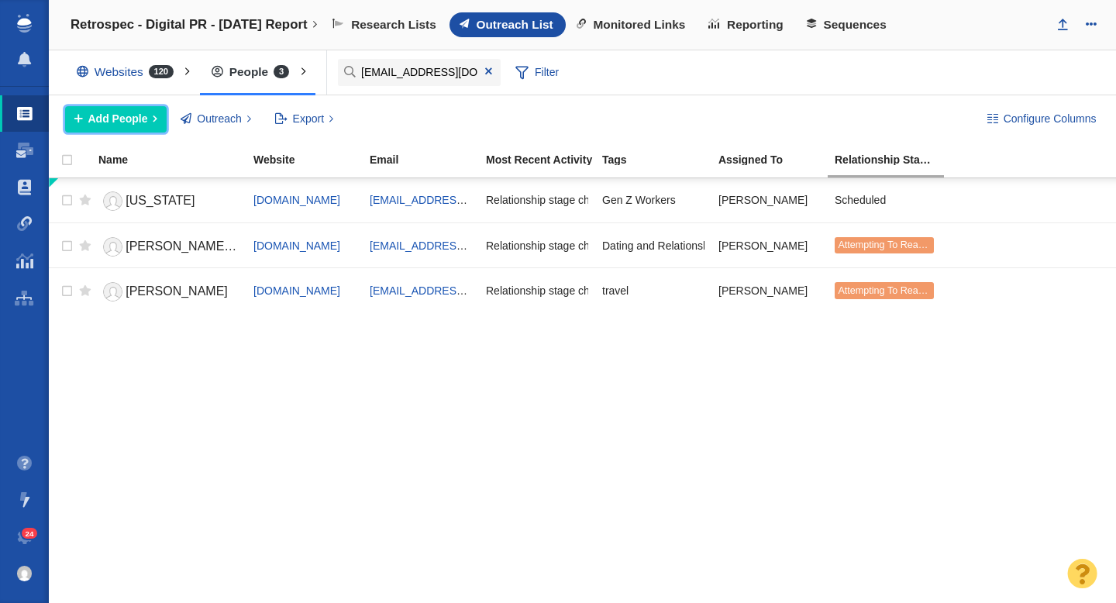
click at [136, 123] on span "Add People" at bounding box center [118, 119] width 60 height 16
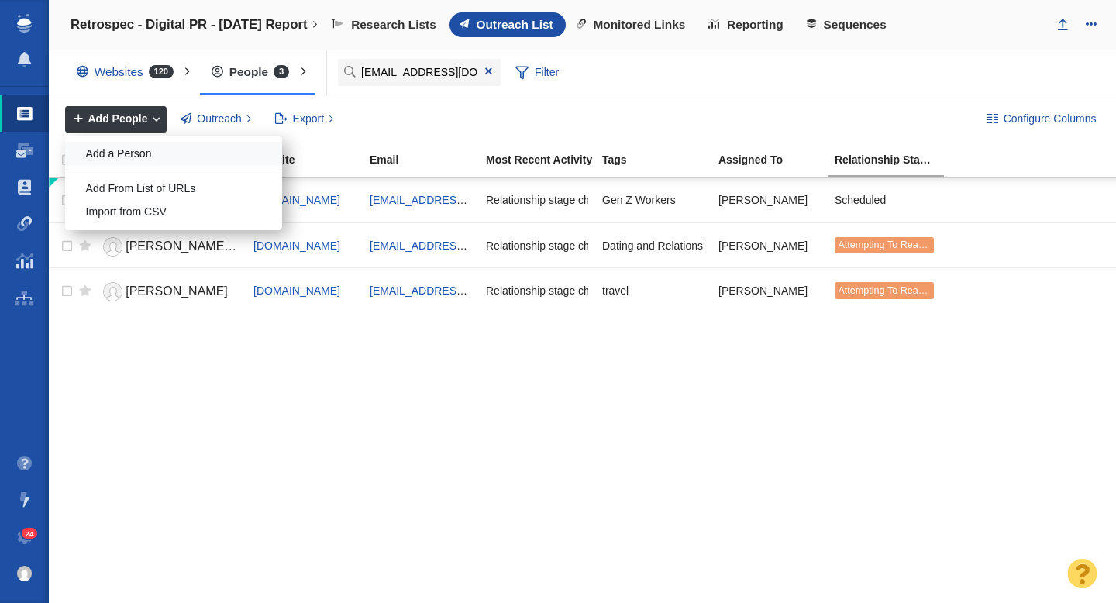
click at [136, 152] on div "Add a Person" at bounding box center [173, 154] width 217 height 24
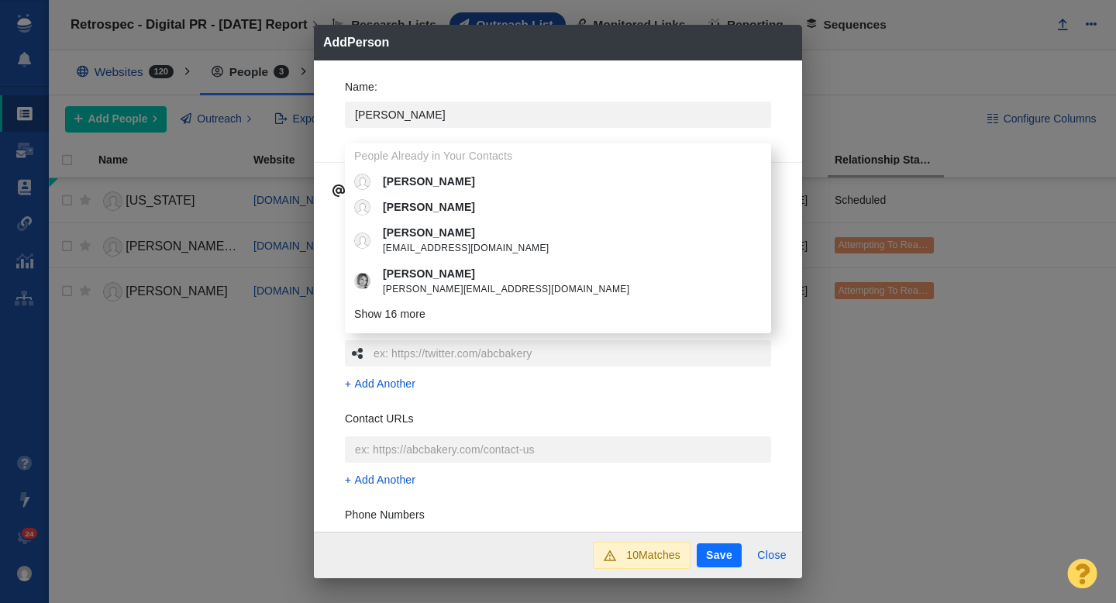
click at [324, 109] on div "Name : Hannah People Already in Your Contacts Hannah Hannah Hannah anonsonh@wou…" at bounding box center [558, 296] width 488 height 472
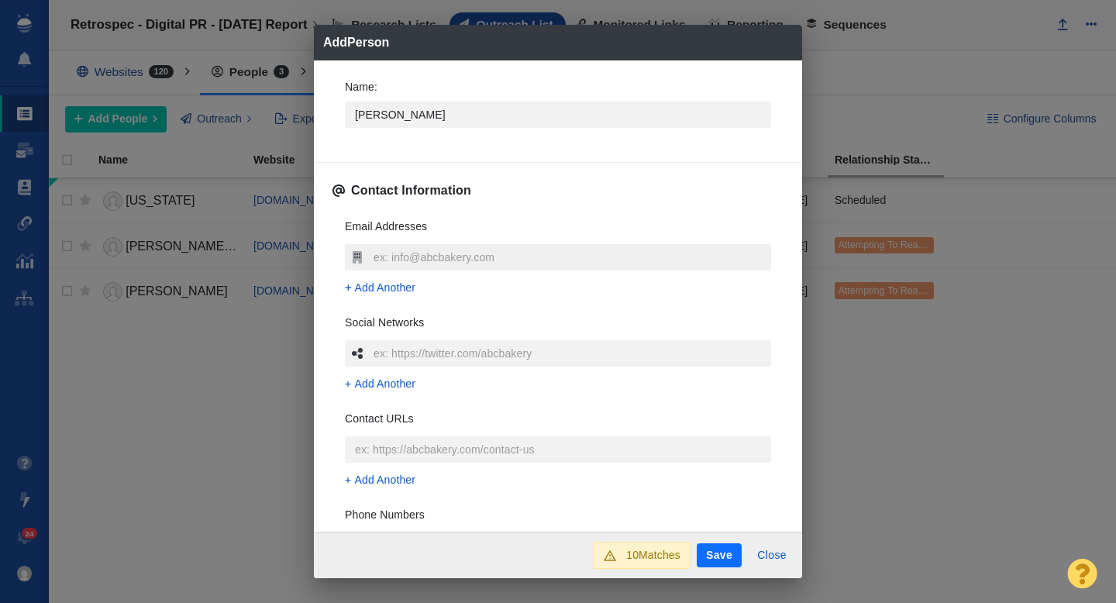
click at [394, 266] on input "text" at bounding box center [570, 257] width 401 height 26
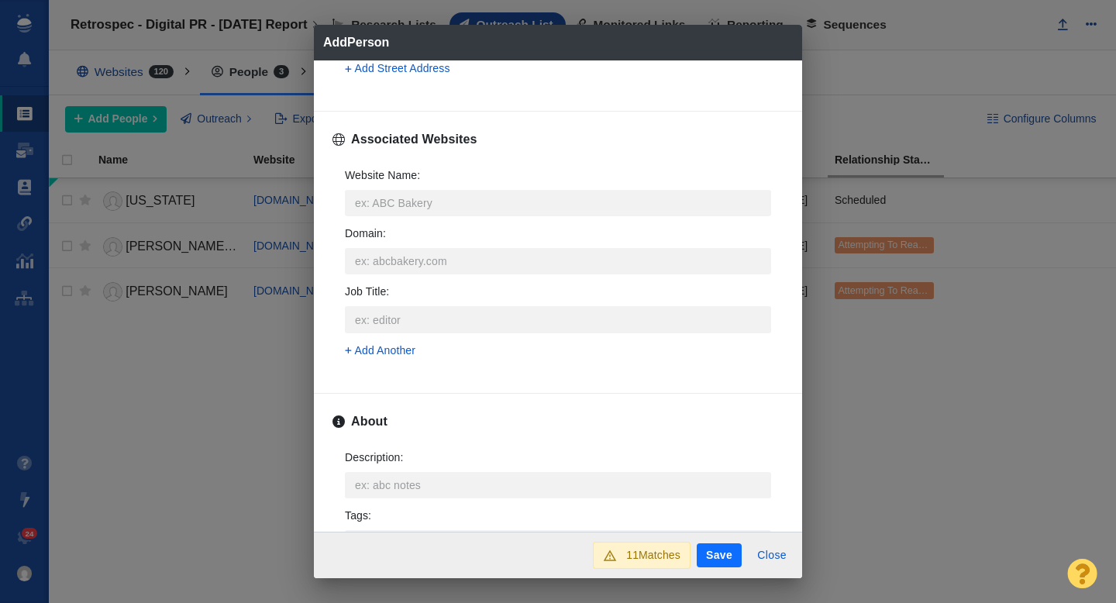
scroll to position [581, 0]
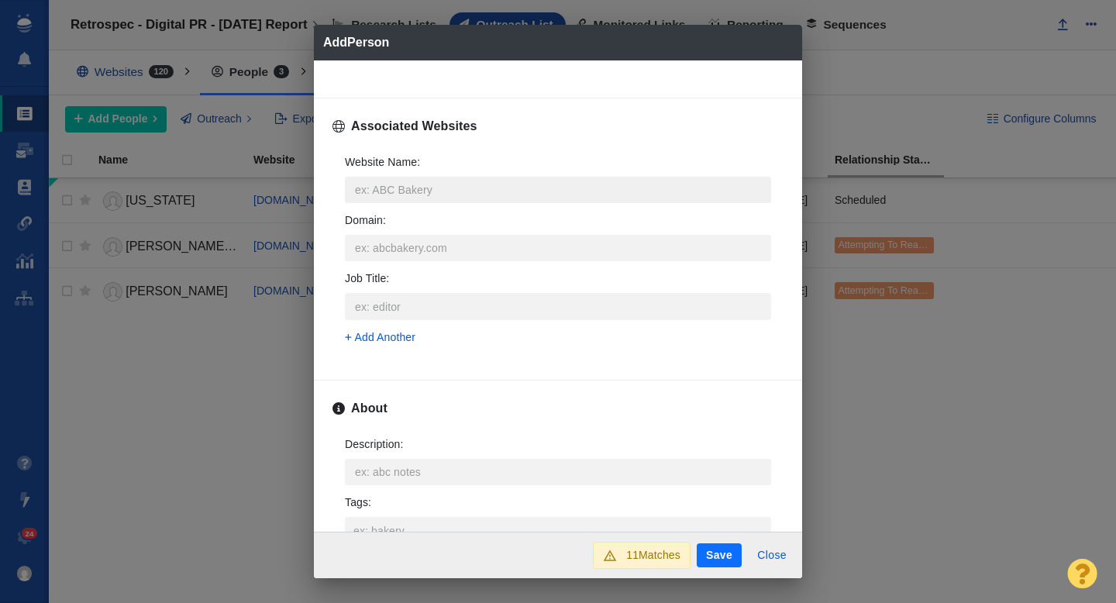
click at [395, 198] on input "Website Name :" at bounding box center [558, 190] width 426 height 26
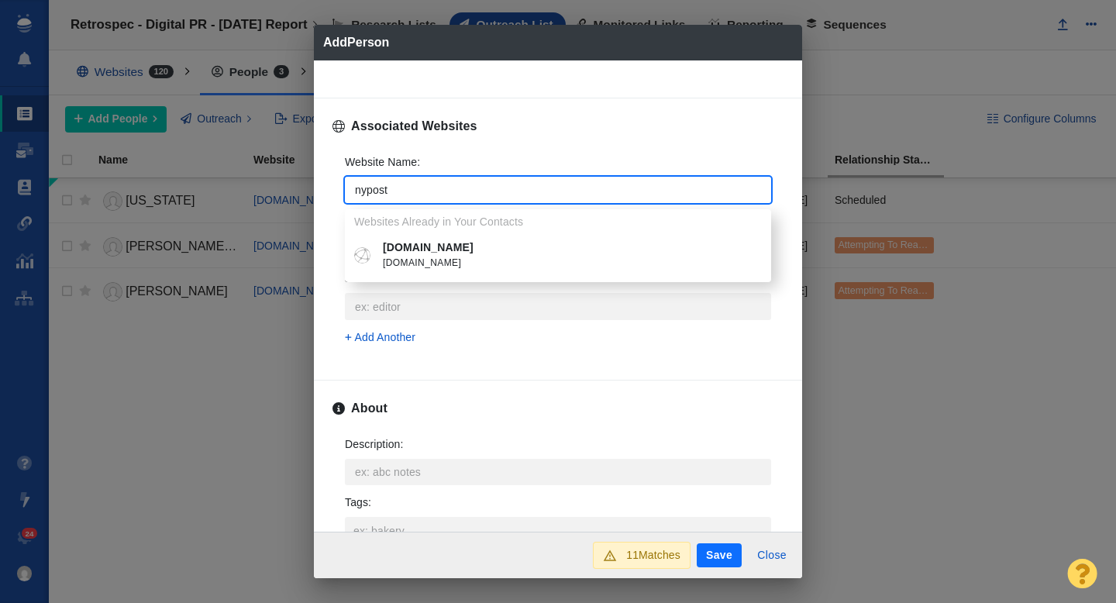
click at [426, 252] on p "nypost.com" at bounding box center [569, 247] width 373 height 16
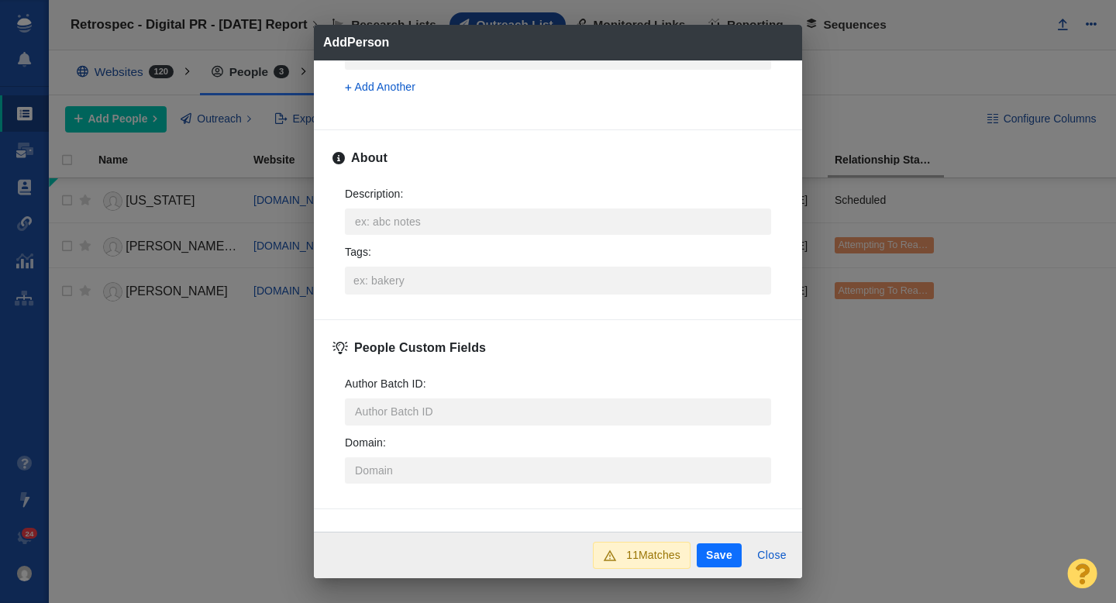
scroll to position [766, 0]
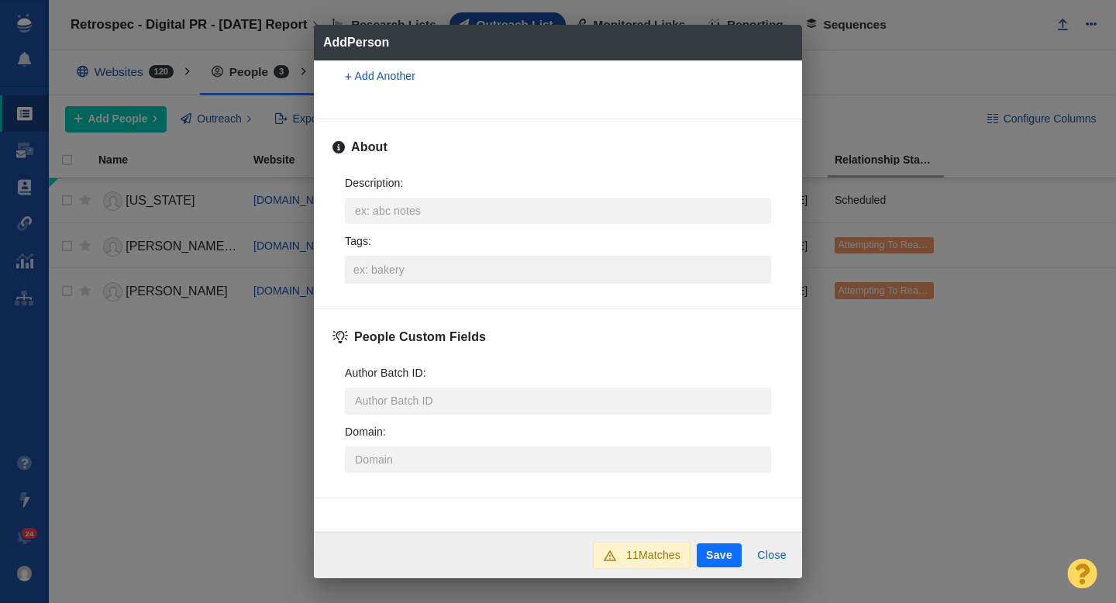
click at [386, 280] on input "Tags :" at bounding box center [557, 270] width 417 height 28
click at [717, 555] on button "Save" at bounding box center [718, 555] width 45 height 25
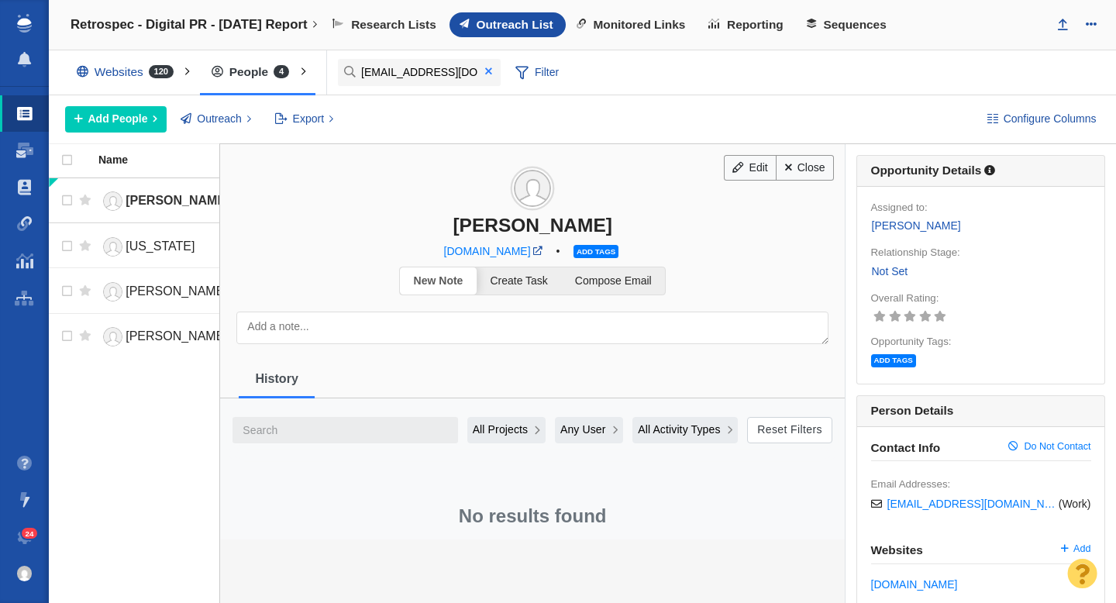
click at [489, 73] on span at bounding box center [488, 71] width 7 height 11
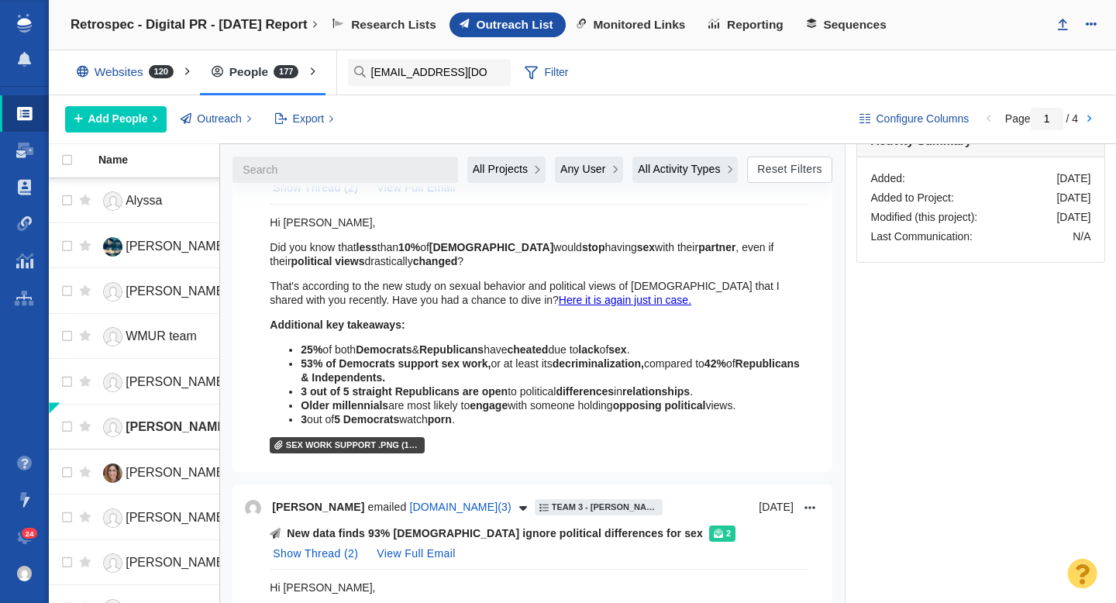
scroll to position [0, 0]
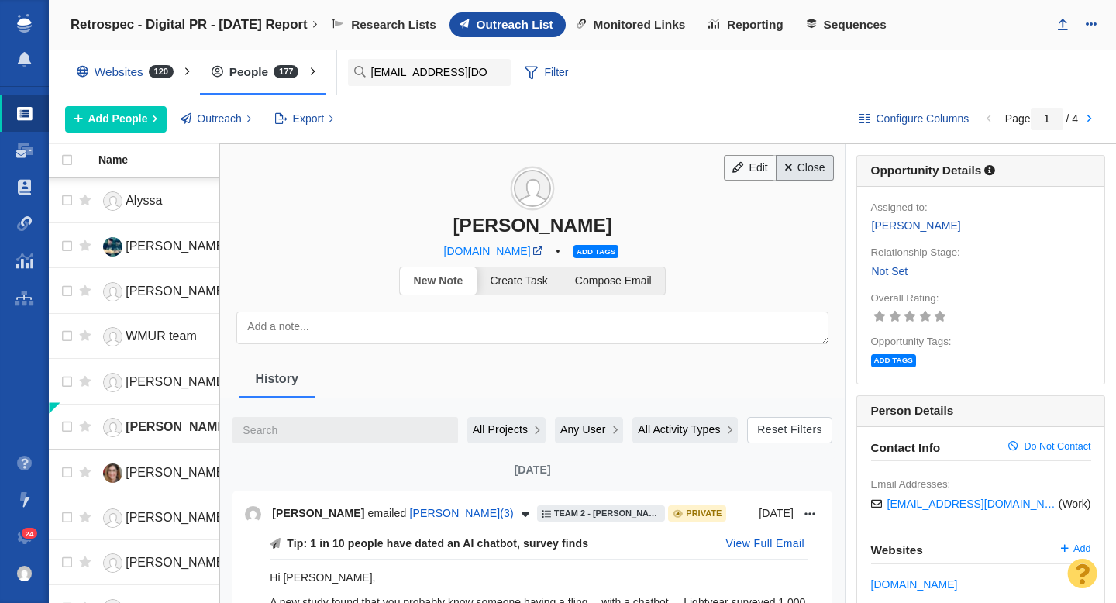
click at [806, 174] on link "Close" at bounding box center [804, 168] width 58 height 26
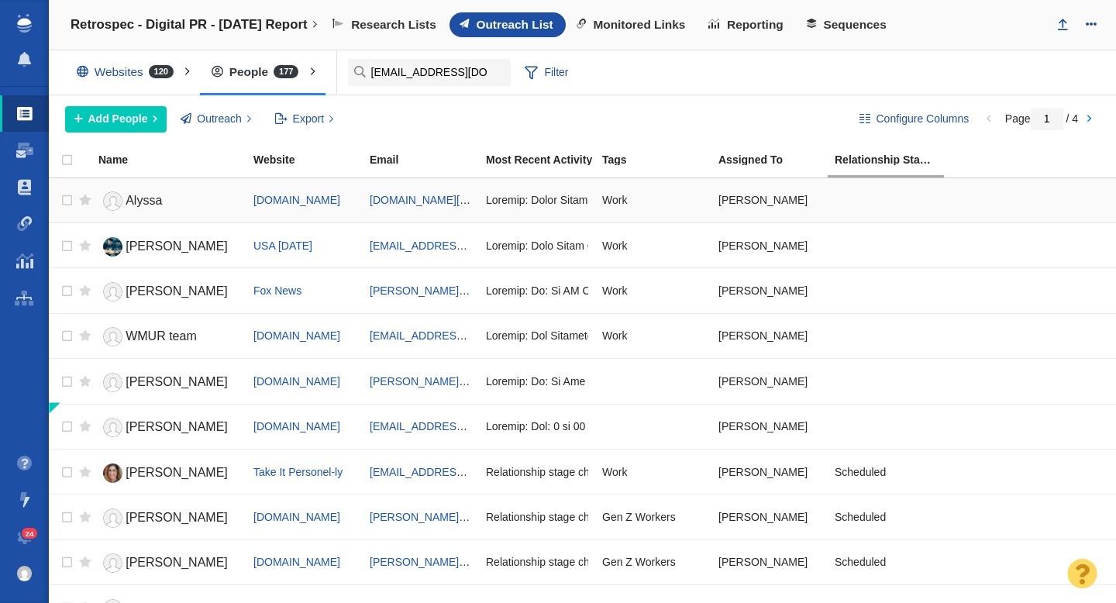
click at [149, 202] on span "Alyssa" at bounding box center [143, 200] width 36 height 13
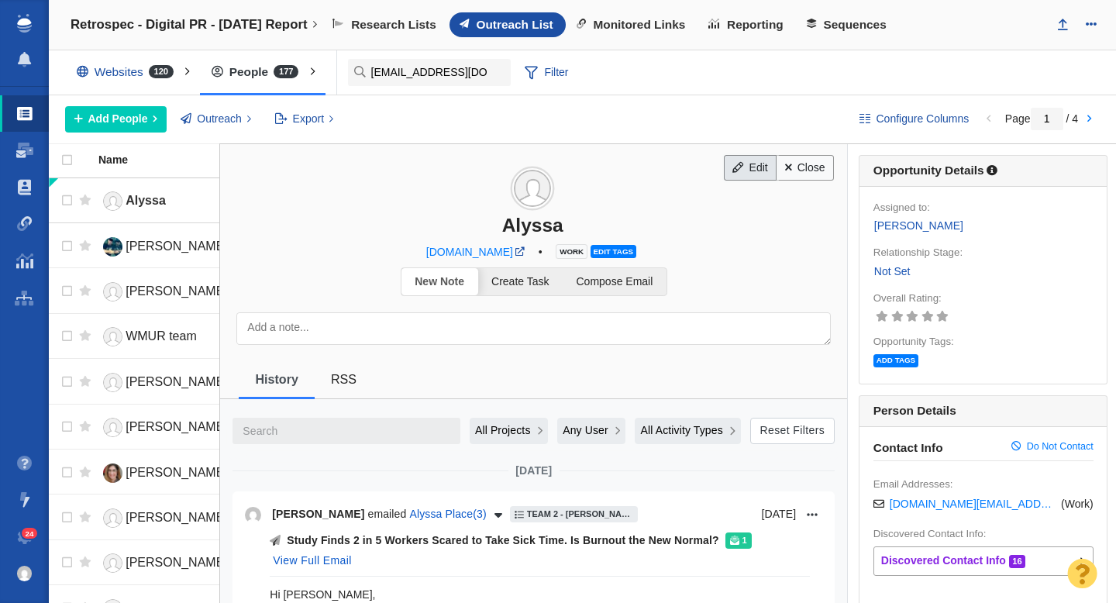
click at [750, 171] on link "Edit" at bounding box center [750, 168] width 53 height 26
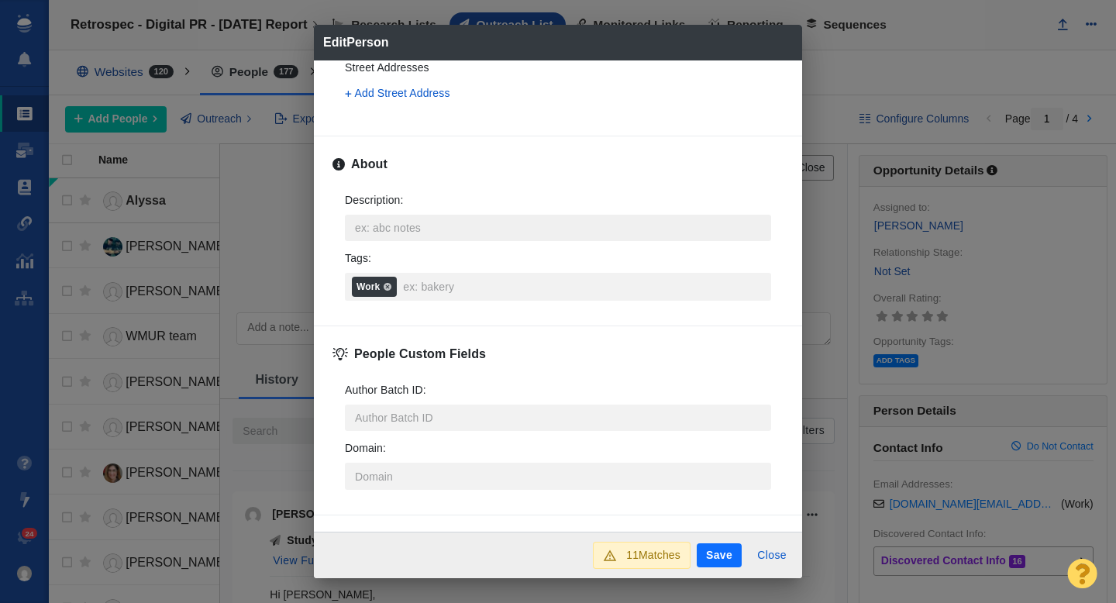
scroll to position [551, 0]
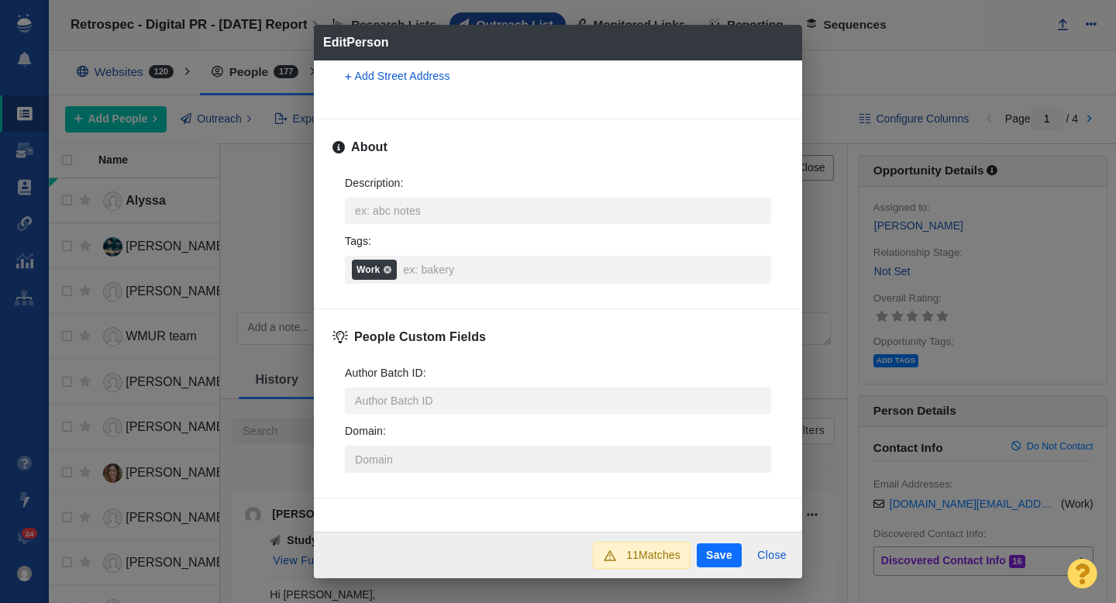
click at [421, 455] on input "Domain :" at bounding box center [558, 458] width 426 height 26
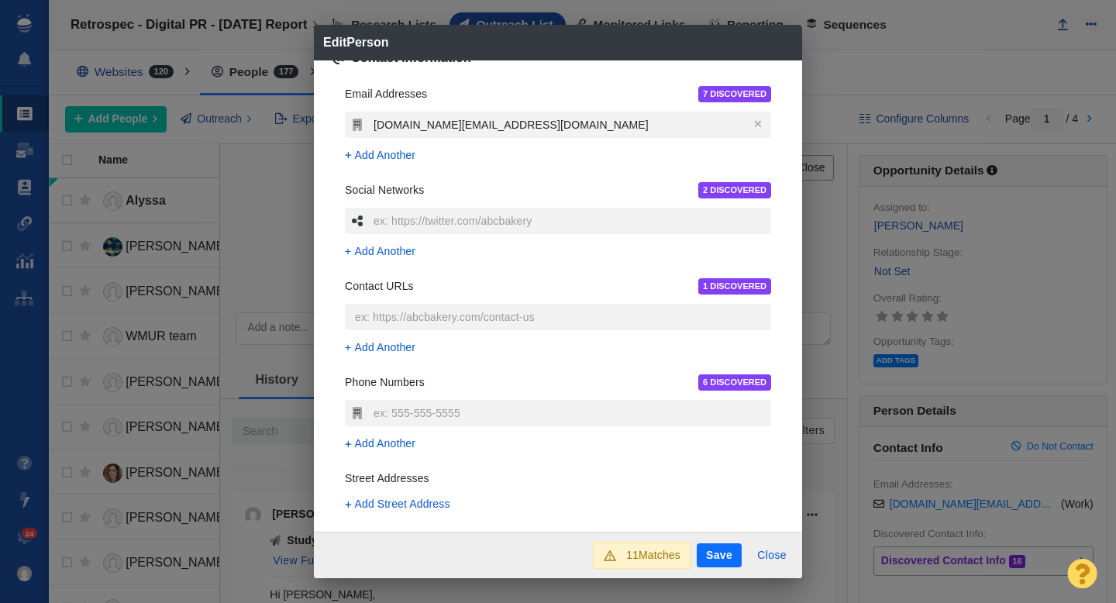
scroll to position [0, 0]
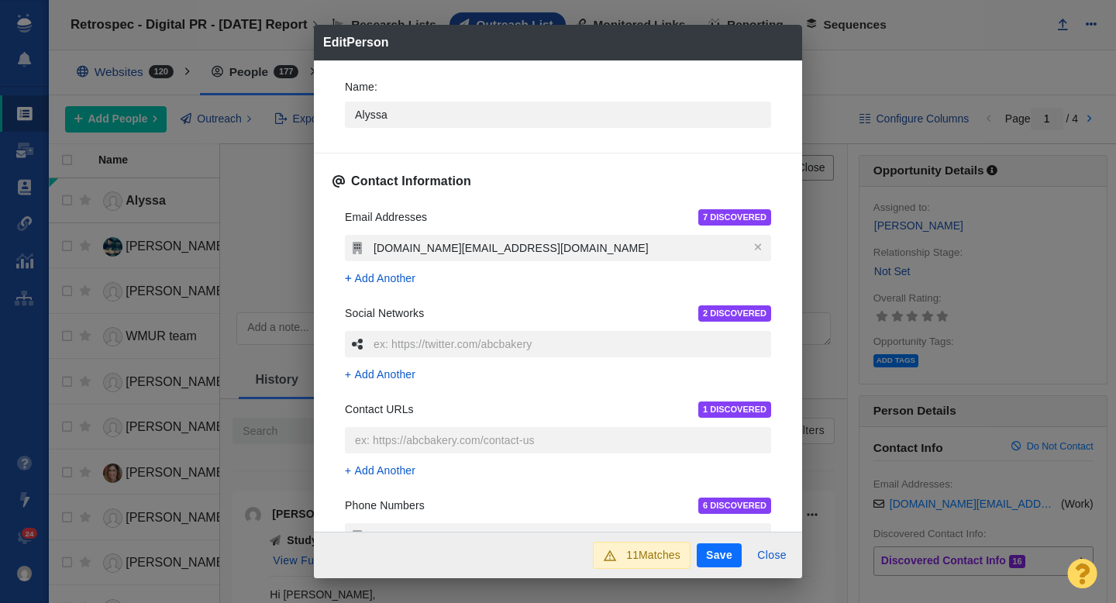
click at [272, 240] on div "Edit Person Name : Alyssa Contact Information Email Addresses 7 DISCOVERED alys…" at bounding box center [558, 301] width 1116 height 603
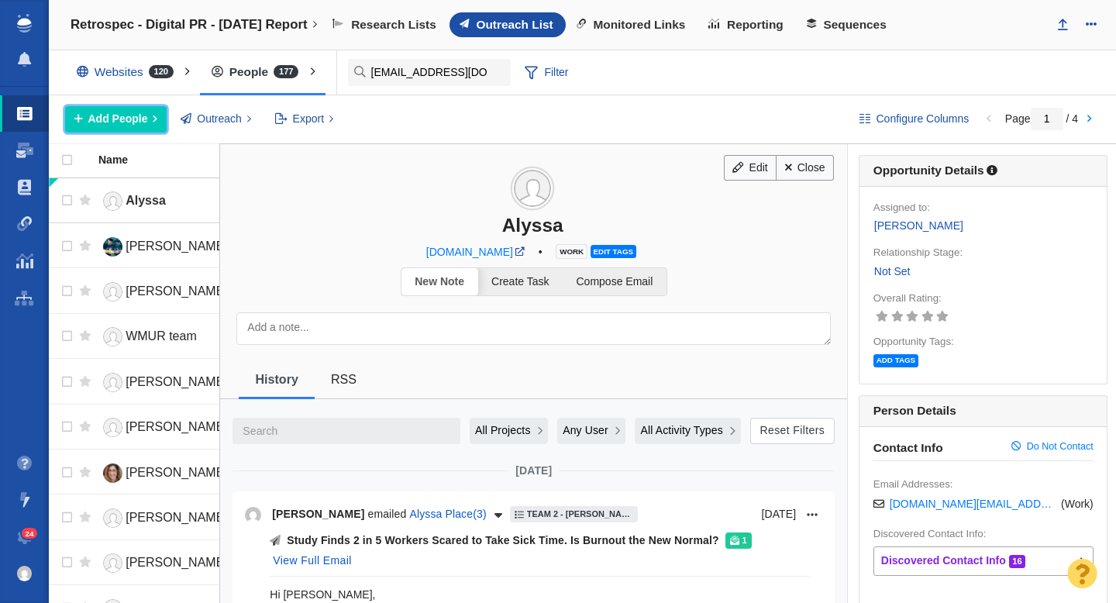
click at [124, 131] on button "Add People" at bounding box center [115, 119] width 101 height 26
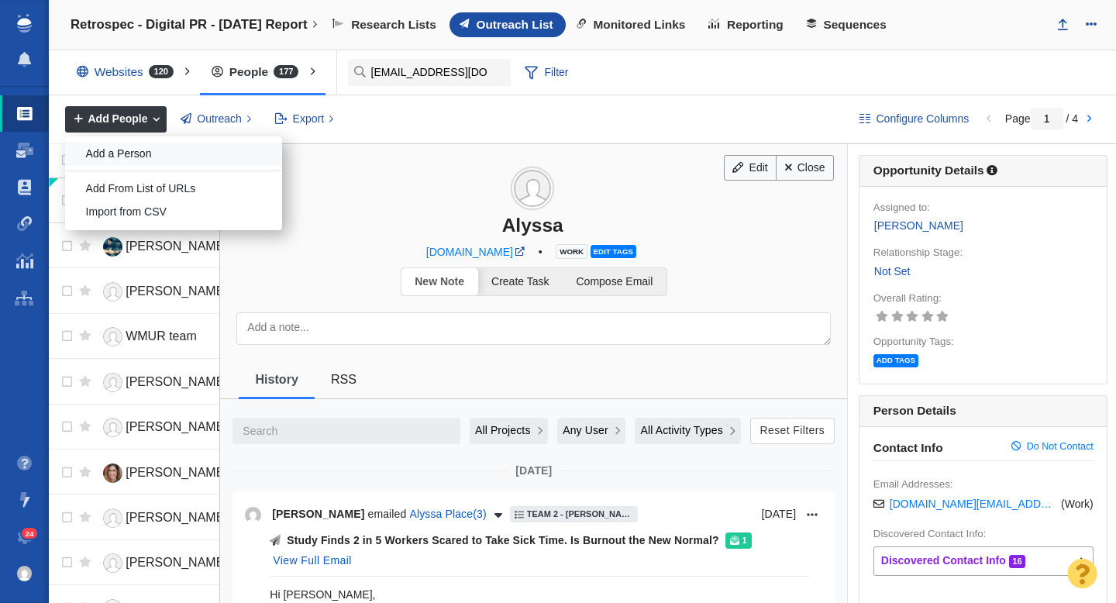
click at [146, 156] on div "Add a Person" at bounding box center [173, 154] width 217 height 24
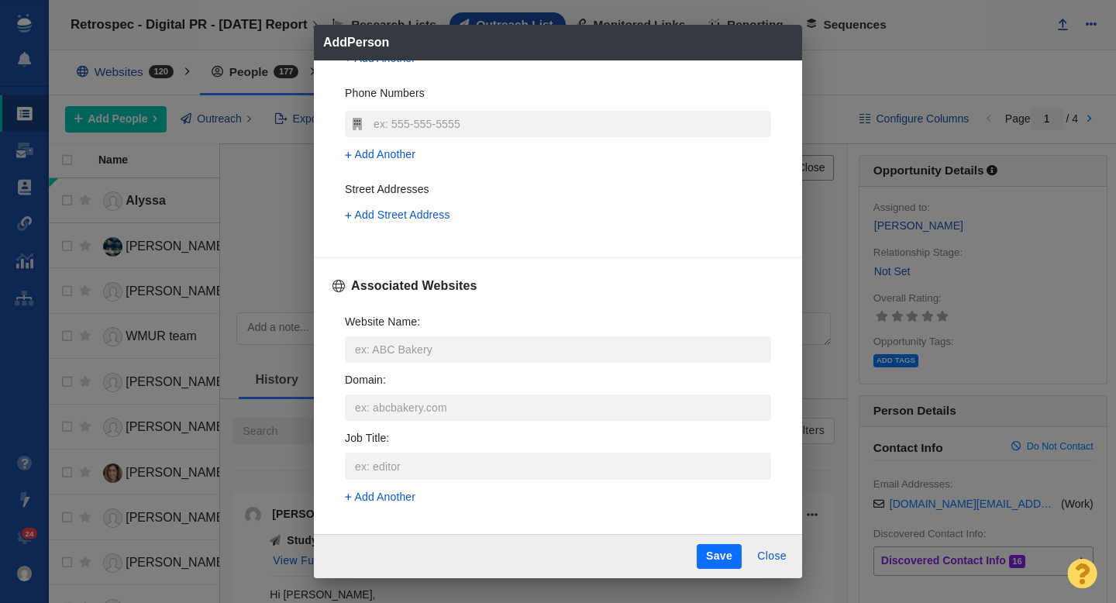
scroll to position [315, 0]
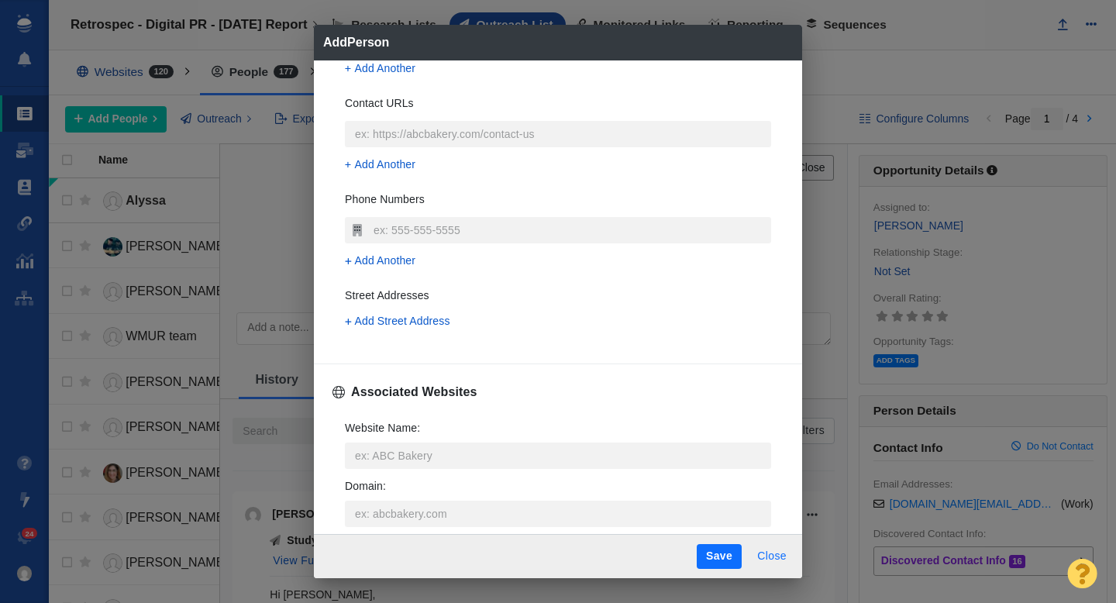
click at [782, 548] on button "Close" at bounding box center [772, 556] width 48 height 25
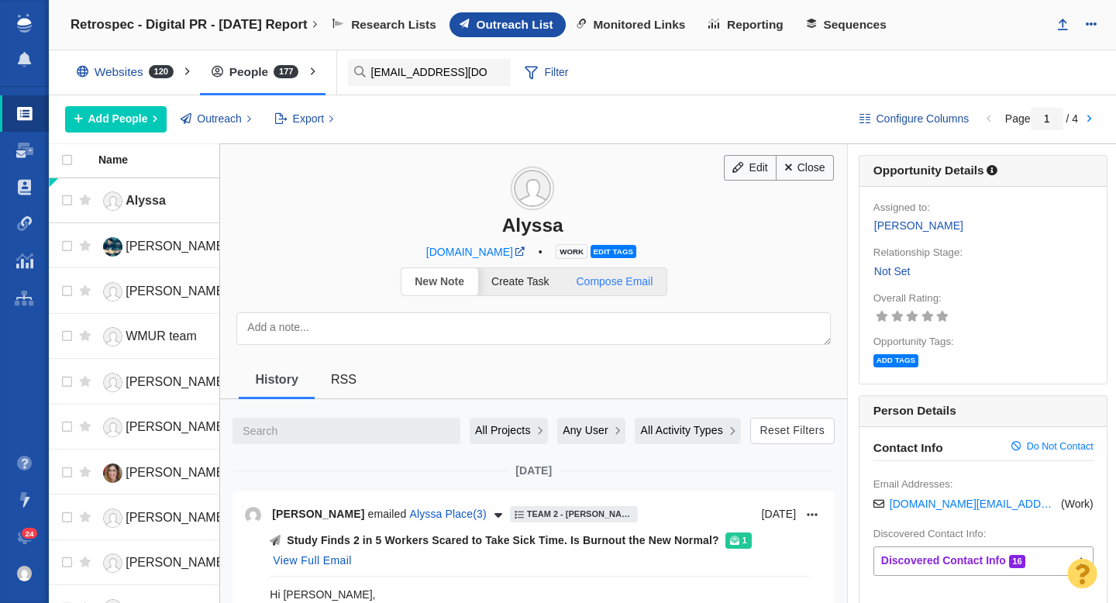
click at [638, 278] on span "Compose Email" at bounding box center [614, 281] width 77 height 12
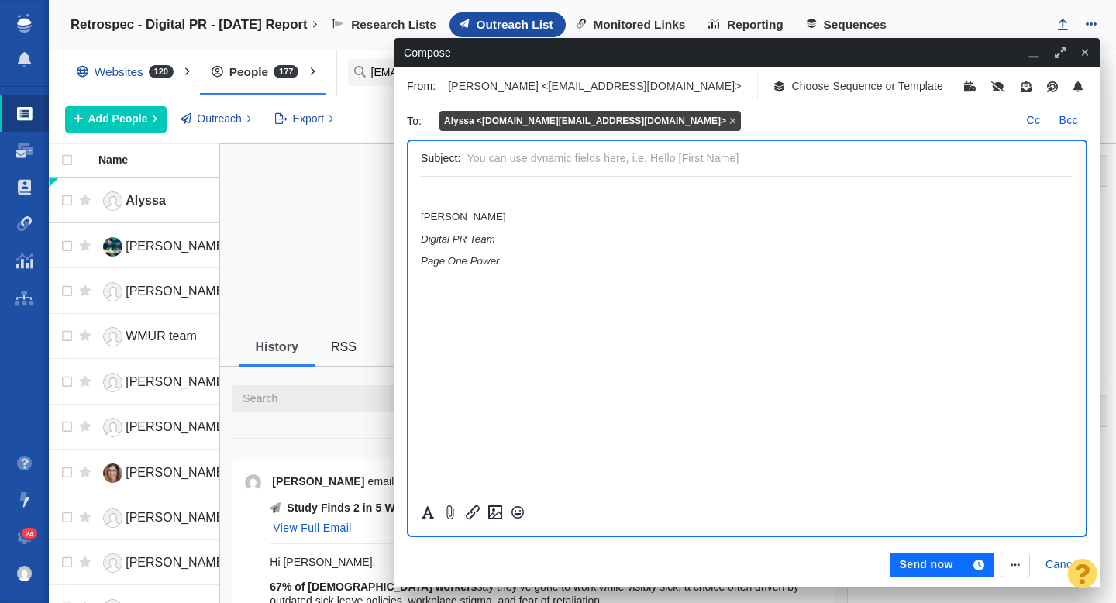
scroll to position [0, 0]
click at [1057, 569] on button "Cancel" at bounding box center [1063, 564] width 54 height 25
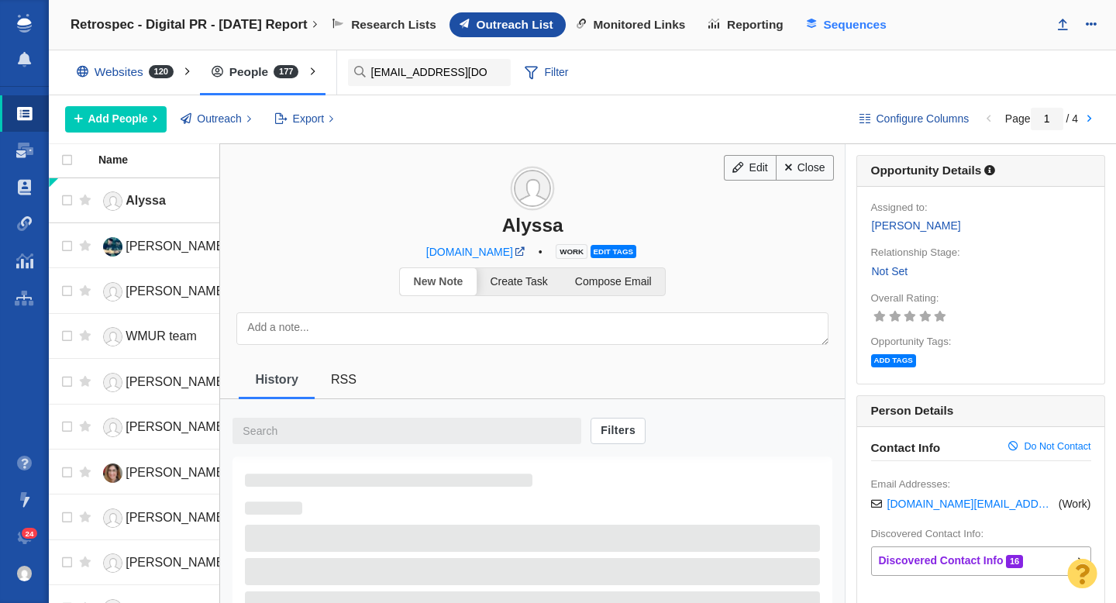
click at [857, 30] on span "Sequences" at bounding box center [854, 25] width 63 height 14
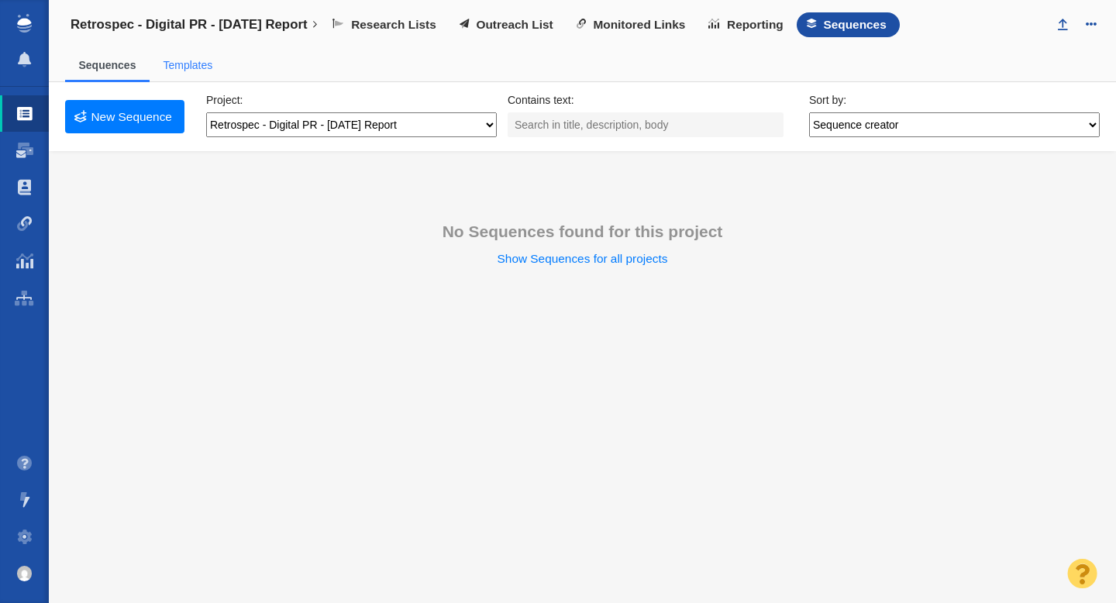
click at [194, 65] on link "Templates" at bounding box center [188, 65] width 50 height 12
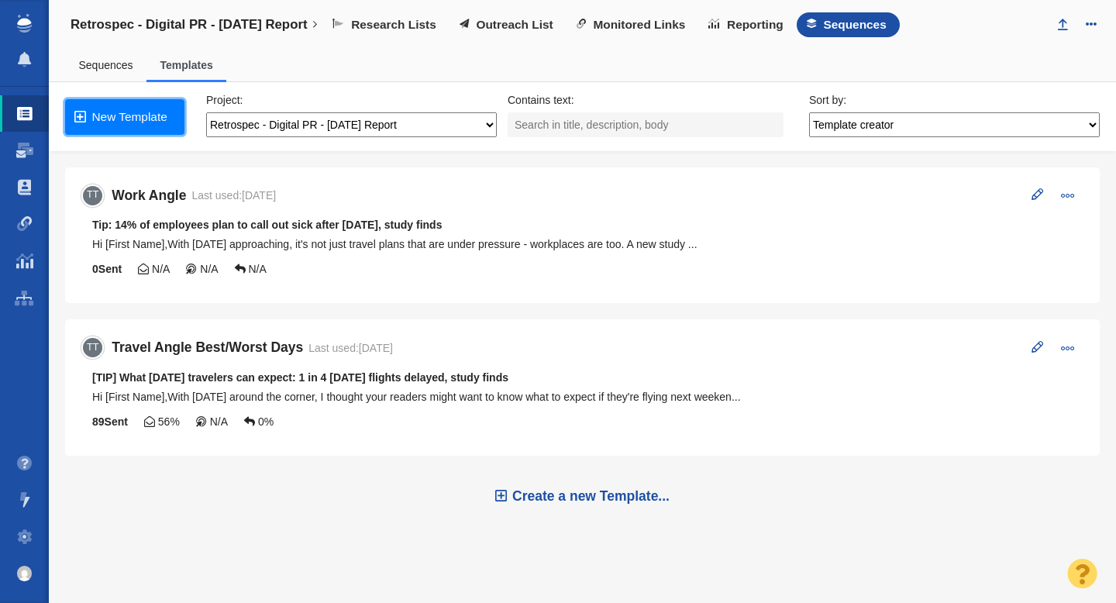
click at [141, 113] on link "New Template" at bounding box center [124, 117] width 119 height 36
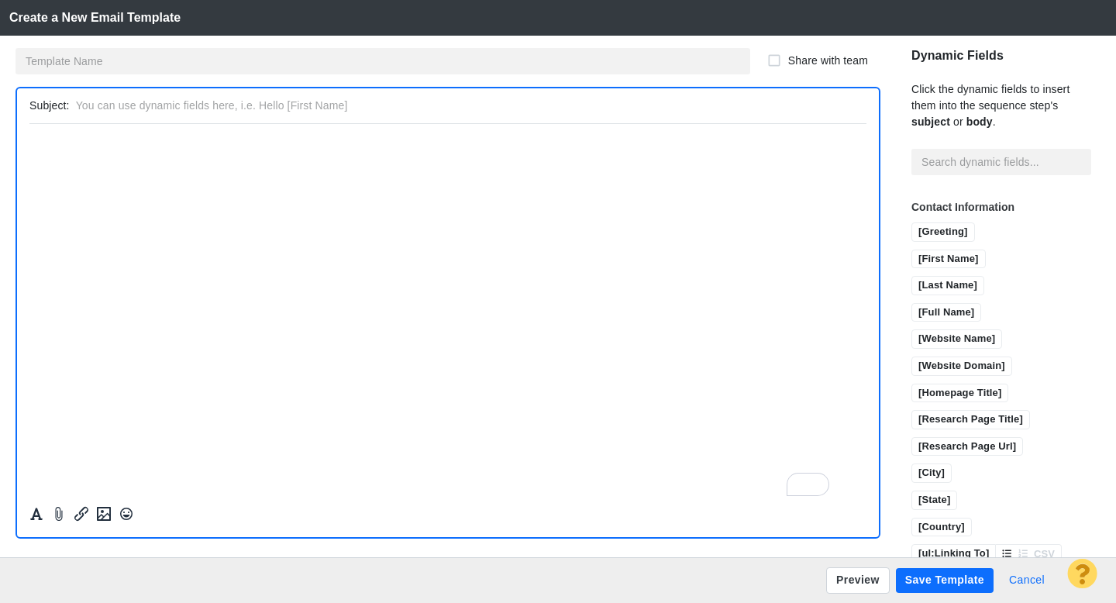
click at [1028, 577] on button "Cancel" at bounding box center [1026, 580] width 54 height 25
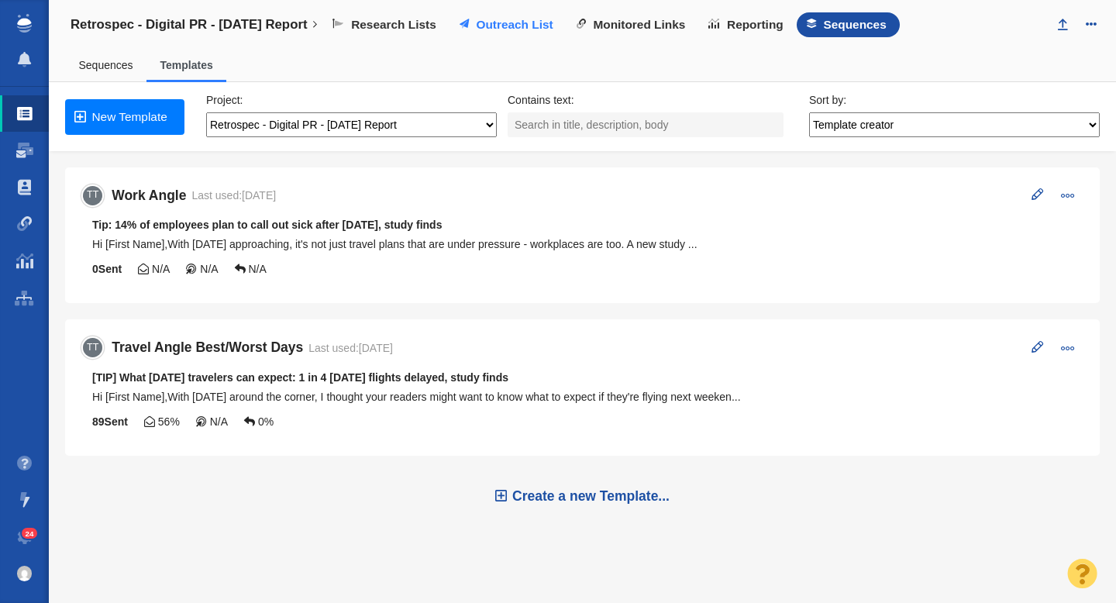
click at [505, 26] on span "Outreach List" at bounding box center [514, 25] width 77 height 14
